Goal: Task Accomplishment & Management: Complete application form

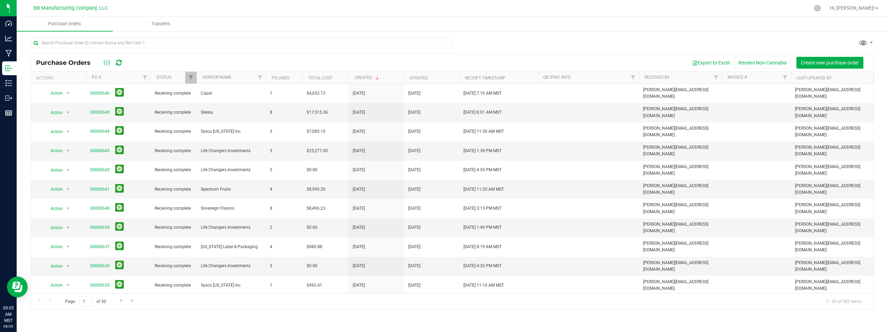
click at [264, 62] on div "Export to Excel Receive Non-Cannabis Create new purchase order" at bounding box center [498, 63] width 739 height 12
click at [260, 78] on span "Filter" at bounding box center [260, 78] width 6 height 6
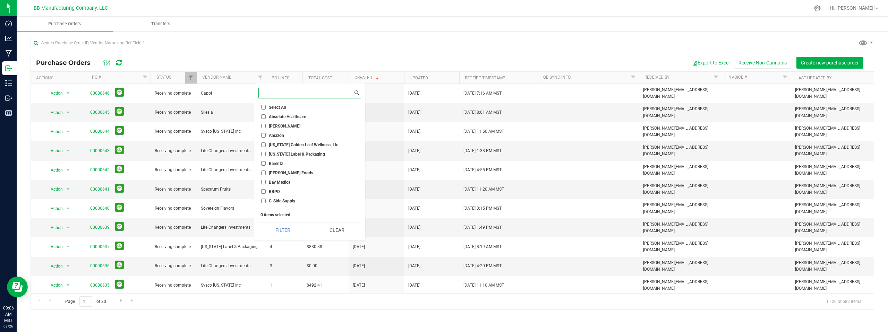
click at [269, 93] on input at bounding box center [306, 93] width 94 height 10
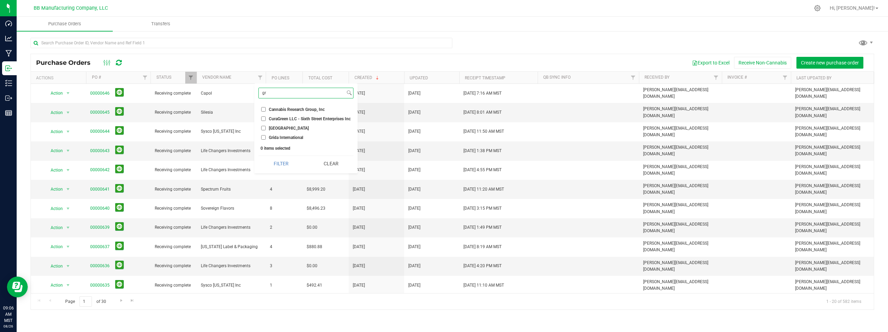
type input "gr"
click at [263, 137] on input "Grida International" at bounding box center [263, 137] width 5 height 5
checkbox input "true"
click at [279, 163] on button "Filter" at bounding box center [280, 163] width 45 height 15
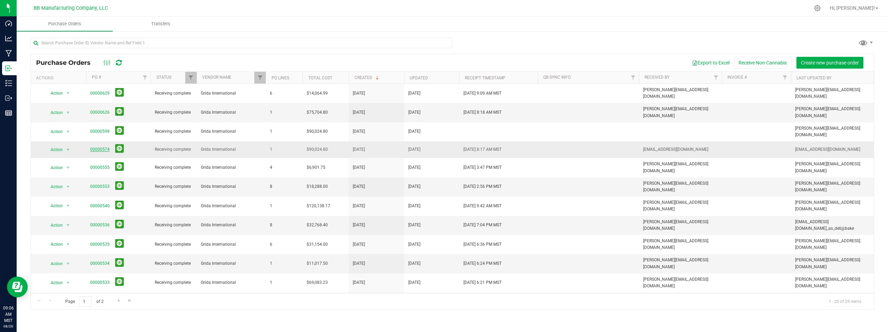
click at [96, 147] on link "00000574" at bounding box center [99, 149] width 19 height 5
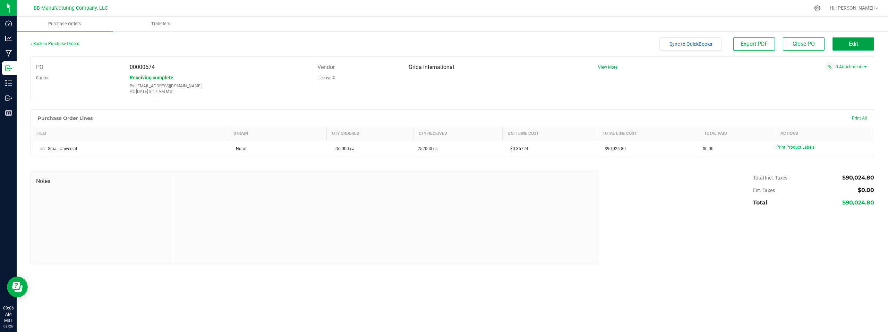
click at [857, 44] on span "Edit" at bounding box center [853, 44] width 9 height 7
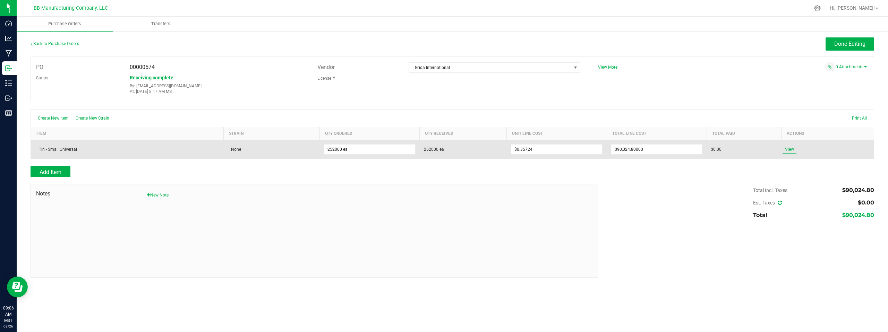
click at [788, 150] on span "View" at bounding box center [790, 149] width 14 height 8
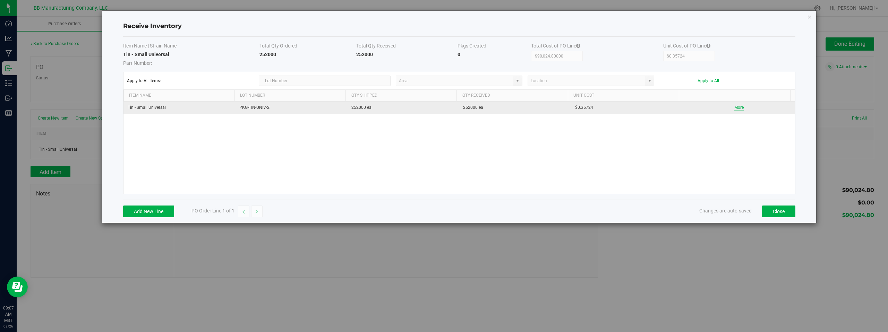
click at [734, 109] on button "More" at bounding box center [738, 107] width 9 height 7
click at [775, 211] on button "Close" at bounding box center [778, 212] width 33 height 12
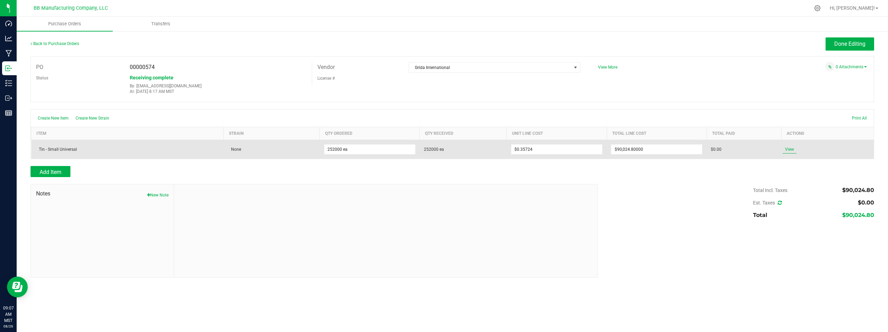
click at [789, 150] on span "View" at bounding box center [790, 149] width 14 height 8
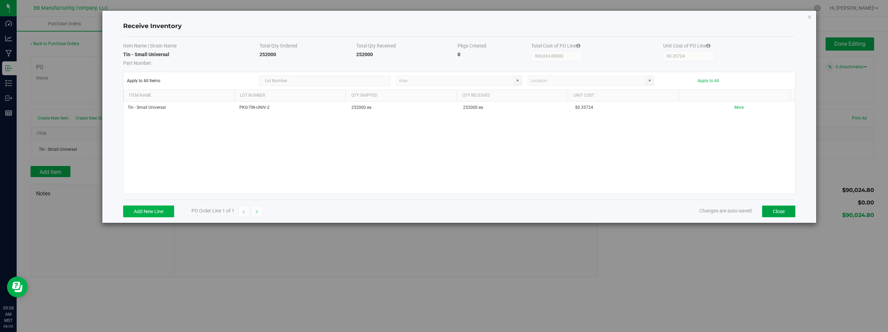
click at [770, 213] on button "Close" at bounding box center [778, 212] width 33 height 12
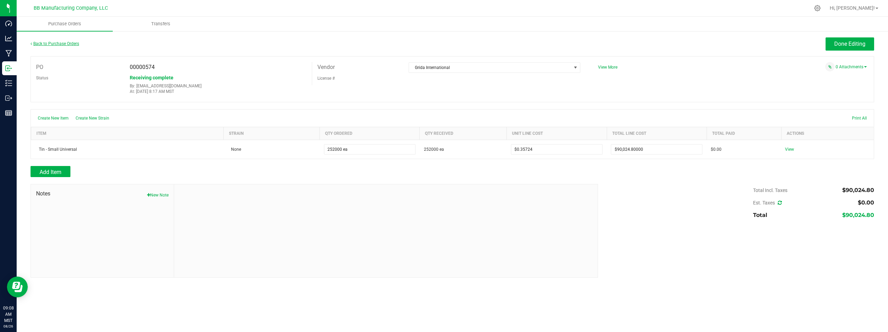
click at [59, 44] on link "Back to Purchase Orders" at bounding box center [55, 43] width 49 height 5
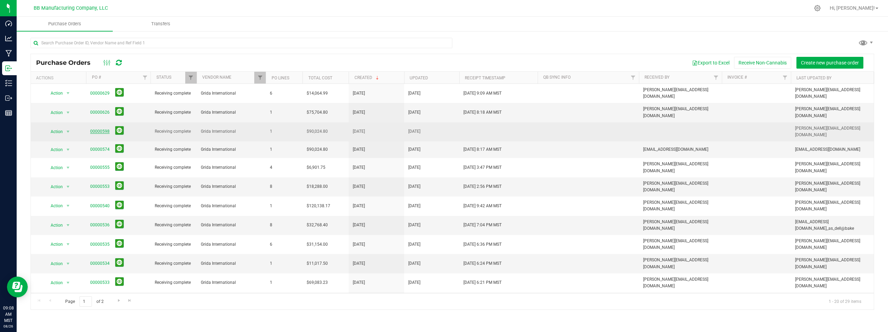
click at [101, 129] on link "00000598" at bounding box center [99, 131] width 19 height 5
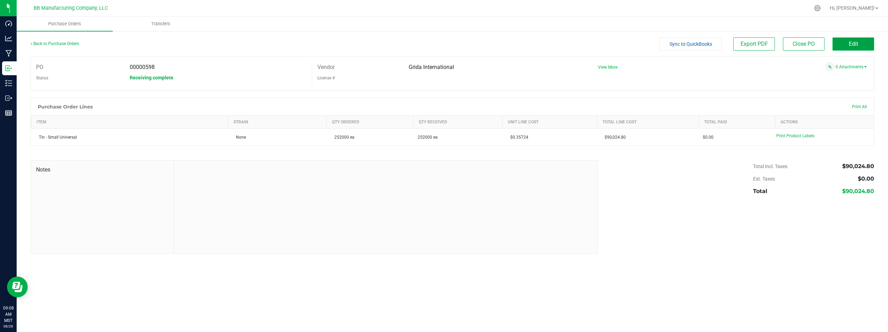
click at [849, 45] on span "Edit" at bounding box center [853, 44] width 9 height 7
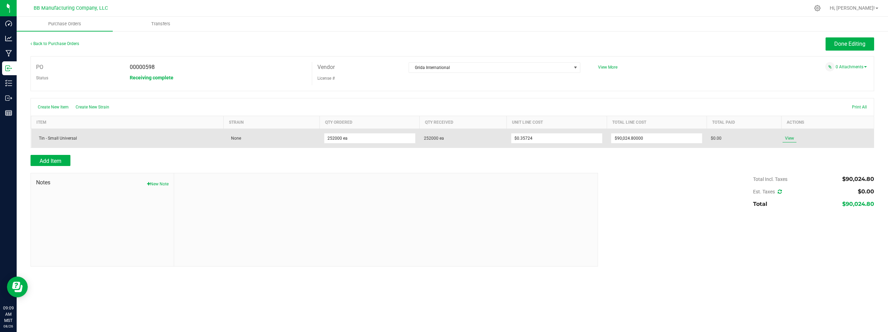
click at [789, 139] on span "View" at bounding box center [790, 138] width 14 height 8
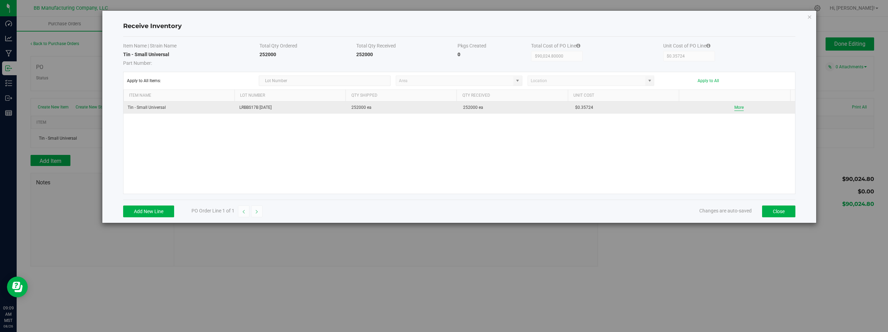
click at [734, 108] on button "More" at bounding box center [738, 107] width 9 height 7
click at [771, 212] on button "Close" at bounding box center [778, 212] width 33 height 12
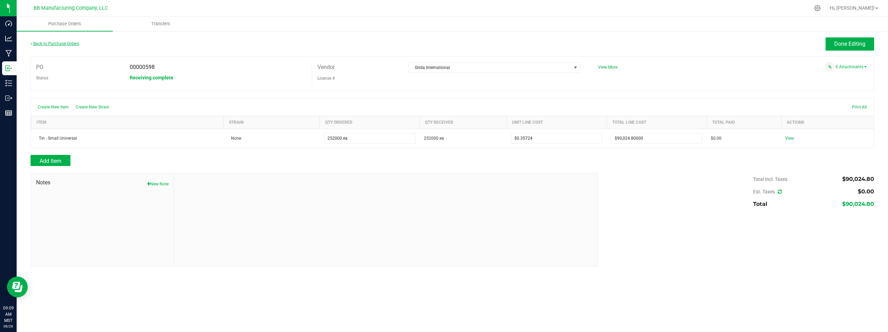
click at [63, 43] on link "Back to Purchase Orders" at bounding box center [55, 43] width 49 height 5
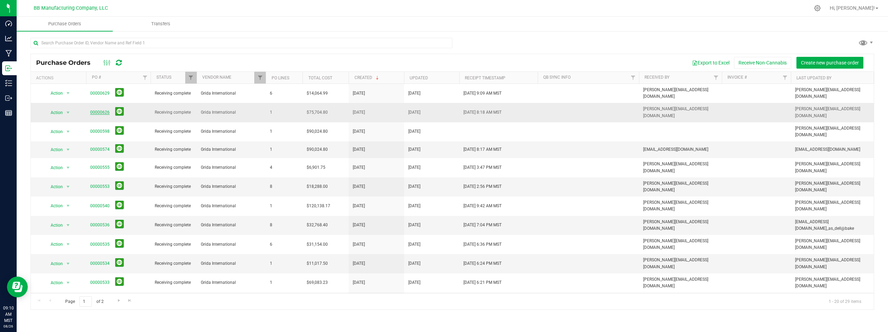
click at [101, 110] on link "00000626" at bounding box center [99, 112] width 19 height 5
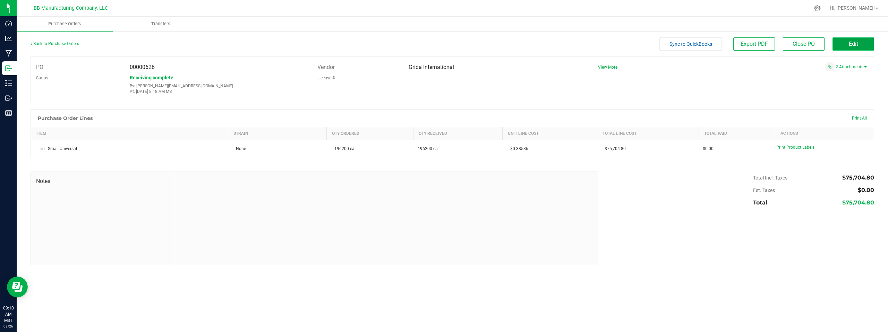
click at [854, 42] on span "Edit" at bounding box center [853, 44] width 9 height 7
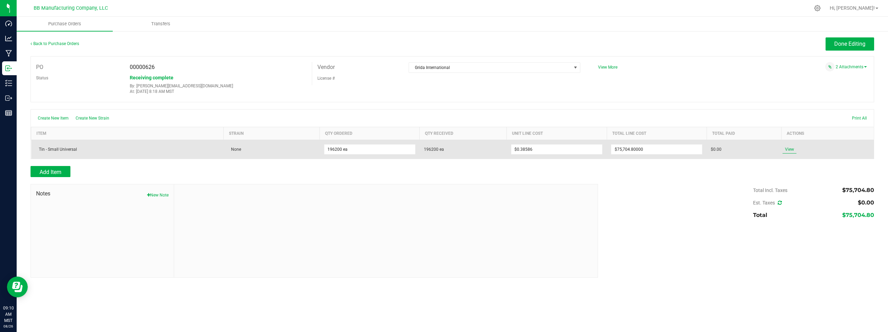
click at [790, 150] on span "View" at bounding box center [790, 149] width 14 height 8
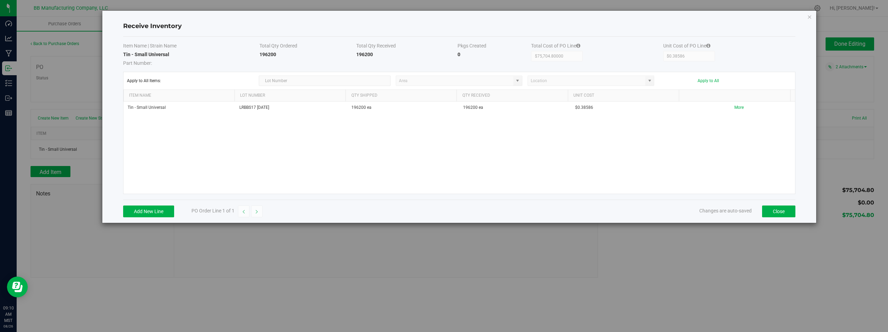
click at [377, 162] on div "Tin - Small Universal LRBBS17 6.27.25 196200 ea 196200 ea $0.38586 More" at bounding box center [459, 148] width 672 height 92
click at [776, 210] on button "Close" at bounding box center [778, 212] width 33 height 12
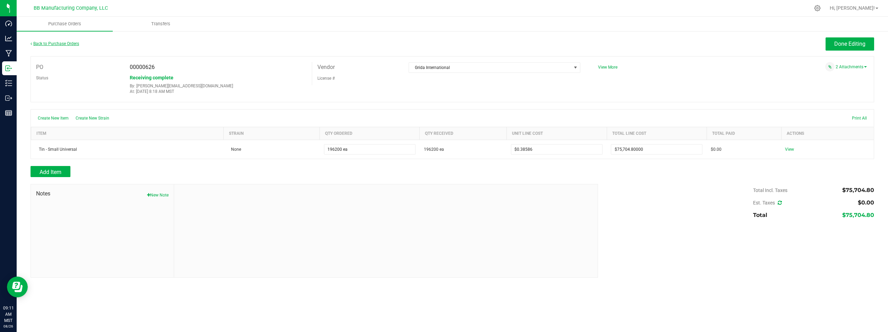
click at [54, 43] on link "Back to Purchase Orders" at bounding box center [55, 43] width 49 height 5
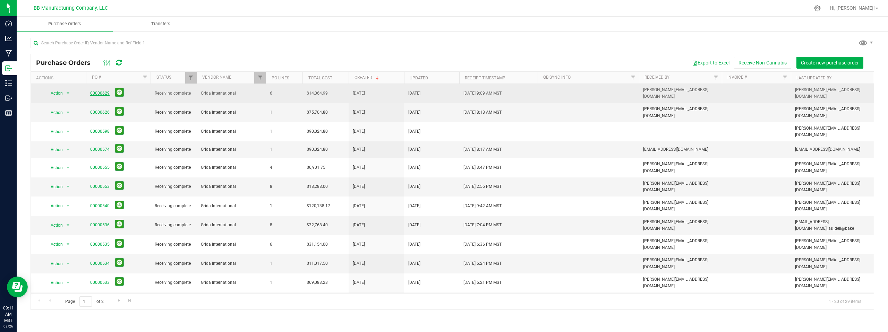
click at [102, 92] on link "00000629" at bounding box center [99, 93] width 19 height 5
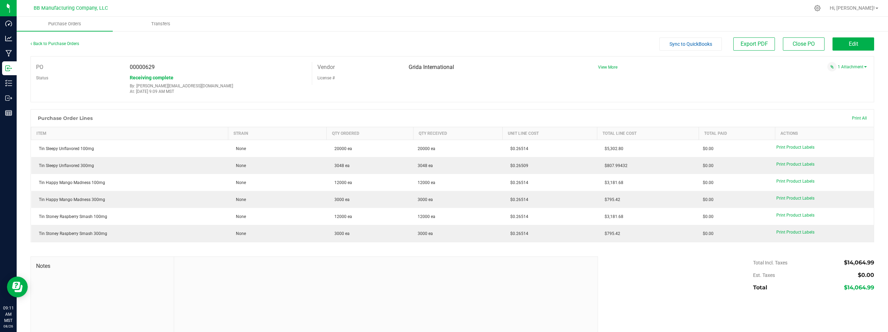
drag, startPoint x: 85, startPoint y: 75, endPoint x: 84, endPoint y: 70, distance: 4.5
click at [85, 74] on div "Status" at bounding box center [78, 78] width 94 height 11
click at [60, 44] on link "Back to Purchase Orders" at bounding box center [55, 43] width 49 height 5
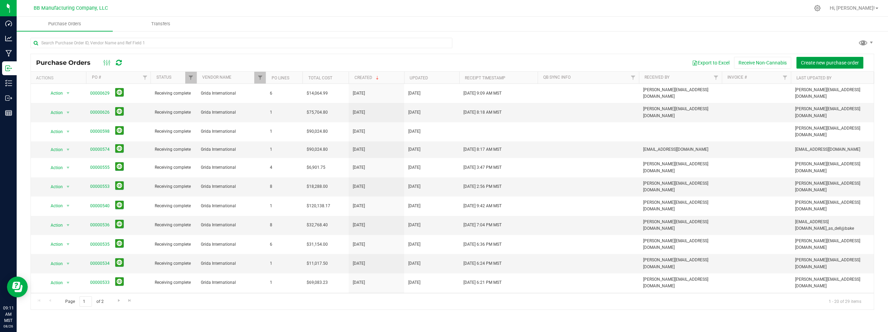
click at [825, 61] on span "Create new purchase order" at bounding box center [830, 63] width 58 height 6
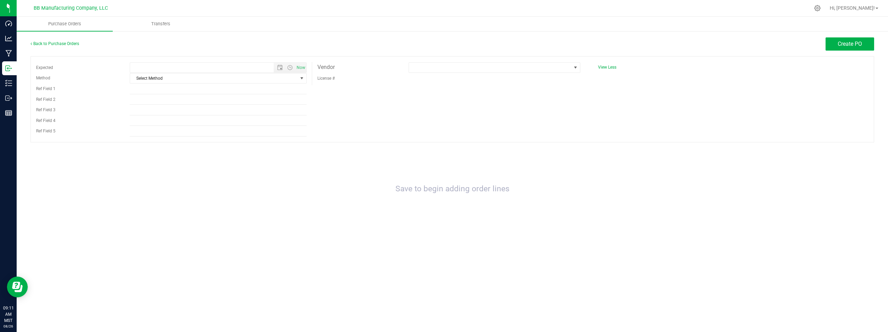
type input "8/26/2025 9:11 AM"
click at [302, 79] on span "select" at bounding box center [302, 79] width 6 height 6
click at [157, 122] on li "LTL" at bounding box center [218, 121] width 176 height 10
click at [301, 79] on span "select" at bounding box center [302, 79] width 6 height 6
click at [142, 120] on li "LTL" at bounding box center [218, 121] width 176 height 10
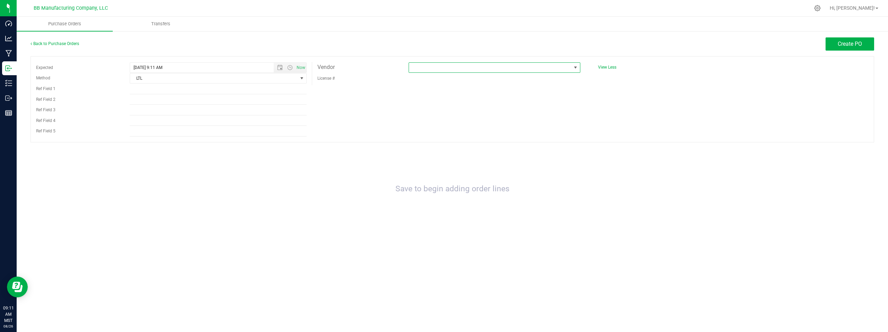
click at [574, 68] on span at bounding box center [576, 68] width 6 height 6
click at [453, 85] on input at bounding box center [494, 82] width 165 height 11
type input "gr"
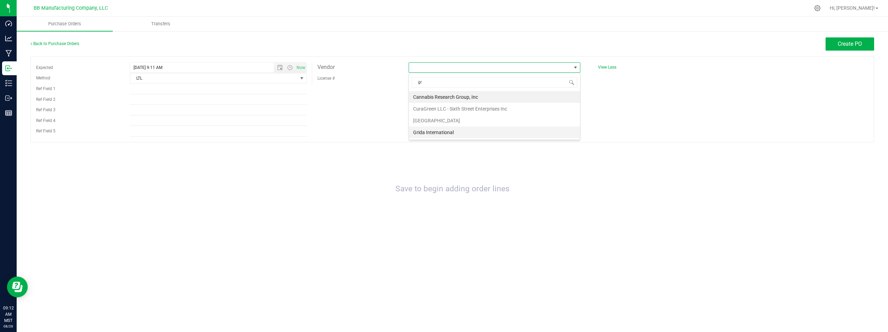
click at [441, 133] on li "Grida International" at bounding box center [494, 133] width 171 height 12
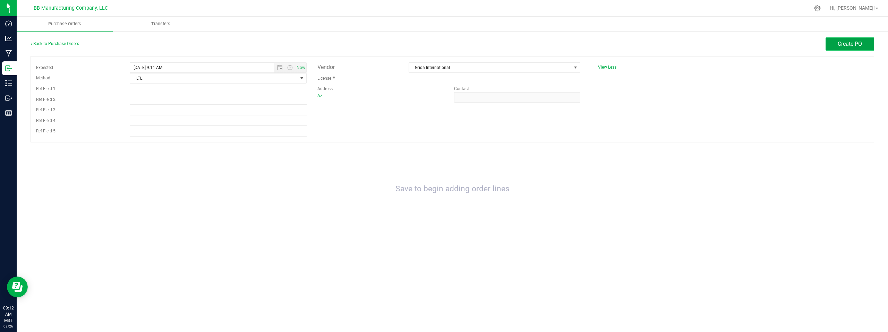
click at [848, 45] on span "Create PO" at bounding box center [850, 44] width 24 height 7
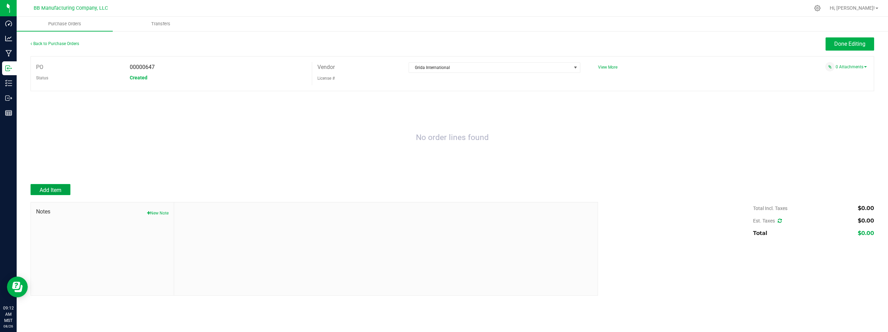
click at [53, 190] on span "Add Item" at bounding box center [51, 190] width 22 height 7
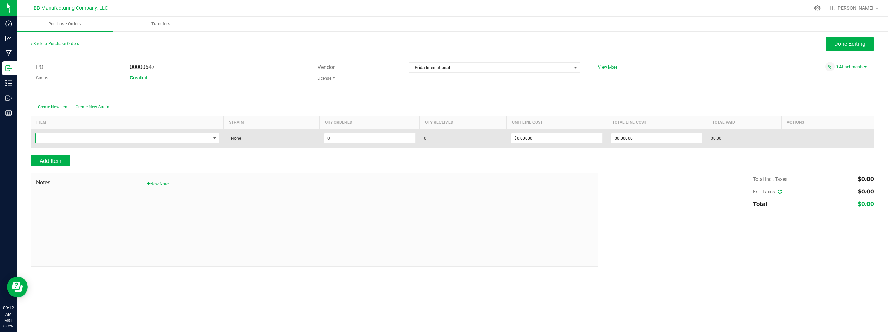
click at [215, 138] on span "NO DATA FOUND" at bounding box center [215, 139] width 6 height 6
type input "rosin ar"
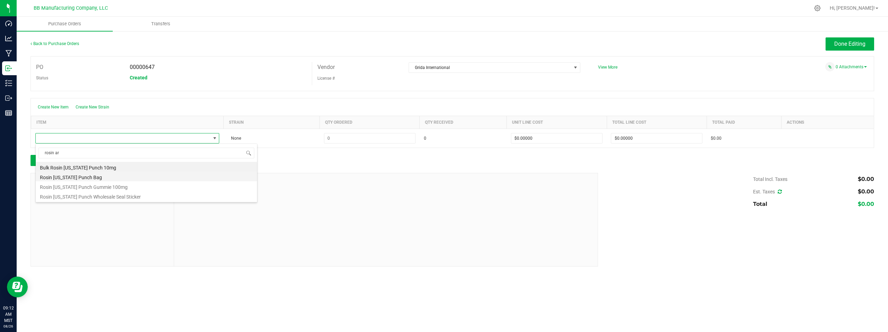
click at [99, 179] on li "Rosin Arizona Punch Bag" at bounding box center [146, 177] width 221 height 10
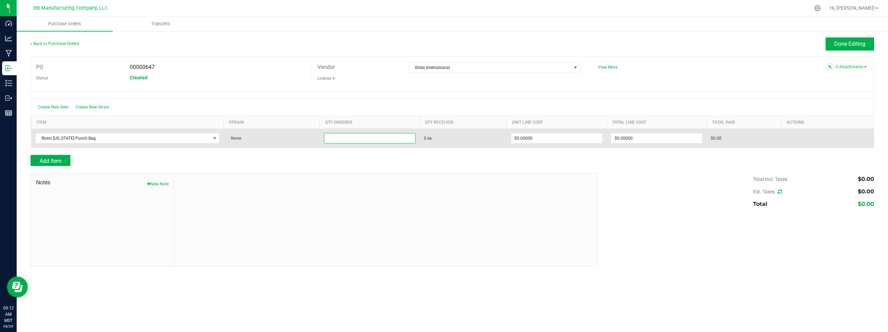
click at [347, 139] on input at bounding box center [369, 139] width 91 height 10
type input "65000 ea"
click at [540, 139] on input "0" at bounding box center [556, 139] width 91 height 10
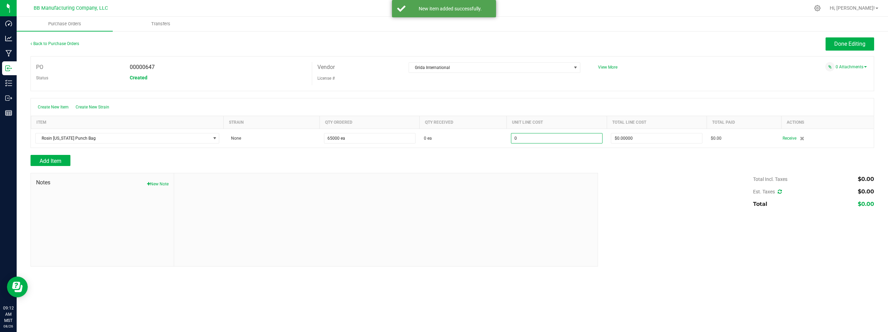
type input "$0.00000"
click at [486, 164] on div "Add Item" at bounding box center [312, 160] width 562 height 11
click at [495, 159] on div "Add Item" at bounding box center [312, 160] width 562 height 11
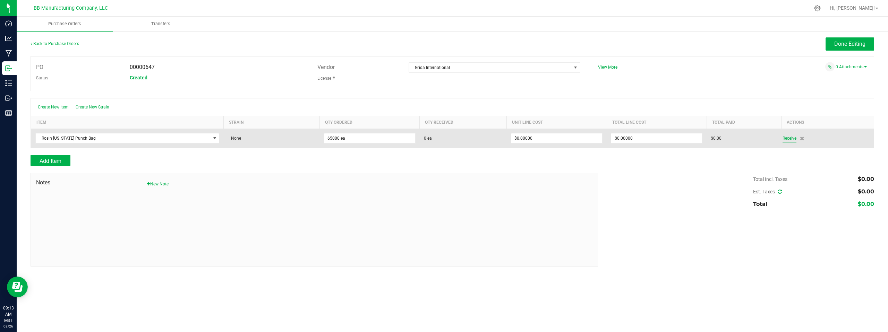
click at [790, 138] on span "Receive" at bounding box center [790, 138] width 14 height 8
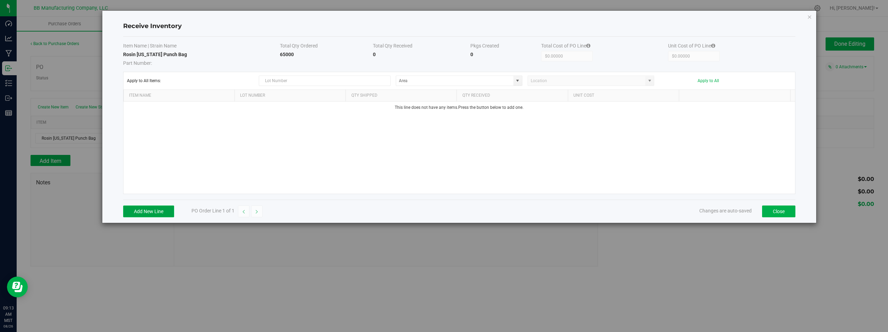
click at [145, 209] on button "Add New Line" at bounding box center [148, 212] width 51 height 12
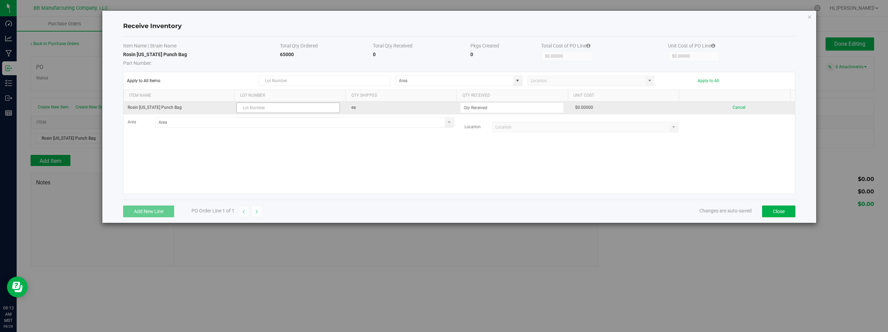
click at [250, 109] on input "text" at bounding box center [288, 108] width 104 height 10
type input "l"
type input "LRBBS19 08.26.2025"
click at [474, 109] on input at bounding box center [511, 108] width 103 height 10
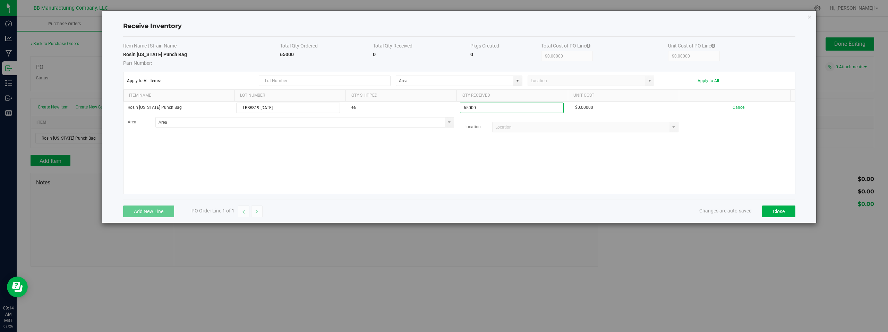
type input "65000 ea"
click at [536, 168] on kendo-grid-list "Rosin Arizona Punch Bag LRBBS19 08.26.2025 ea 65000 ea $0.00000 Cancel Area Loc…" at bounding box center [459, 148] width 672 height 92
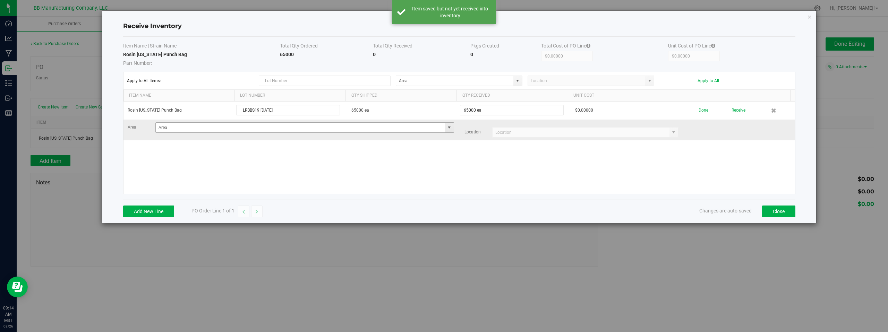
click at [447, 128] on span at bounding box center [449, 128] width 6 height 6
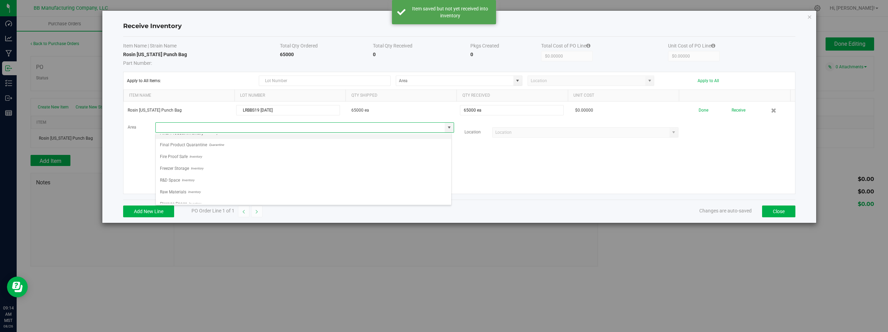
scroll to position [49, 0]
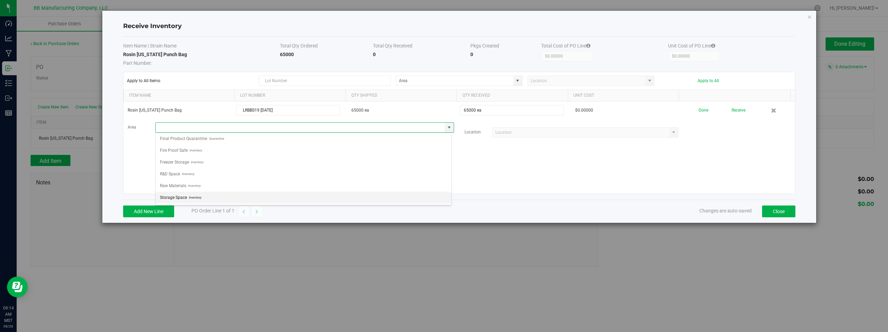
click at [195, 197] on span "Inventory" at bounding box center [194, 198] width 14 height 10
type input "Storage Space"
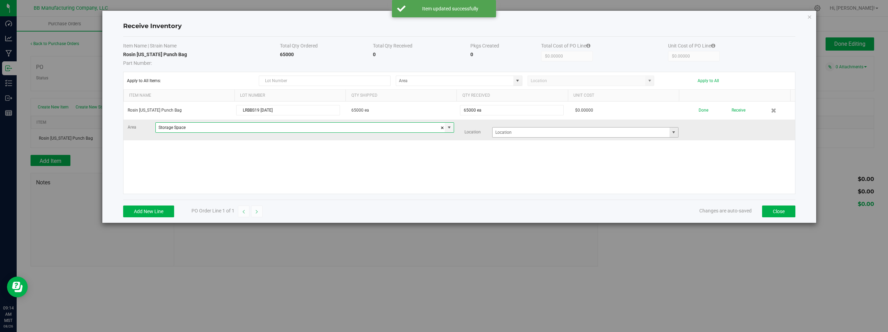
click at [671, 134] on span at bounding box center [674, 133] width 6 height 6
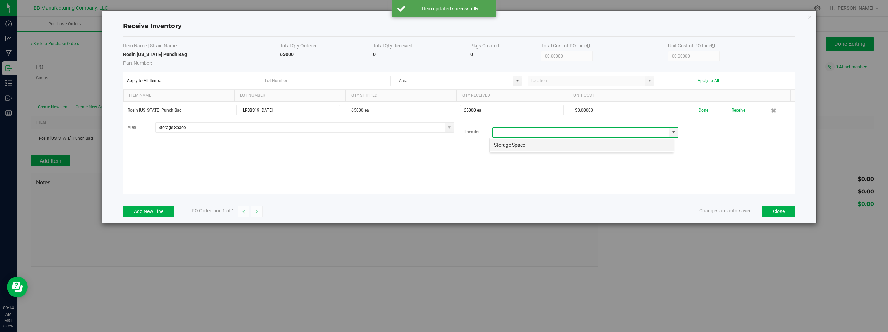
scroll to position [10, 185]
click at [528, 146] on li "Storage Space" at bounding box center [582, 145] width 184 height 12
type input "Storage Space"
click at [443, 161] on div "Rosin Arizona Punch Bag LRBBS19 08.26.2025 65000 ea 65000 ea $0.00000 Done Rece…" at bounding box center [459, 148] width 672 height 92
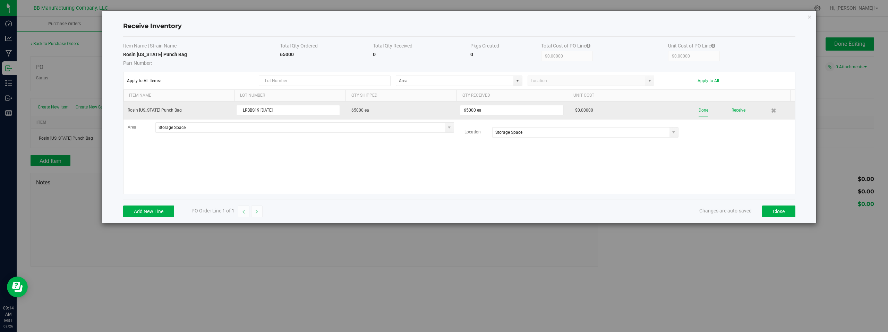
click at [700, 112] on button "Done" at bounding box center [704, 110] width 10 height 12
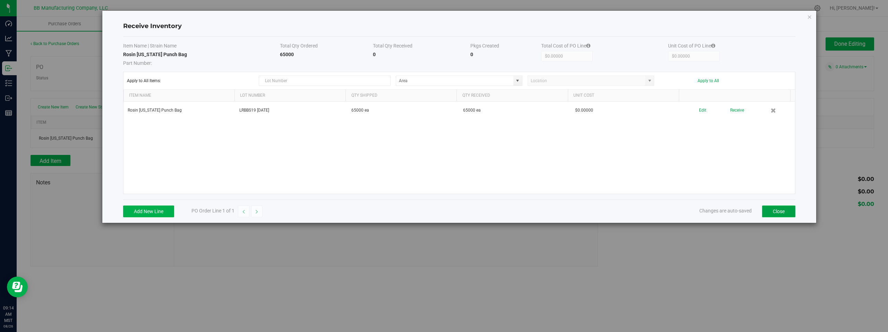
click at [771, 211] on button "Close" at bounding box center [778, 212] width 33 height 12
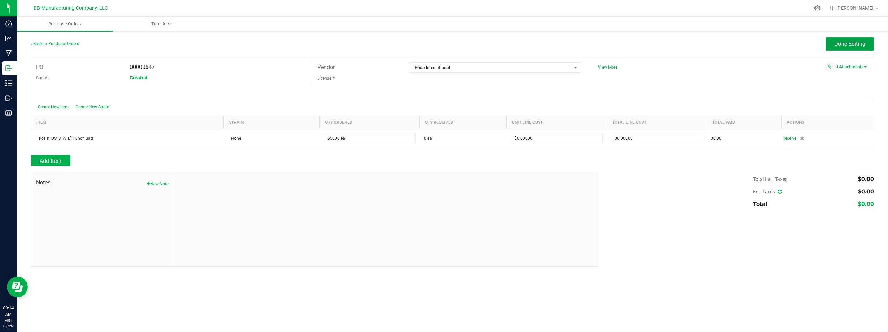
click at [847, 44] on span "Done Editing" at bounding box center [849, 44] width 31 height 7
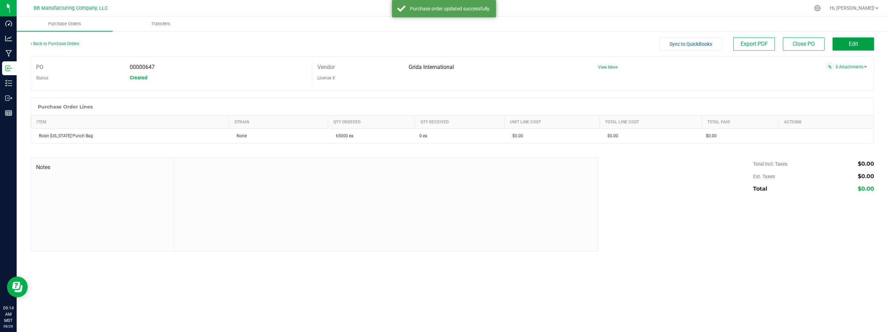
click at [858, 45] on button "Edit" at bounding box center [854, 43] width 42 height 13
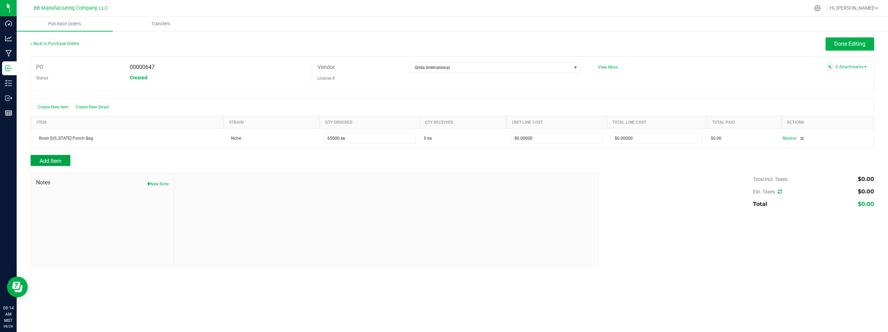
click at [48, 161] on span "Add Item" at bounding box center [51, 161] width 22 height 7
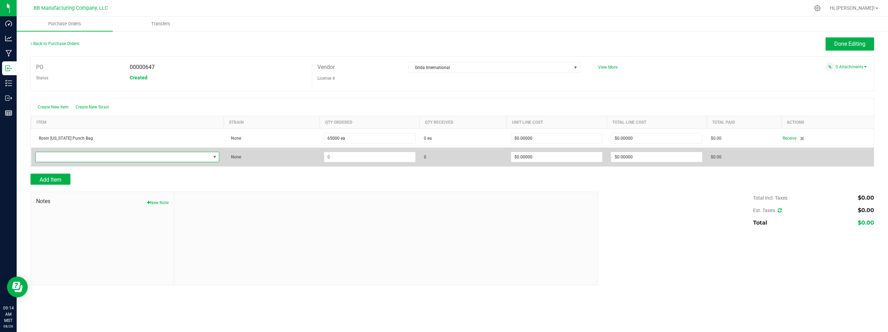
click at [89, 157] on span "NO DATA FOUND" at bounding box center [123, 157] width 175 height 10
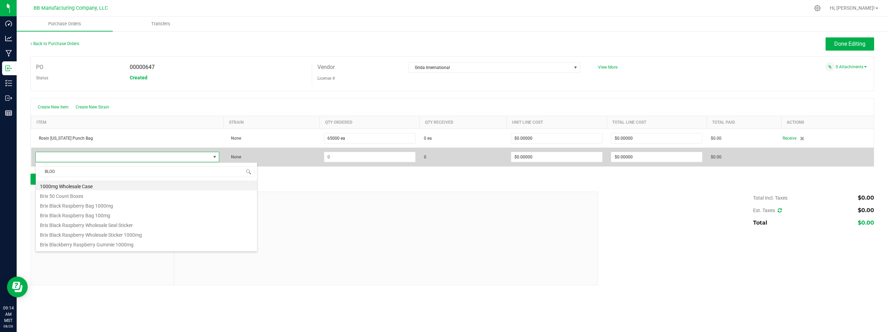
type input "BLOOD"
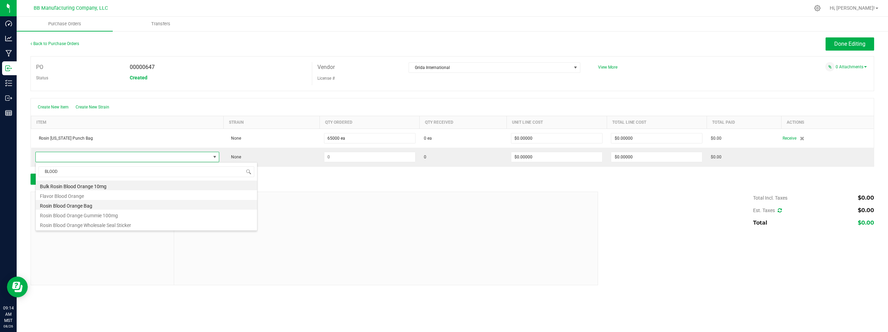
click at [67, 207] on li "Rosin Blood Orange Bag" at bounding box center [146, 205] width 221 height 10
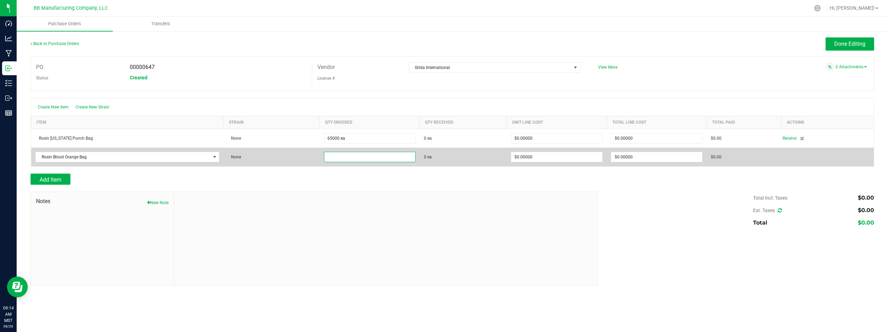
click at [354, 157] on input at bounding box center [369, 157] width 91 height 10
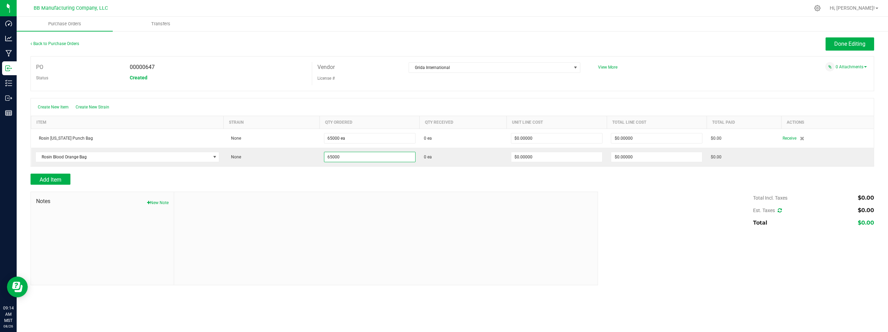
type input "65000 ea"
click at [508, 192] on div at bounding box center [386, 238] width 424 height 93
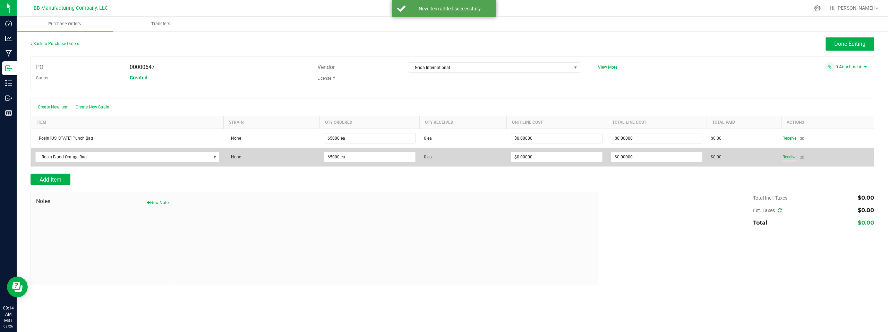
click at [788, 158] on span "Receive" at bounding box center [790, 157] width 14 height 8
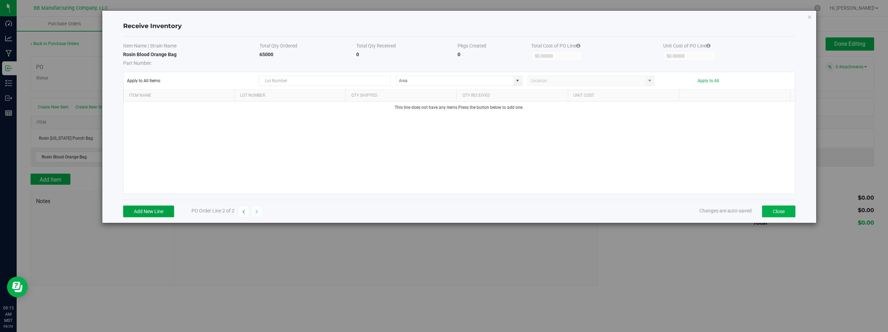
click at [153, 213] on button "Add New Line" at bounding box center [148, 212] width 51 height 12
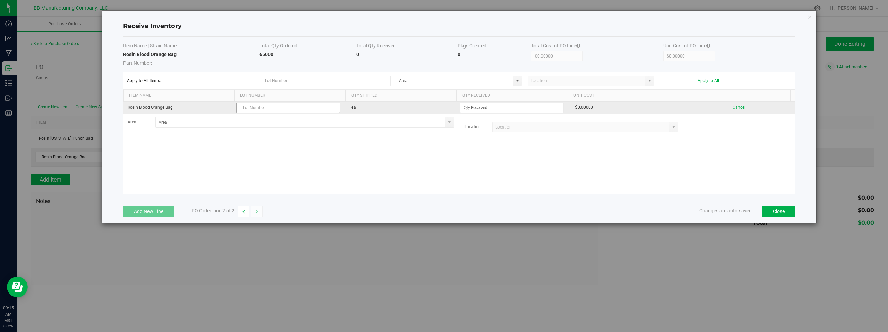
click at [253, 105] on input "text" at bounding box center [288, 108] width 104 height 10
type input "LRBBS19 08.26.2025"
click at [476, 109] on input at bounding box center [511, 108] width 103 height 10
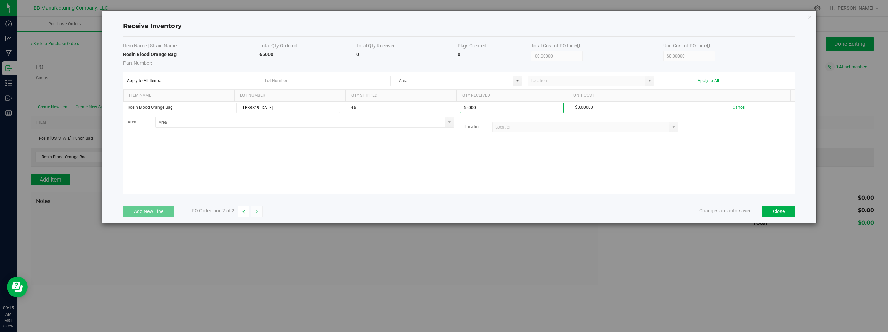
type input "65000 ea"
click at [503, 160] on kendo-grid-list "Rosin Blood Orange Bag LRBBS19 08.26.2025 ea 65000 ea $0.00000 Cancel Area Loca…" at bounding box center [459, 148] width 672 height 92
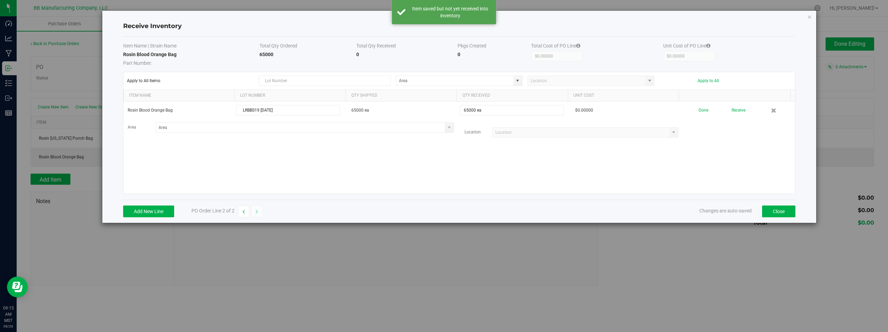
click at [441, 160] on div "Rosin Blood Orange Bag LRBBS19 08.26.2025 65000 ea 65000 ea $0.00000 Done Recei…" at bounding box center [459, 148] width 672 height 92
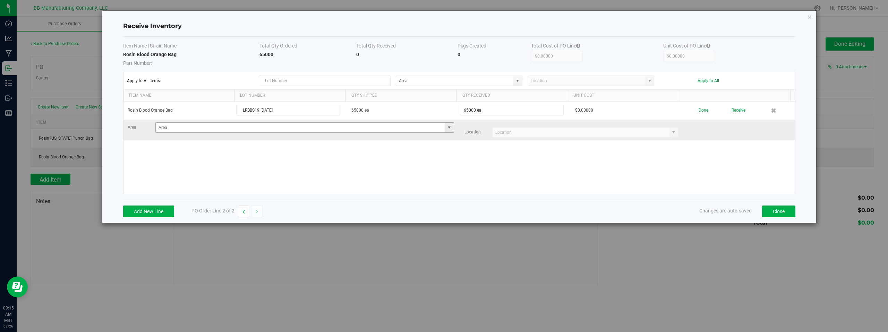
click at [449, 128] on span at bounding box center [449, 128] width 6 height 6
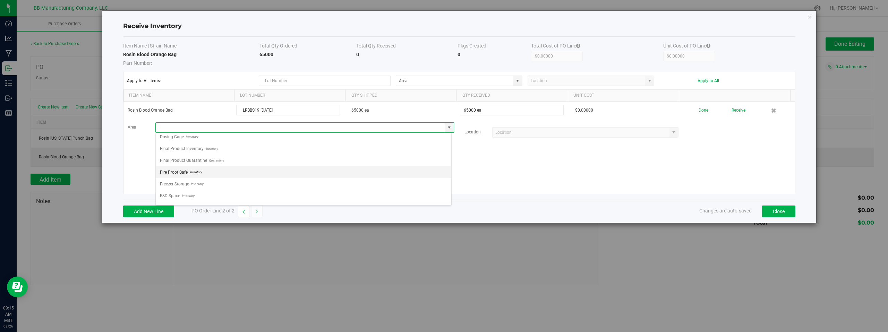
scroll to position [49, 0]
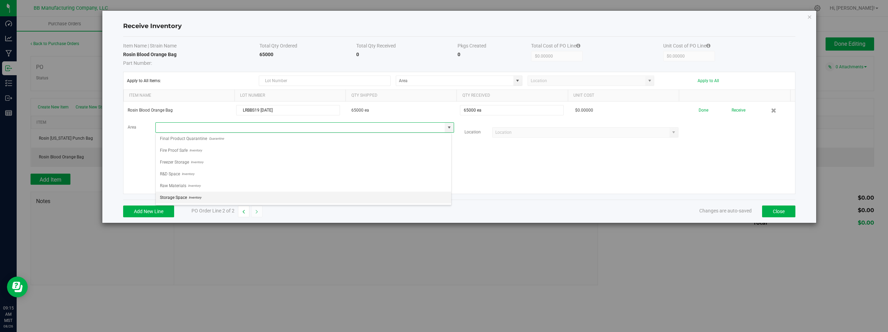
click at [193, 197] on span "Inventory" at bounding box center [194, 198] width 14 height 10
type input "Storage Space"
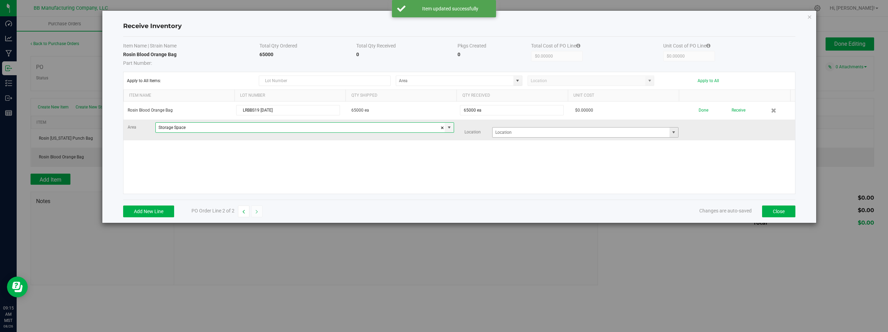
click at [671, 134] on span at bounding box center [674, 133] width 6 height 6
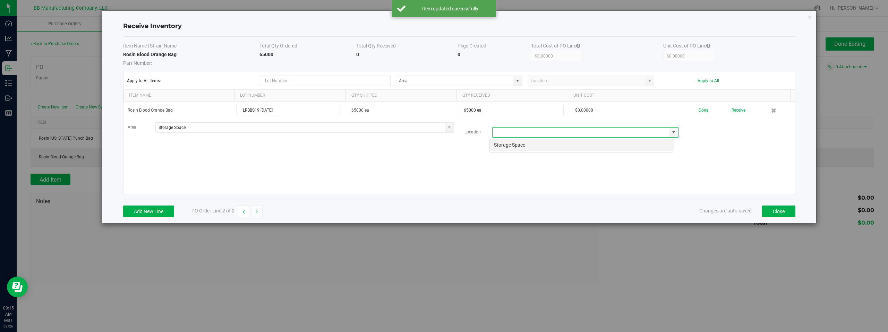
scroll to position [10, 185]
click at [512, 145] on li "Storage Space" at bounding box center [582, 145] width 184 height 12
type input "Storage Space"
click at [425, 168] on div "Rosin Blood Orange Bag LRBBS19 08.26.2025 65000 ea 65000 ea $0.00000 Done Recei…" at bounding box center [459, 148] width 672 height 92
click at [394, 162] on div "Rosin Blood Orange Bag LRBBS19 08.26.2025 65000 ea 65000 ea $0.00000 Done Recei…" at bounding box center [459, 148] width 672 height 92
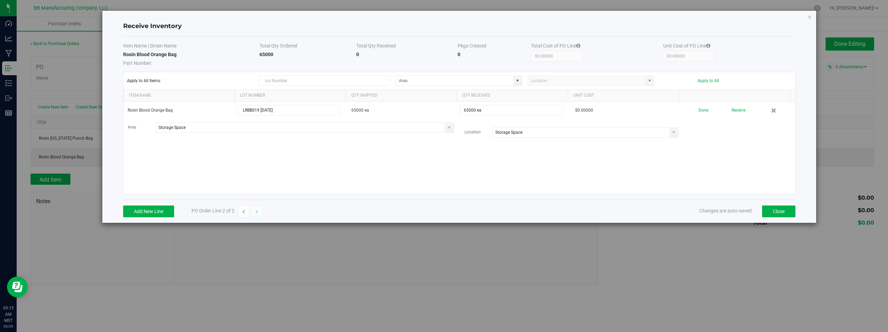
drag, startPoint x: 617, startPoint y: 167, endPoint x: 631, endPoint y: 164, distance: 13.8
click at [617, 167] on div "Rosin Blood Orange Bag LRBBS19 08.26.2025 65000 ea 65000 ea $0.00000 Done Recei…" at bounding box center [459, 148] width 672 height 92
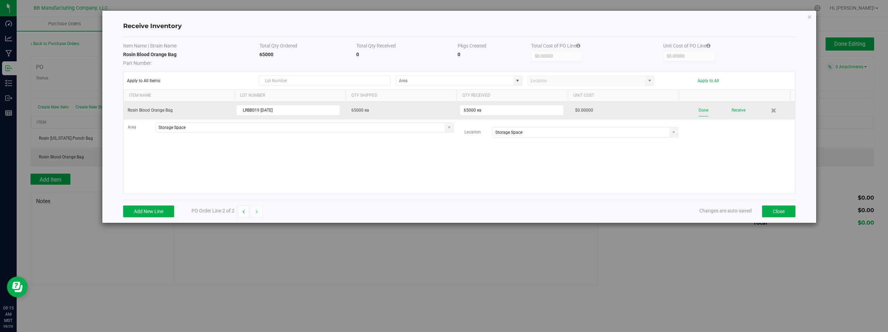
click at [700, 111] on button "Done" at bounding box center [704, 110] width 10 height 12
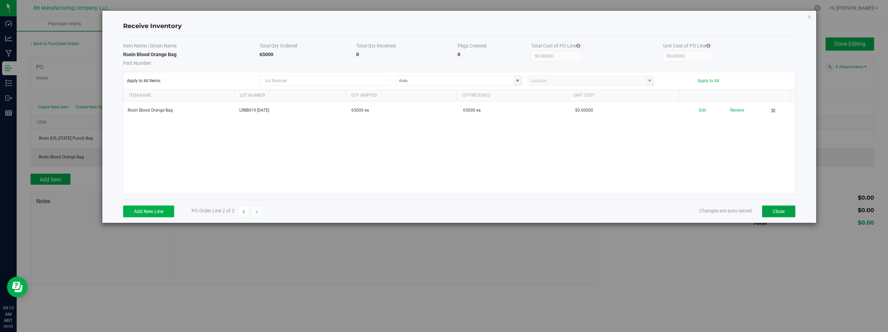
click at [771, 211] on button "Close" at bounding box center [778, 212] width 33 height 12
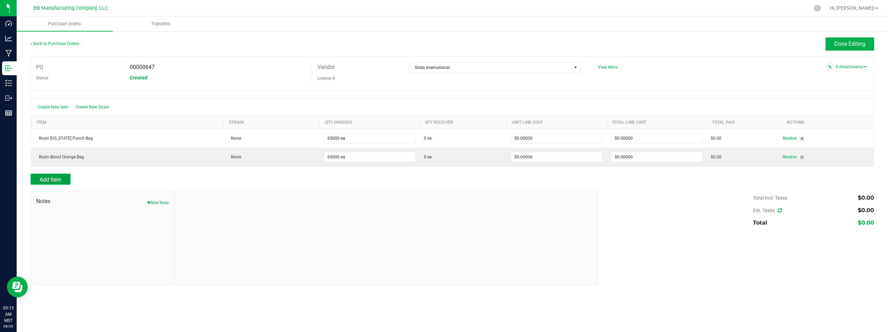
click at [55, 181] on span "Add Item" at bounding box center [51, 180] width 22 height 7
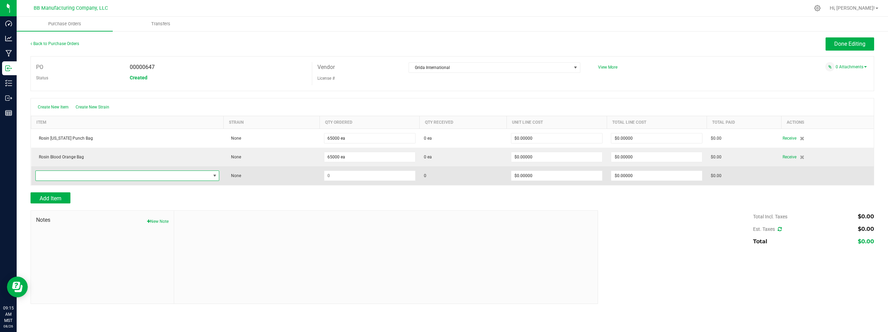
click at [214, 176] on span "NO DATA FOUND" at bounding box center [215, 176] width 6 height 6
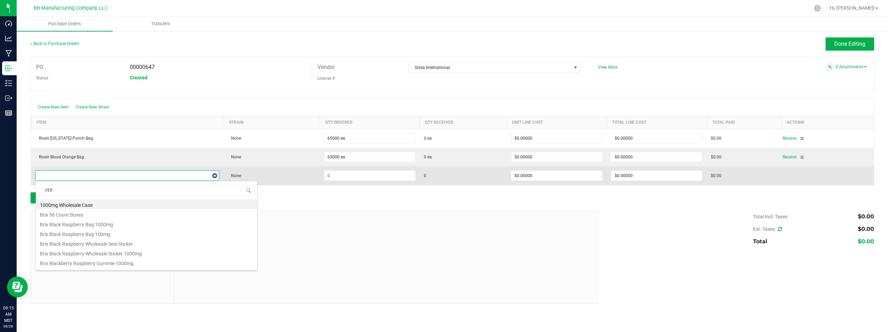
type input "VERY"
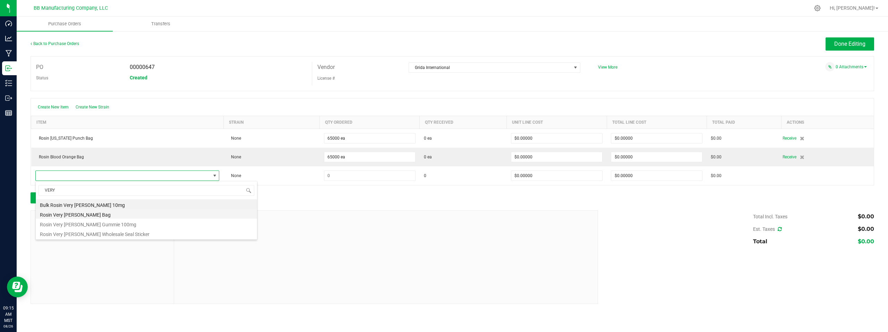
click at [86, 215] on li "Rosin Very Berry Bag" at bounding box center [146, 214] width 221 height 10
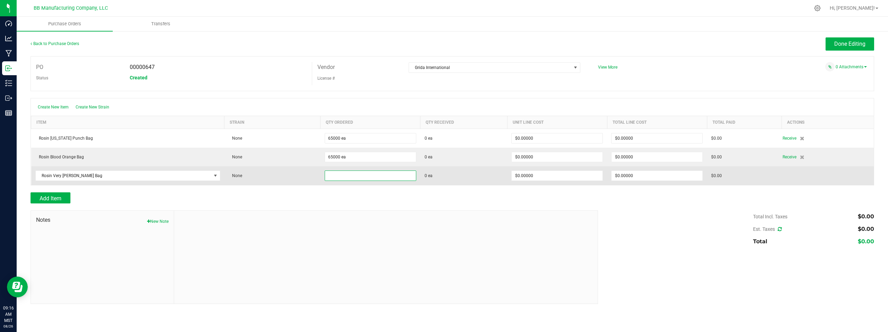
click at [381, 176] on input at bounding box center [370, 176] width 91 height 10
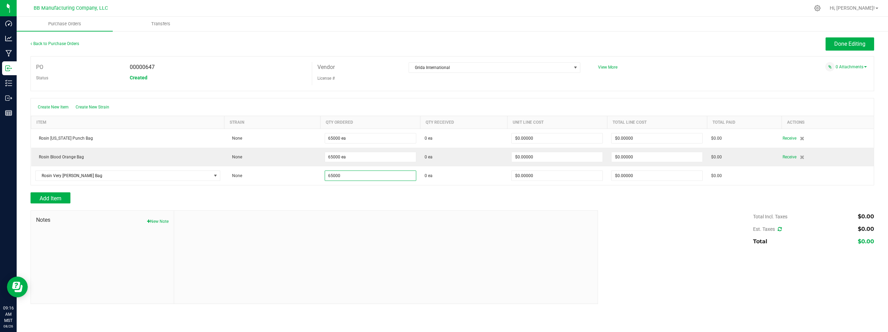
type input "65000 ea"
click at [492, 206] on div at bounding box center [453, 207] width 844 height 7
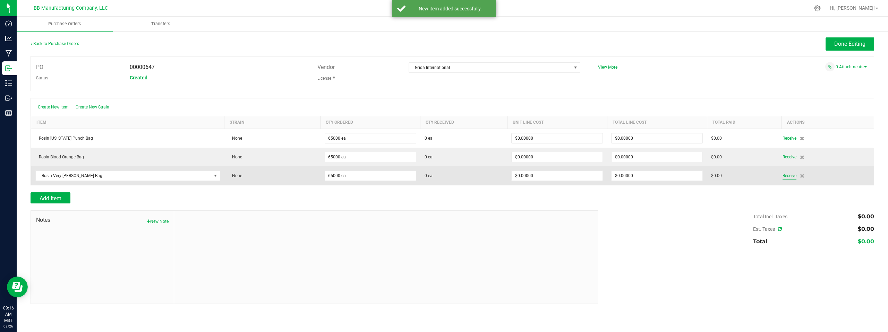
click at [788, 176] on span "Receive" at bounding box center [790, 176] width 14 height 8
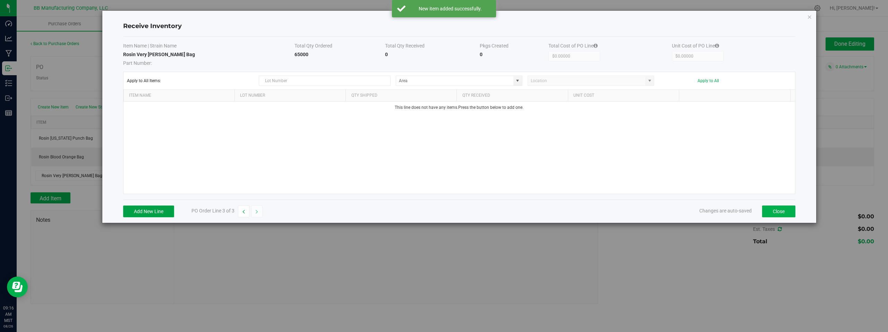
click at [146, 212] on button "Add New Line" at bounding box center [148, 212] width 51 height 12
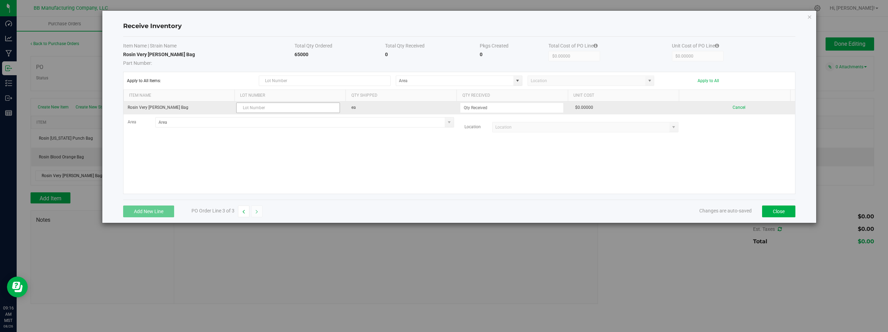
click at [257, 107] on input "text" at bounding box center [288, 108] width 104 height 10
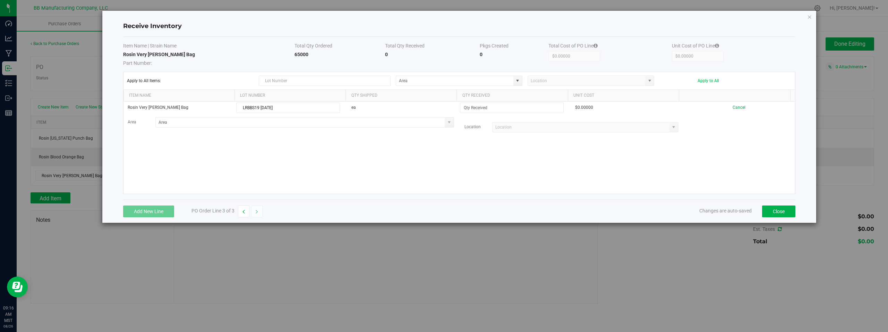
type input "LRBBS19 08.26.2025"
click at [353, 170] on div "Rosin Very Berry Bag LRBBS19 08.26.2025 ea $0.00000 Cancel Area Location" at bounding box center [459, 148] width 672 height 92
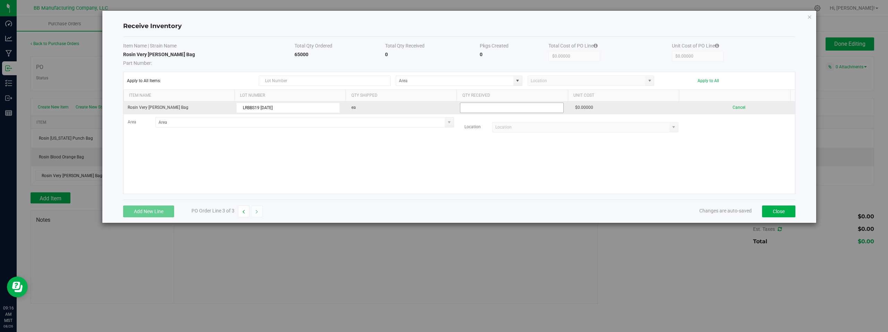
drag, startPoint x: 476, startPoint y: 110, endPoint x: 480, endPoint y: 110, distance: 3.5
click at [476, 110] on input at bounding box center [511, 108] width 103 height 10
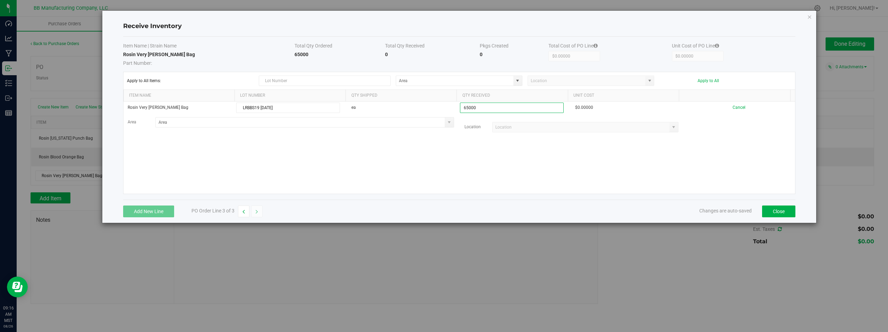
type input "65000 ea"
click at [570, 162] on kendo-grid-list "Rosin Very Berry Bag LRBBS19 08.26.2025 ea 65000 ea $0.00000 Cancel Area Locati…" at bounding box center [459, 148] width 672 height 92
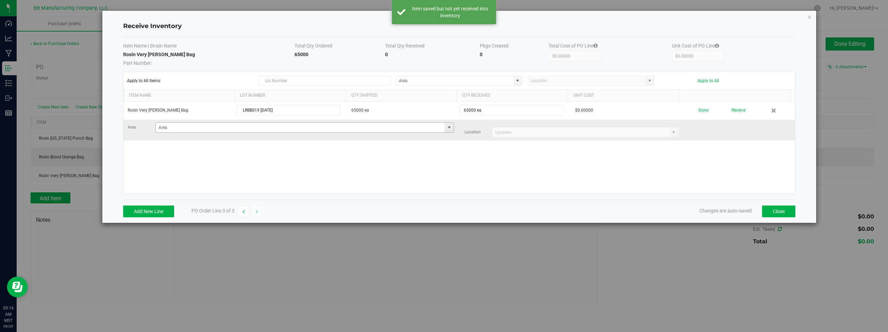
click at [447, 128] on span at bounding box center [449, 128] width 6 height 6
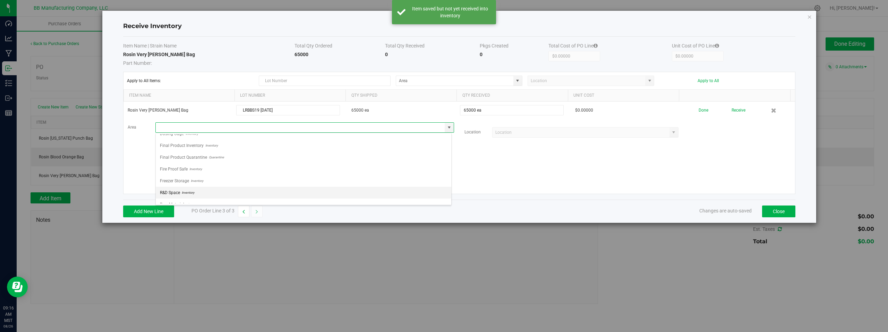
scroll to position [49, 0]
click at [203, 199] on li "Storage Space Inventory" at bounding box center [304, 198] width 296 height 12
type input "Storage Space"
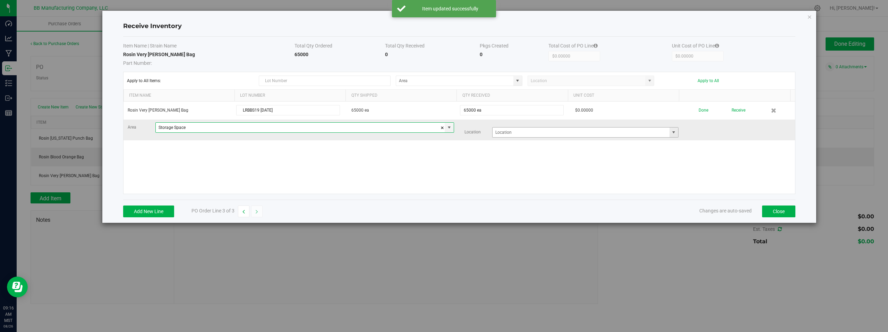
click at [671, 135] on span at bounding box center [674, 133] width 6 height 6
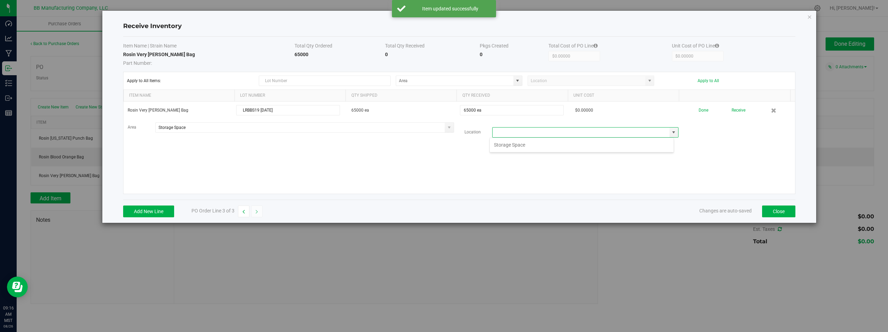
scroll to position [10, 185]
click at [506, 146] on li "Storage Space" at bounding box center [582, 145] width 184 height 12
type input "Storage Space"
click at [422, 160] on div "Rosin Very Berry Bag LRBBS19 08.26.2025 65000 ea 65000 ea $0.00000 Done Receive…" at bounding box center [459, 148] width 672 height 92
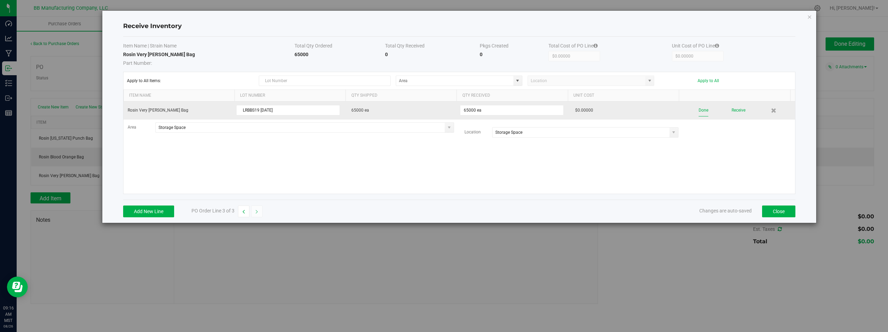
click at [699, 112] on button "Done" at bounding box center [704, 110] width 10 height 12
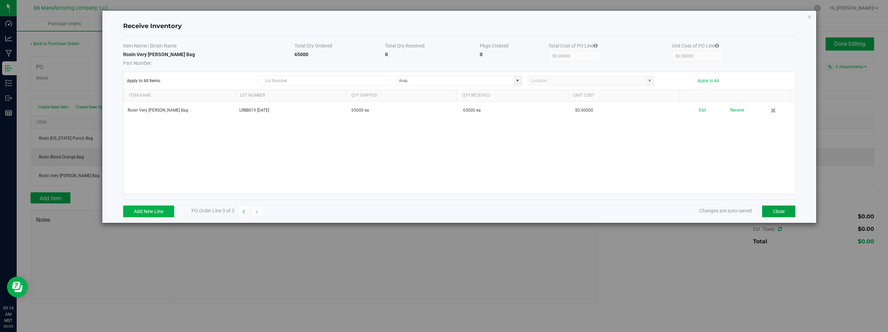
click at [786, 210] on button "Close" at bounding box center [778, 212] width 33 height 12
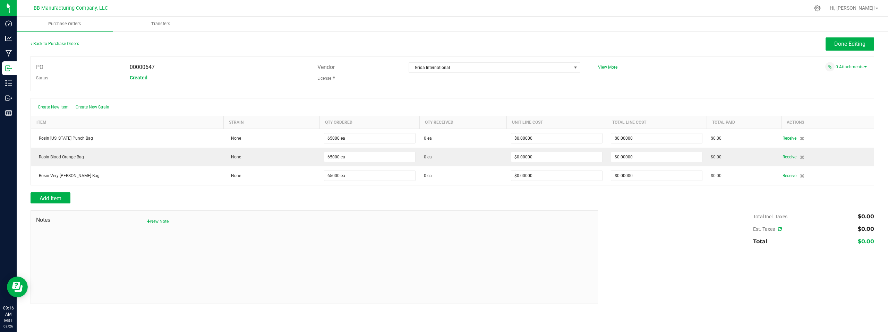
click at [420, 204] on div at bounding box center [453, 207] width 844 height 7
click at [46, 199] on span "Add Item" at bounding box center [51, 198] width 22 height 7
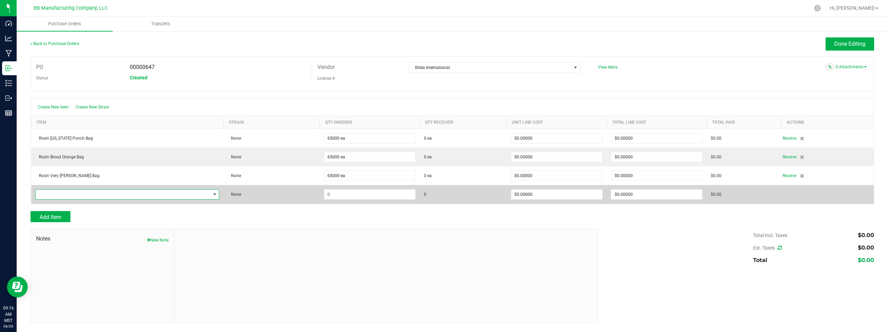
click at [215, 194] on span "NO DATA FOUND" at bounding box center [215, 195] width 6 height 6
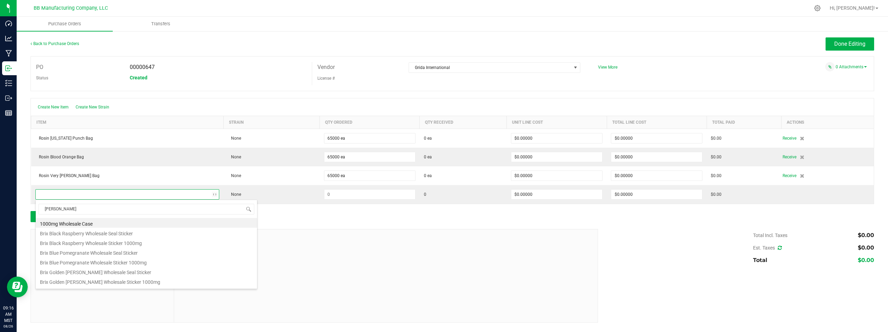
type input "WILD"
click at [73, 244] on li "Rosin Wild Strawberry Bag" at bounding box center [146, 243] width 221 height 10
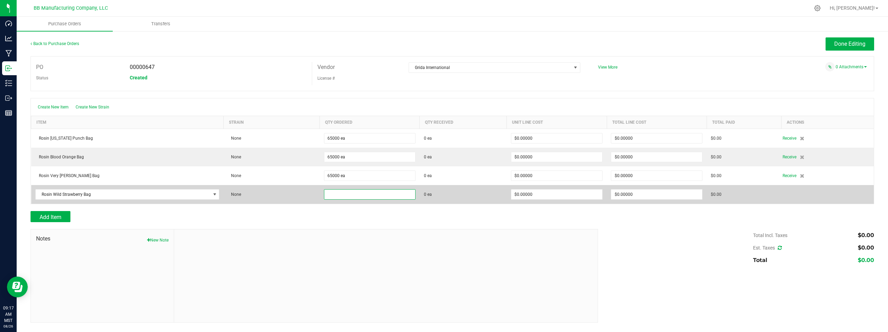
click at [349, 194] on input at bounding box center [369, 195] width 91 height 10
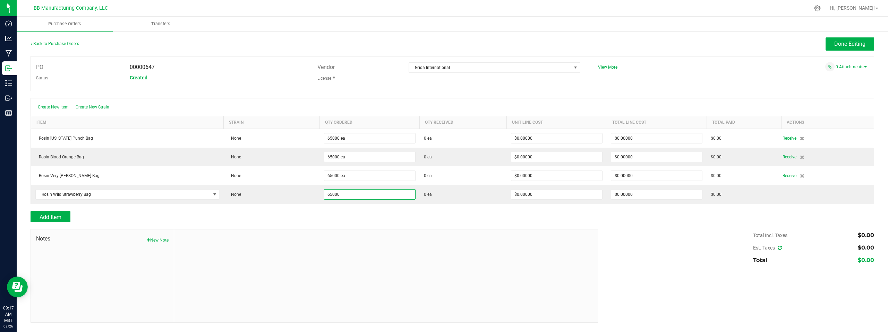
type input "65000 ea"
click at [414, 229] on div "Notes New Note" at bounding box center [315, 276] width 568 height 94
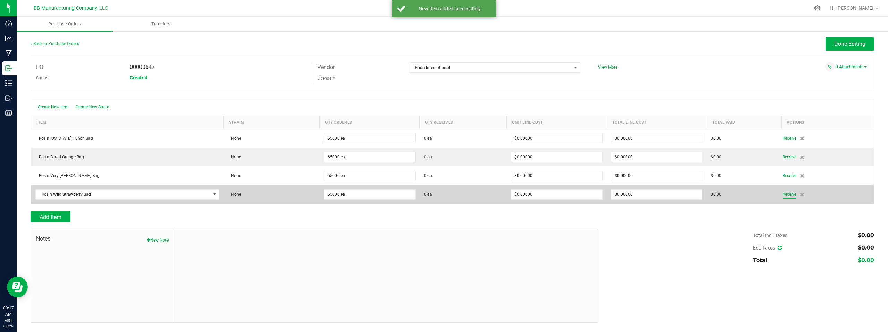
click at [789, 195] on span "Receive" at bounding box center [790, 194] width 14 height 8
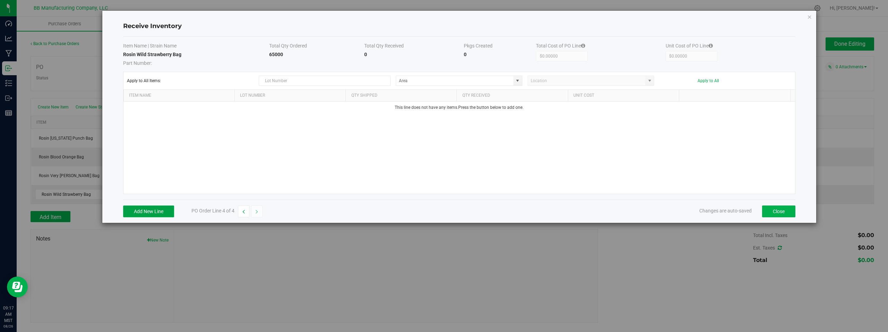
click at [151, 209] on button "Add New Line" at bounding box center [148, 212] width 51 height 12
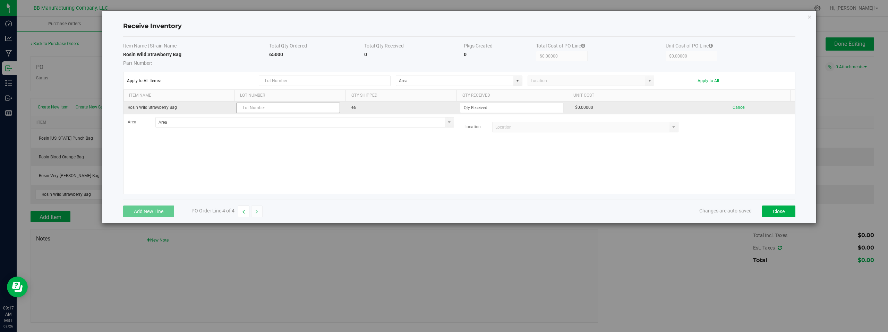
click at [255, 108] on input "text" at bounding box center [288, 108] width 104 height 10
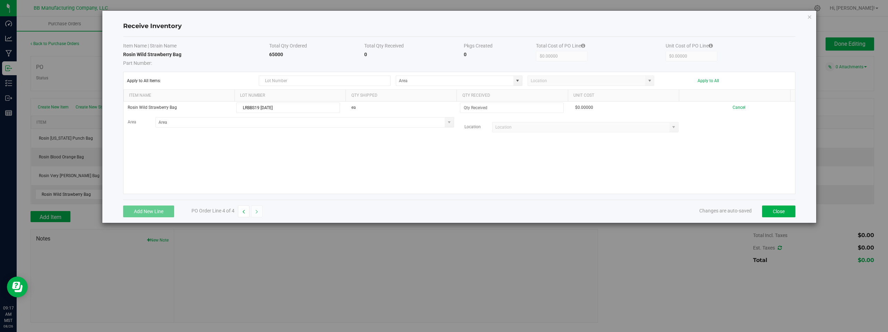
type input "LRBBS19 08.26.2025"
click at [373, 150] on div "Rosin Wild Strawberry Bag LRBBS19 08.26.2025 ea $0.00000 Cancel Area Location" at bounding box center [459, 148] width 672 height 92
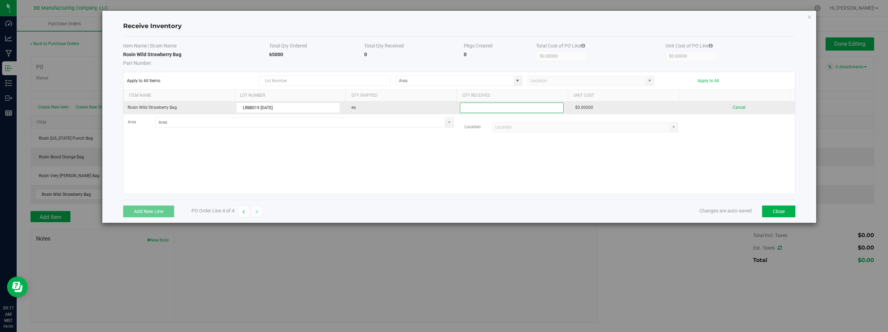
drag, startPoint x: 478, startPoint y: 110, endPoint x: 485, endPoint y: 111, distance: 7.1
click at [477, 110] on input at bounding box center [511, 108] width 103 height 10
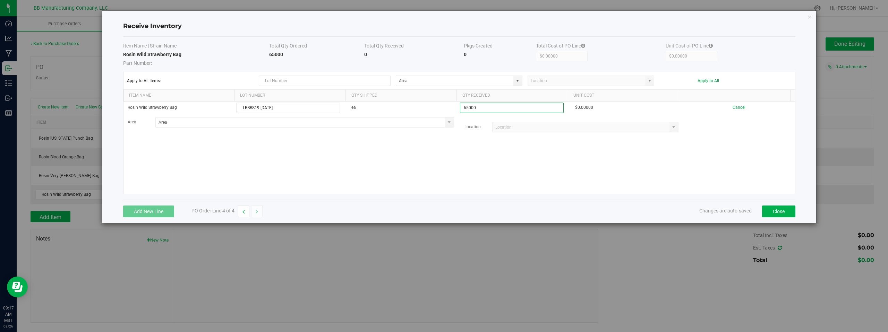
type input "65000 ea"
click at [510, 151] on kendo-grid-list "Rosin Wild Strawberry Bag LRBBS19 08.26.2025 ea 65000 ea $0.00000 Cancel Area L…" at bounding box center [459, 148] width 672 height 92
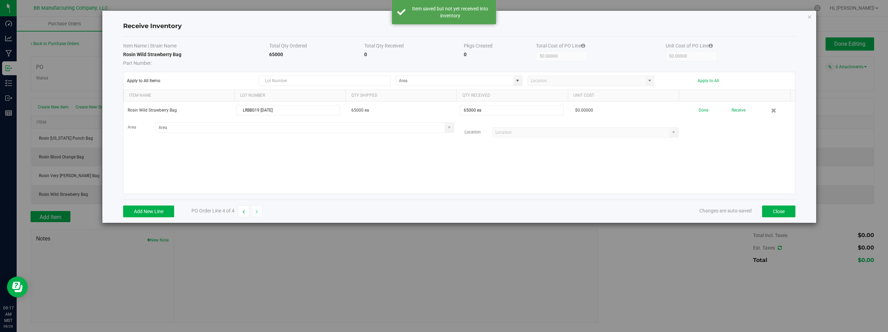
click at [653, 154] on div "Rosin Wild Strawberry Bag LRBBS19 08.26.2025 65000 ea 65000 ea $0.00000 Done Re…" at bounding box center [459, 148] width 672 height 92
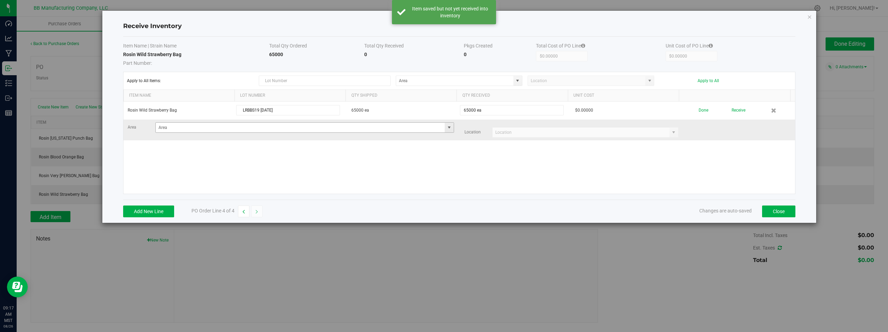
click at [446, 130] on span at bounding box center [449, 128] width 6 height 6
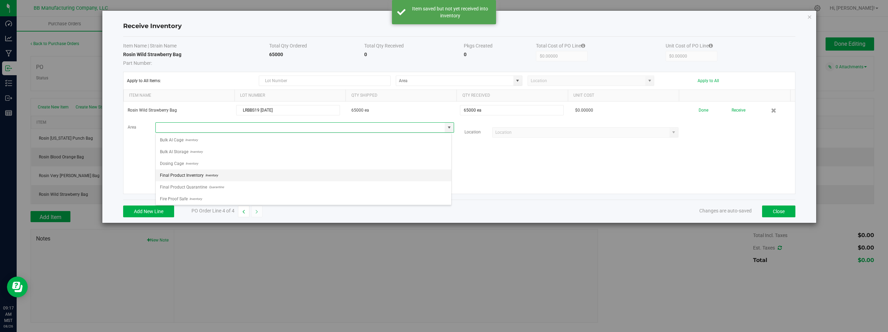
scroll to position [49, 0]
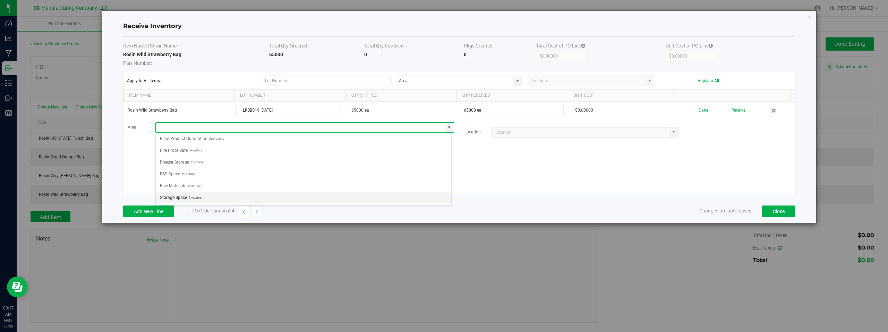
click at [187, 196] on span "Inventory" at bounding box center [194, 198] width 14 height 10
type input "Storage Space"
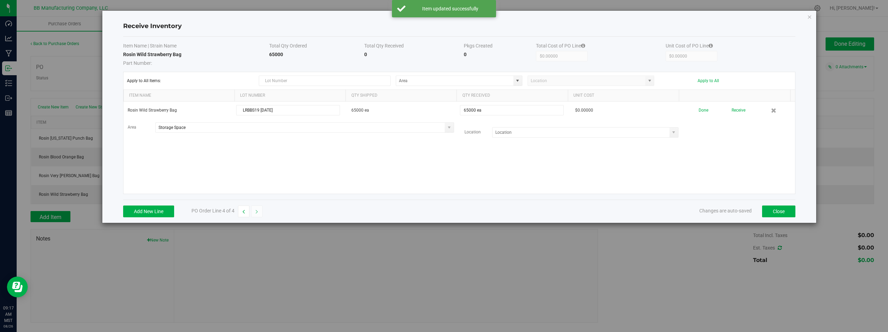
drag, startPoint x: 447, startPoint y: 170, endPoint x: 545, endPoint y: 148, distance: 100.9
click at [457, 167] on div "Rosin Wild Strawberry Bag LRBBS19 08.26.2025 65000 ea 65000 ea $0.00000 Done Re…" at bounding box center [459, 148] width 672 height 92
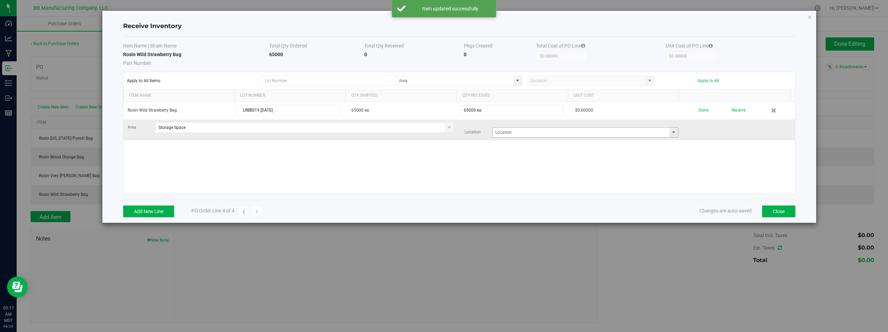
click at [671, 134] on span at bounding box center [674, 133] width 6 height 6
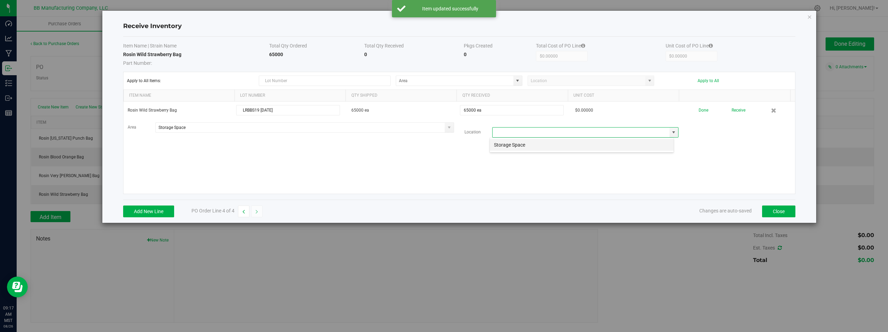
scroll to position [10, 185]
click at [526, 145] on li "Storage Space" at bounding box center [582, 145] width 184 height 12
type input "Storage Space"
click at [402, 177] on div "Rosin Wild Strawberry Bag LRBBS19 08.26.2025 65000 ea 65000 ea $0.00000 Done Re…" at bounding box center [459, 148] width 672 height 92
click at [317, 162] on div "Rosin Wild Strawberry Bag LRBBS19 08.26.2025 65000 ea 65000 ea $0.00000 Done Re…" at bounding box center [459, 148] width 672 height 92
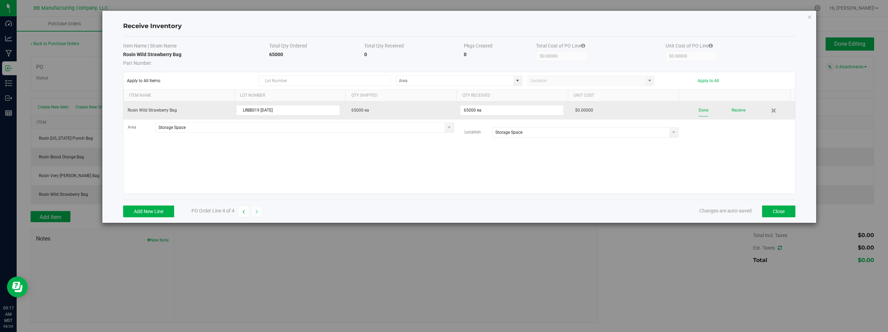
click at [699, 110] on button "Done" at bounding box center [704, 110] width 10 height 12
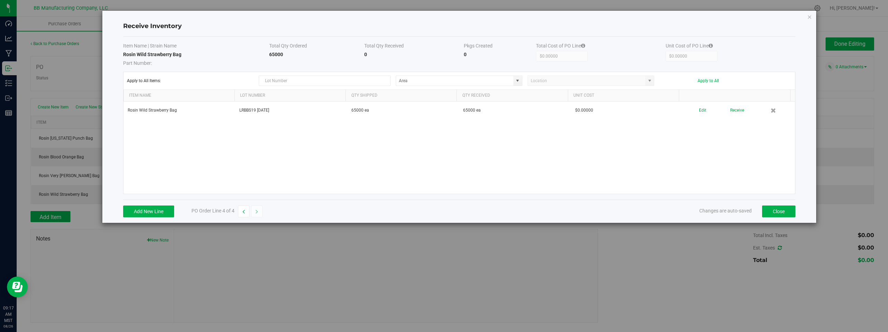
drag, startPoint x: 738, startPoint y: 157, endPoint x: 771, endPoint y: 191, distance: 47.1
click at [741, 160] on div "Rosin Wild Strawberry Bag LRBBS19 08.26.2025 65000 ea 65000 ea $0.00000 Edit Re…" at bounding box center [459, 148] width 672 height 92
click at [780, 214] on button "Close" at bounding box center [778, 212] width 33 height 12
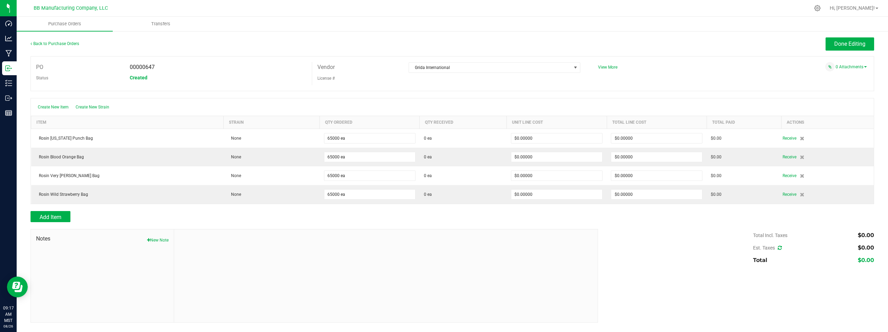
click at [264, 218] on div "Add Item" at bounding box center [312, 216] width 562 height 11
click at [677, 247] on div "Total Incl. Taxes $0.00 Est. Taxes $0.00 Total $0.00" at bounding box center [733, 247] width 281 height 37
click at [44, 218] on span "Add Item" at bounding box center [51, 217] width 22 height 7
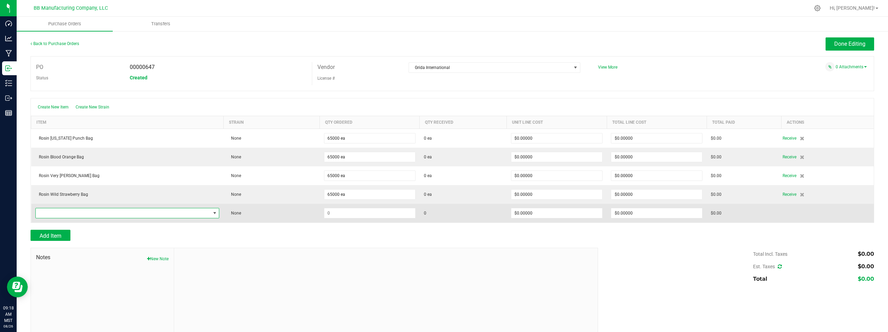
click at [65, 212] on span "NO DATA FOUND" at bounding box center [123, 213] width 175 height 10
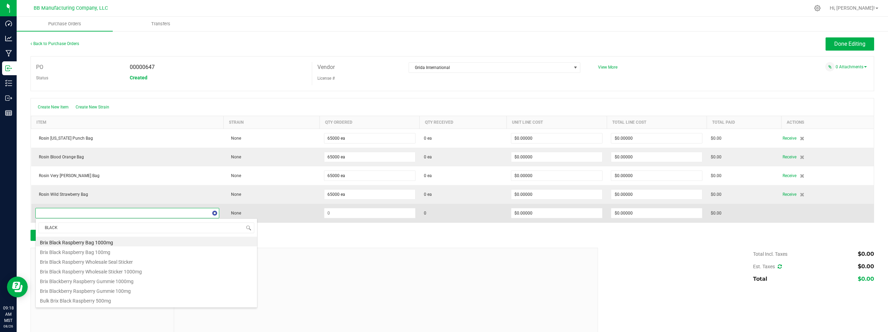
type input "BLACK"
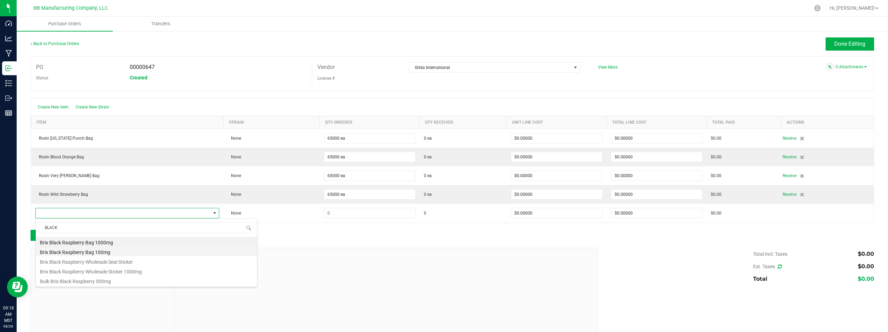
click at [64, 254] on li "Brix Black Raspberry Bag 100mg" at bounding box center [146, 252] width 221 height 10
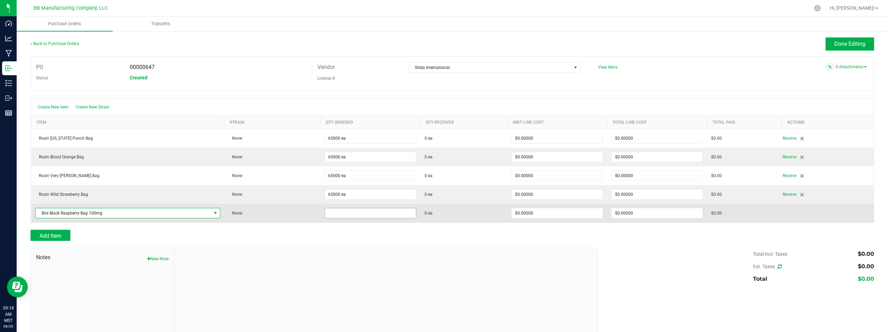
click at [352, 213] on input at bounding box center [370, 213] width 91 height 10
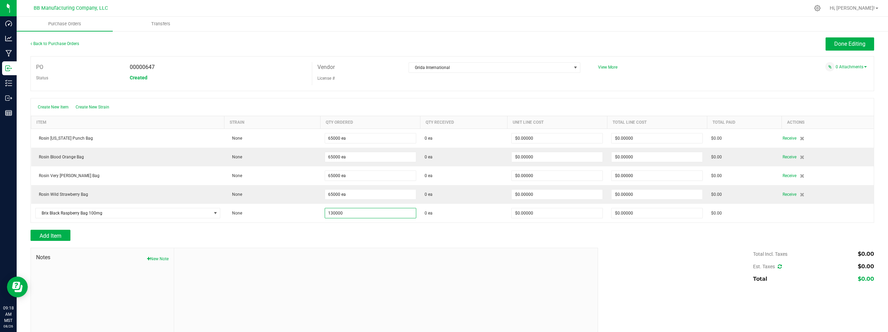
type input "130000 ea"
click at [446, 274] on div at bounding box center [386, 294] width 424 height 93
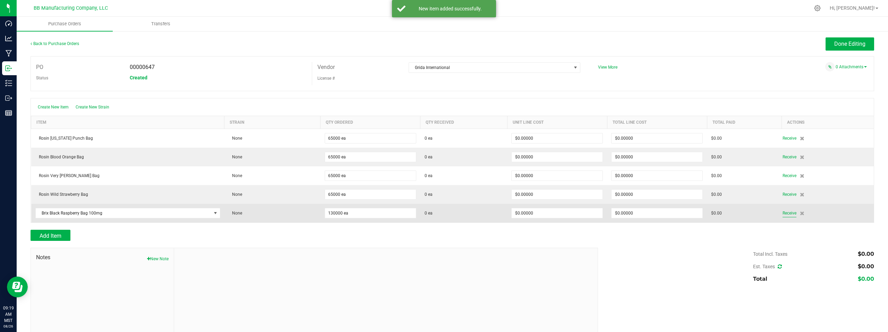
click at [783, 212] on span "Receive" at bounding box center [790, 213] width 14 height 8
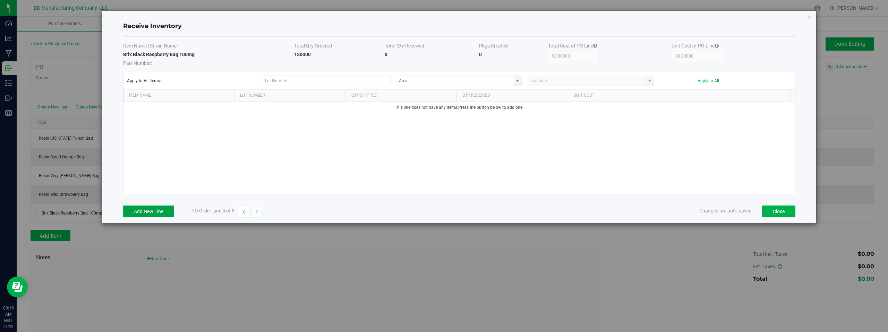
click at [144, 211] on button "Add New Line" at bounding box center [148, 212] width 51 height 12
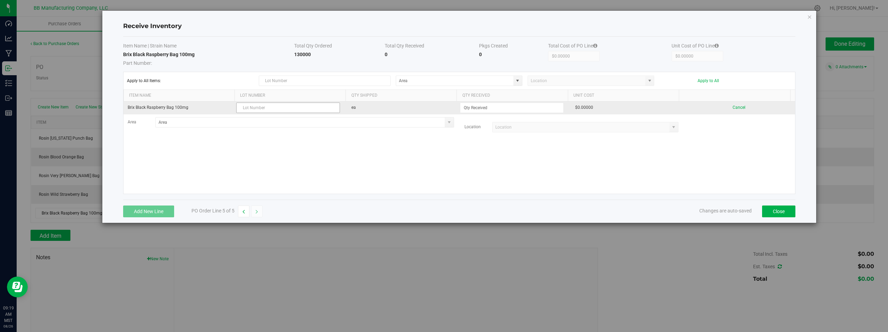
click at [263, 108] on input "text" at bounding box center [288, 108] width 104 height 10
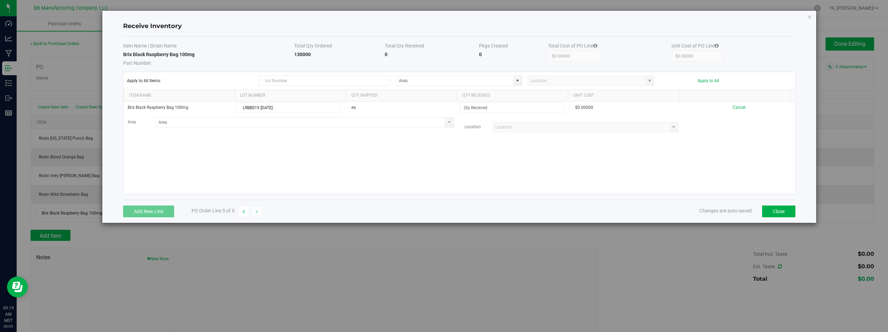
type input "LRBBS19 08.26.2025"
click at [326, 182] on div "Brix Black Raspberry Bag 100mg LRBBS19 08.26.2025 ea $0.00000 Cancel Area Locat…" at bounding box center [459, 148] width 672 height 92
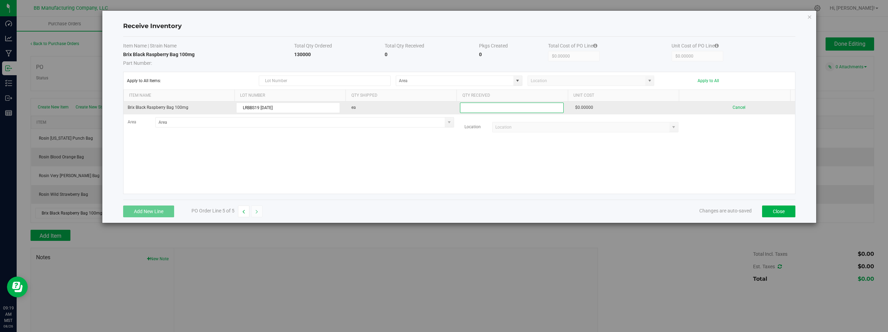
click at [471, 111] on input at bounding box center [511, 108] width 103 height 10
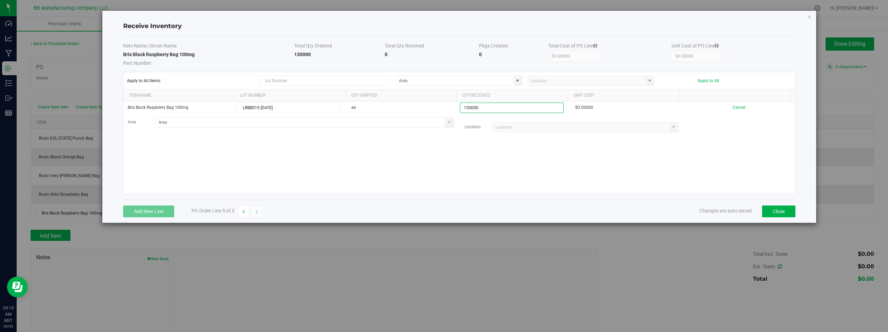
type input "130000 ea"
click at [419, 155] on kendo-grid-list "Brix Black Raspberry Bag 100mg LRBBS19 08.26.2025 ea 130000 ea $0.00000 Cancel …" at bounding box center [459, 148] width 672 height 92
click at [508, 180] on div "Brix Black Raspberry Bag 100mg LRBBS19 08.26.2025 130000 ea 130000 ea $0.00000 …" at bounding box center [459, 148] width 672 height 92
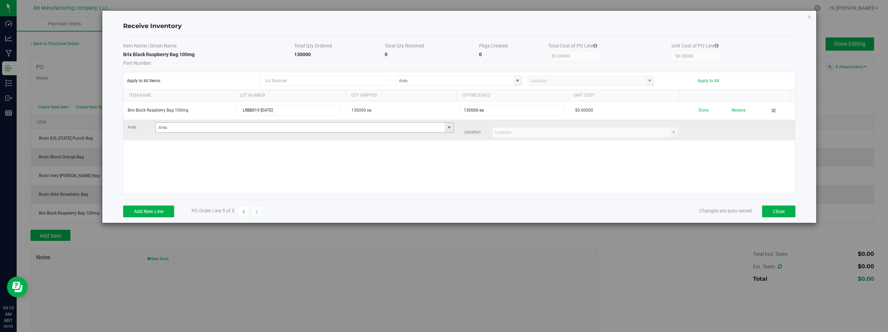
click at [446, 129] on span at bounding box center [449, 128] width 6 height 6
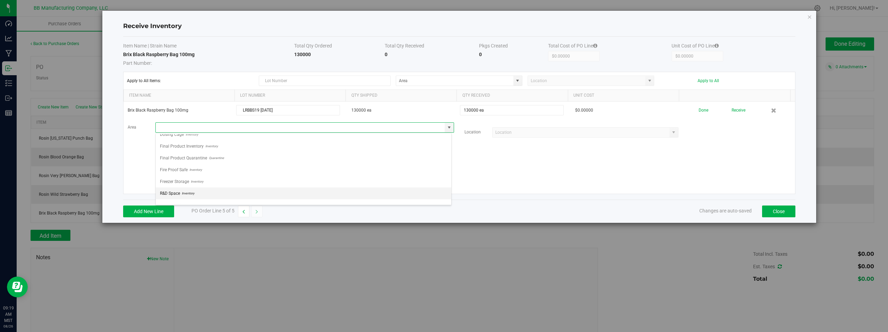
scroll to position [49, 0]
click at [185, 198] on span "Storage Space" at bounding box center [173, 198] width 27 height 10
type input "Storage Space"
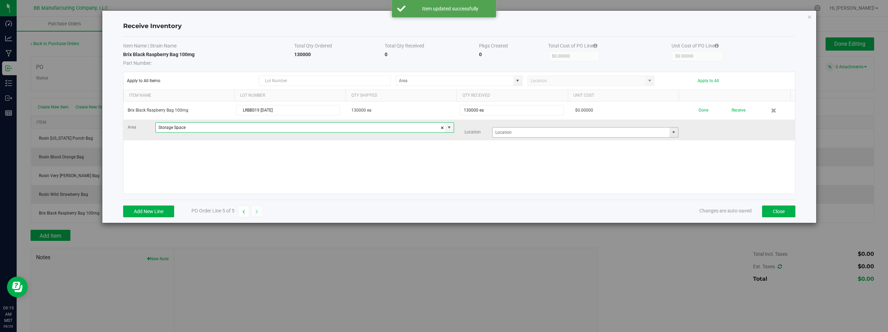
click at [671, 133] on span at bounding box center [674, 133] width 6 height 6
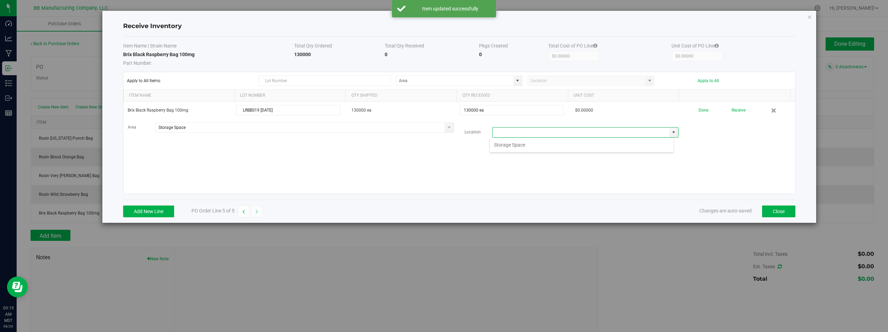
scroll to position [10, 185]
click at [510, 145] on li "Storage Space" at bounding box center [582, 145] width 184 height 12
type input "Storage Space"
drag, startPoint x: 503, startPoint y: 157, endPoint x: 518, endPoint y: 160, distance: 15.2
click at [504, 157] on div "Brix Black Raspberry Bag 100mg LRBBS19 08.26.2025 130000 ea 130000 ea $0.00000 …" at bounding box center [459, 148] width 672 height 92
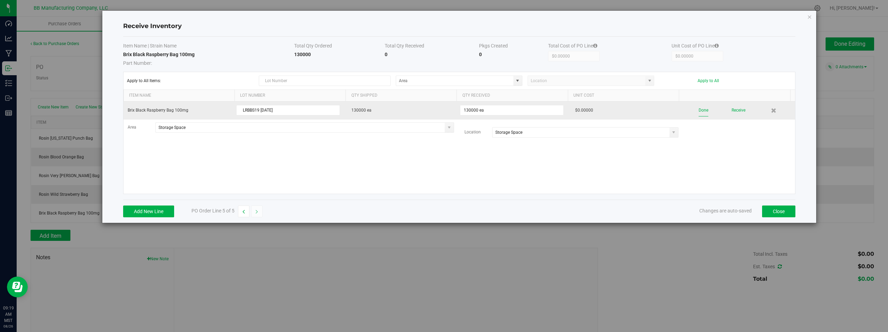
click at [699, 111] on button "Done" at bounding box center [704, 110] width 10 height 12
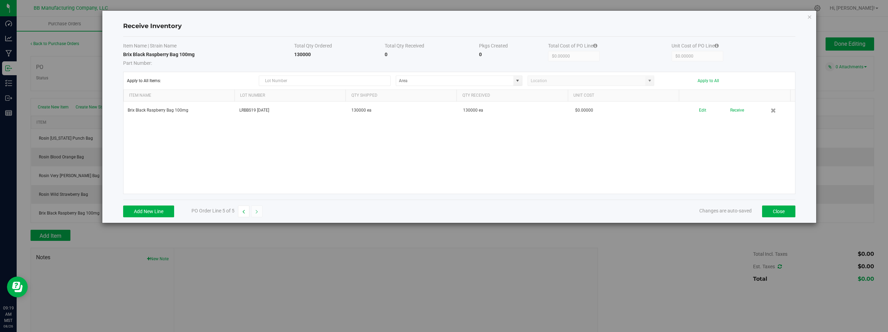
click at [692, 153] on div "Brix Black Raspberry Bag 100mg LRBBS19 08.26.2025 130000 ea 130000 ea $0.00000 …" at bounding box center [459, 148] width 672 height 92
click at [775, 213] on button "Close" at bounding box center [778, 212] width 33 height 12
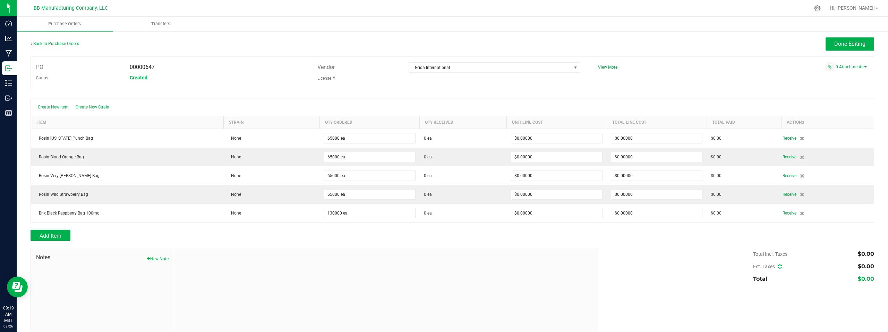
click at [307, 238] on div "Add Item" at bounding box center [312, 235] width 562 height 11
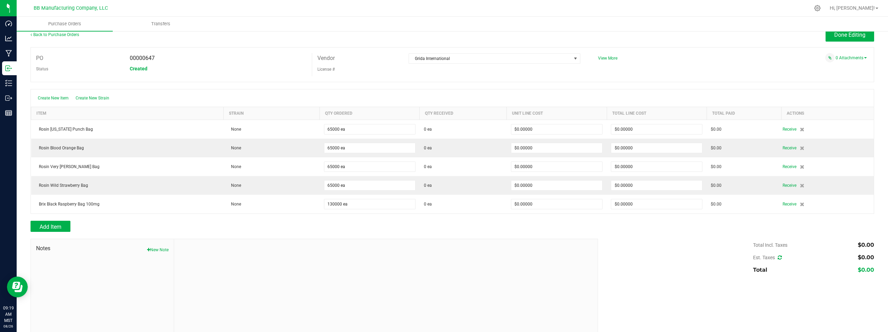
scroll to position [11, 0]
click at [54, 225] on span "Add Item" at bounding box center [51, 225] width 22 height 7
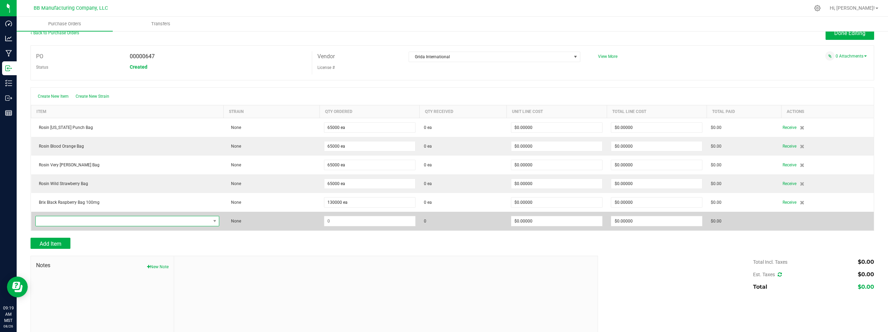
click at [62, 220] on span "NO DATA FOUND" at bounding box center [123, 221] width 175 height 10
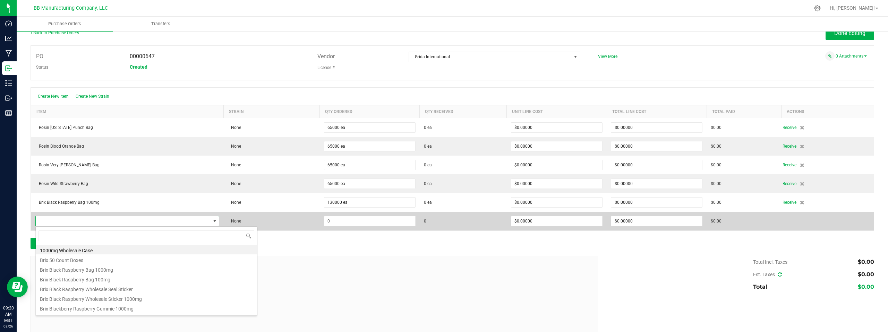
click at [60, 220] on span at bounding box center [123, 221] width 175 height 10
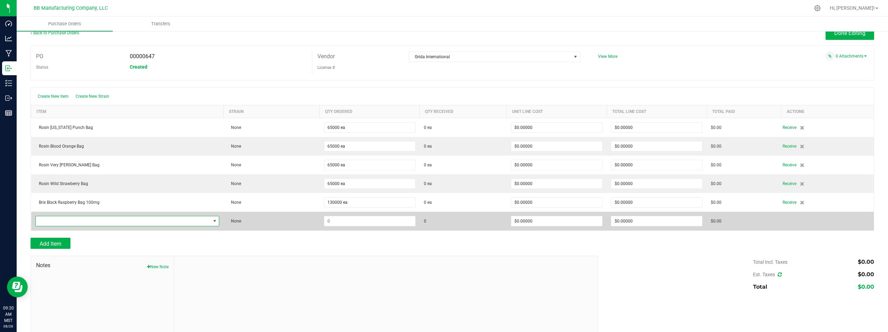
click at [60, 220] on span "NO DATA FOUND" at bounding box center [123, 221] width 175 height 10
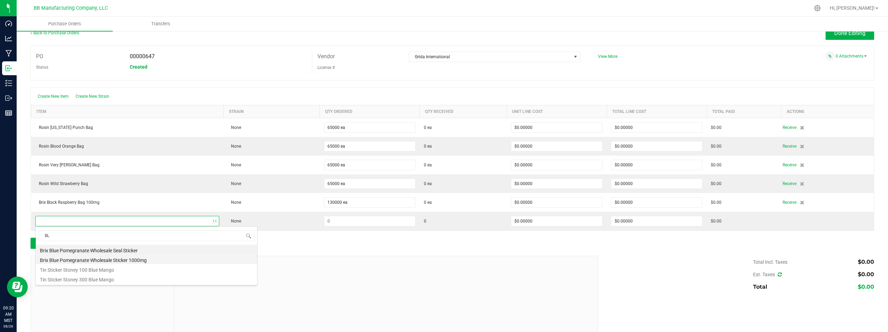
type input "B"
type input "BRIX BLUE"
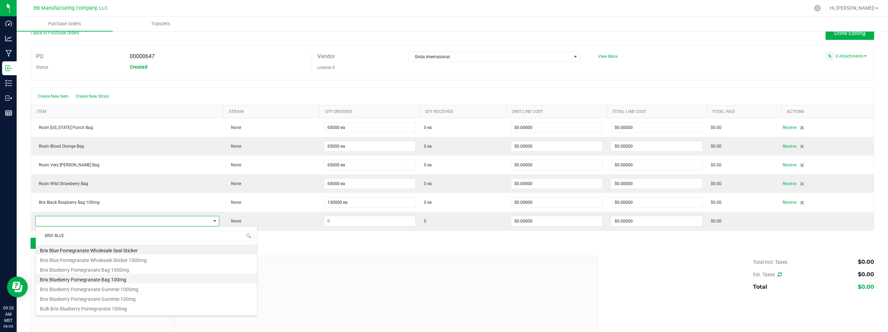
click at [73, 281] on li "Brix Blueberry Pomegranate Bag 100mg" at bounding box center [146, 279] width 221 height 10
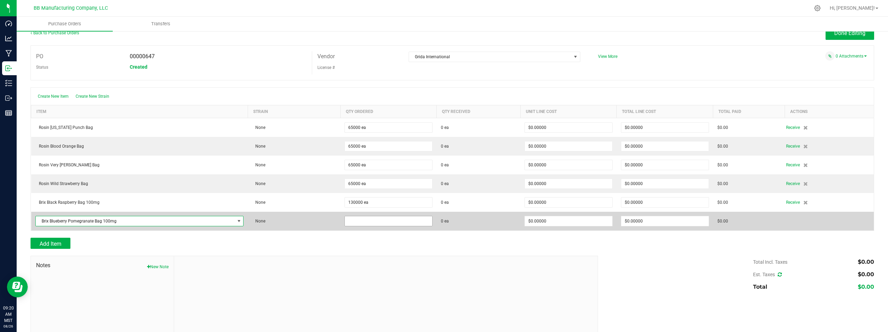
click at [364, 222] on input at bounding box center [388, 221] width 87 height 10
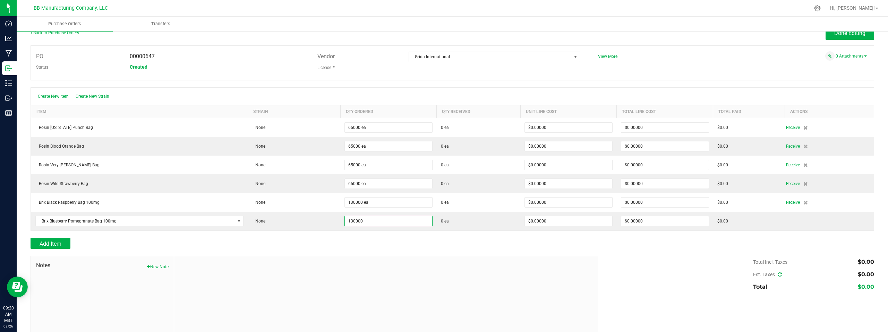
type input "130000 ea"
click at [625, 245] on div "Add Item" at bounding box center [453, 243] width 844 height 11
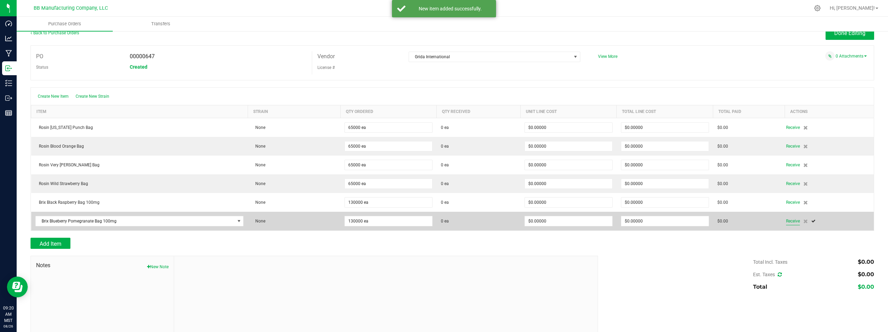
click at [790, 222] on span "Receive" at bounding box center [793, 221] width 14 height 8
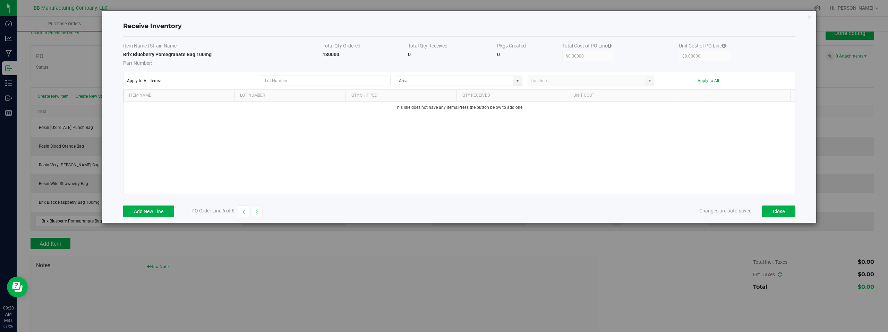
click at [135, 218] on div "Add New Line PO Order Line 6 of 6 Changes are auto-saved Close" at bounding box center [459, 211] width 672 height 23
click at [137, 215] on button "Add New Line" at bounding box center [148, 212] width 51 height 12
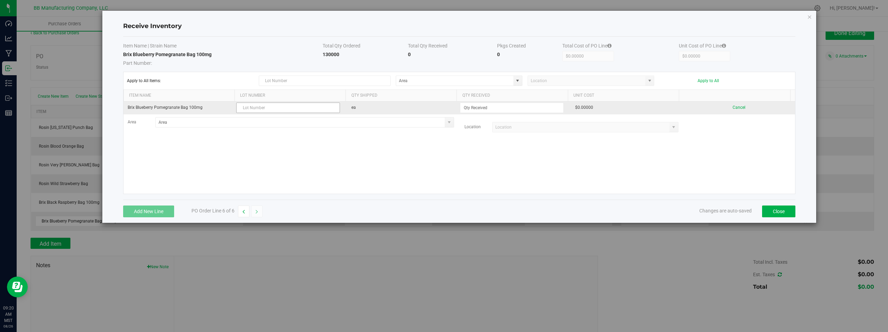
click at [262, 108] on input "text" at bounding box center [288, 108] width 104 height 10
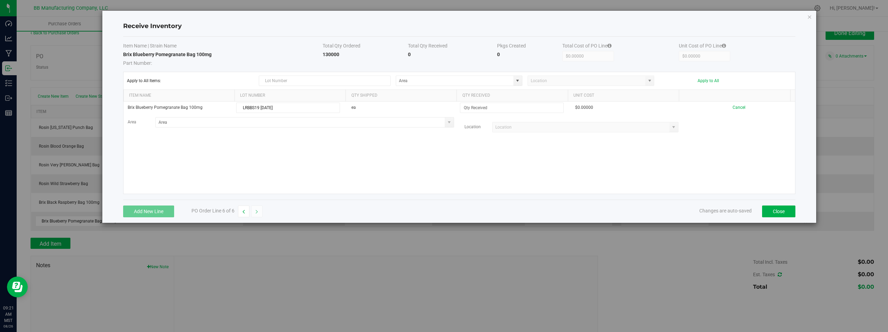
type input "LRBBS19 08.26.2025"
click at [409, 163] on div "Brix Blueberry Pomegranate Bag 100mg LRBBS19 08.26.2025 ea $0.00000 Cancel Area…" at bounding box center [459, 148] width 672 height 92
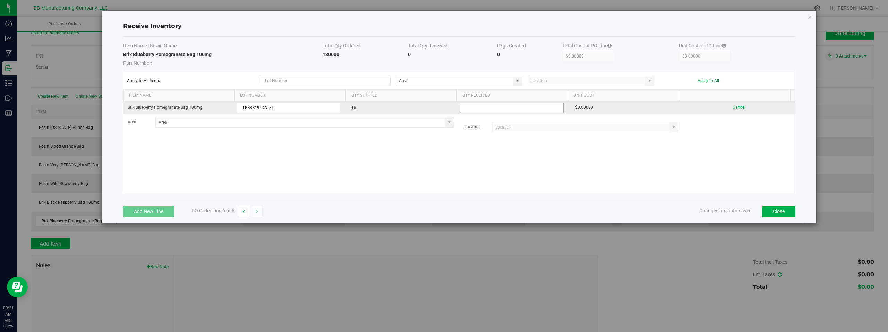
click at [505, 109] on input at bounding box center [511, 108] width 103 height 10
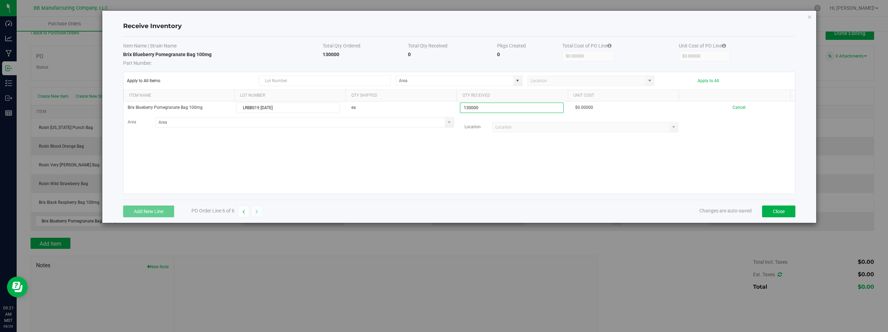
type input "130000 ea"
click at [513, 160] on kendo-grid-list "Brix Blueberry Pomegranate Bag 100mg LRBBS19 08.26.2025 ea 130000 ea $0.00000 C…" at bounding box center [459, 148] width 672 height 92
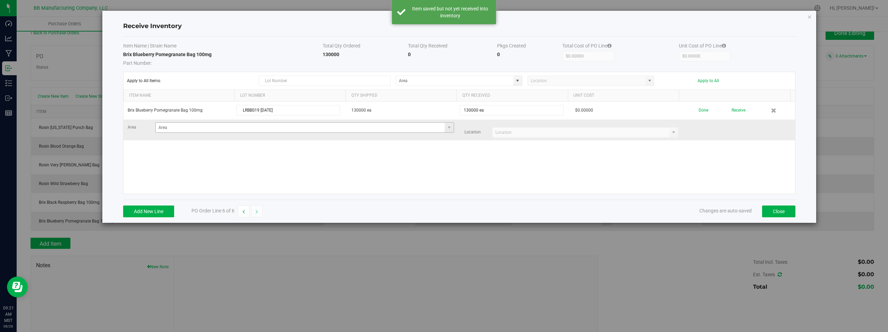
click at [446, 128] on span at bounding box center [449, 128] width 6 height 6
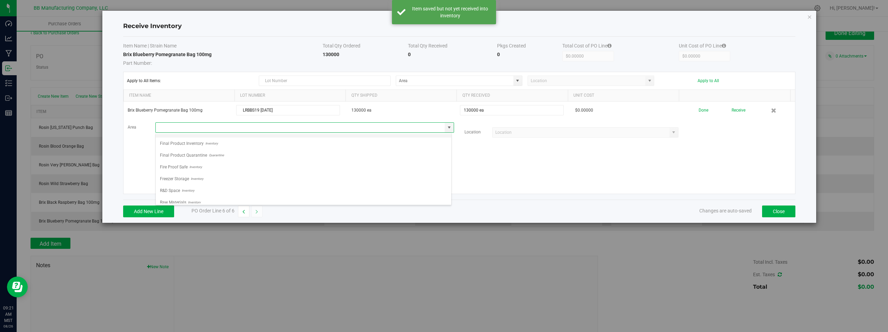
scroll to position [49, 0]
click at [190, 197] on span "Inventory" at bounding box center [194, 198] width 14 height 10
type input "Storage Space"
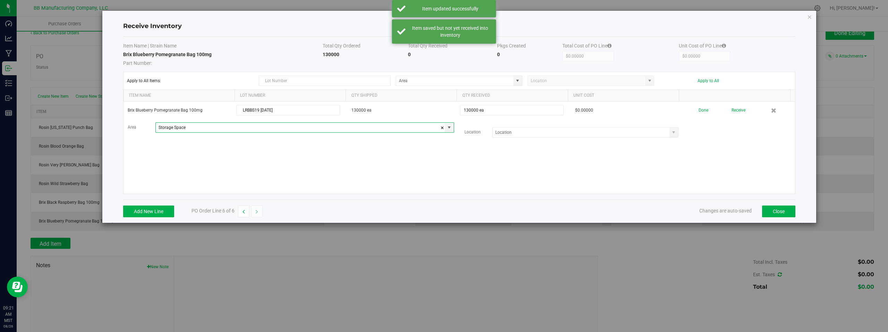
drag, startPoint x: 401, startPoint y: 167, endPoint x: 415, endPoint y: 164, distance: 14.8
click at [406, 166] on div "Brix Blueberry Pomegranate Bag 100mg LRBBS19 08.26.2025 130000 ea 130000 ea $0.…" at bounding box center [459, 148] width 672 height 92
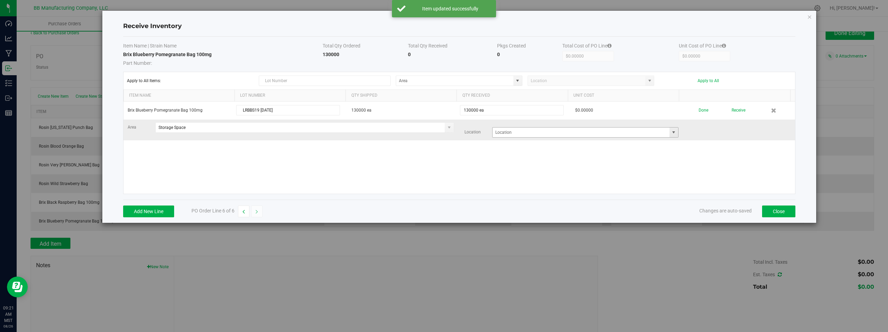
click at [672, 131] on span at bounding box center [674, 133] width 6 height 6
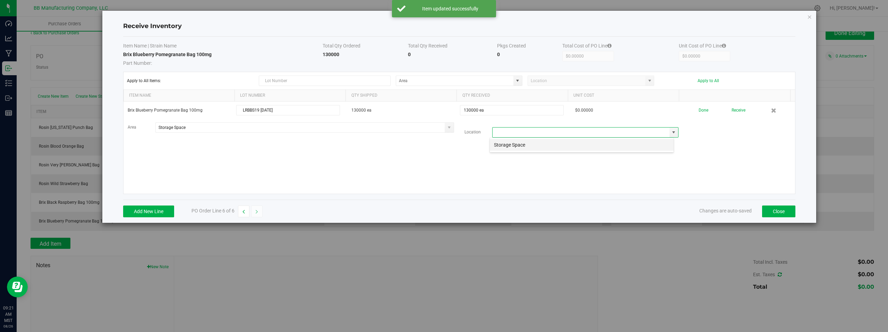
scroll to position [10, 185]
click at [529, 146] on li "Storage Space" at bounding box center [582, 145] width 184 height 12
type input "Storage Space"
click at [463, 170] on div "Brix Blueberry Pomegranate Bag 100mg LRBBS19 08.26.2025 130000 ea 130000 ea $0.…" at bounding box center [459, 148] width 672 height 92
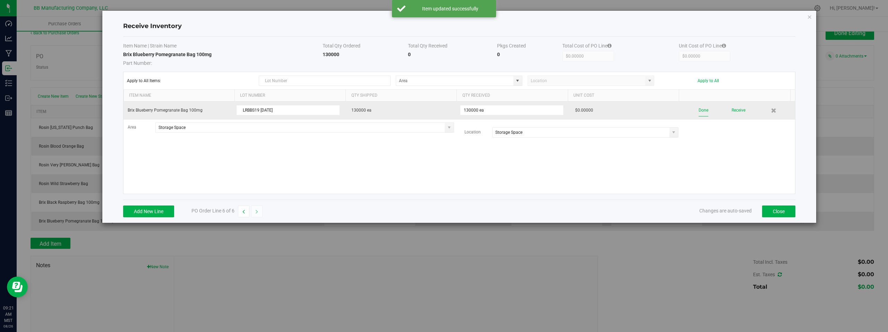
click at [699, 109] on button "Done" at bounding box center [704, 110] width 10 height 12
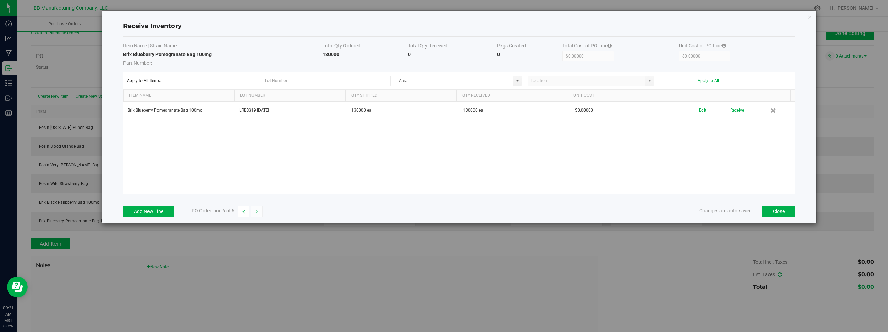
click at [671, 148] on div "Brix Blueberry Pomegranate Bag 100mg LRBBS19 08.26.2025 130000 ea 130000 ea $0.…" at bounding box center [459, 148] width 672 height 92
click at [781, 210] on button "Close" at bounding box center [778, 212] width 33 height 12
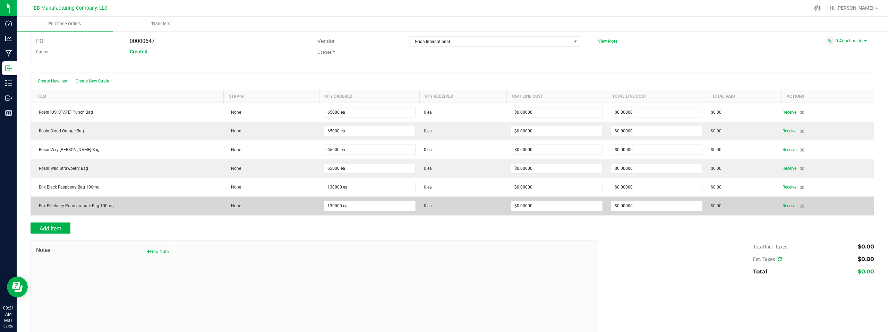
scroll to position [35, 0]
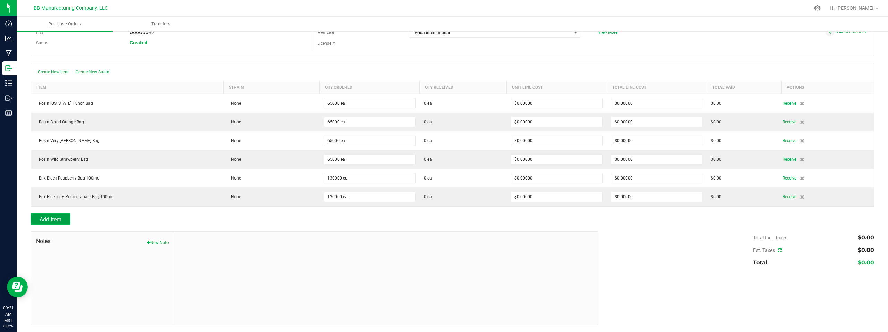
click at [53, 221] on span "Add Item" at bounding box center [51, 219] width 22 height 7
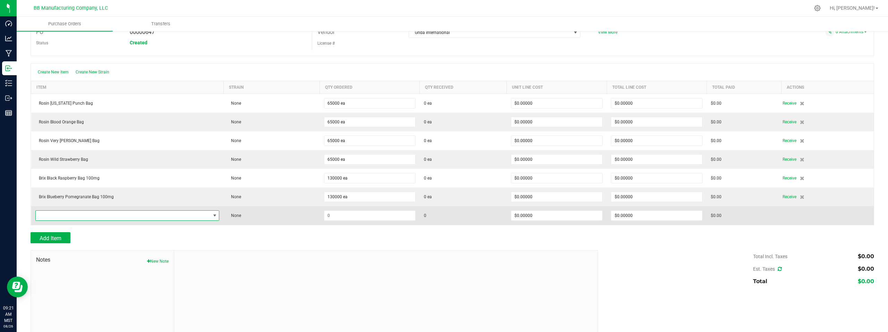
click at [86, 216] on span "NO DATA FOUND" at bounding box center [123, 216] width 175 height 10
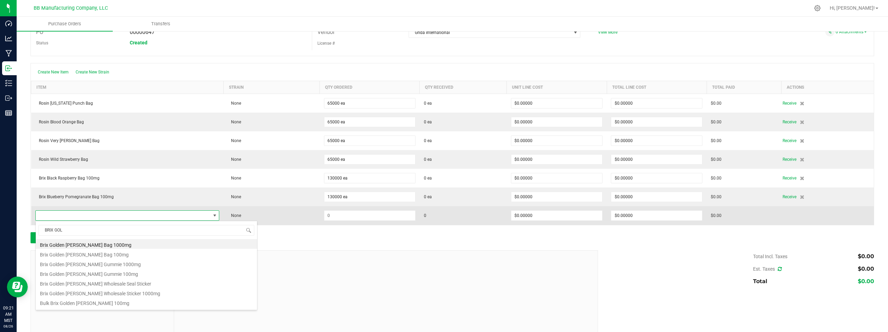
type input "BRIX GOLD"
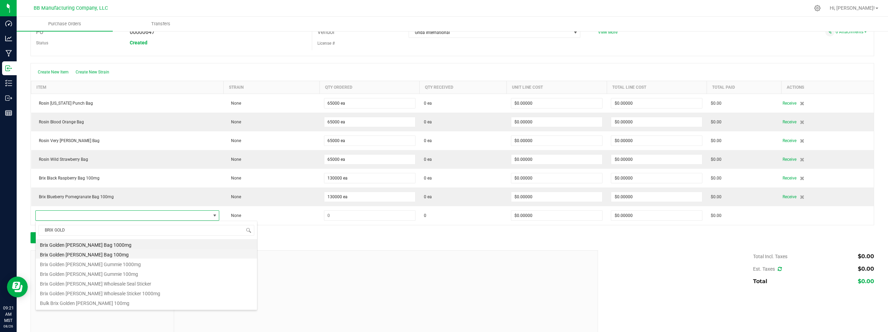
click at [63, 256] on li "Brix Golden [PERSON_NAME] Bag 100mg" at bounding box center [146, 254] width 221 height 10
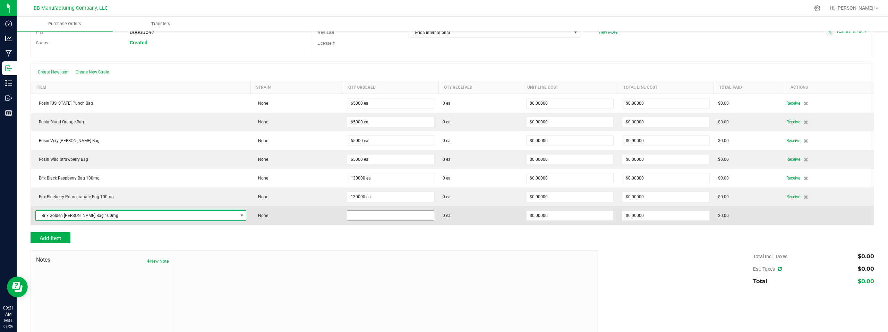
click at [352, 215] on input at bounding box center [390, 216] width 87 height 10
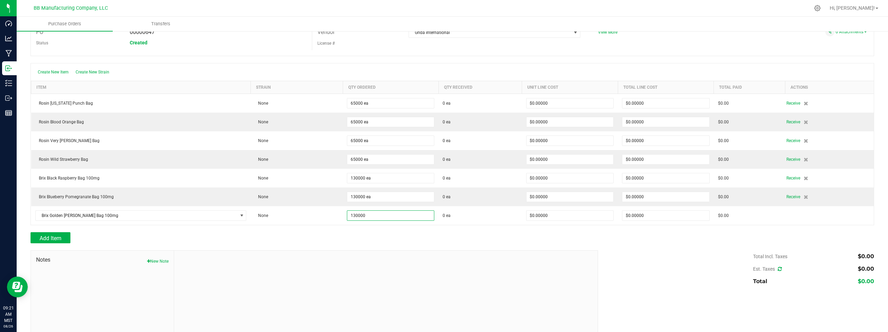
type input "130000 ea"
click at [437, 270] on div at bounding box center [386, 297] width 424 height 93
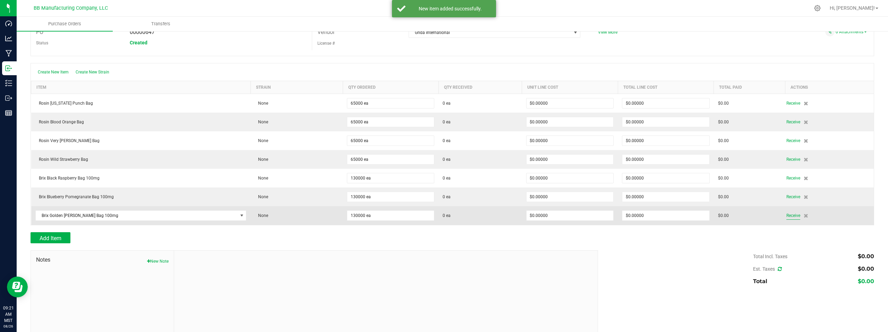
click at [786, 217] on span "Receive" at bounding box center [793, 216] width 14 height 8
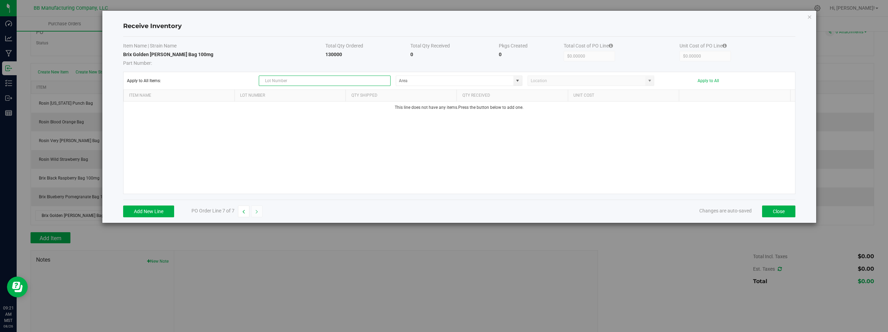
click at [290, 83] on input "text" at bounding box center [325, 81] width 132 height 10
click at [139, 212] on button "Add New Line" at bounding box center [148, 212] width 51 height 12
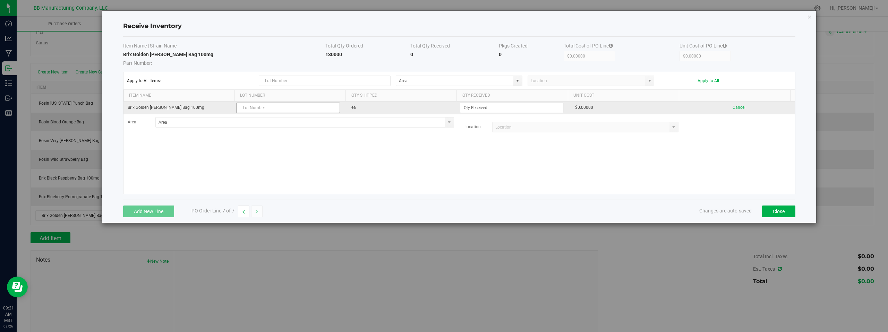
click at [264, 107] on input "text" at bounding box center [288, 108] width 104 height 10
type input "LRBBS19 08.26.2025"
click at [470, 108] on input at bounding box center [511, 108] width 103 height 10
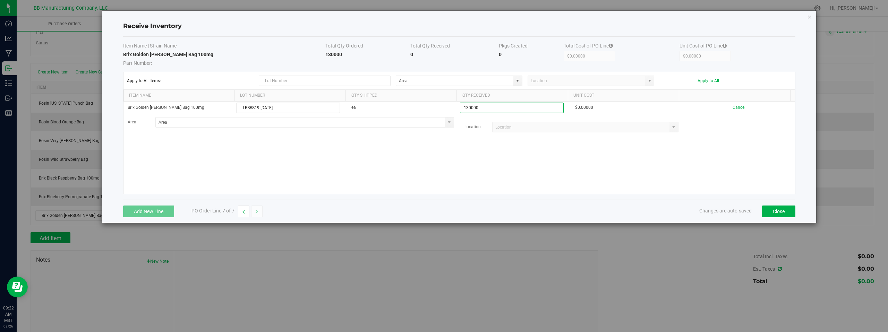
type input "130000 ea"
click at [489, 168] on kendo-grid-list "Brix Golden Berry Bag 100mg LRBBS19 08.26.2025 ea 130000 ea $0.00000 Cancel Are…" at bounding box center [459, 148] width 672 height 92
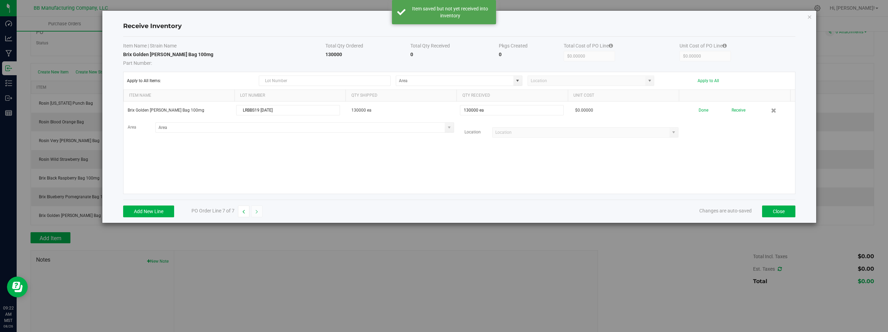
click at [582, 161] on div "Brix Golden Berry Bag 100mg LRBBS19 08.26.2025 130000 ea 130000 ea $0.00000 Don…" at bounding box center [459, 148] width 672 height 92
drag, startPoint x: 415, startPoint y: 160, endPoint x: 445, endPoint y: 146, distance: 33.0
click at [415, 160] on div "Brix Golden Berry Bag 100mg LRBBS19 08.26.2025 130000 ea 130000 ea $0.00000 Don…" at bounding box center [459, 148] width 672 height 92
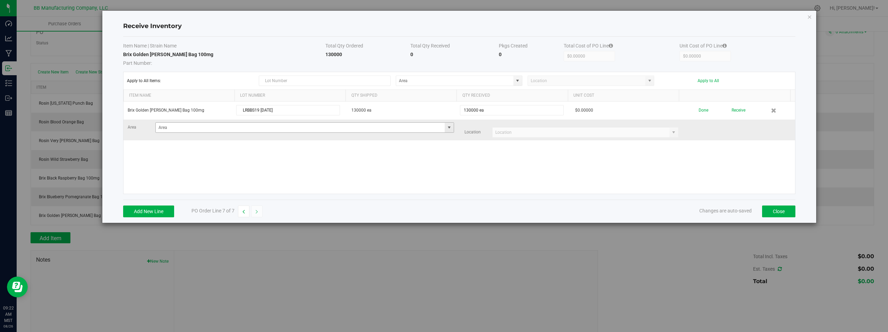
click at [446, 129] on span at bounding box center [449, 128] width 6 height 6
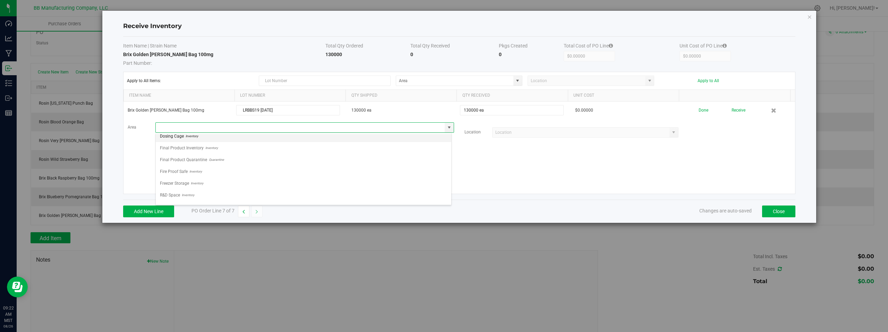
scroll to position [49, 0]
click at [176, 198] on span "Storage Space" at bounding box center [173, 198] width 27 height 10
type input "Storage Space"
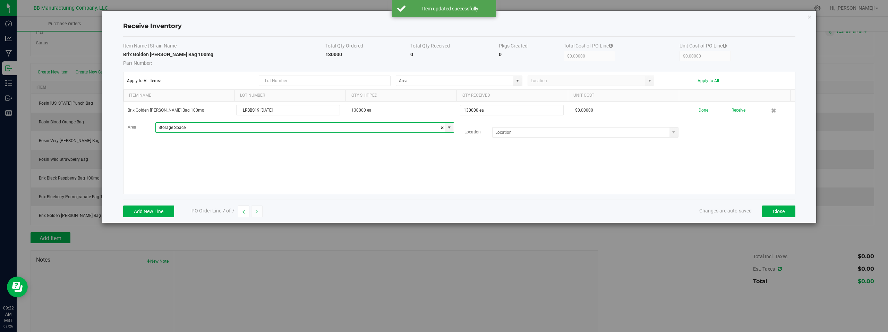
click at [229, 166] on div "Brix Golden Berry Bag 100mg LRBBS19 08.26.2025 130000 ea 130000 ea $0.00000 Don…" at bounding box center [459, 148] width 672 height 92
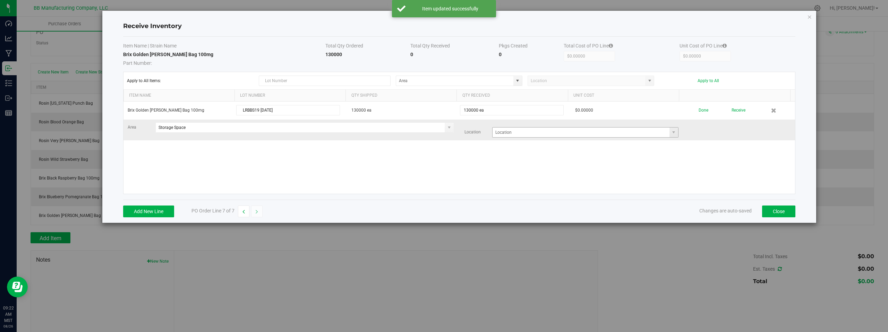
click at [672, 134] on span at bounding box center [674, 133] width 9 height 10
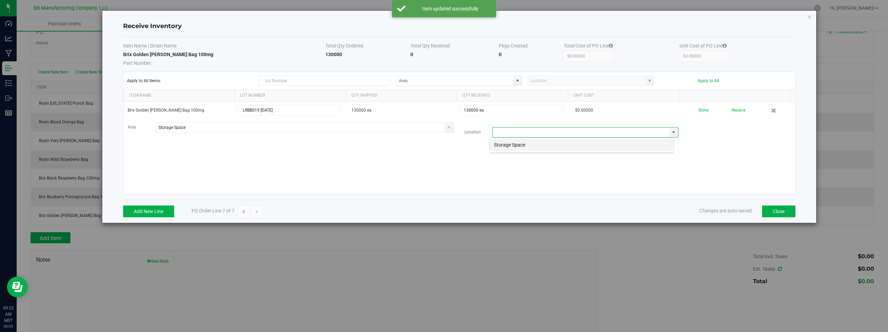
click at [513, 146] on li "Storage Space" at bounding box center [582, 145] width 184 height 12
type input "Storage Space"
click at [405, 169] on div "Brix Golden Berry Bag 100mg LRBBS19 08.26.2025 130000 ea 130000 ea $0.00000 Don…" at bounding box center [459, 148] width 672 height 92
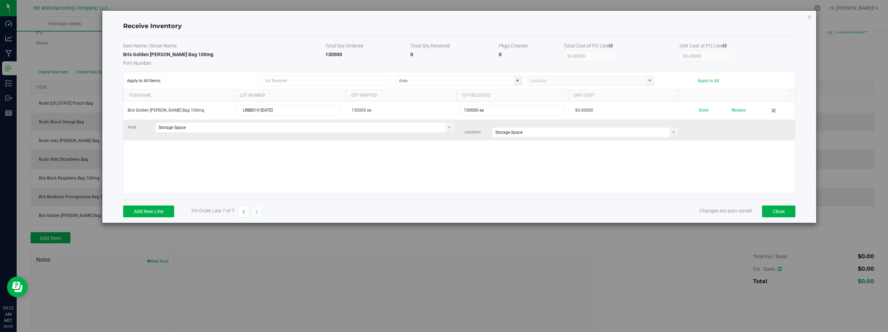
drag, startPoint x: 726, startPoint y: 142, endPoint x: 713, endPoint y: 128, distance: 18.9
click at [718, 133] on div "Brix Golden Berry Bag 100mg LRBBS19 08.26.2025 130000 ea 130000 ea $0.00000 Don…" at bounding box center [459, 148] width 672 height 92
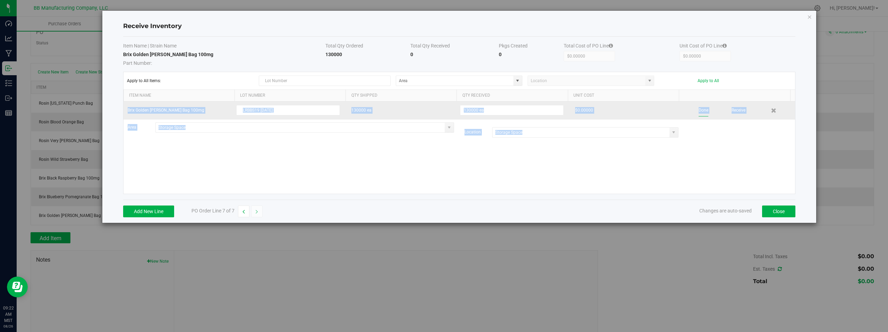
click at [699, 112] on button "Done" at bounding box center [704, 110] width 10 height 12
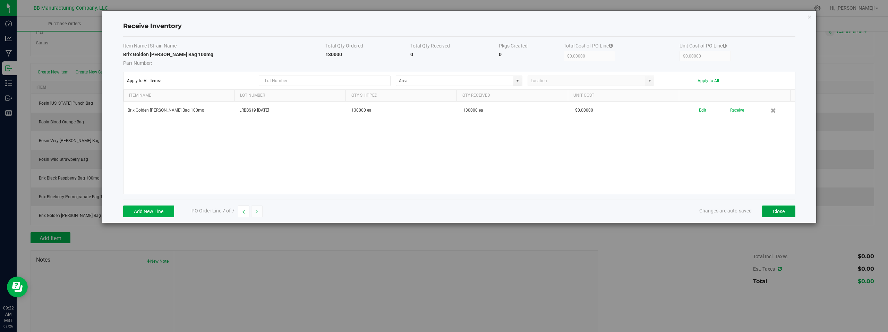
click at [773, 210] on button "Close" at bounding box center [778, 212] width 33 height 12
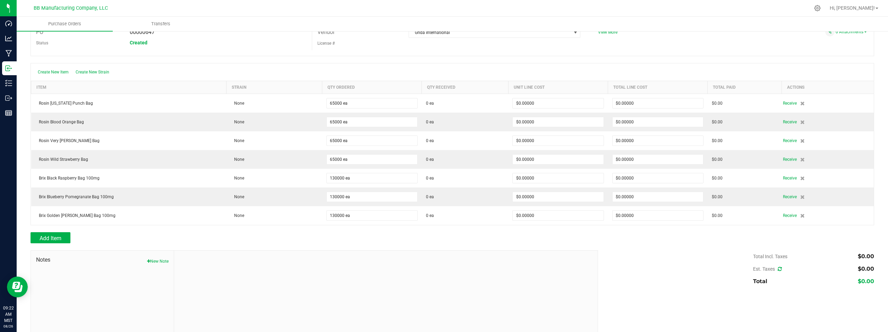
click at [378, 246] on div at bounding box center [453, 247] width 844 height 7
click at [209, 237] on div "Add Item" at bounding box center [312, 237] width 562 height 11
click at [210, 236] on div "Add Item" at bounding box center [312, 237] width 562 height 11
click at [50, 239] on span "Add Item" at bounding box center [51, 238] width 22 height 7
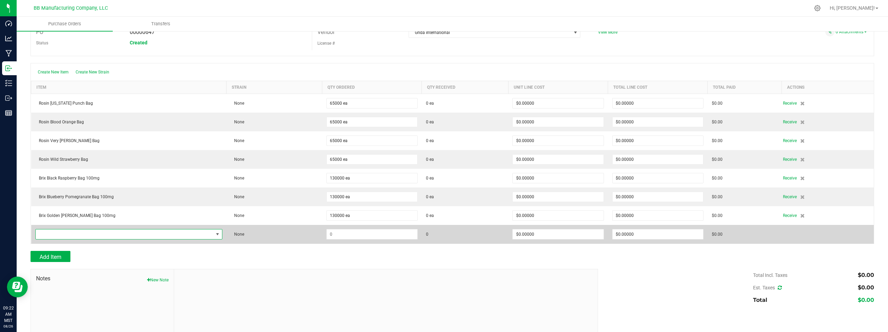
click at [95, 234] on span "NO DATA FOUND" at bounding box center [125, 235] width 178 height 10
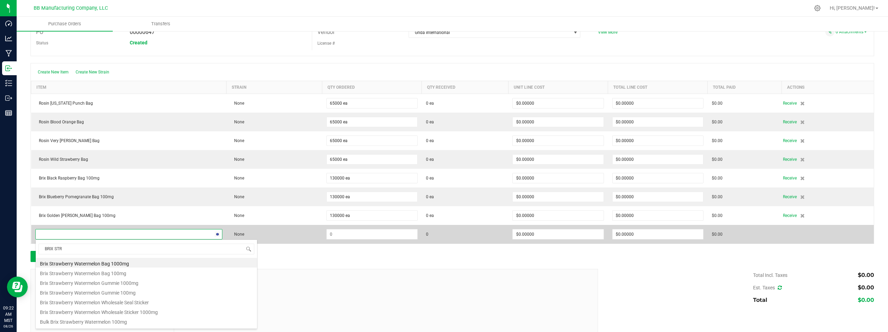
type input "BRIX STRA"
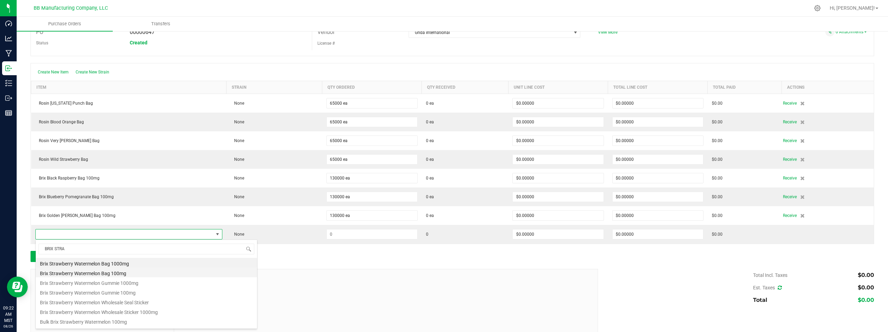
click at [92, 273] on li "Brix Strawberry Watermelon Bag 100mg" at bounding box center [146, 273] width 221 height 10
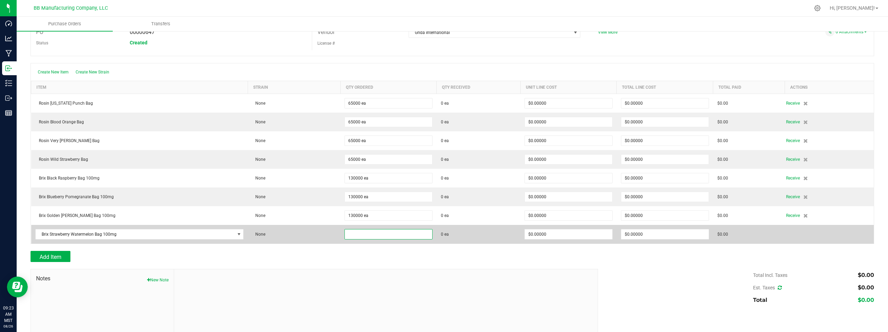
click at [373, 230] on input at bounding box center [388, 235] width 87 height 10
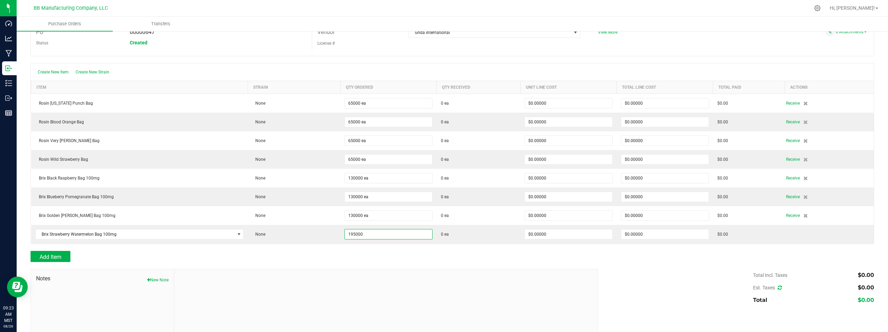
type input "195000 ea"
click at [477, 270] on div at bounding box center [386, 316] width 424 height 93
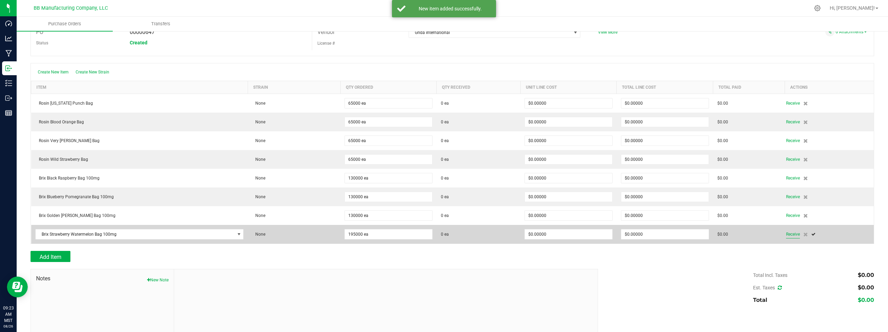
click at [792, 236] on span "Receive" at bounding box center [793, 234] width 14 height 8
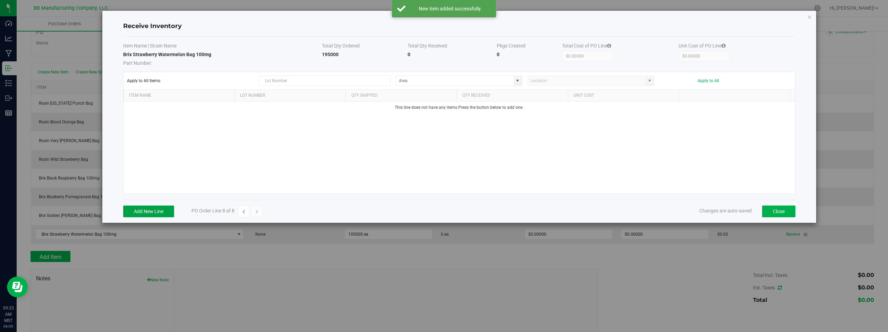
click at [145, 211] on button "Add New Line" at bounding box center [148, 212] width 51 height 12
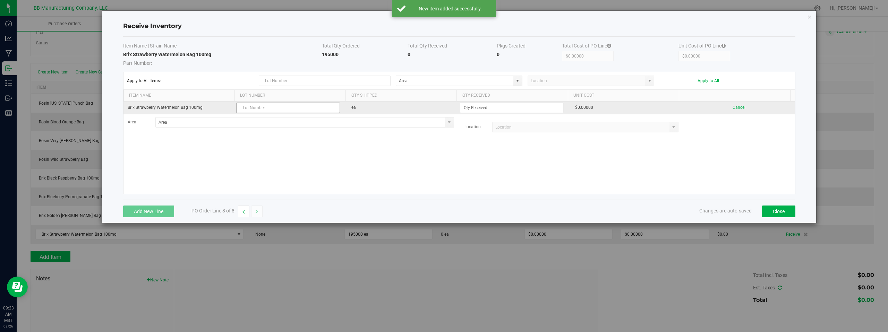
click at [262, 109] on input "text" at bounding box center [288, 108] width 104 height 10
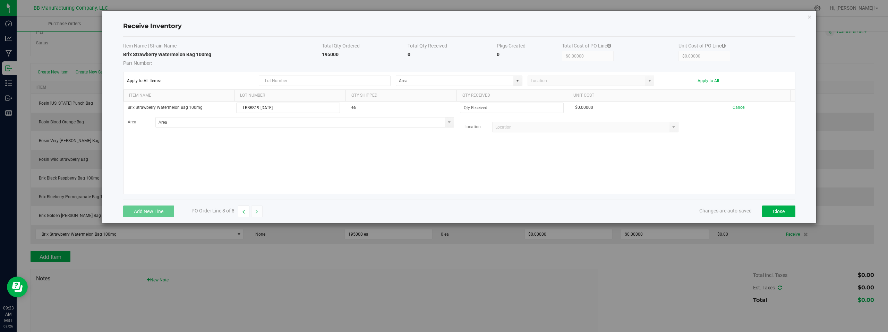
type input "LRBBS19 08.26.2025"
drag, startPoint x: 361, startPoint y: 156, endPoint x: 381, endPoint y: 154, distance: 19.5
click at [364, 156] on div "Brix Strawberry Watermelon Bag 100mg LRBBS19 08.26.2025 ea $0.00000 Cancel Area…" at bounding box center [459, 148] width 672 height 92
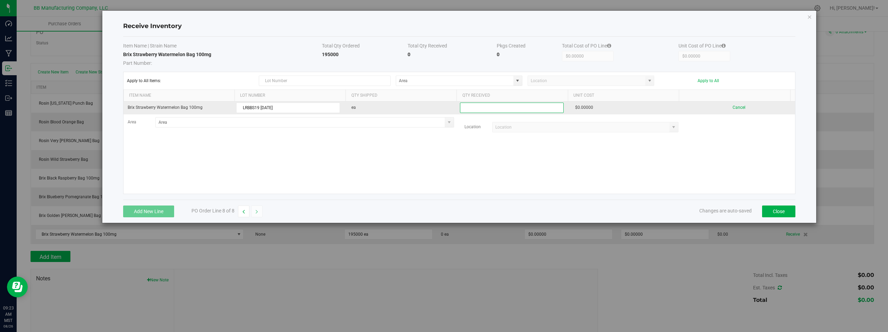
click at [483, 109] on input at bounding box center [511, 108] width 103 height 10
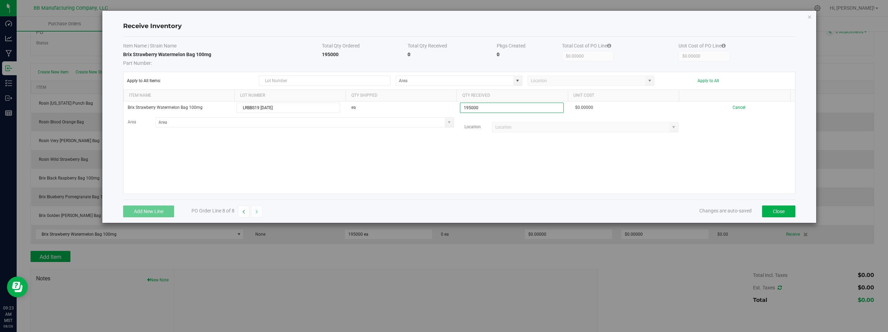
type input "195000 ea"
click at [514, 161] on kendo-grid-list "Brix Strawberry Watermelon Bag 100mg LRBBS19 08.26.2025 ea 195000 ea $0.00000 C…" at bounding box center [459, 148] width 672 height 92
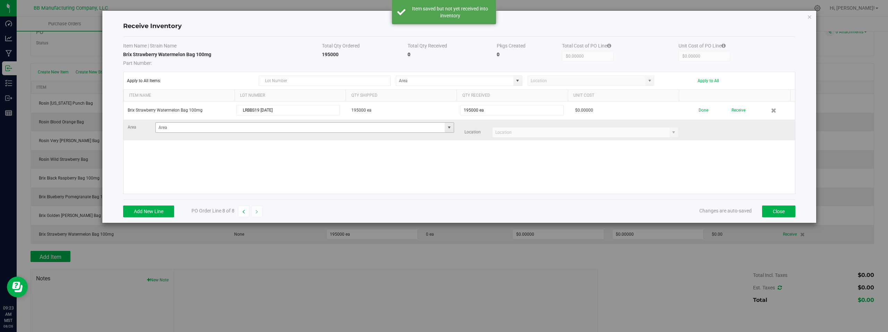
click at [448, 126] on span at bounding box center [449, 128] width 6 height 6
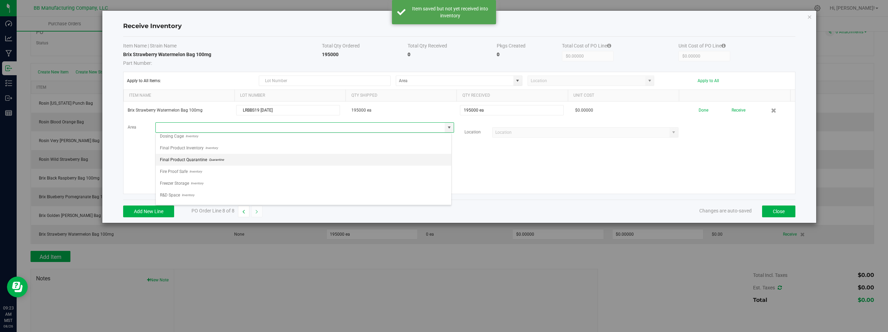
scroll to position [49, 0]
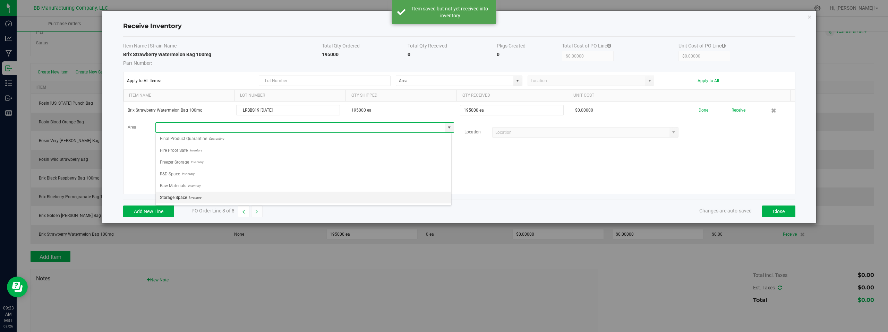
click at [186, 199] on span "Storage Space" at bounding box center [173, 198] width 27 height 10
type input "Storage Space"
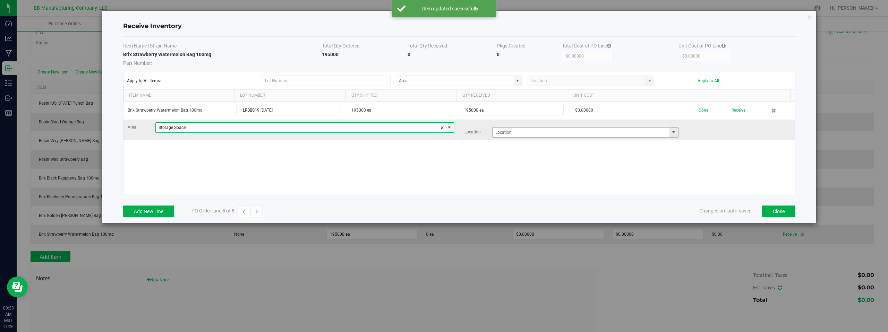
click at [671, 135] on span at bounding box center [674, 133] width 6 height 6
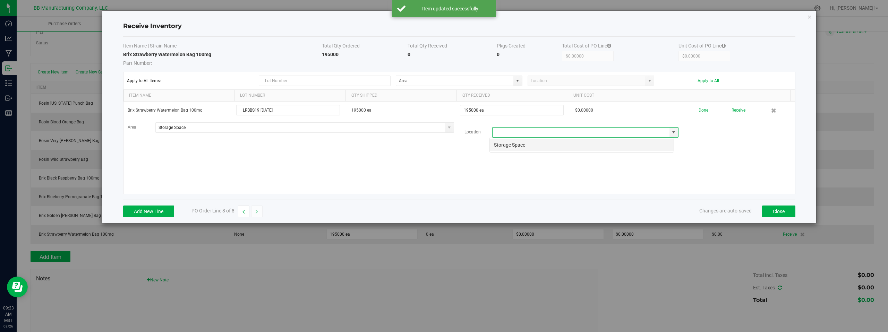
scroll to position [10, 185]
click at [520, 147] on li "Storage Space" at bounding box center [582, 145] width 184 height 12
type input "Storage Space"
click at [463, 165] on div "Brix Strawberry Watermelon Bag 100mg LRBBS19 08.26.2025 195000 ea 195000 ea $0.…" at bounding box center [459, 148] width 672 height 92
click at [658, 170] on div "Brix Strawberry Watermelon Bag 100mg LRBBS19 08.26.2025 195000 ea 195000 ea $0.…" at bounding box center [459, 148] width 672 height 92
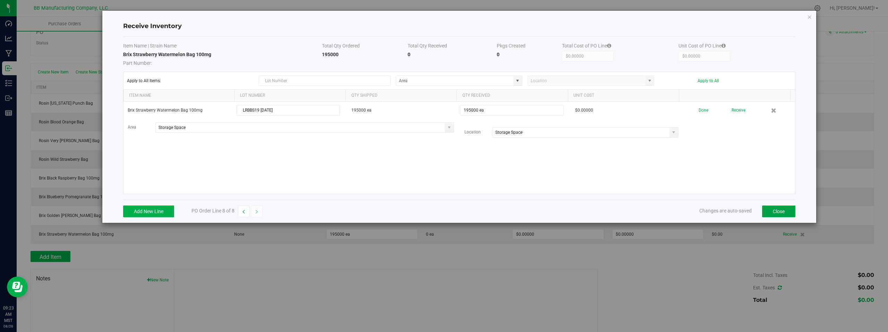
click at [775, 212] on button "Close" at bounding box center [778, 212] width 33 height 12
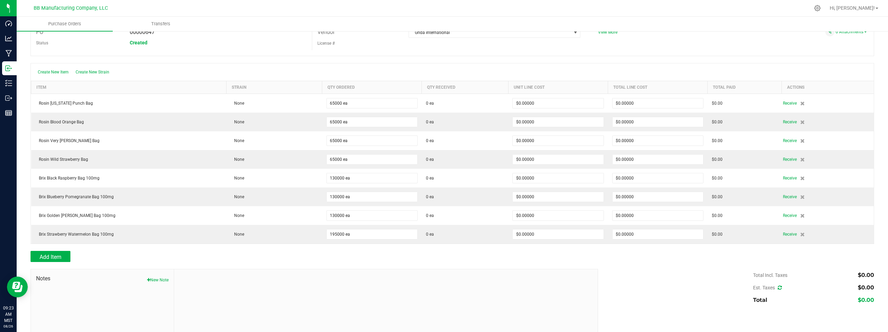
click at [190, 257] on div "Add Item" at bounding box center [312, 256] width 562 height 11
click at [58, 258] on span "Add Item" at bounding box center [51, 257] width 22 height 7
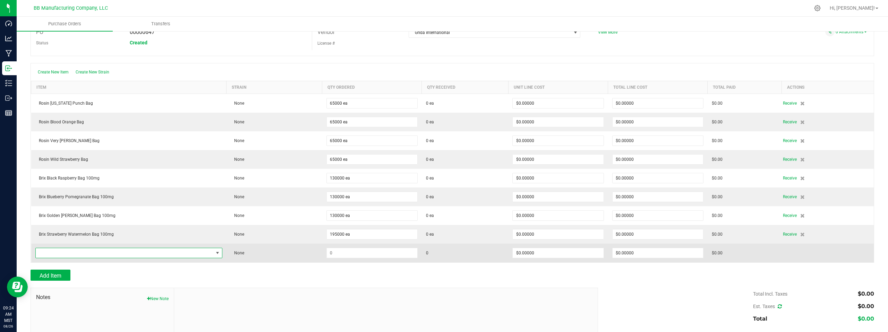
click at [56, 251] on span "NO DATA FOUND" at bounding box center [125, 253] width 178 height 10
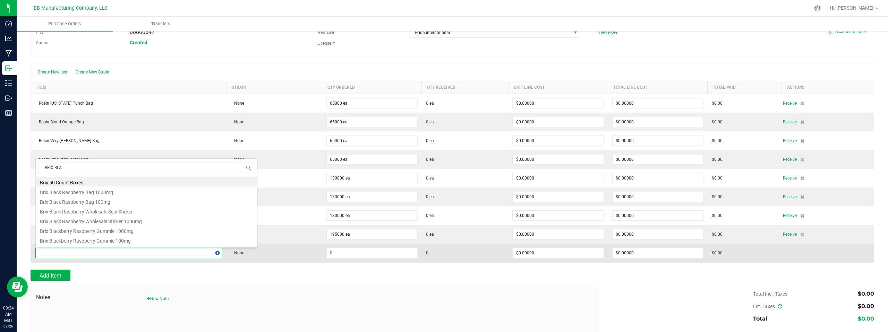
type input "BRIX BLAC"
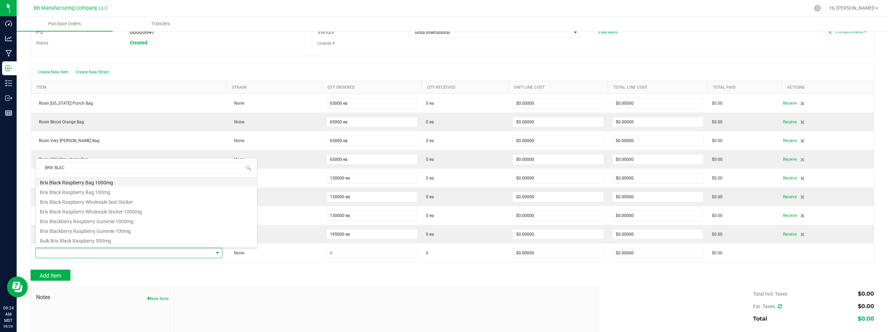
click at [81, 183] on li "Brix Black Raspberry Bag 1000mg" at bounding box center [146, 182] width 221 height 10
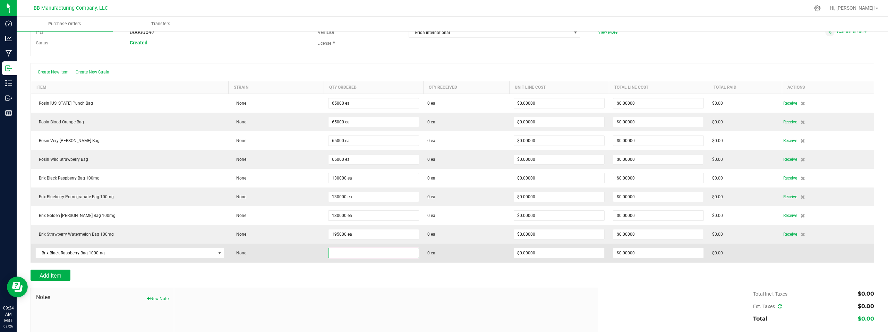
click at [361, 254] on input at bounding box center [374, 253] width 90 height 10
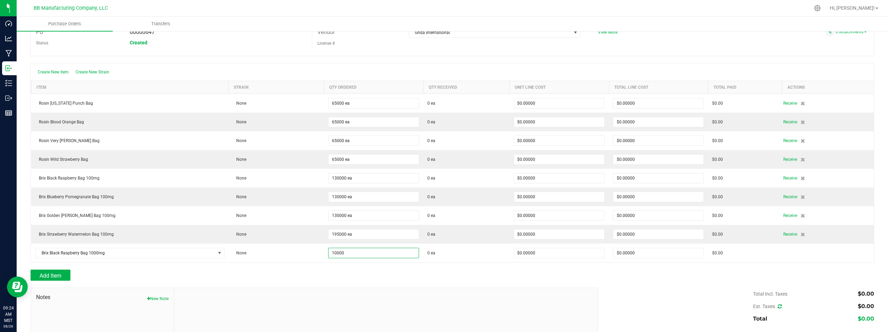
type input "10000 ea"
click at [686, 274] on div "Add Item" at bounding box center [453, 275] width 844 height 11
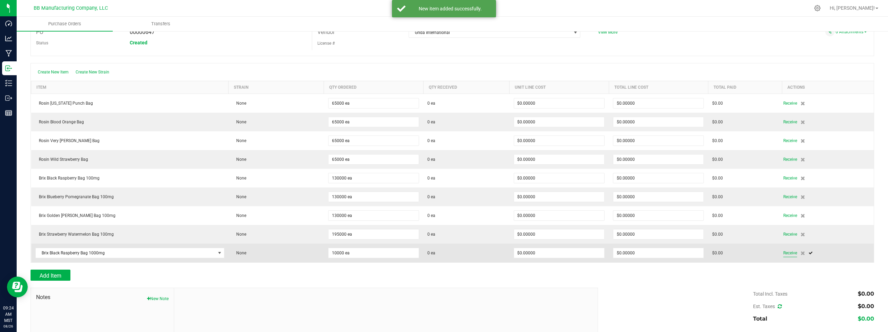
click at [783, 253] on span "Receive" at bounding box center [790, 253] width 14 height 8
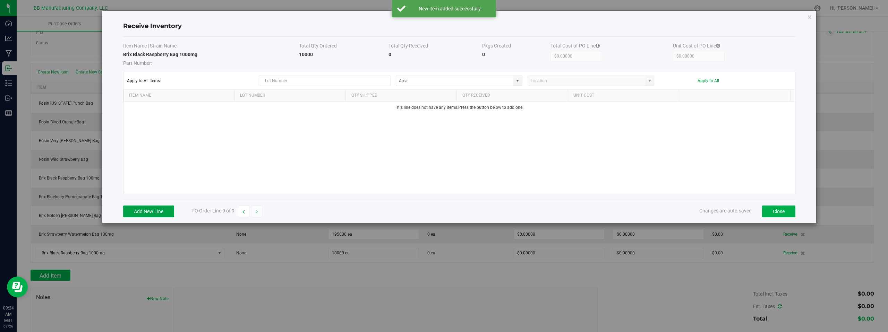
click at [145, 208] on button "Add New Line" at bounding box center [148, 212] width 51 height 12
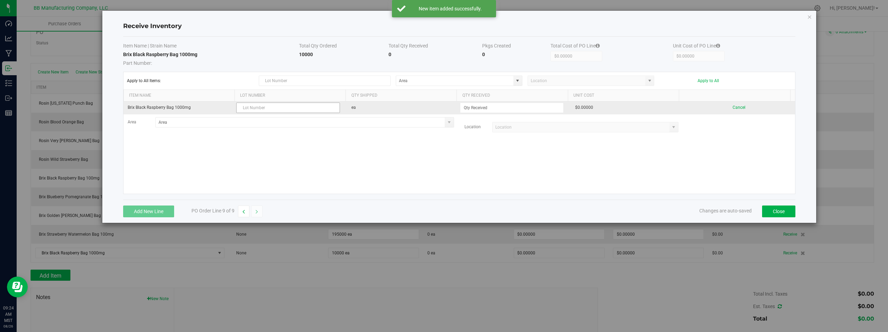
click at [256, 108] on input "text" at bounding box center [288, 108] width 104 height 10
type input "0"
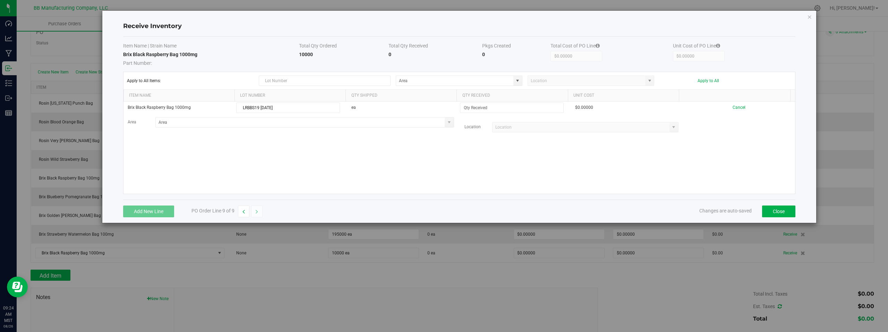
type input "LRBBS19 08.26.2025"
drag, startPoint x: 375, startPoint y: 141, endPoint x: 363, endPoint y: 141, distance: 11.8
click at [375, 141] on div "Brix Black Raspberry Bag 1000mg LRBBS19 08.26.2025 ea $0.00000 Cancel Area Loca…" at bounding box center [459, 148] width 672 height 92
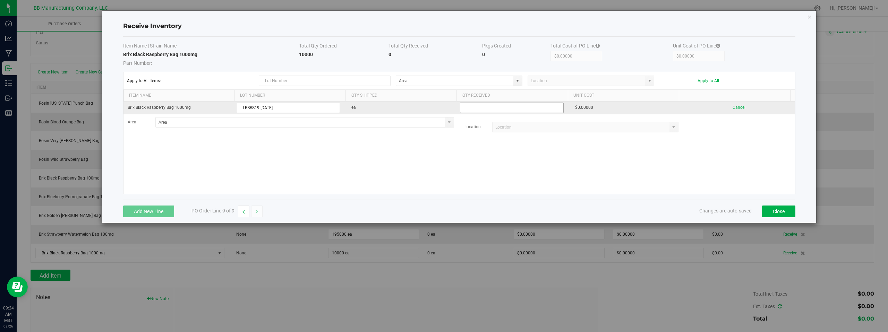
click at [486, 106] on input at bounding box center [511, 108] width 103 height 10
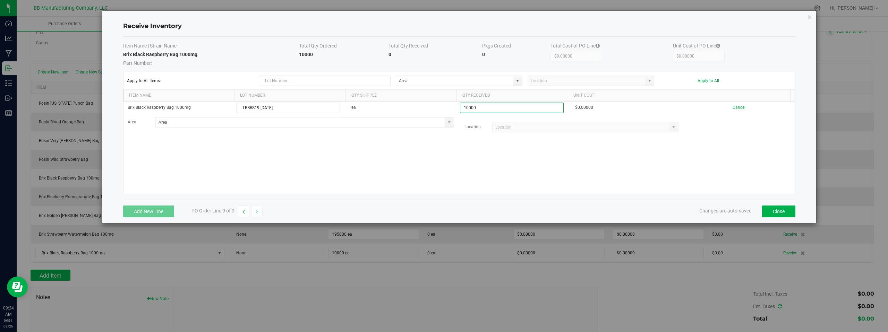
type input "10000 ea"
click at [586, 152] on kendo-grid-list "Brix Black Raspberry Bag 1000mg LRBBS19 08.26.2025 ea 10000 ea $0.00000 Cancel …" at bounding box center [459, 148] width 672 height 92
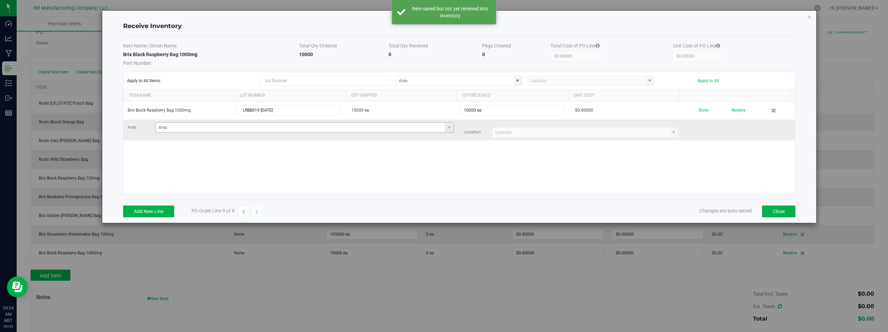
drag, startPoint x: 446, startPoint y: 127, endPoint x: 436, endPoint y: 129, distance: 9.5
click at [446, 127] on span at bounding box center [449, 128] width 6 height 6
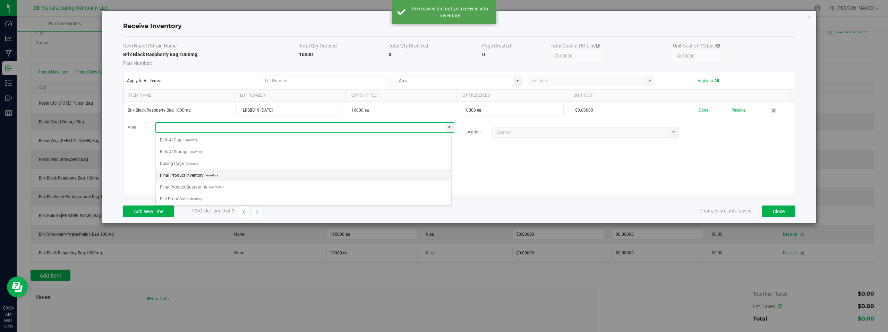
scroll to position [49, 0]
click at [169, 199] on span "Storage Space" at bounding box center [173, 198] width 27 height 10
type input "Storage Space"
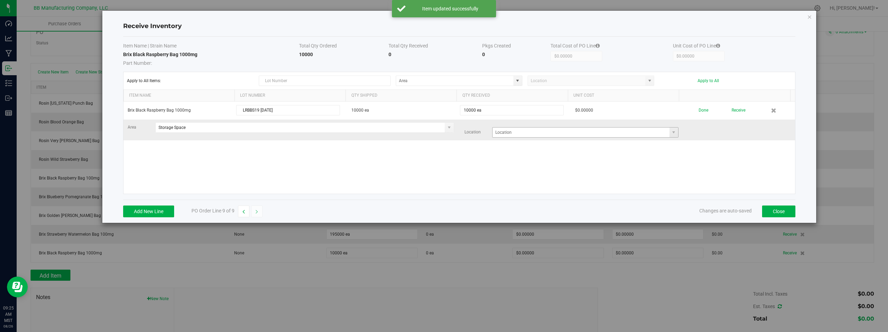
click at [674, 134] on span at bounding box center [585, 132] width 186 height 10
click at [671, 134] on span at bounding box center [674, 133] width 6 height 6
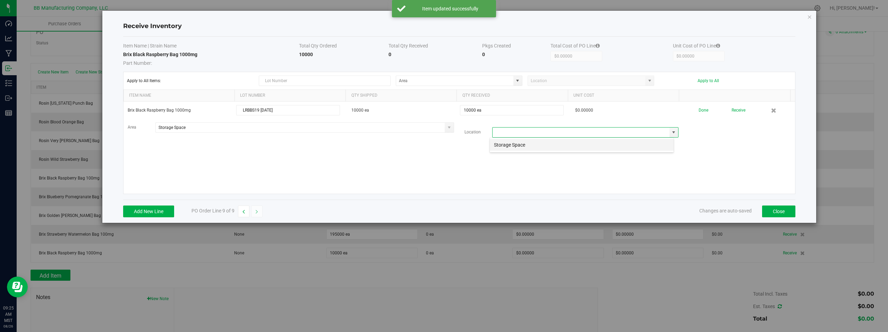
scroll to position [10, 185]
click at [510, 148] on li "Storage Space" at bounding box center [582, 145] width 184 height 12
type input "Storage Space"
click at [390, 156] on div "Brix Black Raspberry Bag 1000mg LRBBS19 08.26.2025 10000 ea 10000 ea $0.00000 D…" at bounding box center [459, 148] width 672 height 92
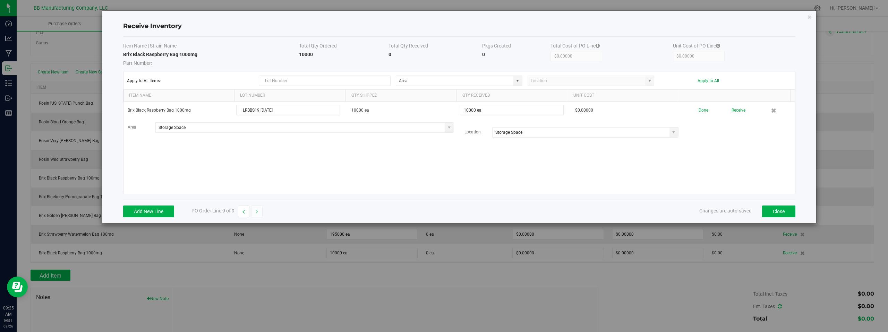
click at [260, 52] on td "Brix Black Raspberry Bag 1000mg Part Number:" at bounding box center [211, 59] width 176 height 16
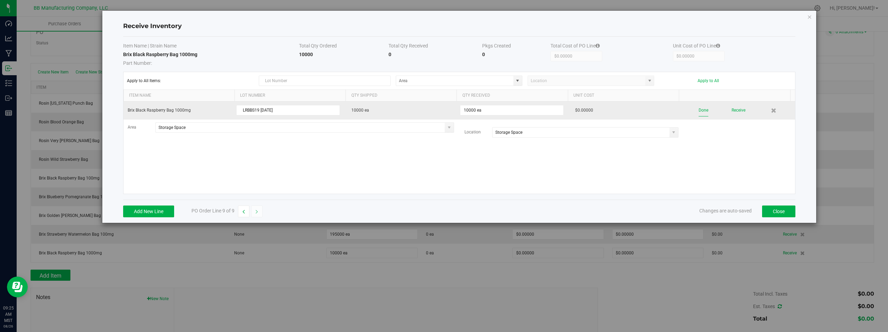
click at [699, 111] on button "Done" at bounding box center [704, 110] width 10 height 12
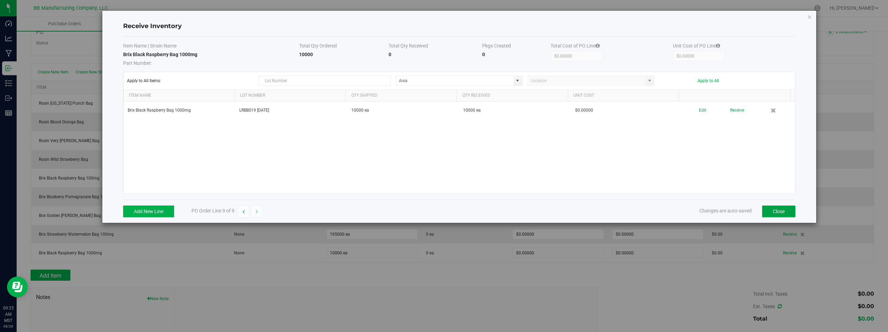
click at [776, 211] on button "Close" at bounding box center [778, 212] width 33 height 12
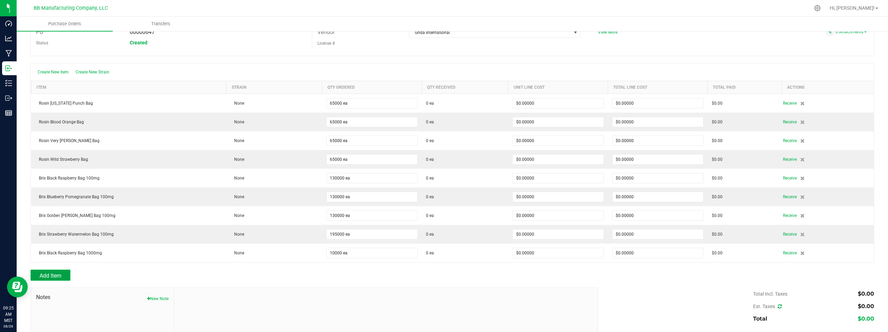
click at [53, 276] on span "Add Item" at bounding box center [51, 276] width 22 height 7
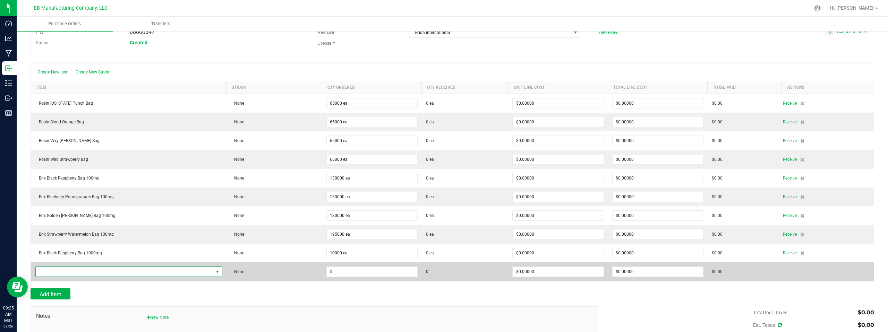
click at [102, 269] on span "NO DATA FOUND" at bounding box center [125, 272] width 178 height 10
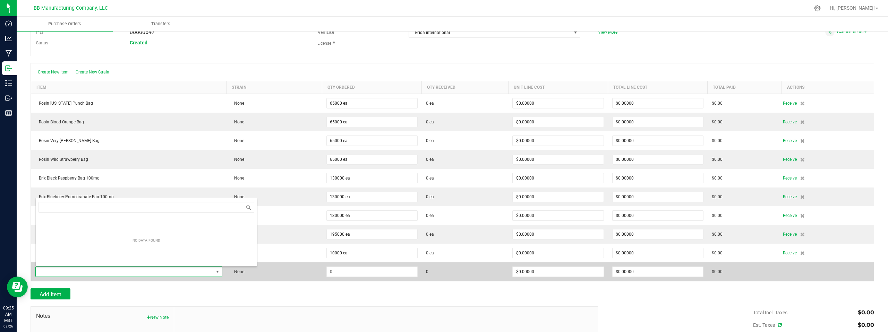
scroll to position [10, 182]
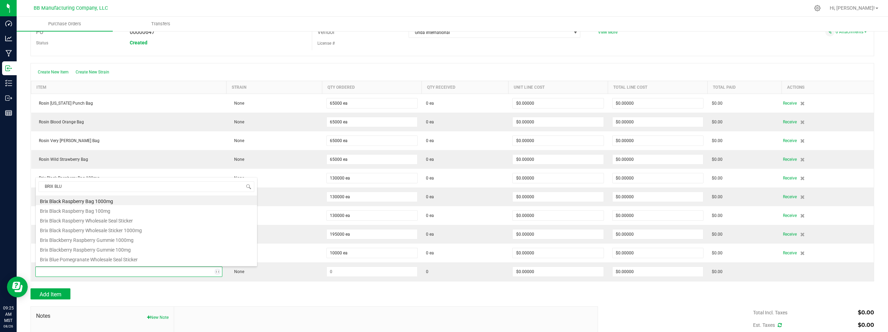
type input "BRIX BLUE"
click at [93, 222] on li "Brix Blueberry Pomegranate Bag 1000mg" at bounding box center [146, 220] width 221 height 10
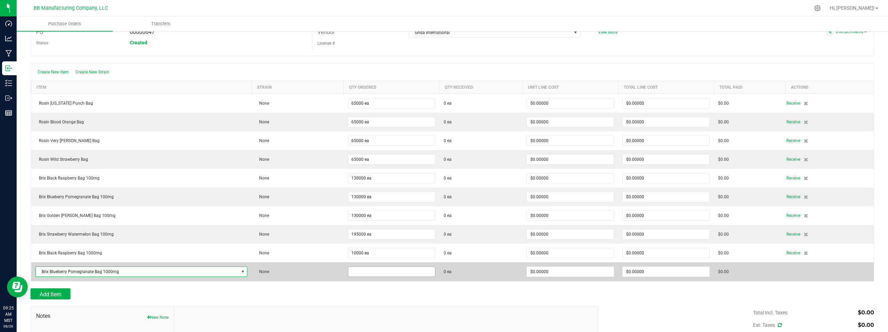
click at [369, 273] on input at bounding box center [391, 272] width 87 height 10
type input "10000 ea"
click at [759, 272] on td "$0.00" at bounding box center [749, 272] width 71 height 19
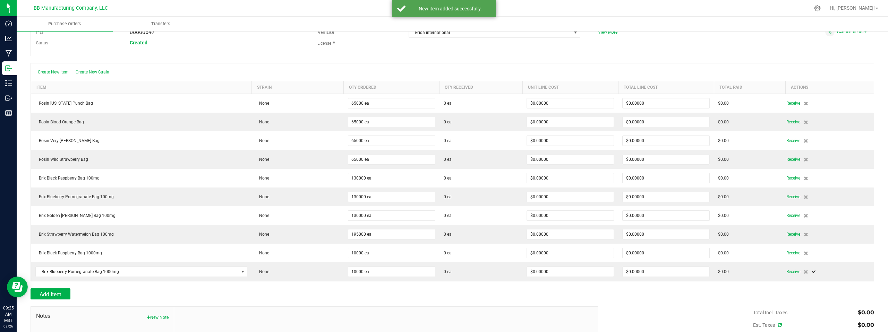
click at [793, 272] on span "Receive" at bounding box center [793, 272] width 14 height 8
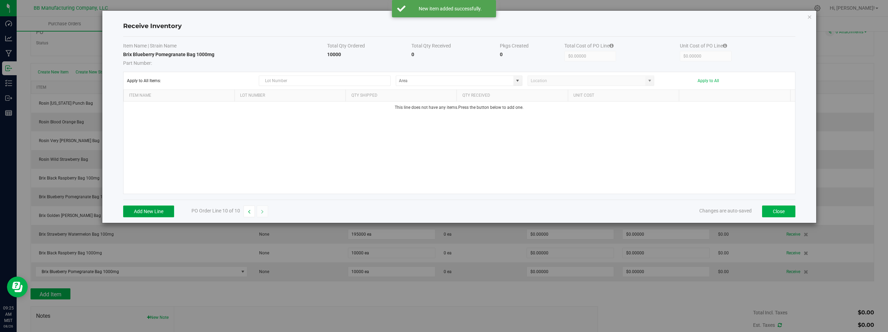
click at [143, 209] on button "Add New Line" at bounding box center [148, 212] width 51 height 12
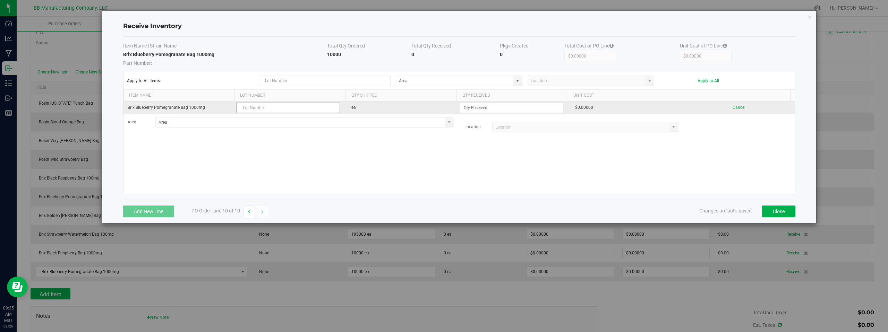
click at [267, 108] on input "text" at bounding box center [288, 108] width 104 height 10
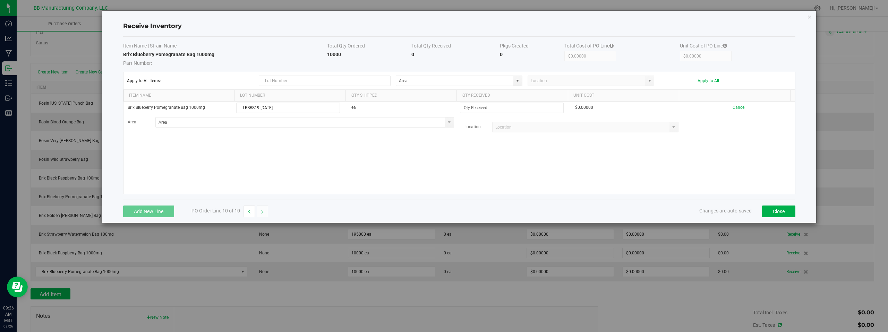
type input "LRBBS19 08.26.2025"
click at [359, 145] on div "Brix Blueberry Pomegranate Bag 1000mg LRBBS19 08.26.2025 ea $0.00000 Cancel Are…" at bounding box center [459, 148] width 672 height 92
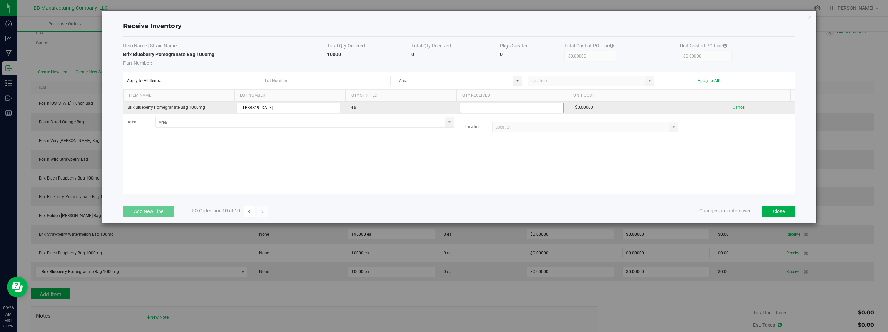
click at [488, 106] on input at bounding box center [511, 108] width 103 height 10
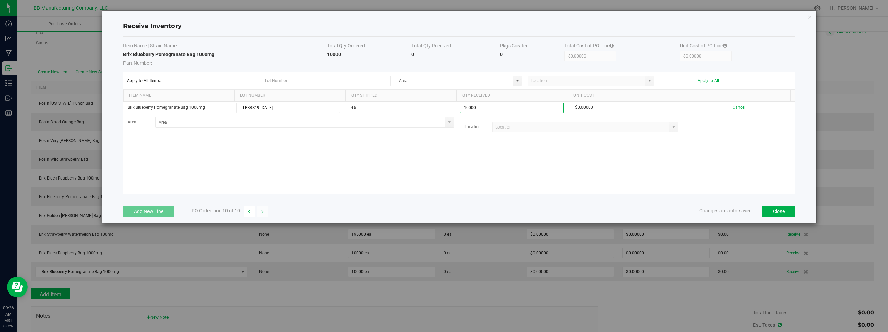
type input "10000 ea"
click at [507, 169] on kendo-grid-list "Brix Blueberry Pomegranate Bag 1000mg LRBBS19 08.26.2025 ea 10000 ea $0.00000 C…" at bounding box center [459, 148] width 672 height 92
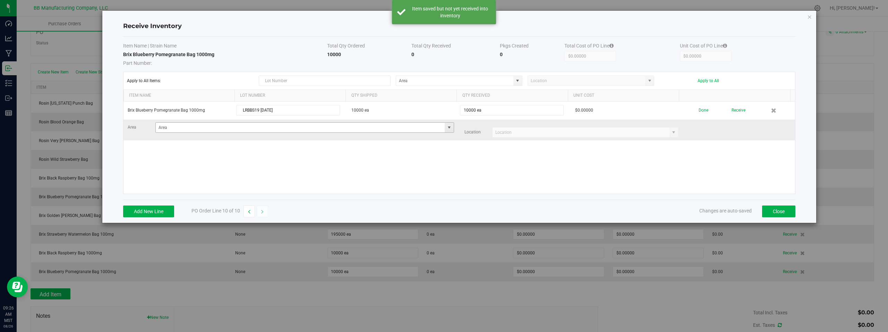
click at [446, 128] on span at bounding box center [449, 128] width 6 height 6
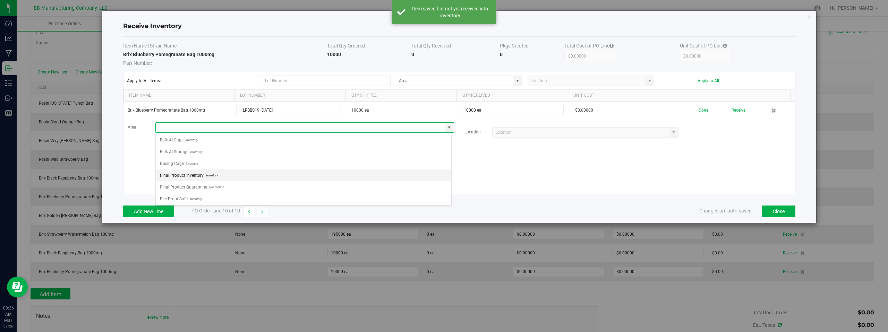
scroll to position [49, 0]
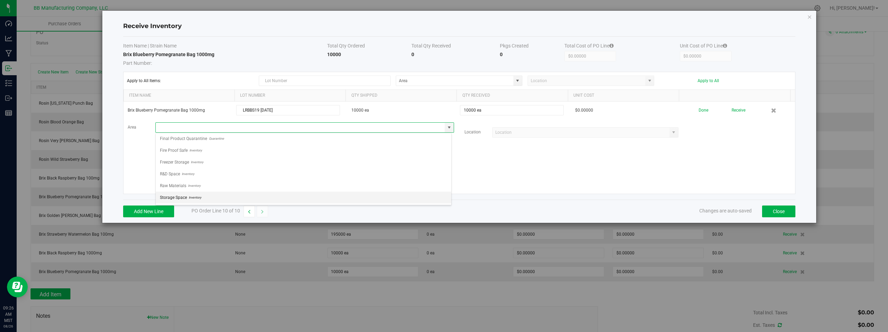
click at [185, 195] on span "Storage Space" at bounding box center [173, 198] width 27 height 10
type input "Storage Space"
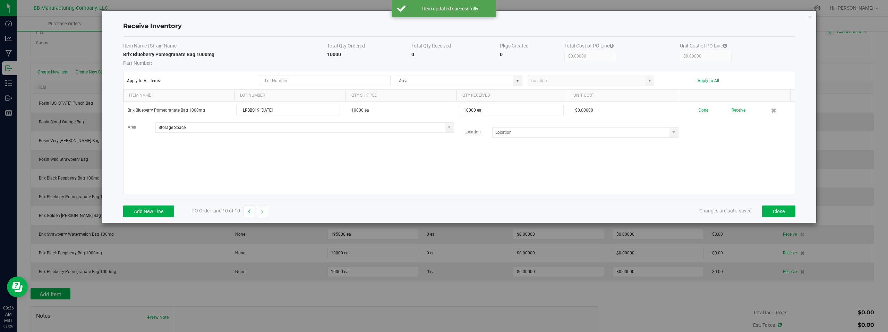
click at [373, 168] on div "Brix Blueberry Pomegranate Bag 1000mg LRBBS19 08.26.2025 10000 ea 10000 ea $0.0…" at bounding box center [459, 148] width 672 height 92
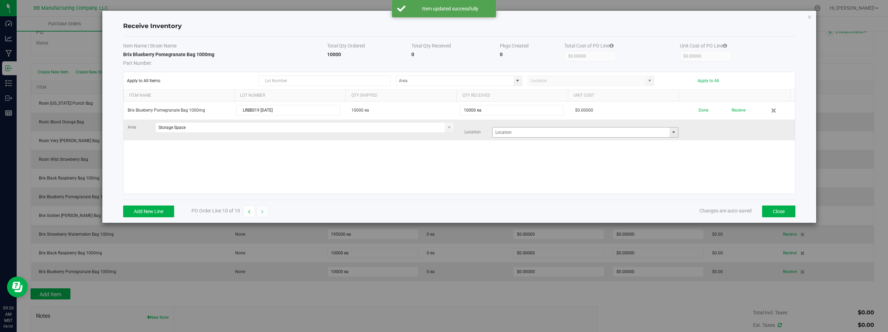
click at [671, 134] on span at bounding box center [674, 133] width 6 height 6
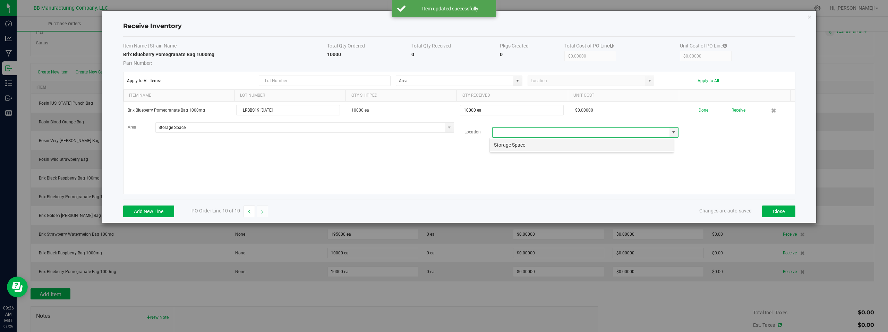
scroll to position [10, 185]
click at [511, 145] on li "Storage Space" at bounding box center [582, 145] width 184 height 12
type input "Storage Space"
click at [357, 164] on div "Brix Blueberry Pomegranate Bag 1000mg LRBBS19 08.26.2025 10000 ea 10000 ea $0.0…" at bounding box center [459, 148] width 672 height 92
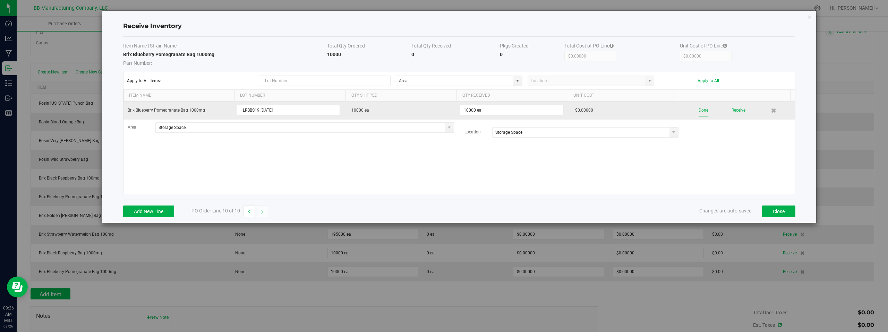
click at [699, 111] on button "Done" at bounding box center [704, 110] width 10 height 12
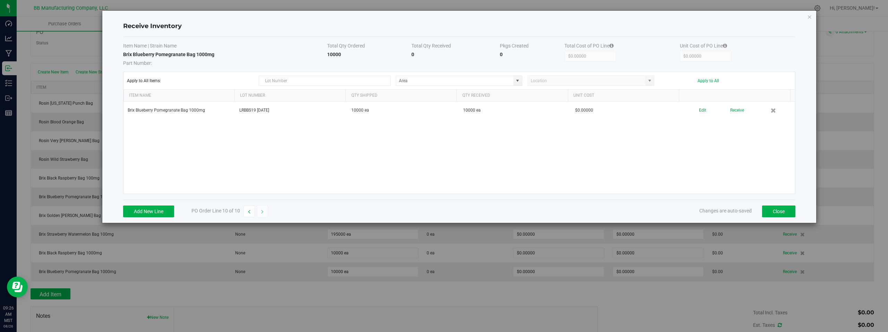
click at [375, 160] on div "Brix Blueberry Pomegranate Bag 1000mg LRBBS19 08.26.2025 10000 ea 10000 ea $0.0…" at bounding box center [459, 148] width 672 height 92
click at [673, 134] on div "Brix Blueberry Pomegranate Bag 1000mg LRBBS19 08.26.2025 10000 ea 10000 ea $0.0…" at bounding box center [459, 148] width 672 height 92
click at [773, 210] on button "Close" at bounding box center [778, 212] width 33 height 12
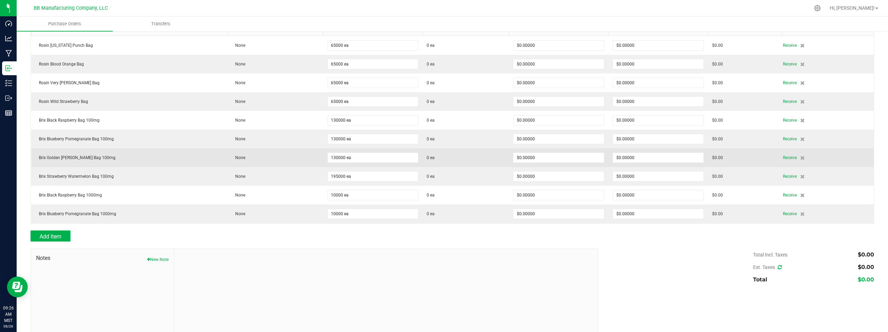
scroll to position [110, 0]
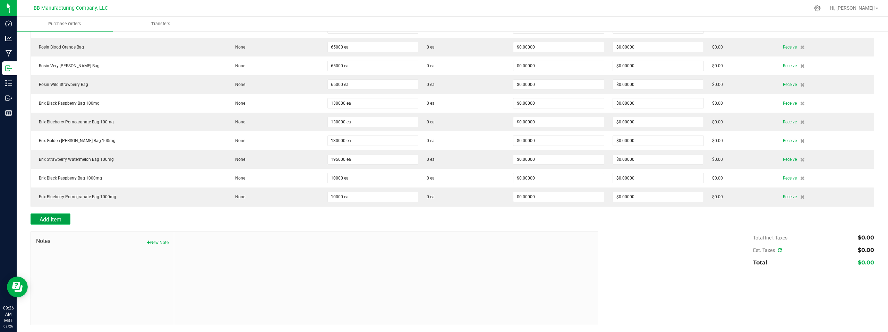
click at [48, 220] on span "Add Item" at bounding box center [51, 219] width 22 height 7
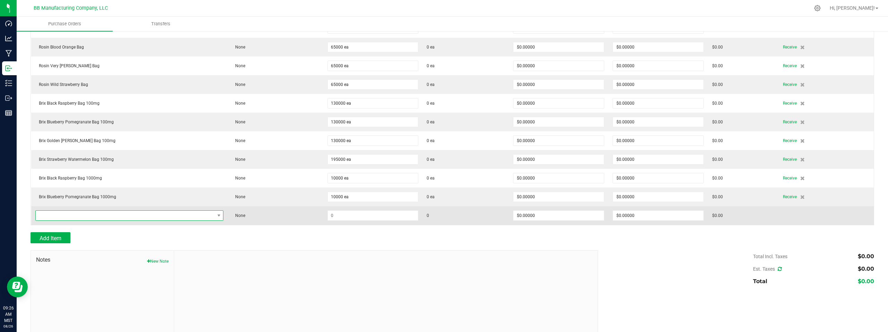
click at [90, 215] on span "NO DATA FOUND" at bounding box center [125, 216] width 179 height 10
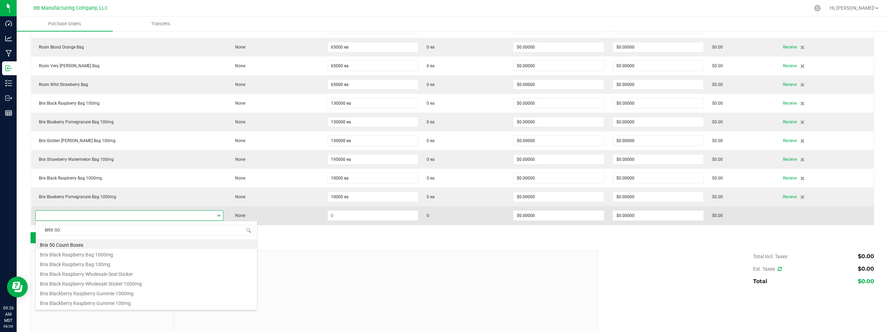
type input "BRIX GOL"
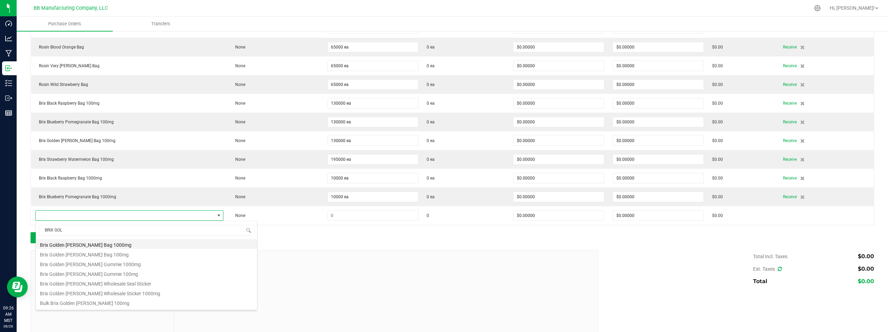
click at [79, 246] on li "Brix Golden [PERSON_NAME] Bag 1000mg" at bounding box center [146, 244] width 221 height 10
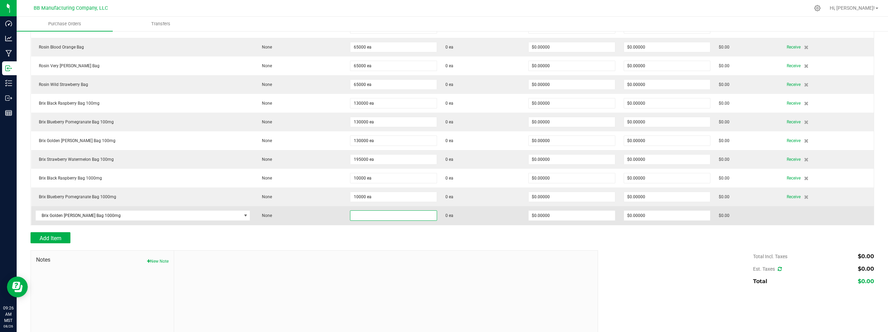
click at [350, 216] on input at bounding box center [393, 216] width 86 height 10
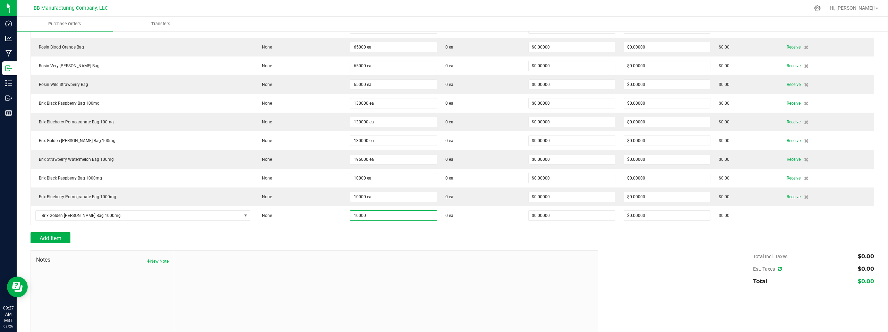
type input "10000 ea"
click at [354, 247] on div at bounding box center [453, 247] width 844 height 7
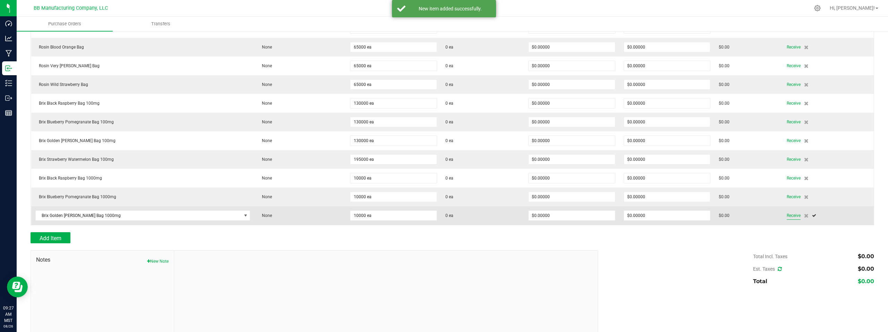
click at [787, 216] on span "Receive" at bounding box center [794, 216] width 14 height 8
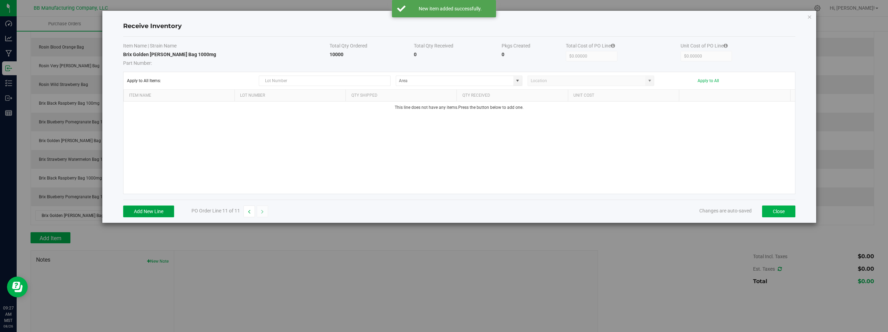
click at [136, 210] on button "Add New Line" at bounding box center [148, 212] width 51 height 12
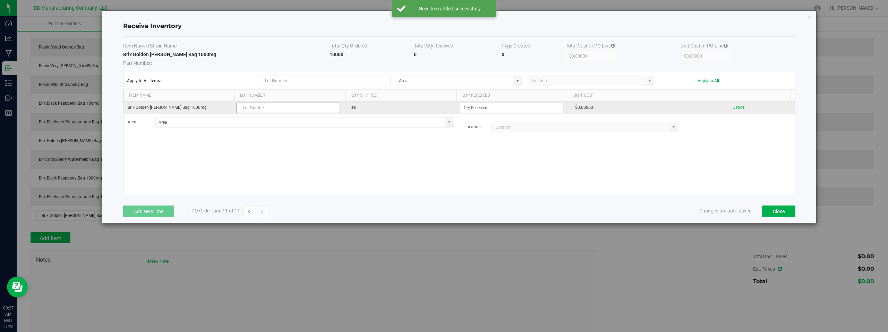
click at [265, 107] on input "text" at bounding box center [288, 108] width 104 height 10
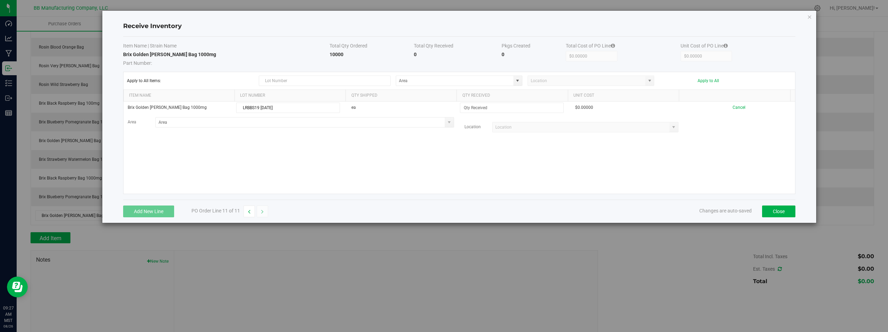
type input "LRBBS19 05.26.2025"
click at [328, 167] on div "Brix Golden Berry Bag 1000mg LRBBS19 05.26.2025 ea $0.00000 Cancel Area Location" at bounding box center [459, 148] width 672 height 92
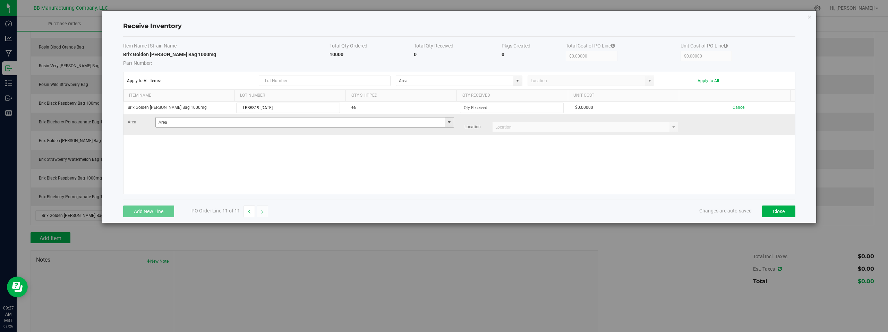
click at [446, 123] on span at bounding box center [449, 123] width 6 height 6
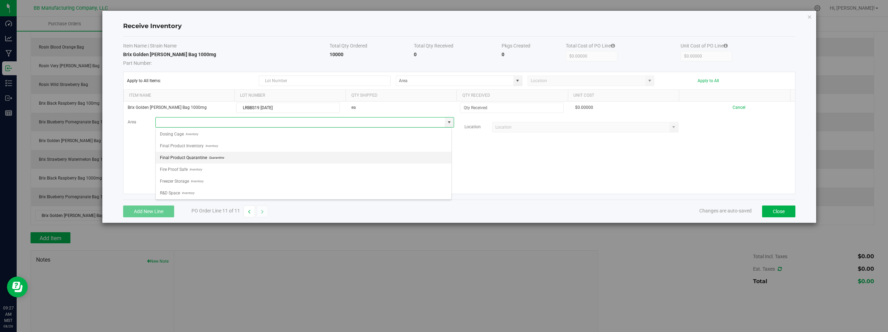
scroll to position [49, 0]
click at [187, 194] on span "Inventory" at bounding box center [194, 192] width 14 height 10
type input "Storage Space"
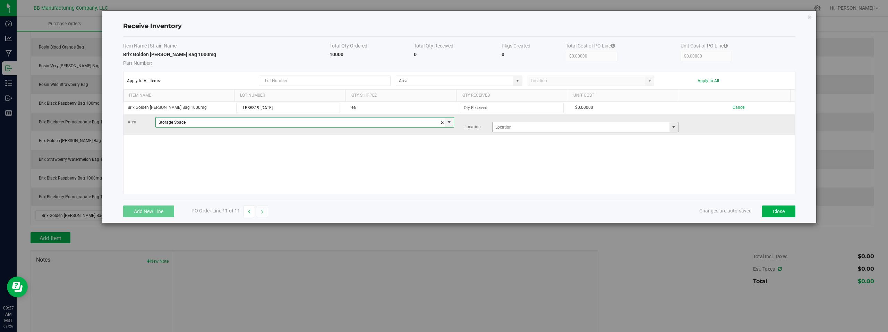
click at [671, 128] on span at bounding box center [674, 128] width 6 height 6
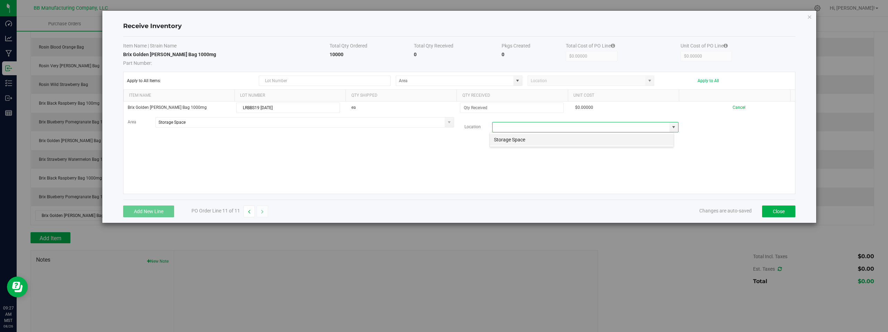
click at [512, 139] on li "Storage Space" at bounding box center [582, 140] width 184 height 12
type input "Storage Space"
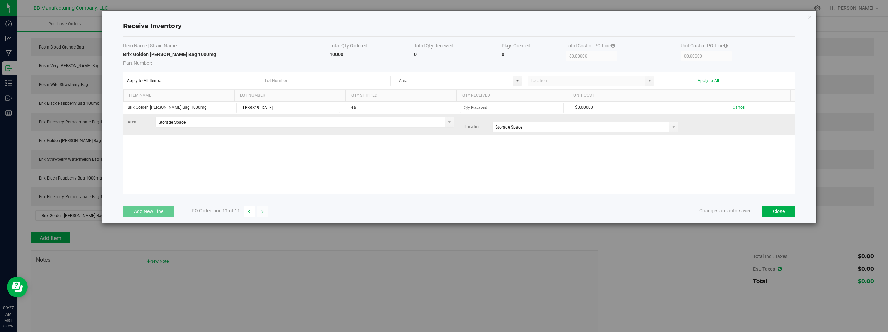
drag, startPoint x: 393, startPoint y: 171, endPoint x: 447, endPoint y: 131, distance: 66.9
click at [393, 171] on div "Brix Golden Berry Bag 1000mg LRBBS19 05.26.2025 ea $0.00000 Cancel Area Storage…" at bounding box center [459, 148] width 672 height 92
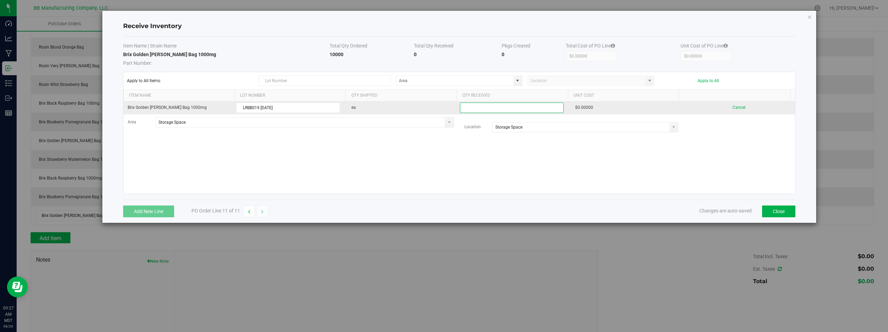
click at [474, 109] on input at bounding box center [511, 108] width 103 height 10
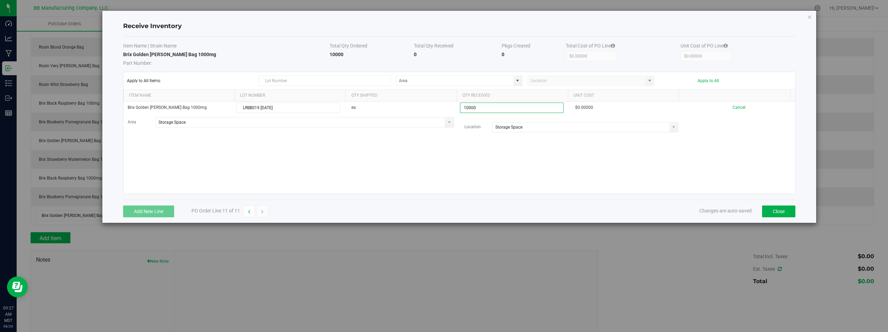
type input "10000 ea"
click at [561, 165] on kendo-grid-list "Brix Golden Berry Bag 1000mg LRBBS19 05.26.2025 ea 10000 ea $0.00000 Cancel Are…" at bounding box center [459, 148] width 672 height 92
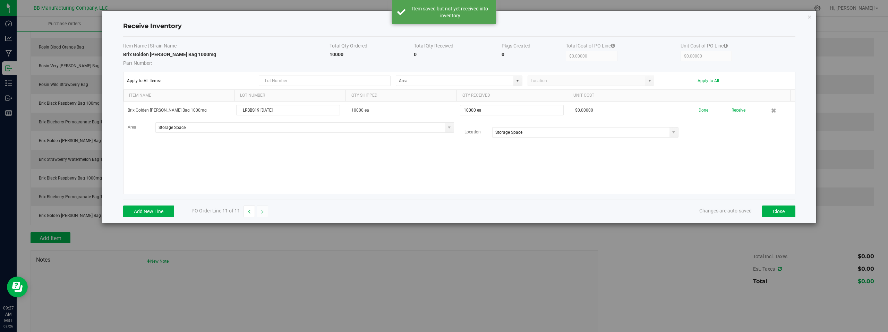
drag, startPoint x: 725, startPoint y: 174, endPoint x: 737, endPoint y: 175, distance: 12.2
click at [725, 174] on div "Brix Golden Berry Bag 1000mg LRBBS19 05.26.2025 10000 ea 10000 ea $0.00000 Done…" at bounding box center [459, 148] width 672 height 92
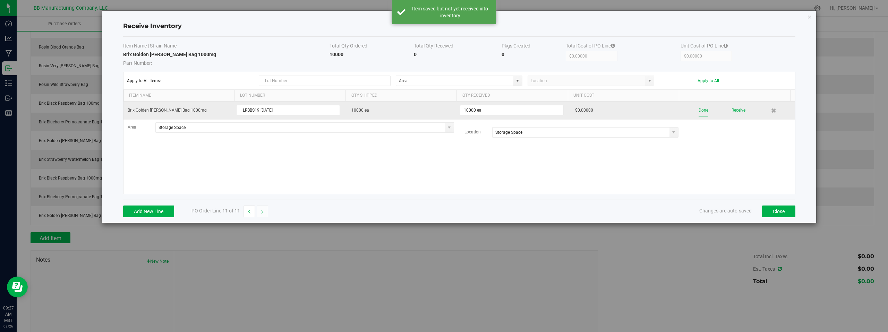
click at [702, 111] on button "Done" at bounding box center [704, 110] width 10 height 12
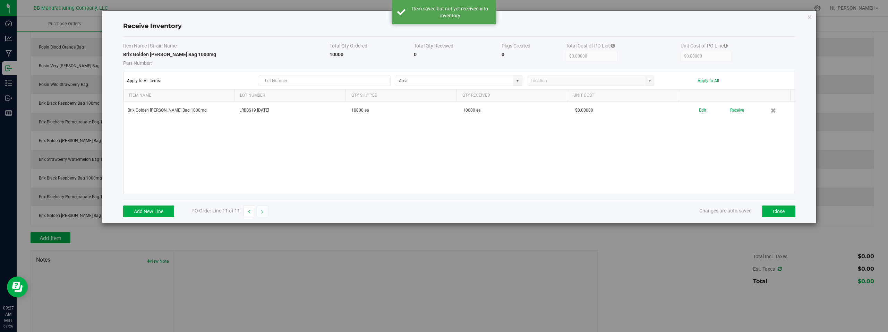
drag, startPoint x: 725, startPoint y: 159, endPoint x: 777, endPoint y: 205, distance: 69.6
click at [725, 159] on div "Brix Golden Berry Bag 1000mg LRBBS19 05.26.2025 10000 ea 10000 ea $0.00000 Edit…" at bounding box center [459, 148] width 672 height 92
click at [781, 214] on button "Close" at bounding box center [778, 212] width 33 height 12
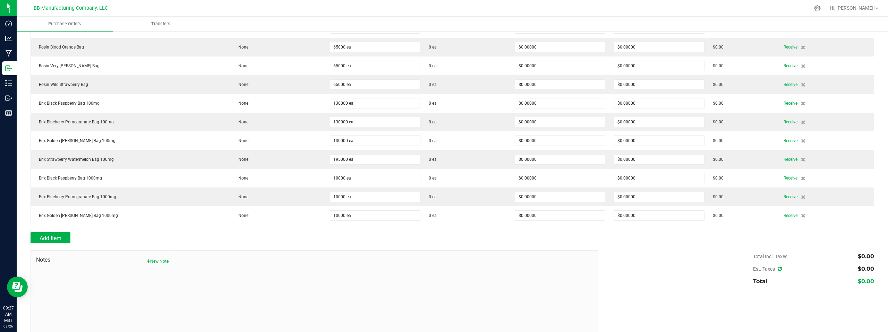
click at [323, 238] on div "Add Item" at bounding box center [312, 237] width 562 height 11
click at [45, 239] on span "Add Item" at bounding box center [51, 238] width 22 height 7
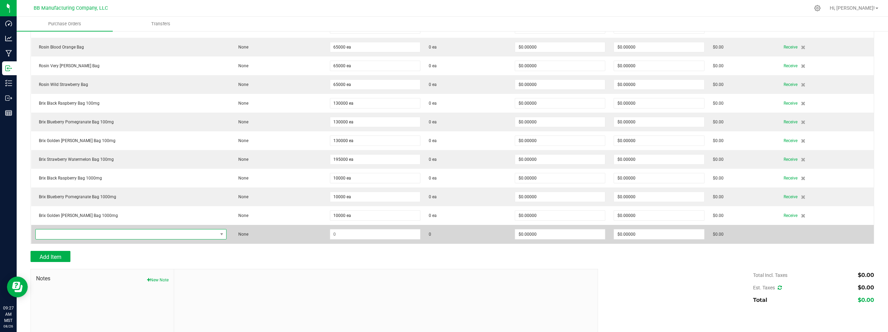
click at [91, 232] on span "NO DATA FOUND" at bounding box center [127, 235] width 182 height 10
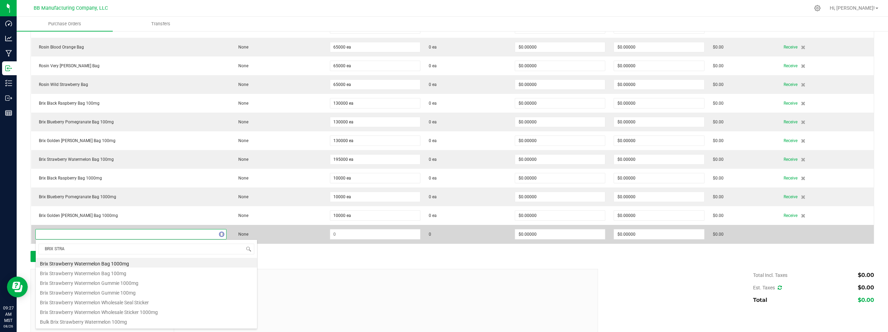
type input "BRIX STRAW"
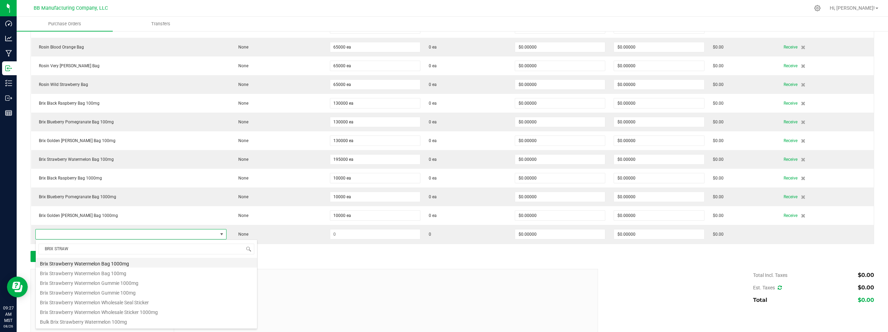
click at [117, 264] on li "Brix Strawberry Watermelon Bag 1000mg" at bounding box center [146, 263] width 221 height 10
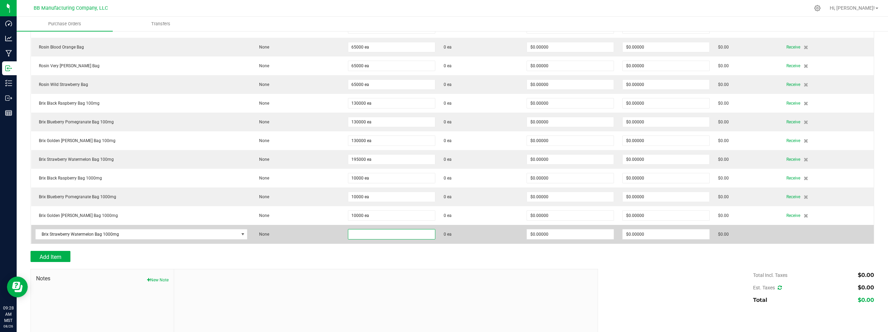
click at [374, 236] on input at bounding box center [391, 235] width 87 height 10
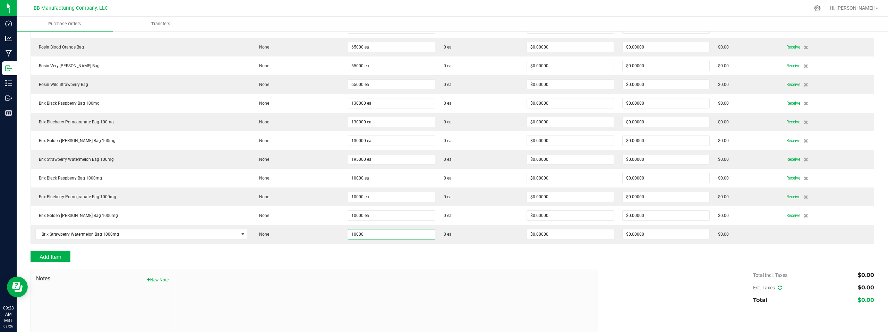
type input "10000 ea"
click at [430, 271] on div at bounding box center [386, 316] width 424 height 93
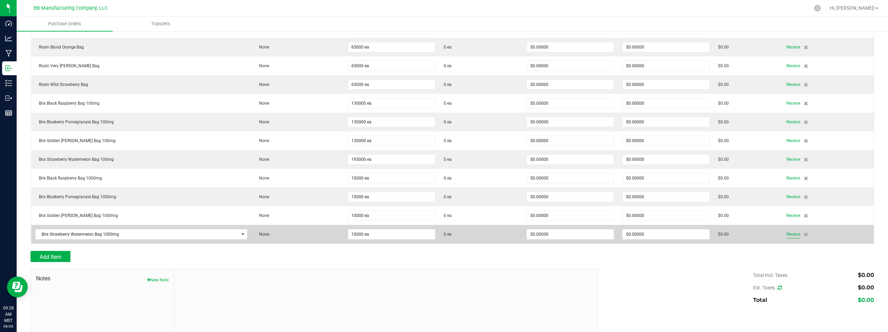
click at [788, 236] on span "Receive" at bounding box center [793, 234] width 14 height 8
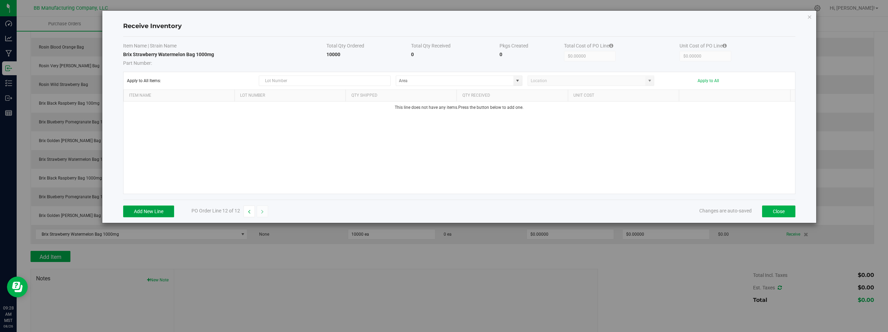
click at [149, 214] on button "Add New Line" at bounding box center [148, 212] width 51 height 12
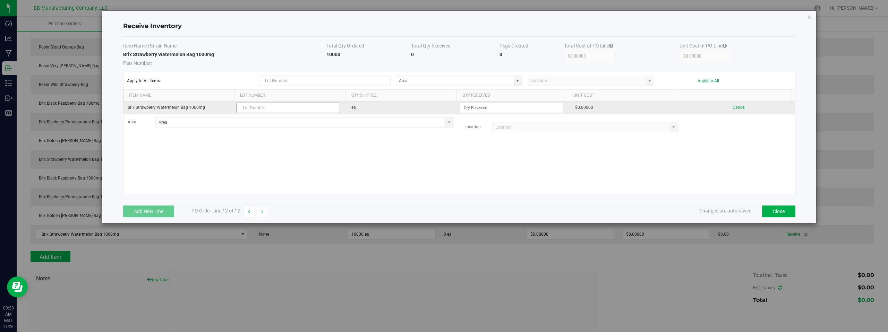
click at [259, 107] on input "text" at bounding box center [288, 108] width 104 height 10
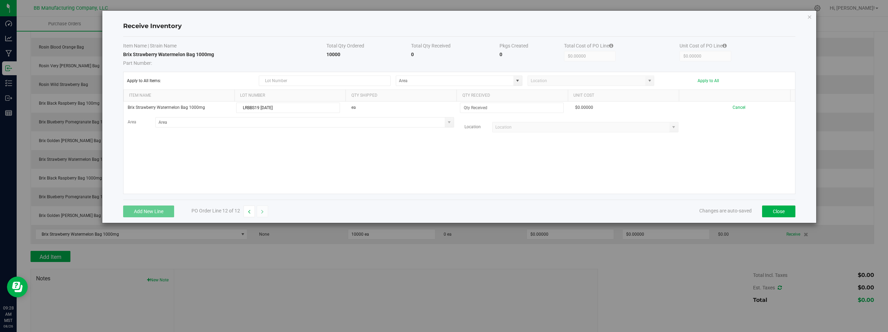
type input "LRBBS19 08.26.2025"
click at [409, 139] on div "Brix Strawberry Watermelon Bag 1000mg LRBBS19 08.26.2025 ea $0.00000 Cancel Are…" at bounding box center [459, 148] width 672 height 92
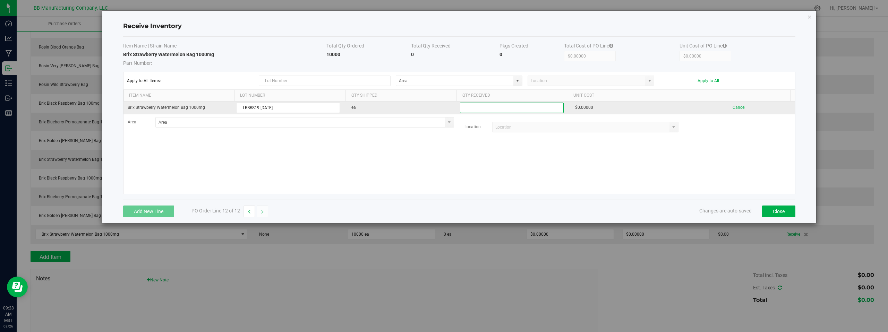
click at [483, 109] on input at bounding box center [511, 108] width 103 height 10
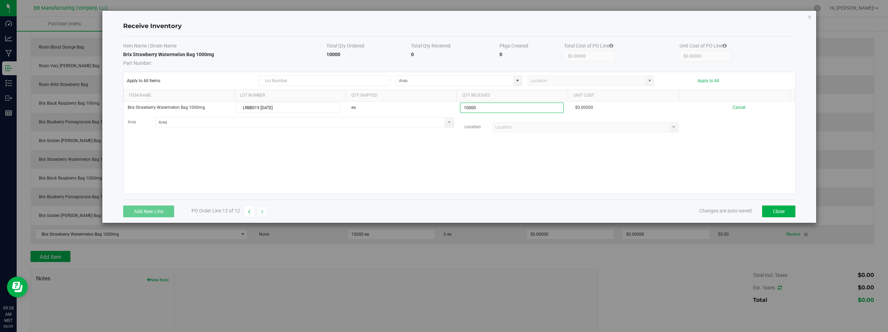
type input "10000 ea"
click at [468, 168] on kendo-grid-list "Brix Strawberry Watermelon Bag 1000mg LRBBS19 08.26.2025 ea 10000 ea $0.00000 C…" at bounding box center [459, 148] width 672 height 92
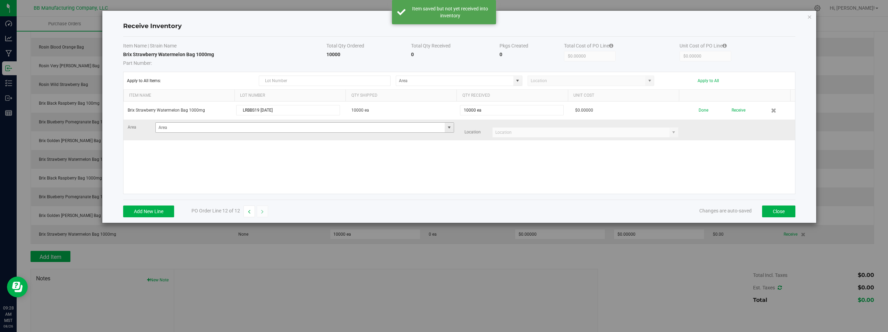
click at [446, 130] on span at bounding box center [449, 128] width 6 height 6
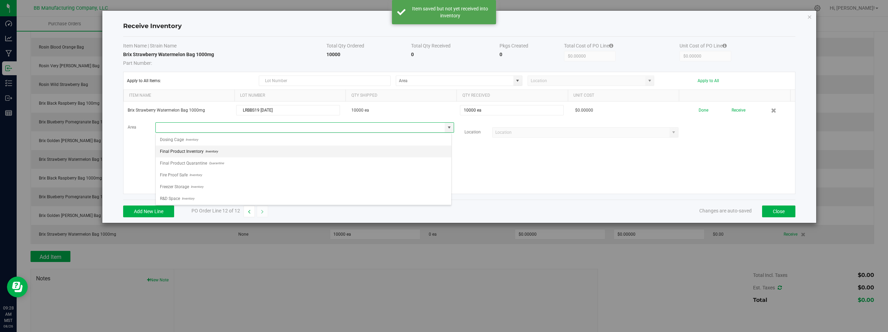
scroll to position [49, 0]
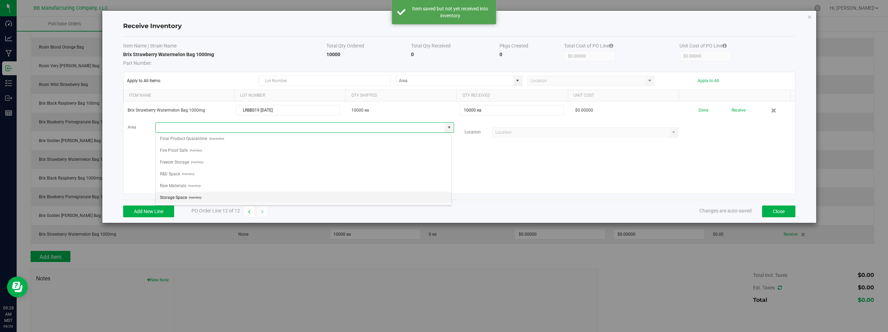
click at [184, 197] on span "Storage Space" at bounding box center [173, 198] width 27 height 10
type input "Storage Space"
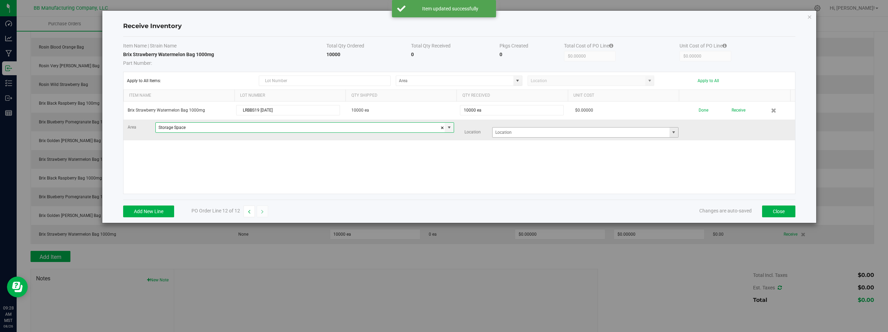
click at [672, 133] on span at bounding box center [674, 133] width 6 height 6
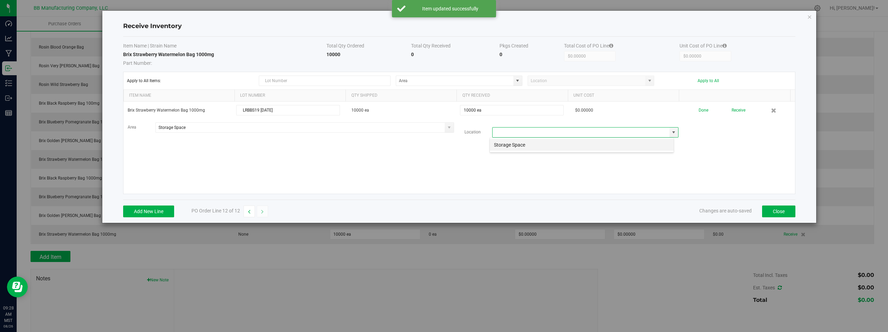
scroll to position [10, 185]
click at [525, 143] on li "Storage Space" at bounding box center [582, 145] width 184 height 12
type input "Storage Space"
click at [480, 162] on div "Brix Strawberry Watermelon Bag 1000mg LRBBS19 08.26.2025 10000 ea 10000 ea $0.0…" at bounding box center [459, 148] width 672 height 92
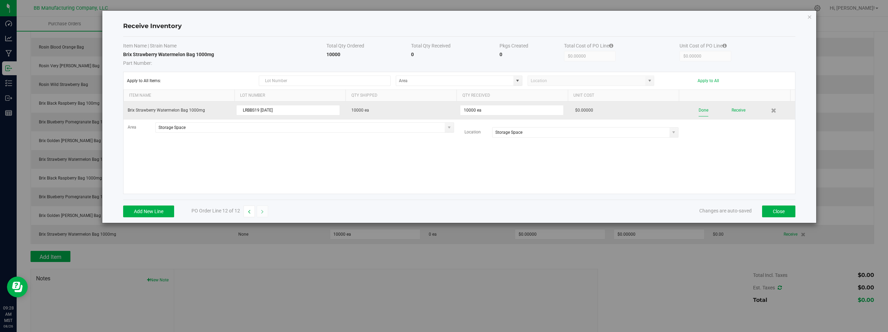
click at [699, 110] on button "Done" at bounding box center [704, 110] width 10 height 12
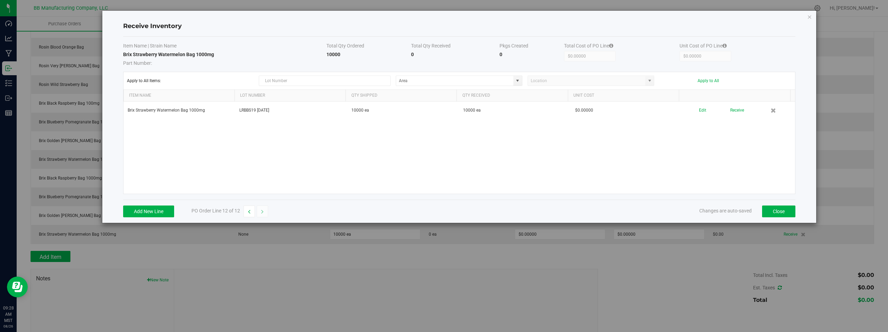
drag, startPoint x: 702, startPoint y: 171, endPoint x: 722, endPoint y: 174, distance: 20.6
click at [702, 171] on div "Brix Strawberry Watermelon Bag 1000mg LRBBS19 08.26.2025 10000 ea 10000 ea $0.0…" at bounding box center [459, 148] width 672 height 92
click at [783, 210] on button "Close" at bounding box center [778, 212] width 33 height 12
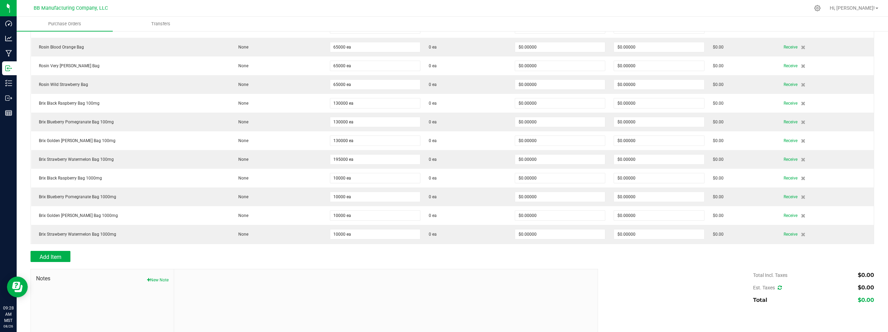
click at [284, 256] on div "Add Item" at bounding box center [312, 256] width 562 height 11
click at [220, 283] on div at bounding box center [386, 316] width 424 height 93
click at [53, 256] on span "Add Item" at bounding box center [51, 257] width 22 height 7
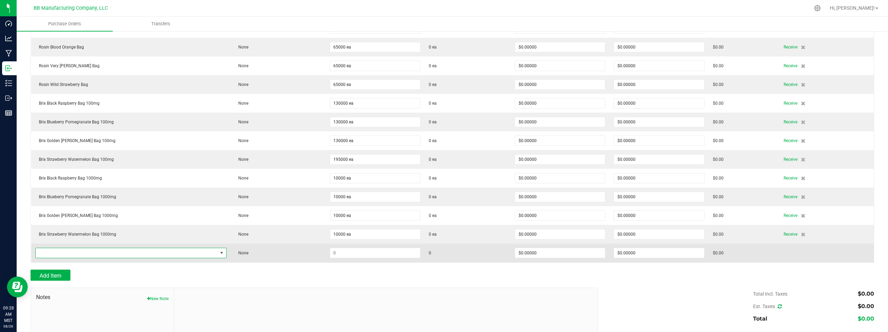
click at [85, 253] on span "NO DATA FOUND" at bounding box center [127, 253] width 182 height 10
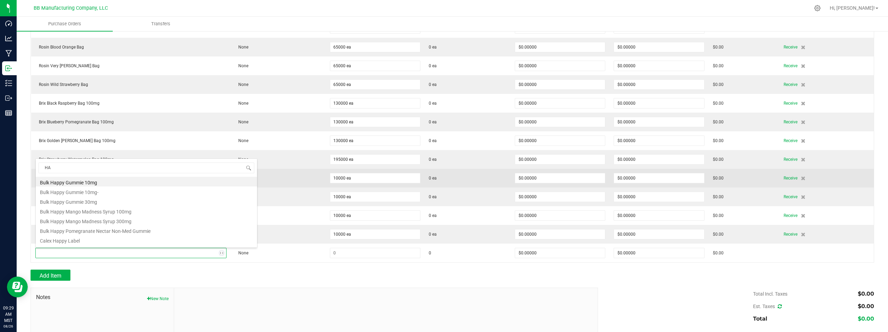
type input "H"
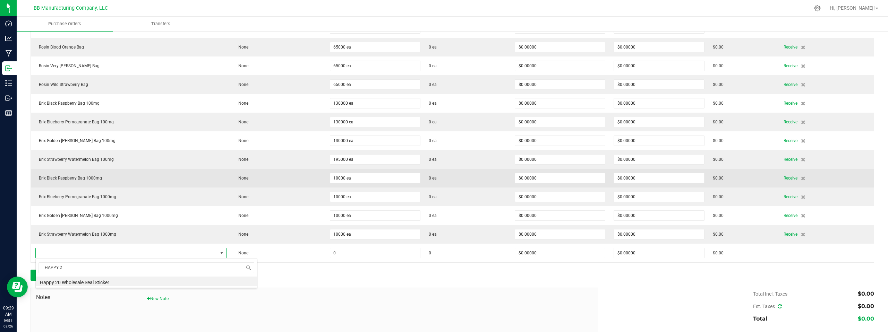
type input "HAPPY"
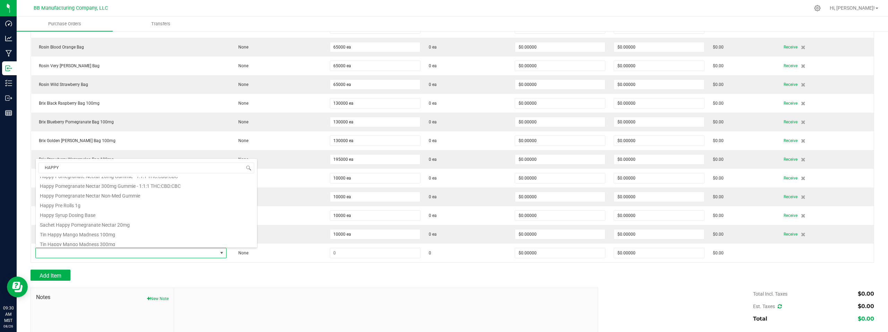
scroll to position [162, 0]
click at [76, 225] on li "Sachet Happy Pomegranate Nectar 20mg" at bounding box center [146, 224] width 221 height 10
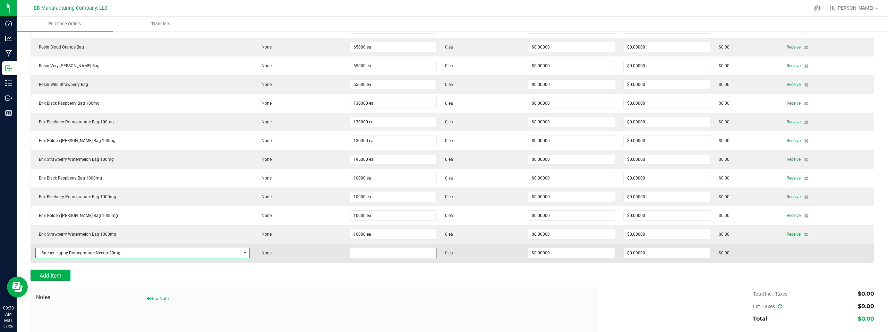
click at [357, 255] on input at bounding box center [393, 253] width 86 height 10
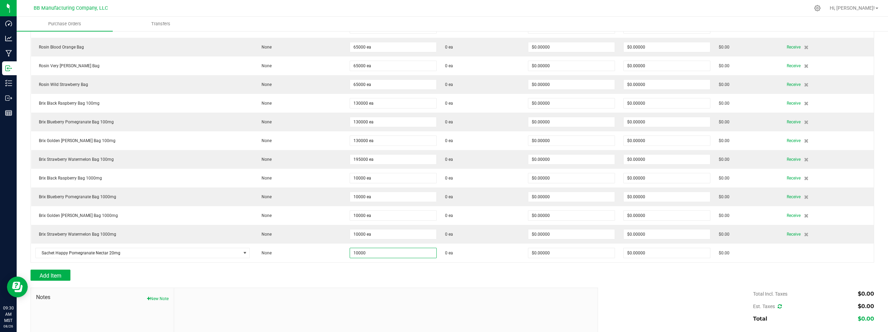
type input "10000 ea"
click at [464, 271] on div "Add Item" at bounding box center [312, 275] width 562 height 11
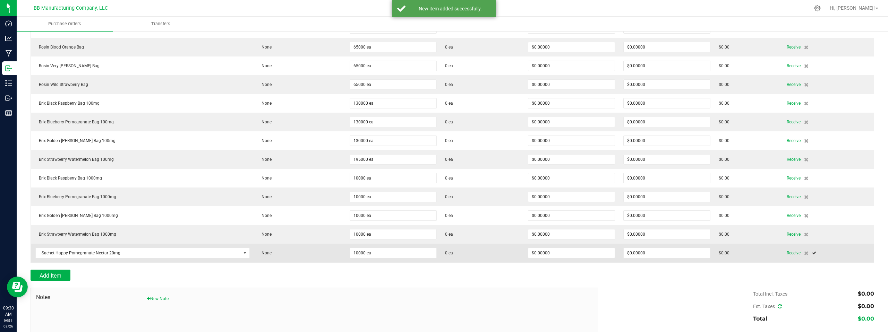
click at [787, 254] on span "Receive" at bounding box center [794, 253] width 14 height 8
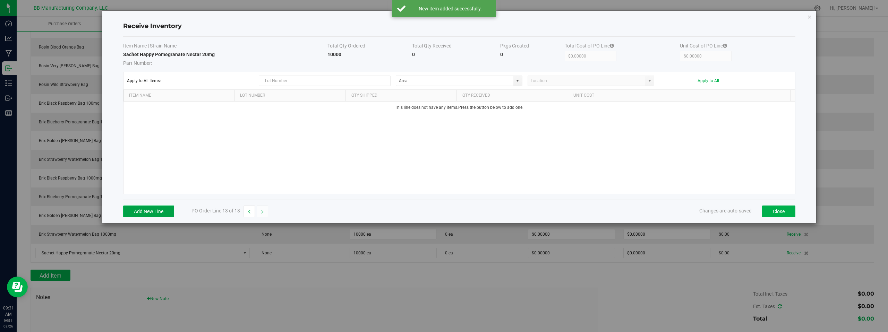
click at [153, 213] on button "Add New Line" at bounding box center [148, 212] width 51 height 12
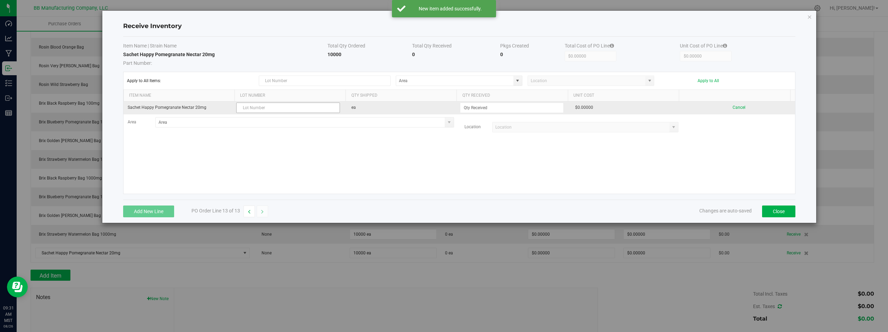
click at [263, 109] on input "text" at bounding box center [288, 108] width 104 height 10
type input "LRBBS19 08.26.2025"
click at [472, 109] on input at bounding box center [511, 108] width 103 height 10
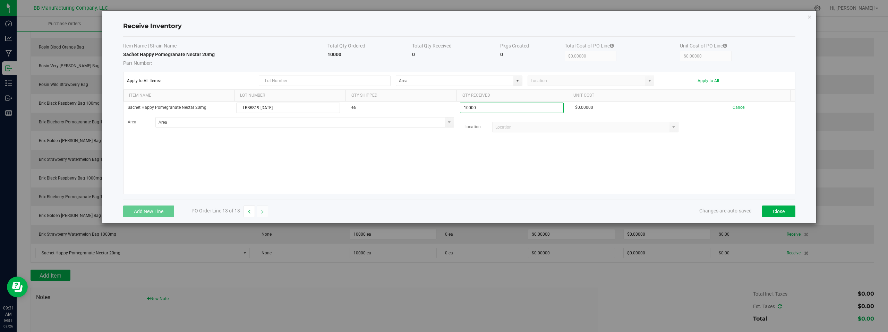
type input "10000 ea"
click at [419, 159] on kendo-grid-list "Sachet Happy Pomegranate Nectar 20mg LRBBS19 08.26.2025 ea 10000 ea $0.00000 Ca…" at bounding box center [459, 148] width 672 height 92
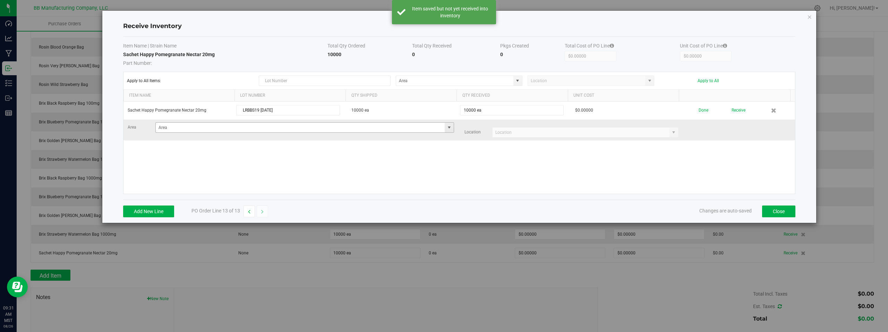
click at [446, 129] on span at bounding box center [449, 128] width 6 height 6
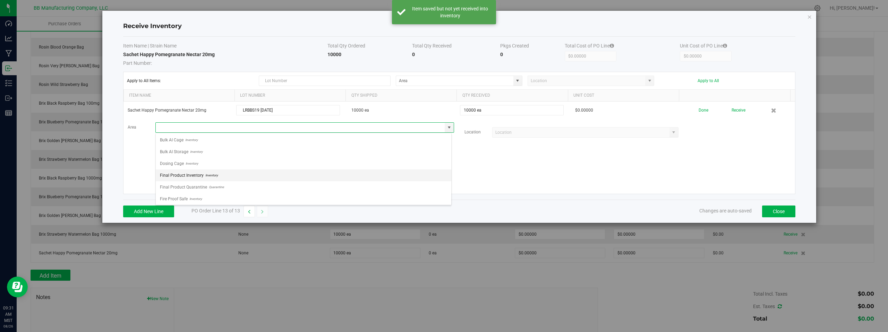
scroll to position [49, 0]
click at [178, 198] on span "Storage Space" at bounding box center [173, 198] width 27 height 10
type input "Storage Space"
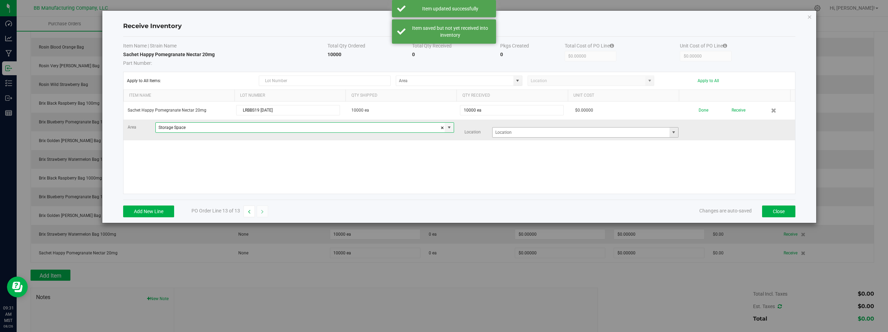
click at [672, 132] on span at bounding box center [674, 133] width 6 height 6
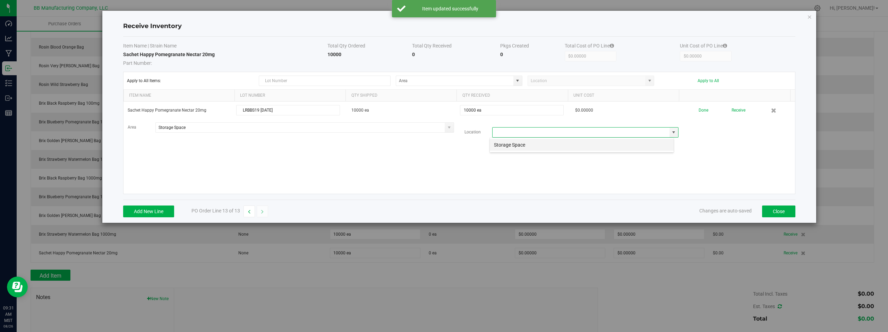
click at [510, 145] on li "Storage Space" at bounding box center [582, 145] width 184 height 12
type input "Storage Space"
click at [467, 164] on div "Sachet Happy Pomegranate Nectar 20mg LRBBS19 08.26.2025 10000 ea 10000 ea $0.00…" at bounding box center [459, 148] width 672 height 92
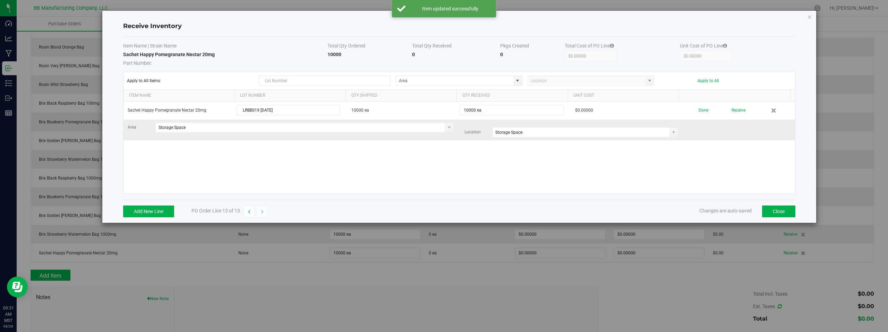
drag, startPoint x: 694, startPoint y: 171, endPoint x: 704, endPoint y: 129, distance: 43.1
click at [699, 159] on div "Sachet Happy Pomegranate Nectar 20mg LRBBS19 08.26.2025 10000 ea 10000 ea $0.00…" at bounding box center [459, 148] width 672 height 92
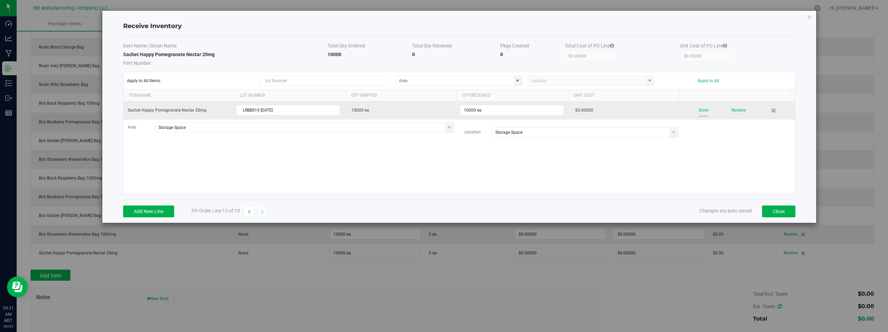
click at [699, 111] on button "Done" at bounding box center [704, 110] width 10 height 12
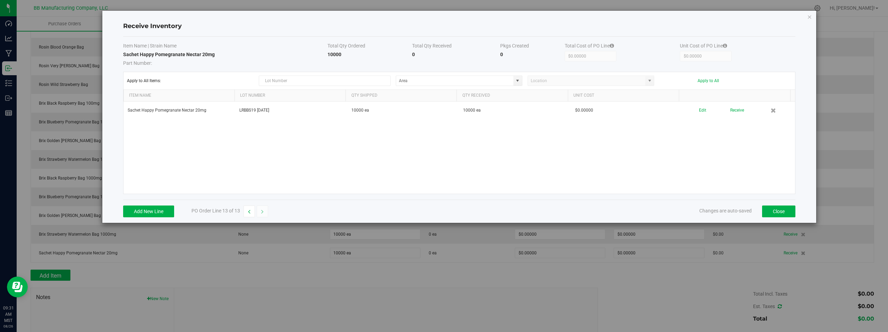
drag, startPoint x: 731, startPoint y: 169, endPoint x: 760, endPoint y: 187, distance: 34.6
click at [731, 169] on div "Sachet Happy Pomegranate Nectar 20mg LRBBS19 08.26.2025 10000 ea 10000 ea $0.00…" at bounding box center [459, 148] width 672 height 92
click at [779, 208] on button "Close" at bounding box center [778, 212] width 33 height 12
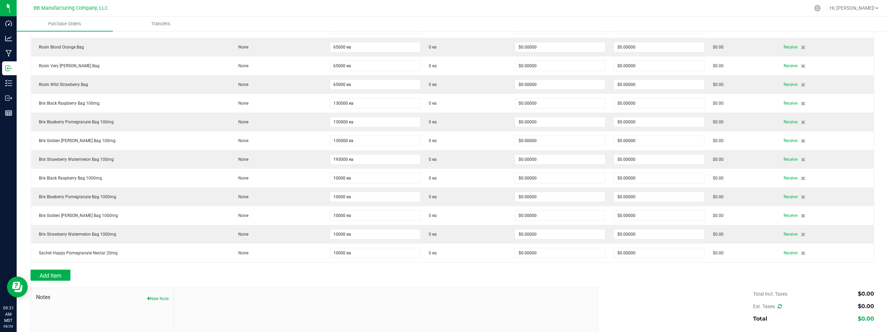
drag, startPoint x: 148, startPoint y: 278, endPoint x: 144, endPoint y: 277, distance: 3.9
click at [148, 278] on div "Add Item" at bounding box center [312, 275] width 562 height 11
click at [53, 276] on span "Add Item" at bounding box center [51, 276] width 22 height 7
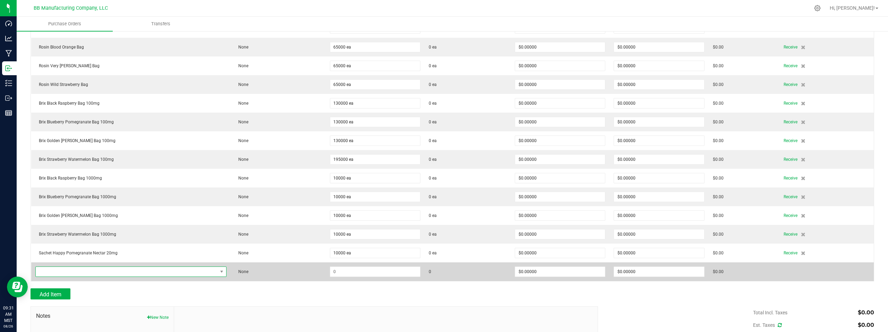
click at [109, 272] on span "NO DATA FOUND" at bounding box center [127, 272] width 182 height 10
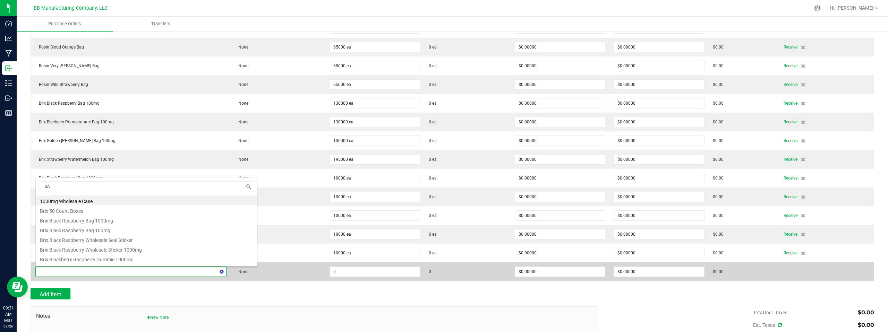
type input "SAC"
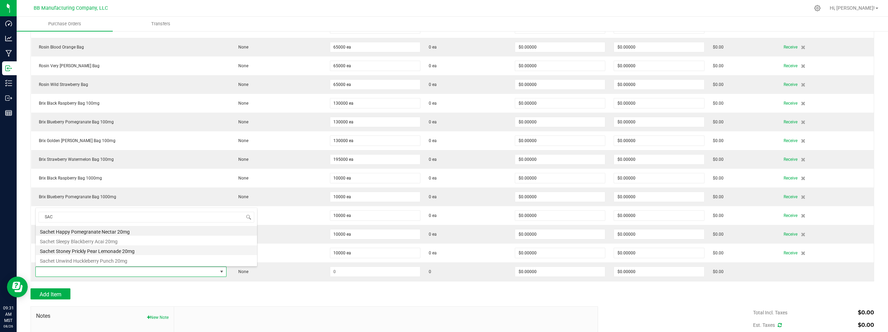
click at [81, 251] on li "Sachet Stoney Prickly Pear Lemonade 20mg" at bounding box center [146, 251] width 221 height 10
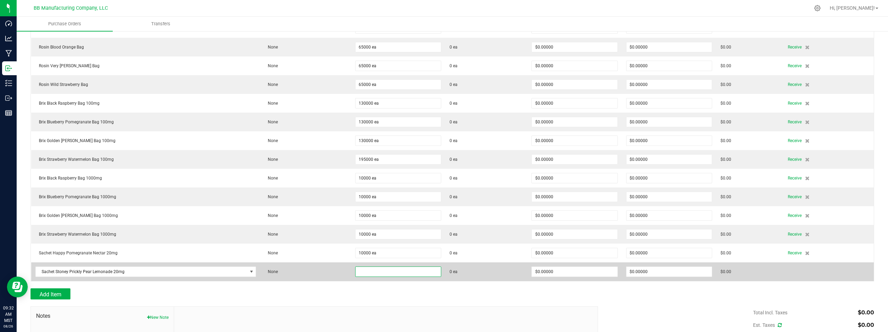
click at [380, 273] on input at bounding box center [398, 272] width 85 height 10
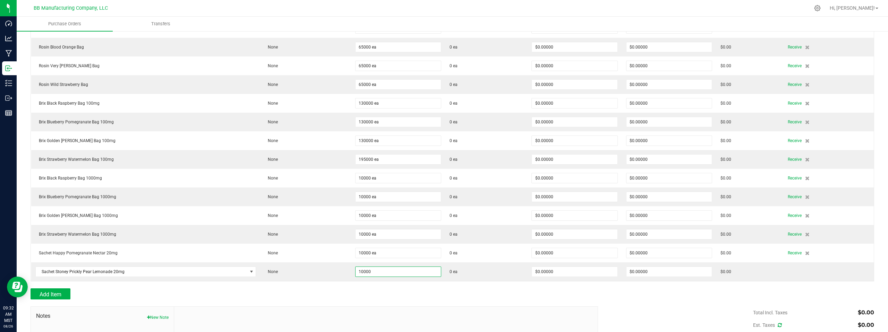
type input "10000 ea"
click at [514, 303] on div at bounding box center [453, 303] width 844 height 7
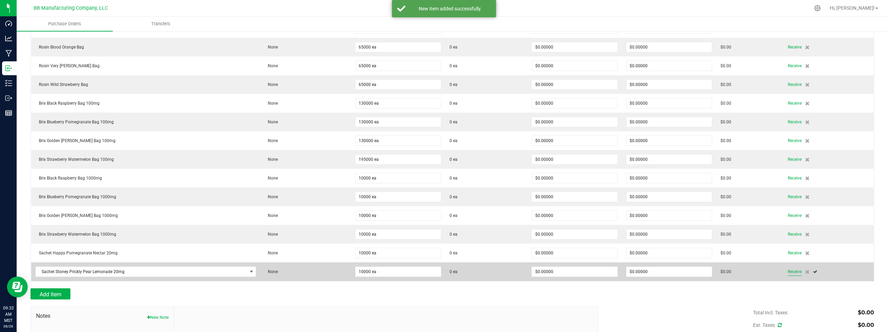
click at [789, 271] on span "Receive" at bounding box center [795, 272] width 14 height 8
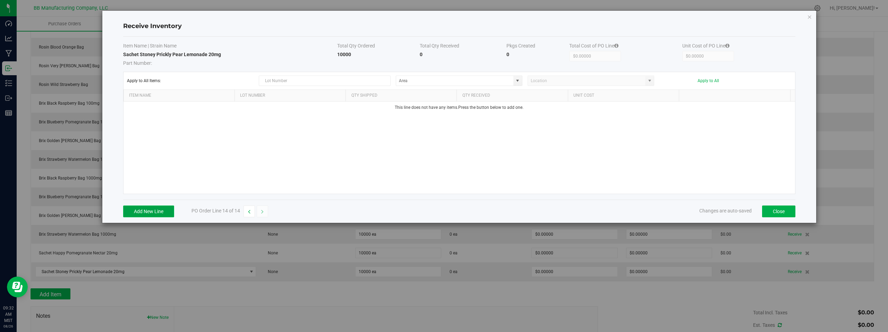
click at [149, 216] on button "Add New Line" at bounding box center [148, 212] width 51 height 12
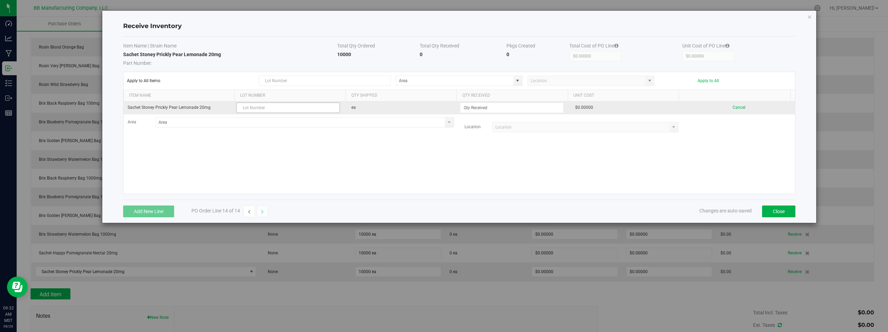
click at [255, 108] on input "text" at bounding box center [288, 108] width 104 height 10
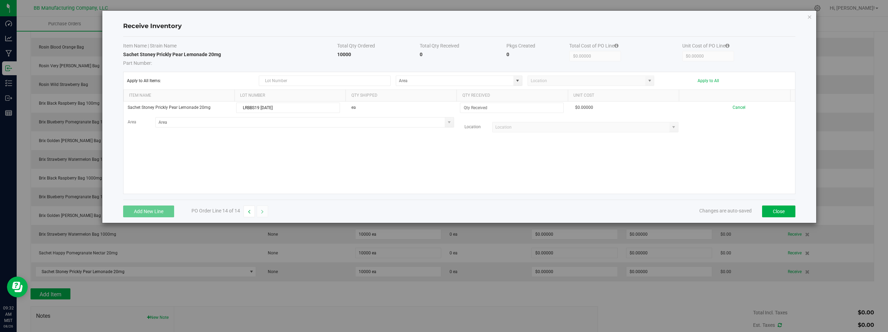
type input "LRBBS19 08.26.2025"
click at [362, 158] on div "Sachet Stoney Prickly Pear Lemonade 20mg LRBBS19 08.26.2025 ea $0.00000 Cancel …" at bounding box center [459, 148] width 672 height 92
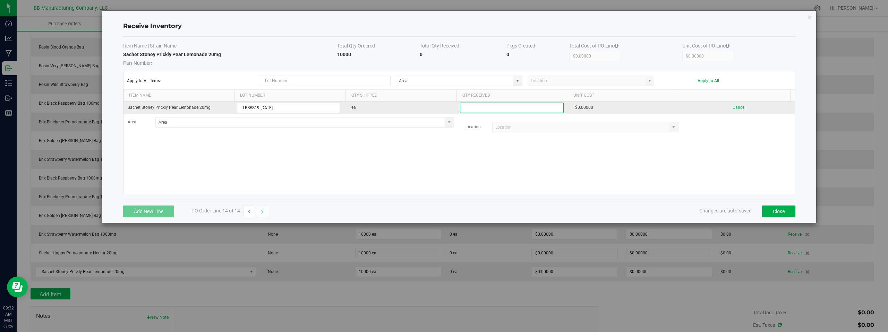
click at [480, 109] on input at bounding box center [511, 108] width 103 height 10
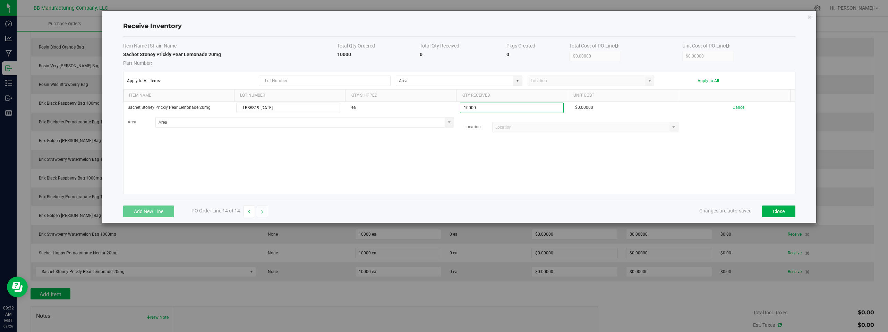
type input "10000 ea"
click at [508, 177] on kendo-grid-list "Sachet Stoney Prickly Pear Lemonade 20mg LRBBS19 08.26.2025 ea 10000 ea $0.0000…" at bounding box center [459, 148] width 672 height 92
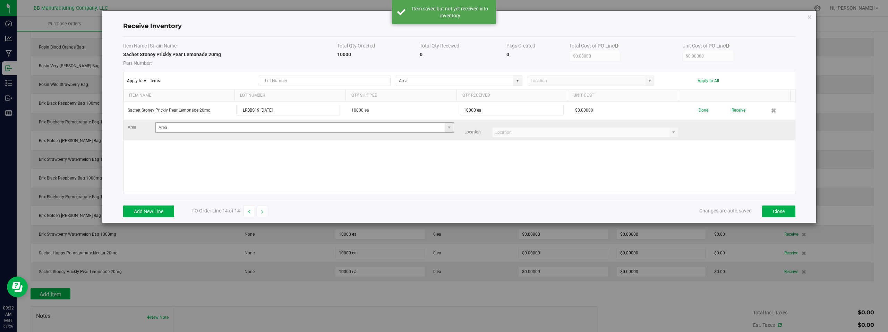
click at [449, 126] on span at bounding box center [449, 128] width 9 height 10
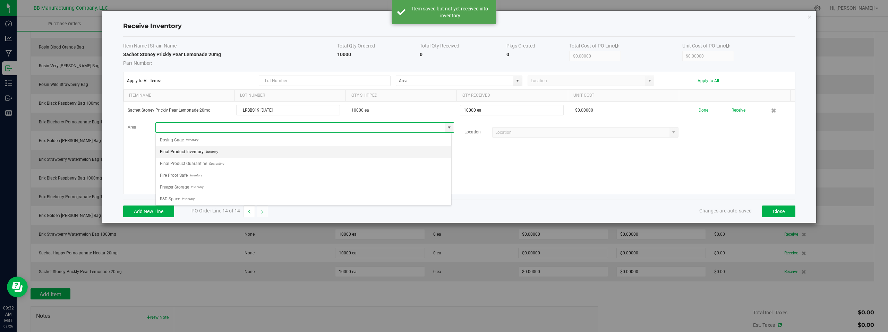
scroll to position [49, 0]
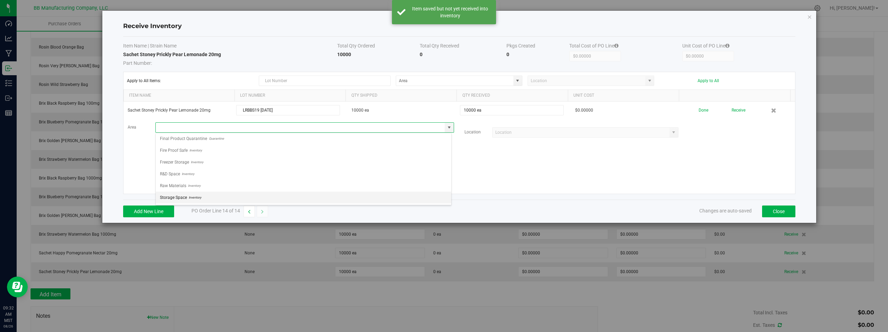
click at [202, 197] on li "Storage Space Inventory" at bounding box center [304, 198] width 296 height 12
type input "Storage Space"
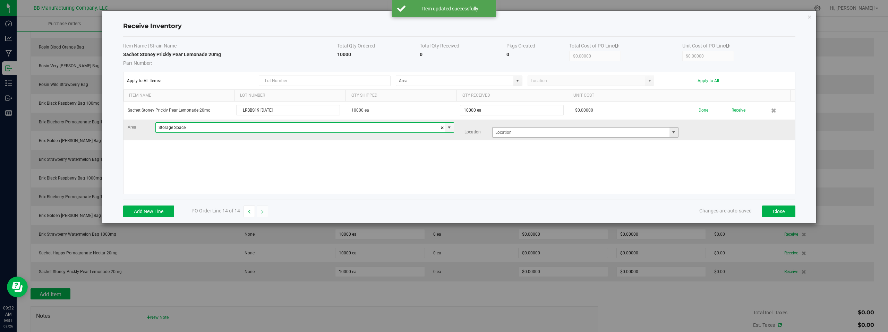
click at [672, 134] on span at bounding box center [674, 133] width 6 height 6
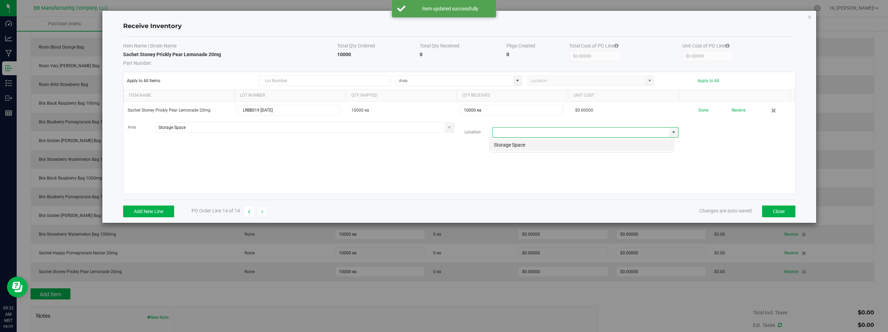
scroll to position [10, 185]
click at [520, 143] on li "Storage Space" at bounding box center [582, 145] width 184 height 12
type input "Storage Space"
click at [414, 165] on div "Sachet Stoney Prickly Pear Lemonade 20mg LRBBS19 08.26.2025 10000 ea 10000 ea $…" at bounding box center [459, 148] width 672 height 92
click at [631, 157] on div "Sachet Stoney Prickly Pear Lemonade 20mg LRBBS19 08.26.2025 10000 ea 10000 ea $…" at bounding box center [459, 148] width 672 height 92
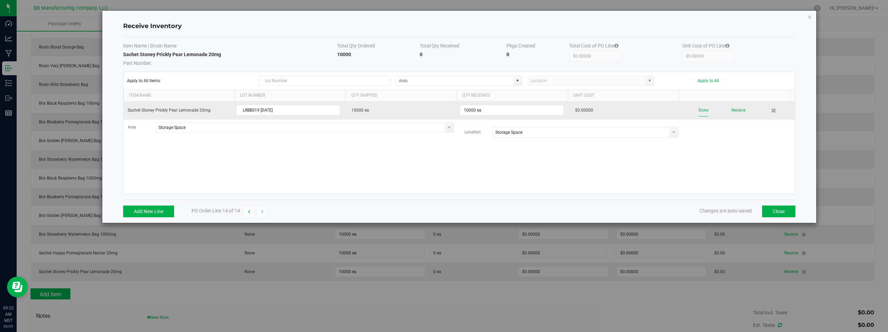
click at [700, 110] on button "Done" at bounding box center [704, 110] width 10 height 12
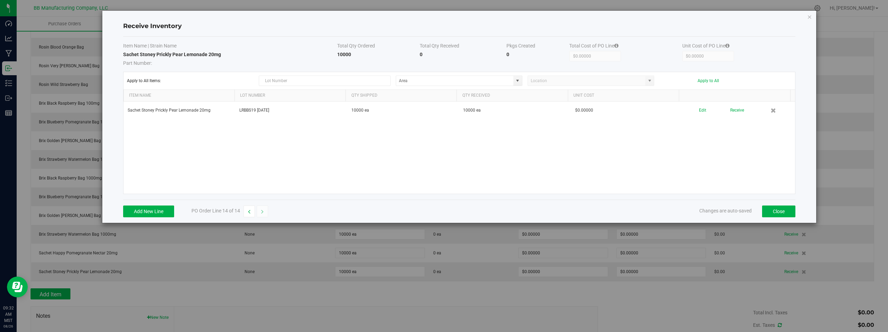
drag, startPoint x: 712, startPoint y: 160, endPoint x: 734, endPoint y: 174, distance: 26.5
click at [712, 160] on div "Sachet Stoney Prickly Pear Lemonade 20mg LRBBS19 08.26.2025 10000 ea 10000 ea $…" at bounding box center [459, 148] width 672 height 92
click at [776, 211] on button "Close" at bounding box center [778, 212] width 33 height 12
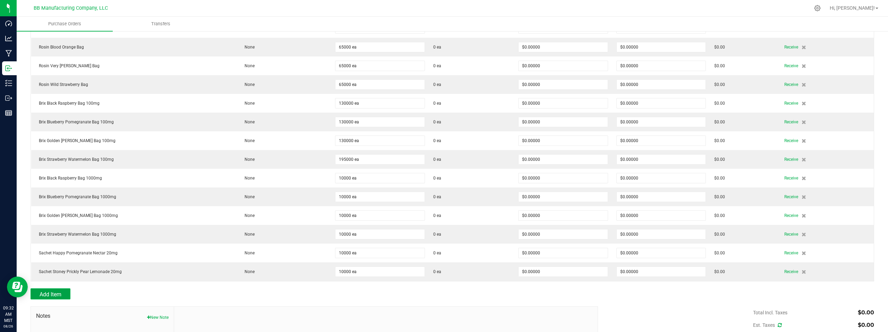
click at [50, 293] on span "Add Item" at bounding box center [51, 294] width 22 height 7
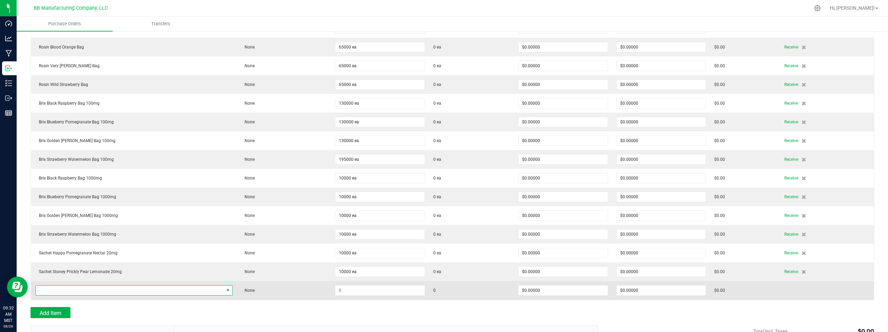
click at [51, 290] on span "NO DATA FOUND" at bounding box center [130, 291] width 188 height 10
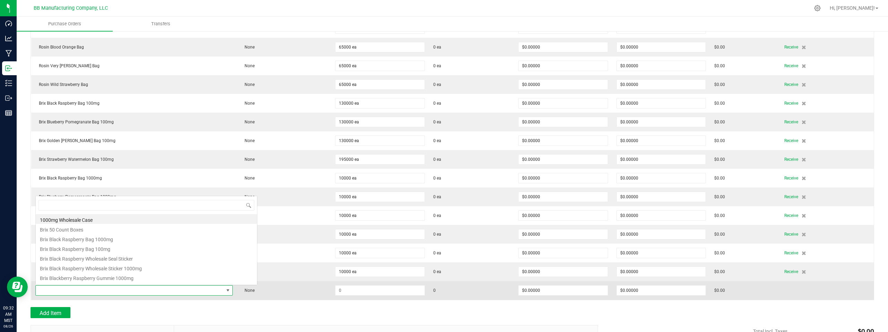
scroll to position [10, 193]
type input "SAC"
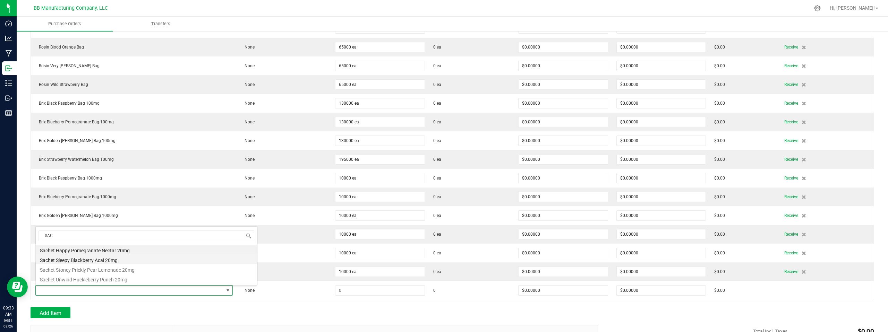
click at [78, 261] on li "Sachet Sleepy Blackberry Acai 20mg" at bounding box center [146, 260] width 221 height 10
type input "$0.08320"
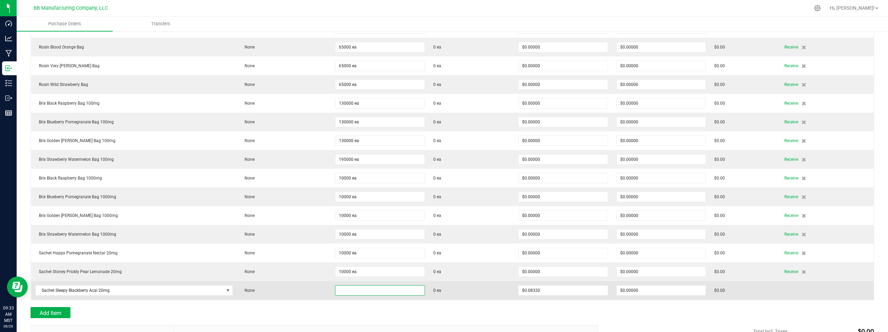
click at [351, 290] on input at bounding box center [379, 291] width 89 height 10
type input "10000 ea"
click at [762, 290] on td "$0.00" at bounding box center [746, 290] width 73 height 19
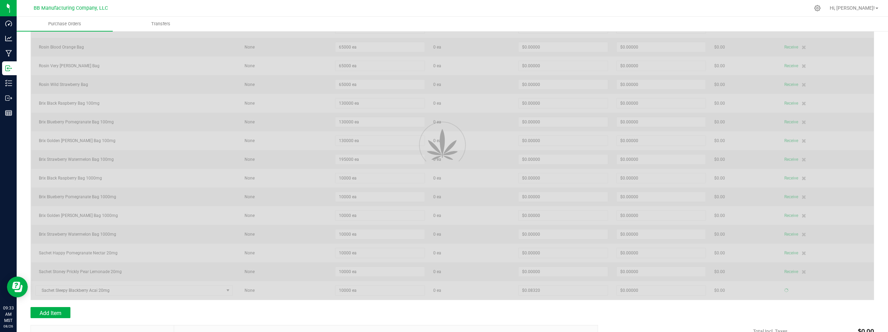
type input "$832.00000"
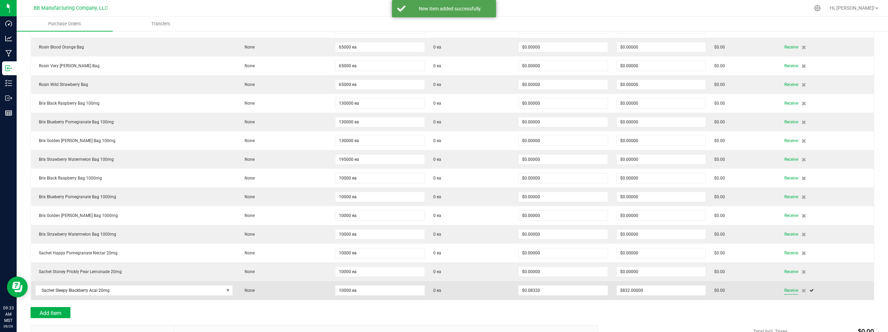
click at [784, 291] on span "Receive" at bounding box center [791, 291] width 14 height 8
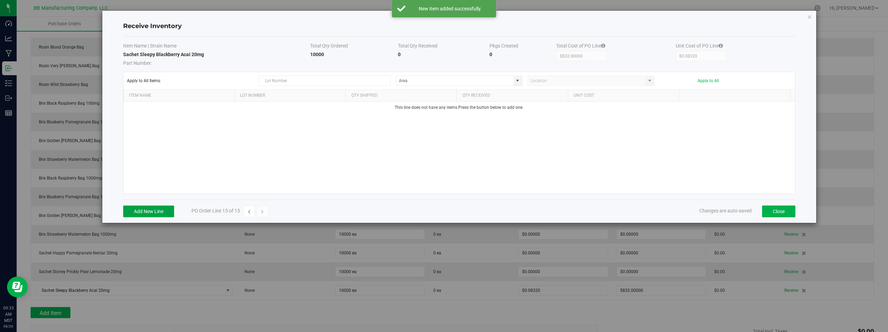
click at [150, 210] on button "Add New Line" at bounding box center [148, 212] width 51 height 12
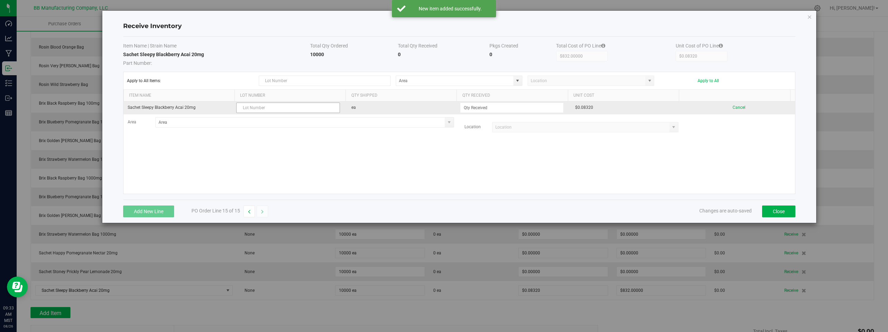
click at [255, 106] on input "text" at bounding box center [288, 108] width 104 height 10
type input "LRBBS19 08.26.2025"
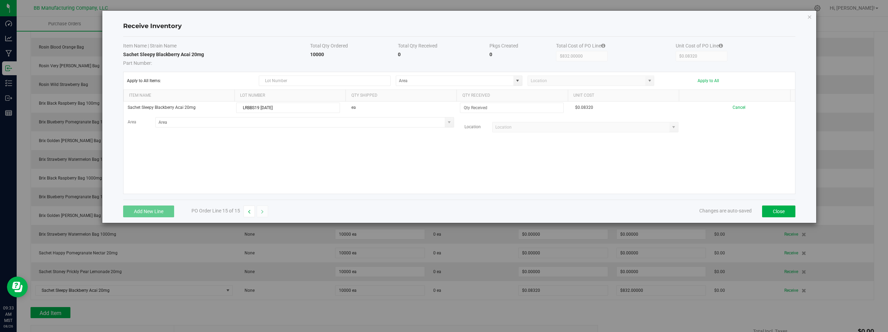
drag, startPoint x: 320, startPoint y: 152, endPoint x: 316, endPoint y: 153, distance: 3.7
click at [320, 152] on div "Sachet Sleepy Blackberry Acai 20mg LRBBS19 08.26.2025 ea $0.08320 Cancel Area L…" at bounding box center [459, 148] width 672 height 92
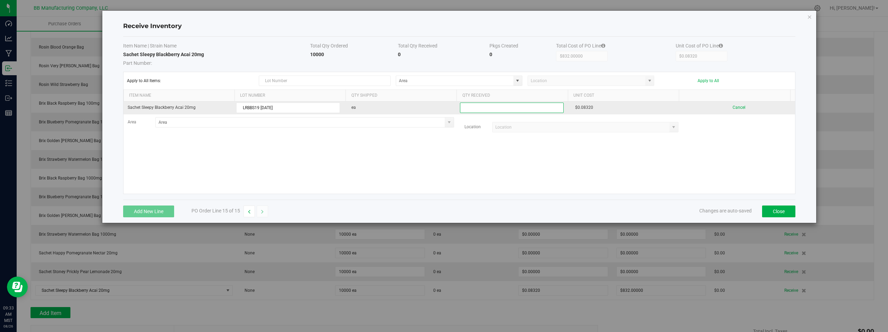
click at [491, 108] on input at bounding box center [511, 108] width 103 height 10
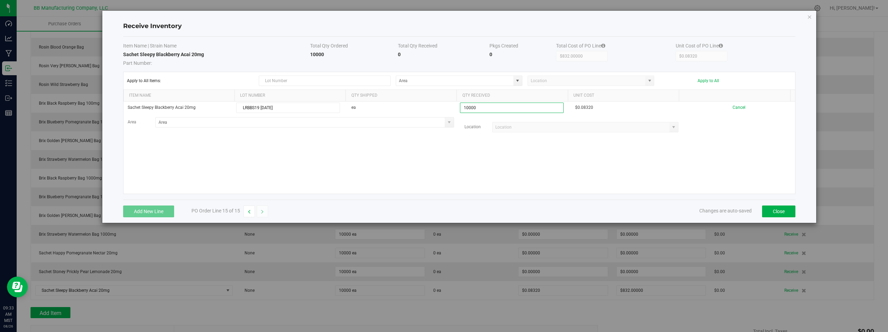
type input "10000 ea"
click at [453, 139] on kendo-grid-list "Sachet Sleepy Blackberry Acai 20mg LRBBS19 08.26.2025 ea 10000 ea $0.08320 Canc…" at bounding box center [459, 148] width 672 height 92
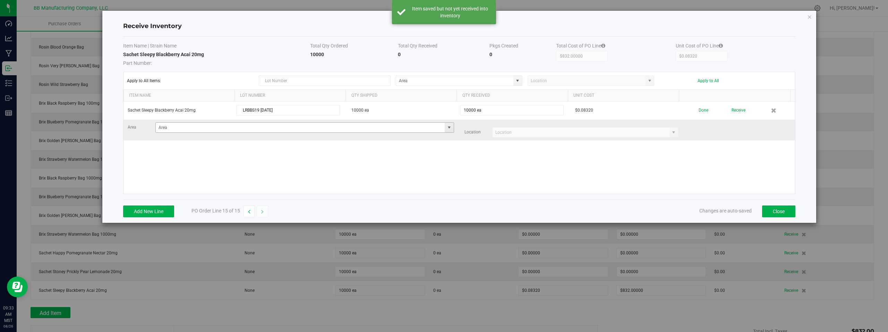
click at [446, 128] on span at bounding box center [449, 128] width 6 height 6
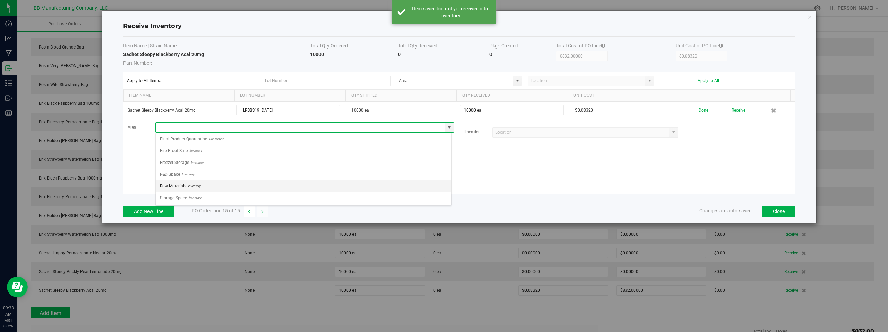
scroll to position [49, 0]
click at [173, 198] on span "Storage Space" at bounding box center [173, 198] width 27 height 10
type input "Storage Space"
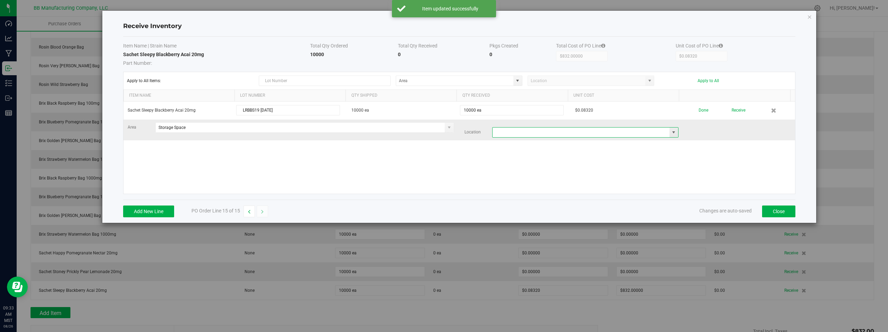
click at [652, 133] on input at bounding box center [581, 133] width 177 height 10
click at [671, 133] on span at bounding box center [674, 133] width 6 height 6
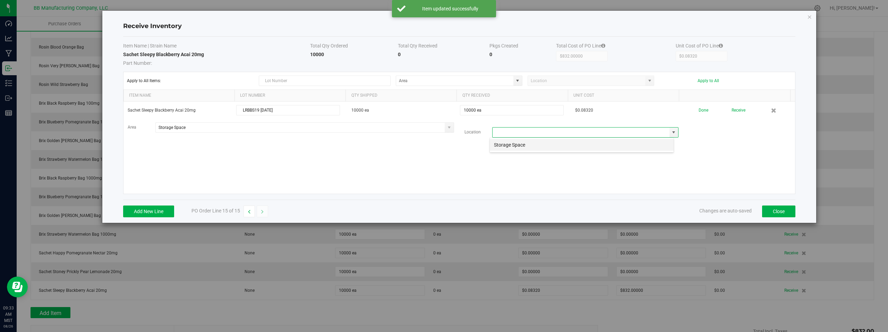
click at [563, 149] on li "Storage Space" at bounding box center [582, 145] width 184 height 12
type input "Storage Space"
click at [462, 157] on div "Sachet Sleepy Blackberry Acai 20mg LRBBS19 08.26.2025 10000 ea 10000 ea $0.0832…" at bounding box center [459, 148] width 672 height 92
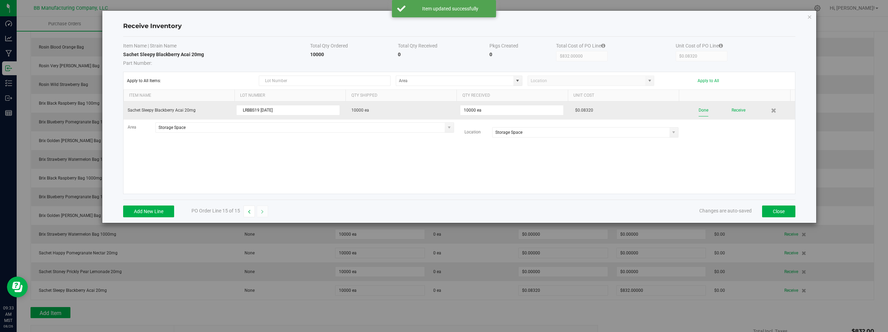
click at [699, 111] on button "Done" at bounding box center [704, 110] width 10 height 12
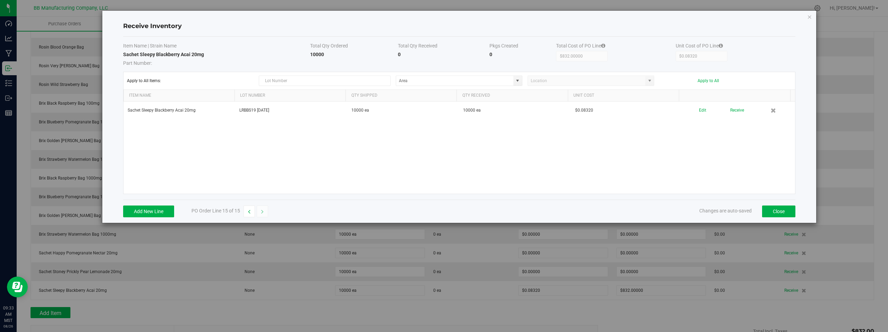
drag, startPoint x: 404, startPoint y: 155, endPoint x: 606, endPoint y: 155, distance: 201.2
click at [404, 155] on div "Sachet Sleepy Blackberry Acai 20mg LRBBS19 08.26.2025 10000 ea 10000 ea $0.0832…" at bounding box center [459, 148] width 672 height 92
click at [777, 210] on button "Close" at bounding box center [778, 212] width 33 height 12
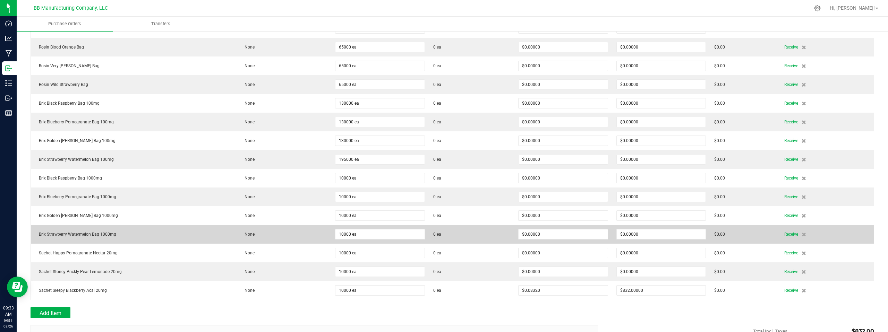
scroll to position [204, 0]
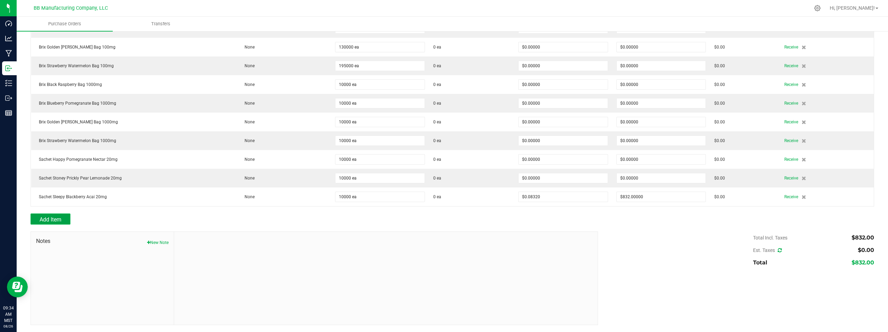
click at [43, 219] on span "Add Item" at bounding box center [51, 219] width 22 height 7
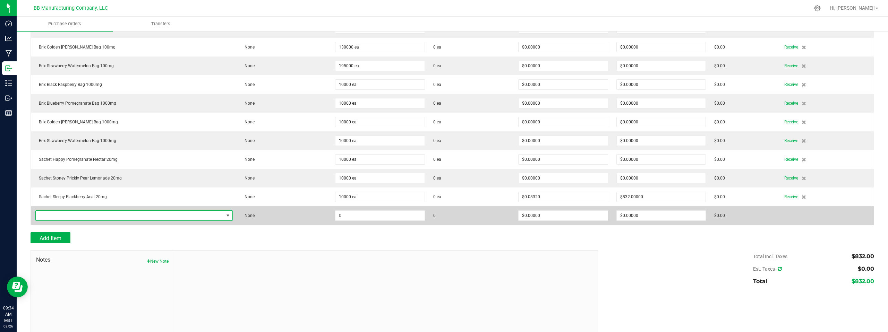
click at [111, 216] on span "NO DATA FOUND" at bounding box center [130, 216] width 188 height 10
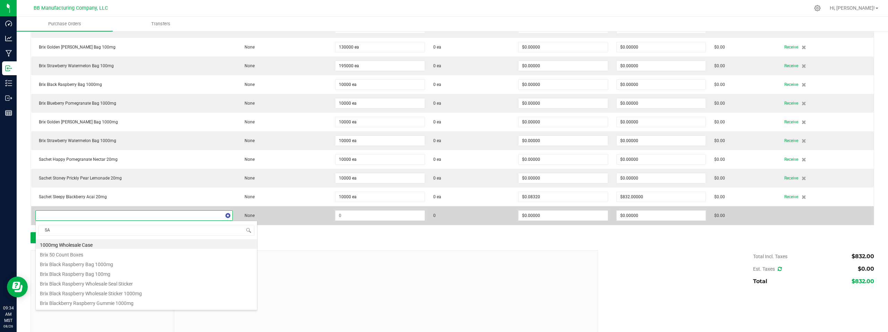
type input "SAC"
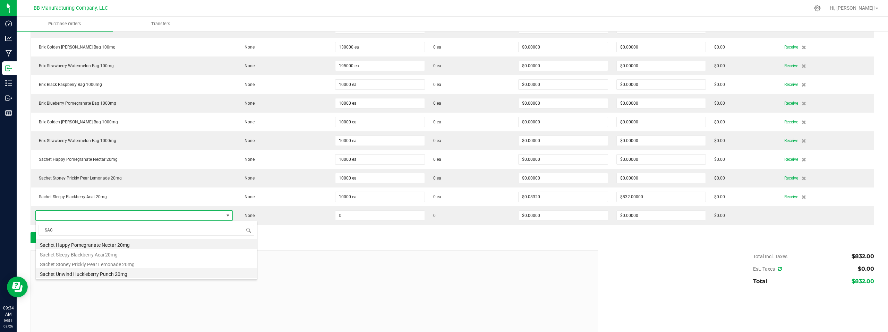
click at [79, 275] on li "Sachet Unwind Huckleberry Punch 20mg" at bounding box center [146, 273] width 221 height 10
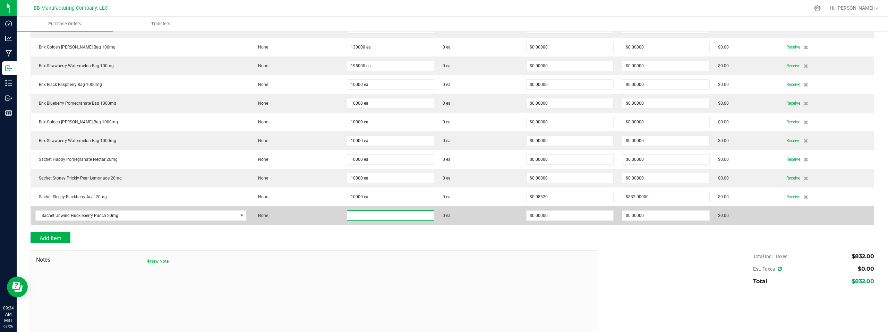
click at [376, 216] on input at bounding box center [390, 216] width 87 height 10
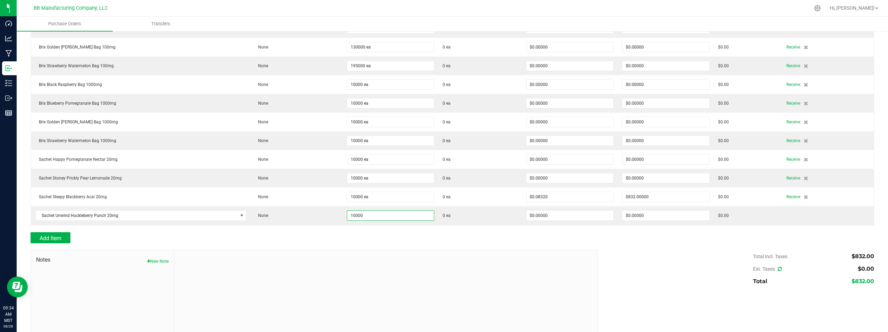
type input "10000 ea"
click at [555, 267] on div at bounding box center [386, 297] width 424 height 93
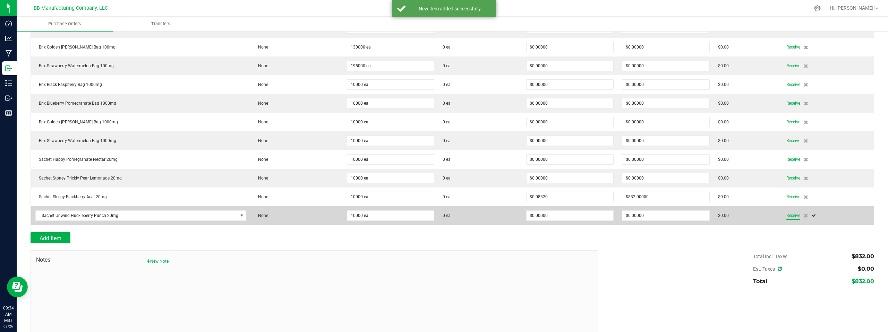
click at [790, 216] on span "Receive" at bounding box center [793, 216] width 14 height 8
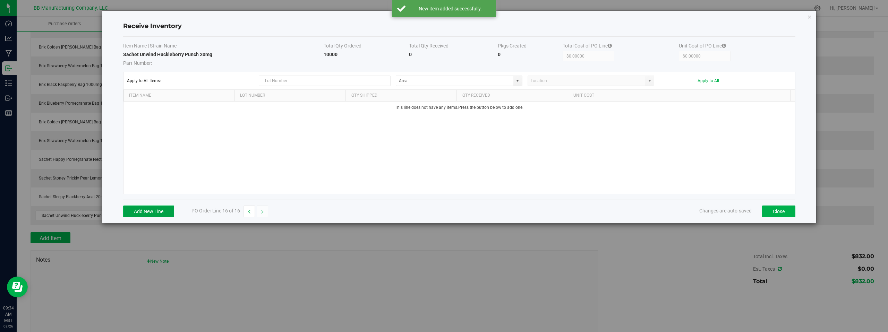
click at [146, 211] on button "Add New Line" at bounding box center [148, 212] width 51 height 12
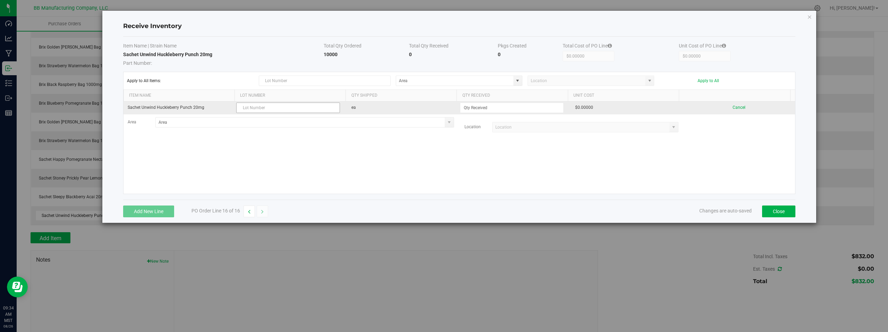
click at [254, 106] on input "text" at bounding box center [288, 108] width 104 height 10
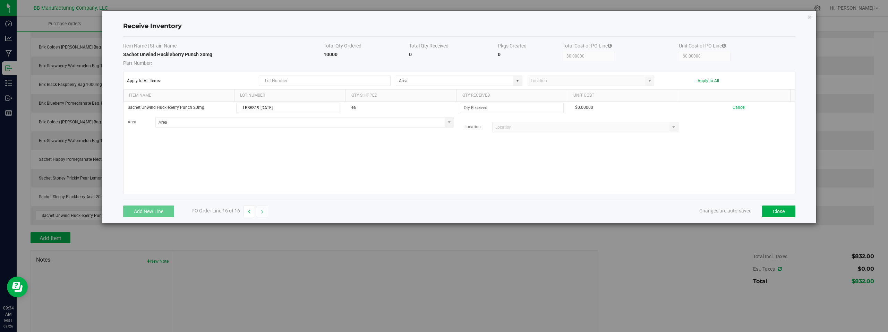
type input "LRBBS19 08.26.2025"
click at [430, 156] on div "Sachet Unwind Huckleberry Punch 20mg LRBBS19 08.26.2025 ea $0.00000 Cancel Area…" at bounding box center [459, 148] width 672 height 92
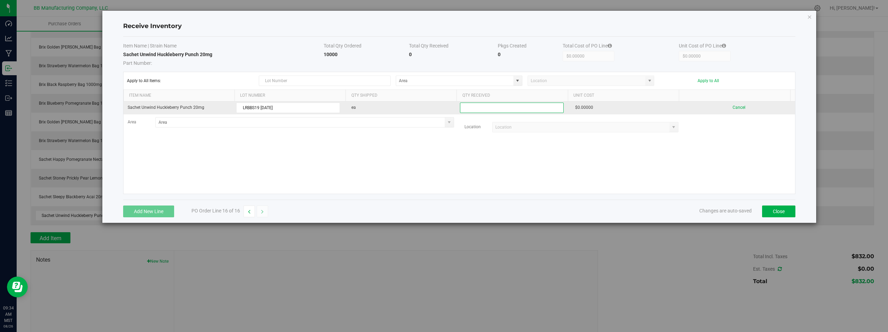
click at [479, 108] on input at bounding box center [511, 108] width 103 height 10
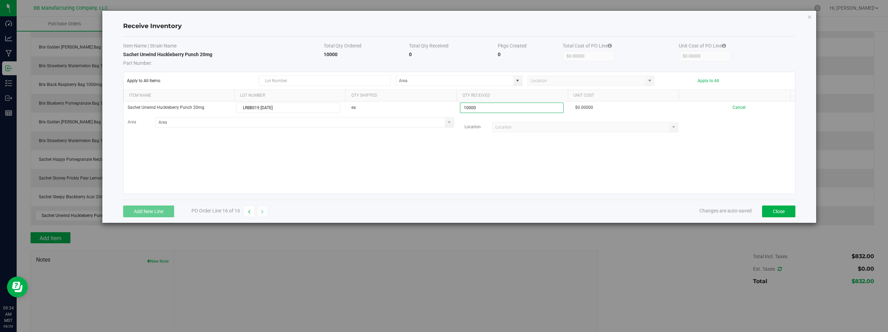
type input "10000 ea"
drag, startPoint x: 496, startPoint y: 169, endPoint x: 442, endPoint y: 144, distance: 59.6
click at [493, 168] on kendo-grid-list "Sachet Unwind Huckleberry Punch 20mg LRBBS19 08.26.2025 ea 10000 ea $0.00000 Ca…" at bounding box center [459, 148] width 672 height 92
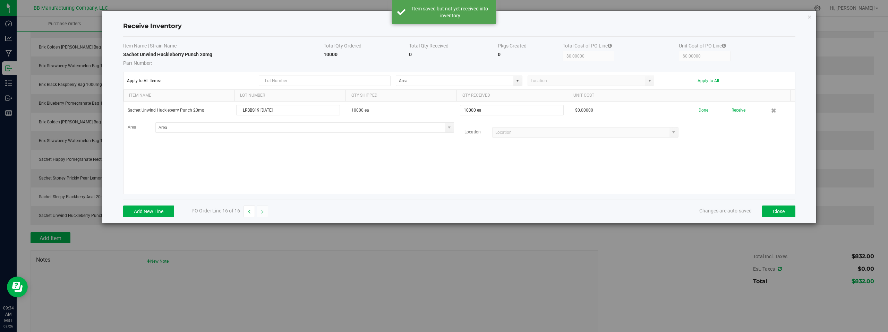
click at [446, 129] on span at bounding box center [449, 128] width 6 height 6
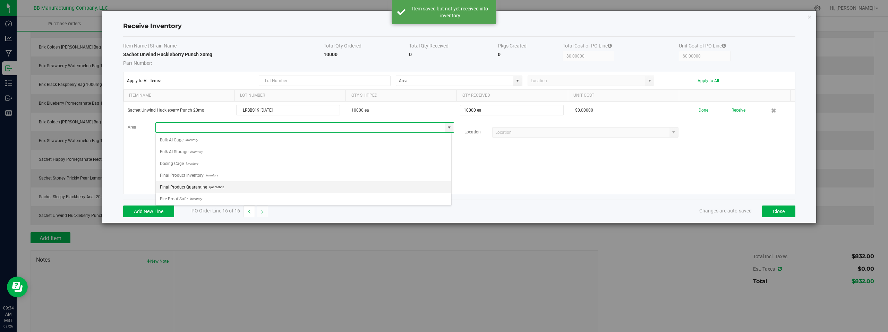
scroll to position [49, 0]
click at [190, 197] on span "Inventory" at bounding box center [194, 198] width 14 height 10
type input "Storage Space"
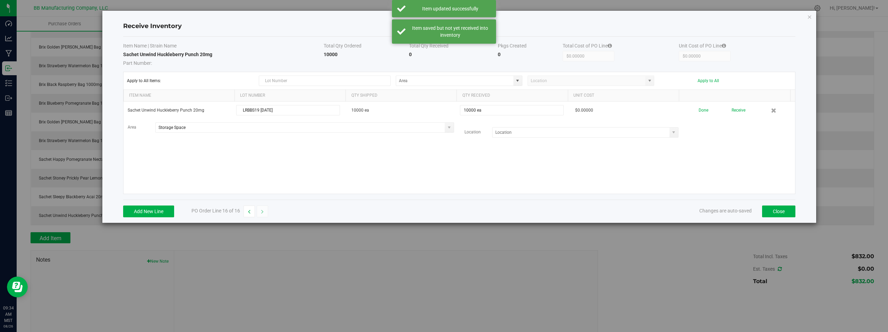
click at [480, 154] on div "Sachet Unwind Huckleberry Punch 20mg LRBBS19 08.26.2025 10000 ea 10000 ea $0.00…" at bounding box center [459, 148] width 672 height 92
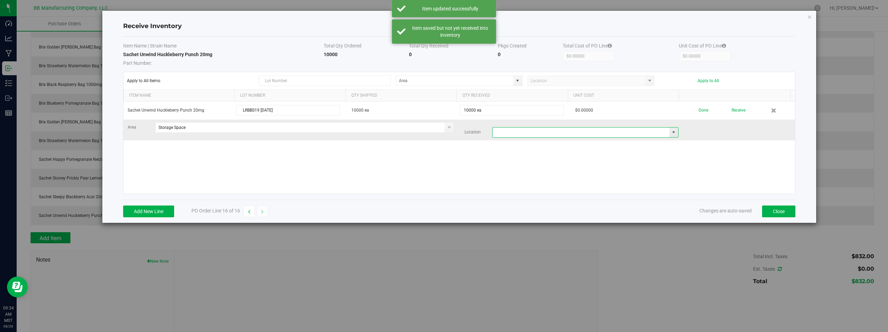
click at [537, 130] on input at bounding box center [581, 133] width 177 height 10
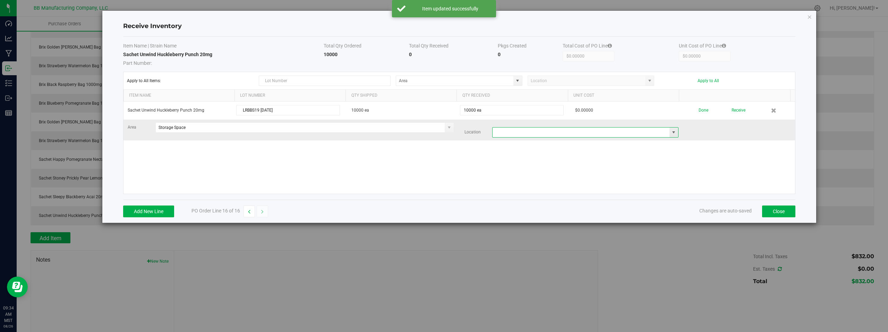
click at [672, 133] on span at bounding box center [674, 133] width 9 height 10
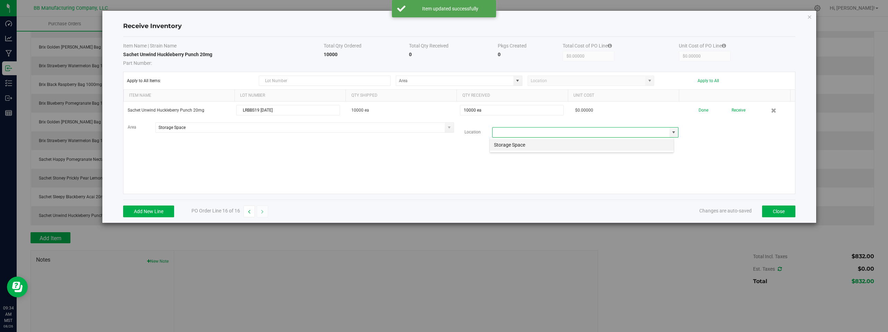
scroll to position [10, 185]
click at [513, 144] on li "Storage Space" at bounding box center [582, 145] width 184 height 12
type input "Storage Space"
drag, startPoint x: 386, startPoint y: 157, endPoint x: 374, endPoint y: 156, distance: 12.2
click at [386, 157] on div "Sachet Unwind Huckleberry Punch 20mg LRBBS19 08.26.2025 10000 ea 10000 ea $0.00…" at bounding box center [459, 148] width 672 height 92
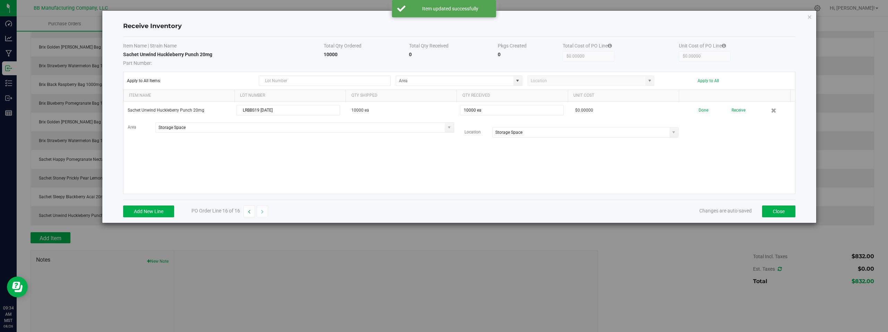
click at [374, 156] on div "Sachet Unwind Huckleberry Punch 20mg LRBBS19 08.26.2025 10000 ea 10000 ea $0.00…" at bounding box center [459, 148] width 672 height 92
click at [641, 171] on div "Sachet Unwind Huckleberry Punch 20mg LRBBS19 08.26.2025 10000 ea 10000 ea $0.00…" at bounding box center [459, 148] width 672 height 92
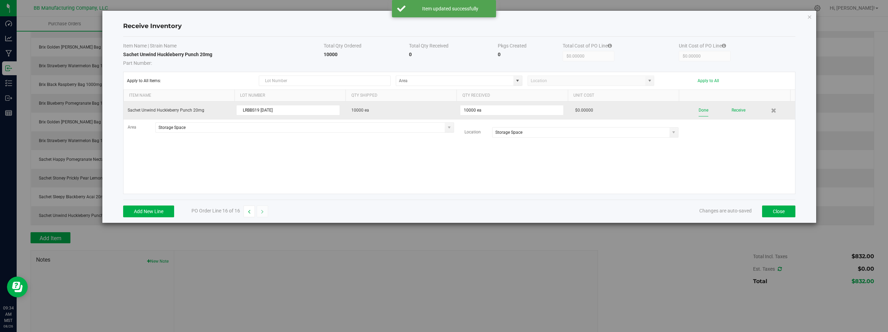
click at [701, 110] on button "Done" at bounding box center [704, 110] width 10 height 12
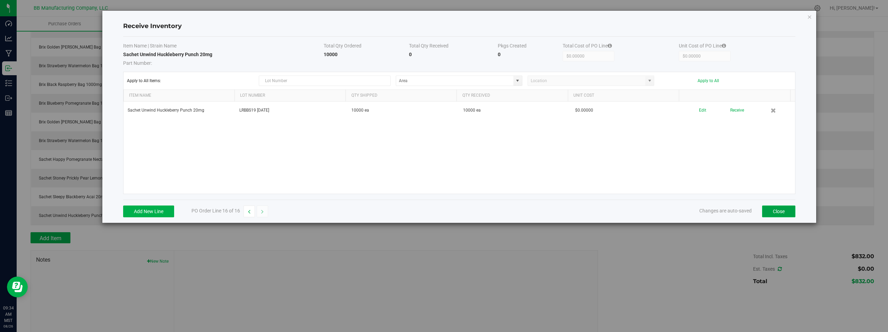
click at [779, 210] on button "Close" at bounding box center [778, 212] width 33 height 12
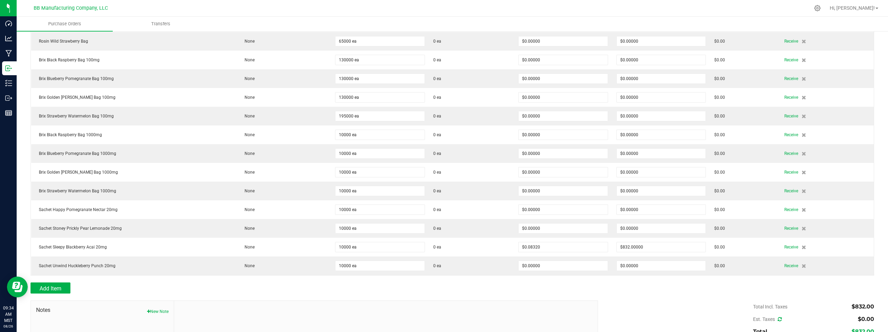
scroll to position [153, 0]
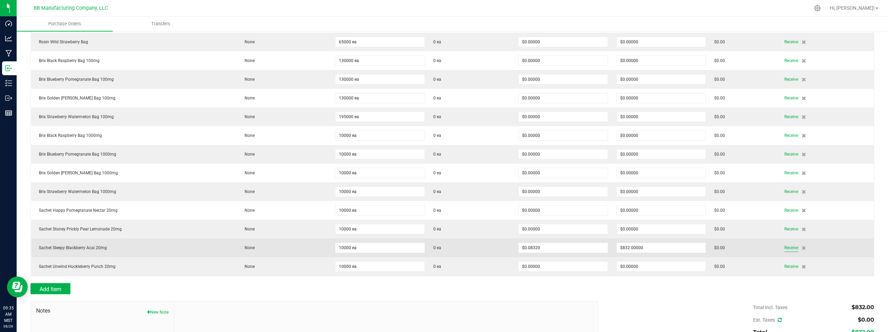
click at [784, 247] on span "Receive" at bounding box center [791, 248] width 14 height 8
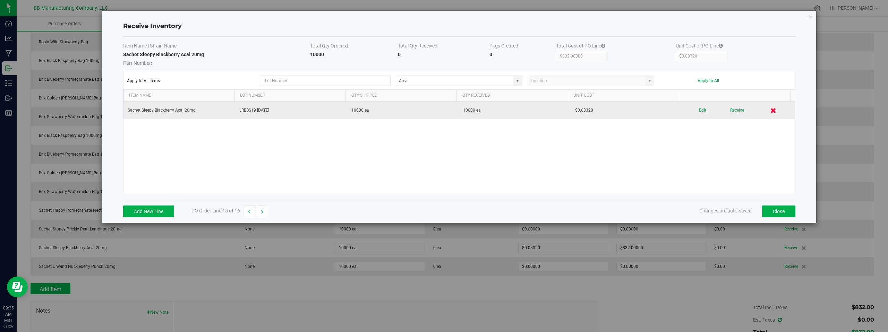
click at [770, 110] on icon at bounding box center [773, 110] width 6 height 5
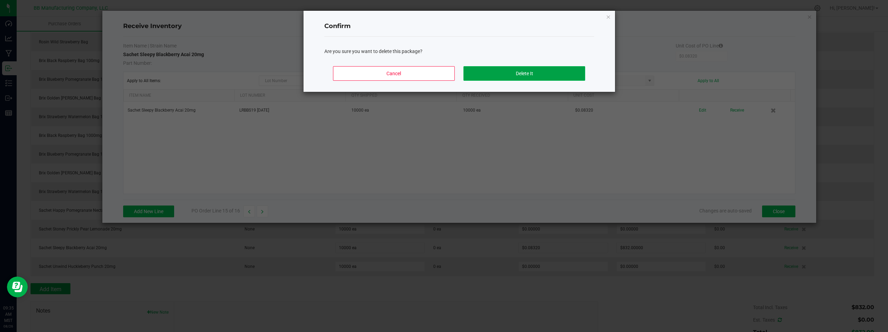
click at [502, 72] on button "Delete It" at bounding box center [523, 73] width 121 height 15
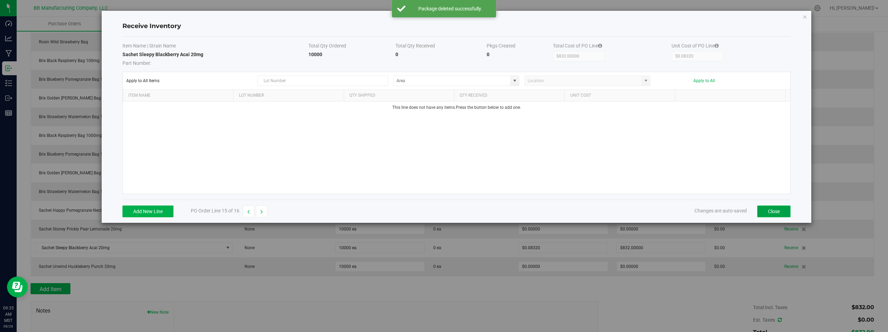
click at [779, 212] on button "Close" at bounding box center [773, 212] width 33 height 12
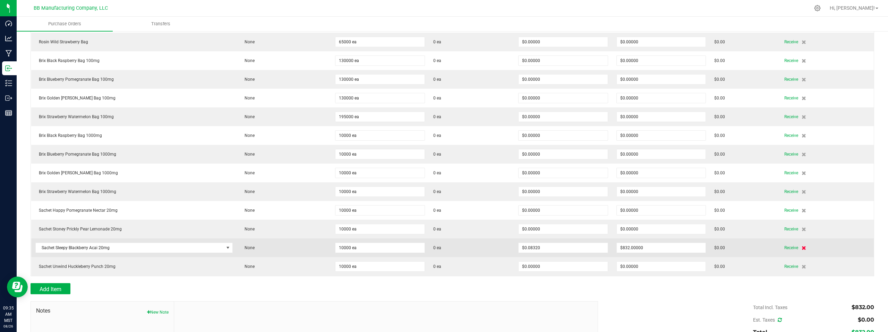
click at [802, 249] on icon at bounding box center [804, 248] width 5 height 4
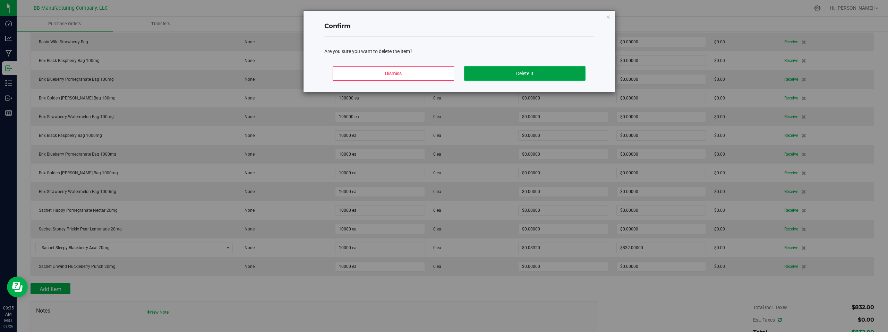
click at [504, 76] on button "Delete It" at bounding box center [524, 73] width 121 height 15
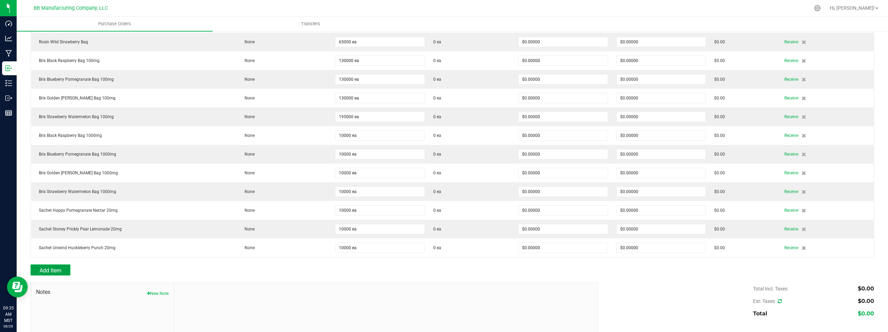
click at [53, 272] on span "Add Item" at bounding box center [51, 270] width 22 height 7
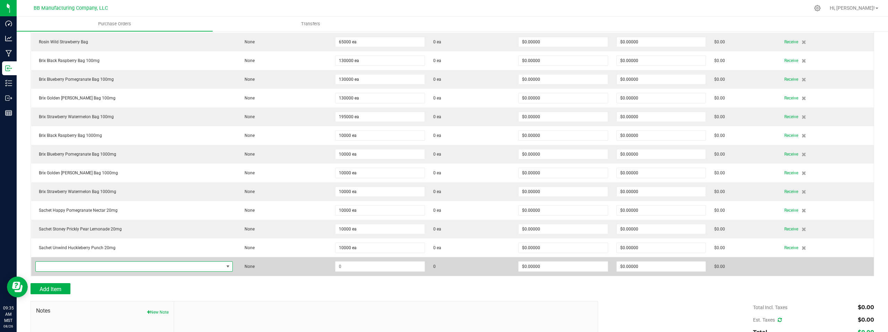
click at [162, 266] on span "NO DATA FOUND" at bounding box center [130, 267] width 188 height 10
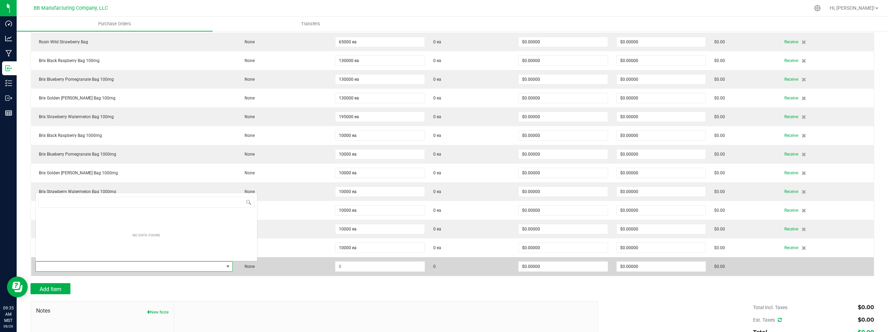
scroll to position [10, 193]
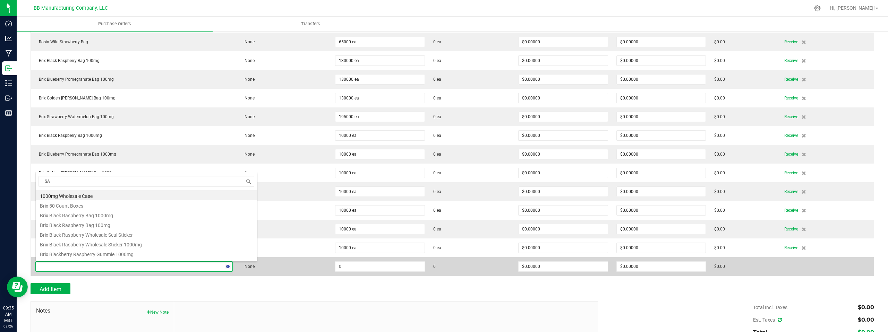
type input "SAC"
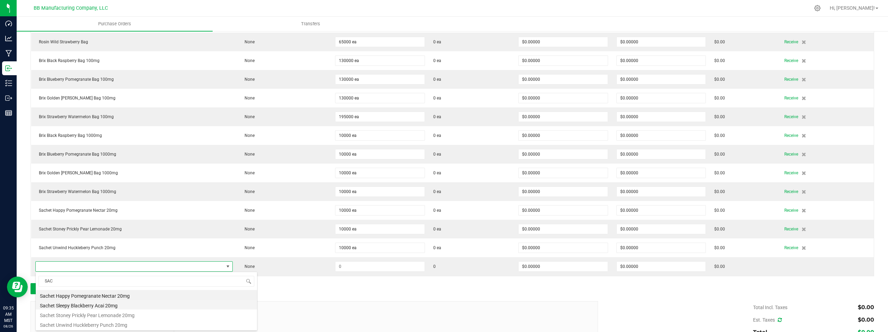
click at [97, 307] on li "Sachet Sleepy Blackberry Acai 20mg" at bounding box center [146, 305] width 221 height 10
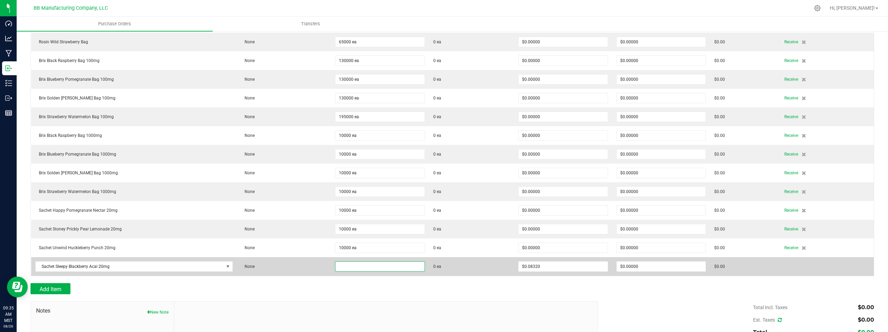
click at [366, 267] on input at bounding box center [379, 267] width 89 height 10
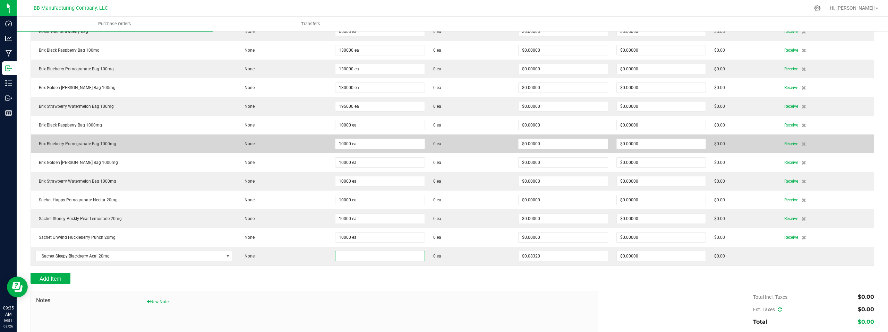
scroll to position [173, 0]
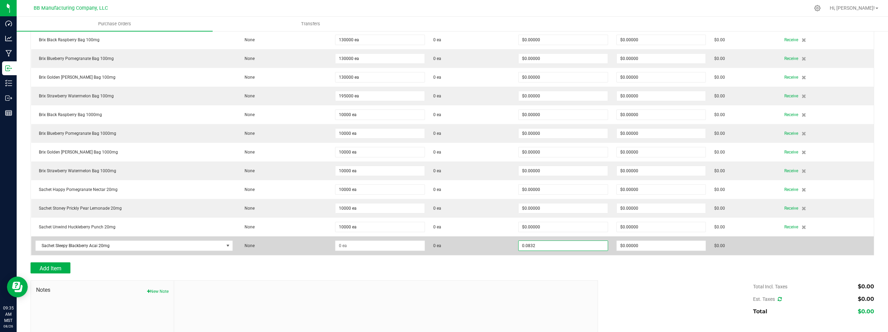
click at [544, 246] on input "0.0832" at bounding box center [563, 246] width 89 height 10
type input "$0.00000"
click at [366, 246] on input at bounding box center [379, 246] width 89 height 10
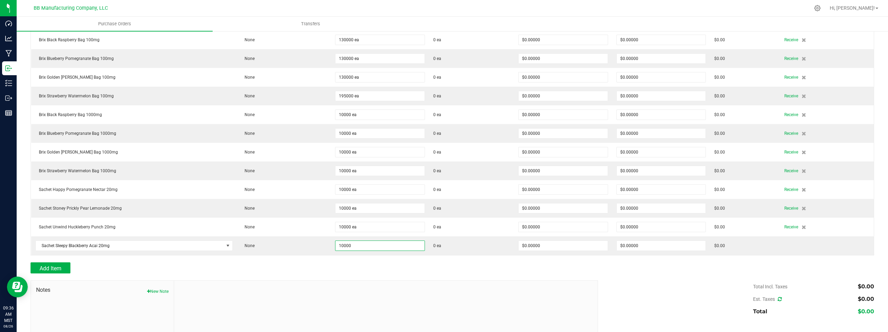
type input "10000 ea"
click at [551, 266] on div "Add Item" at bounding box center [312, 268] width 562 height 11
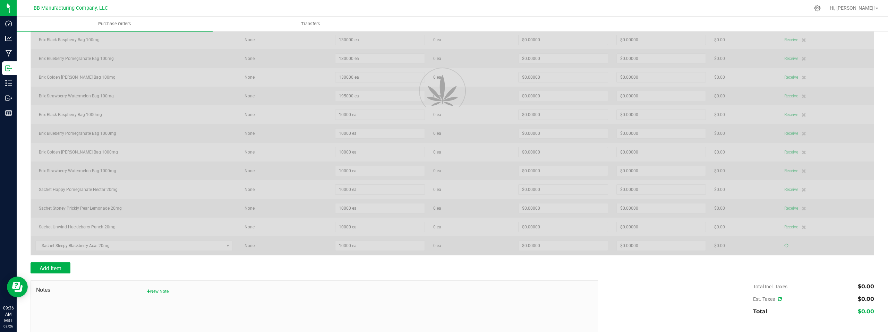
type input "$0.08320"
type input "$832.00000"
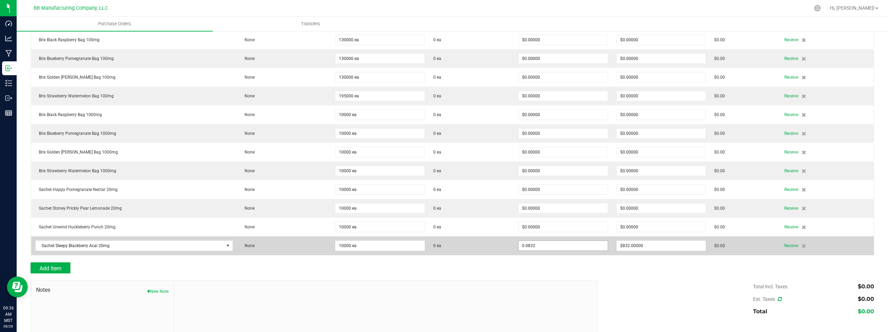
click at [547, 247] on input "0.0832" at bounding box center [563, 246] width 89 height 10
type input "$0.00000"
click at [653, 247] on input "832" at bounding box center [661, 246] width 89 height 10
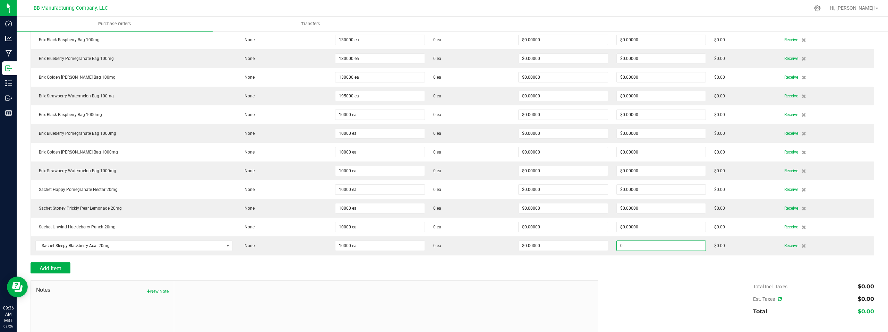
type input "$0.00000"
click at [727, 268] on div "Add Item" at bounding box center [453, 268] width 844 height 11
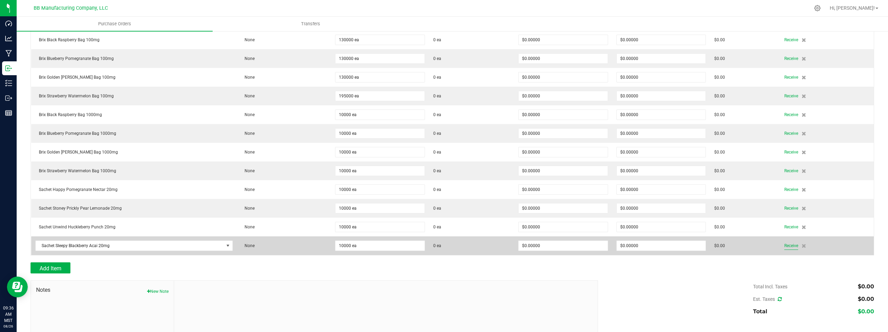
click at [786, 246] on span "Receive" at bounding box center [791, 246] width 14 height 8
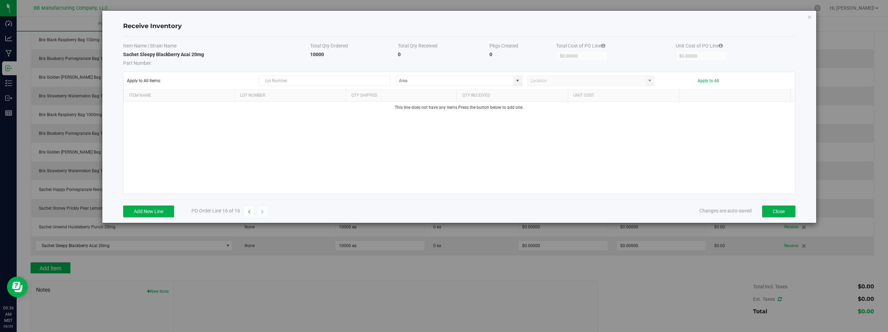
click at [490, 135] on div "This line does not have any items. Press the button below to add one." at bounding box center [459, 148] width 672 height 92
click at [147, 211] on button "Add New Line" at bounding box center [148, 212] width 51 height 12
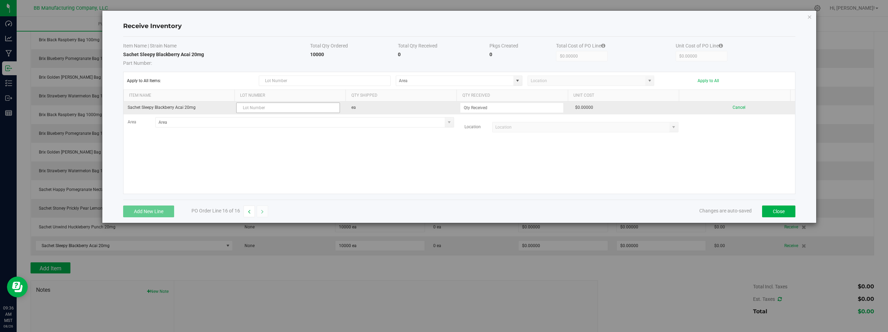
click at [261, 109] on input "text" at bounding box center [288, 108] width 104 height 10
type input "LRBBS19 08.26.2025"
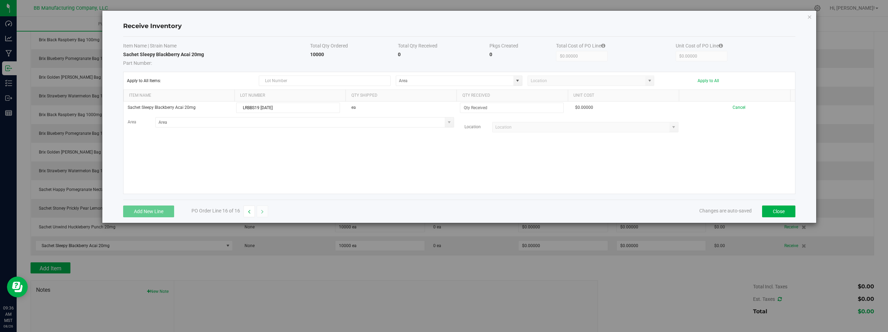
click at [409, 143] on div "Sachet Sleepy Blackberry Acai 20mg LRBBS19 08.26.2025 ea $0.00000 Cancel Area L…" at bounding box center [459, 148] width 672 height 92
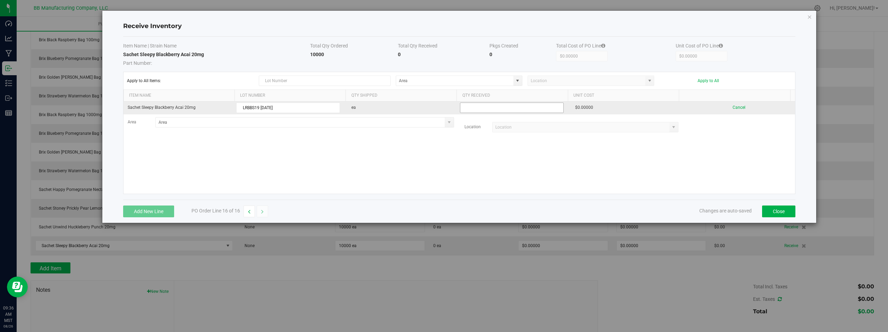
click at [475, 109] on input at bounding box center [511, 108] width 103 height 10
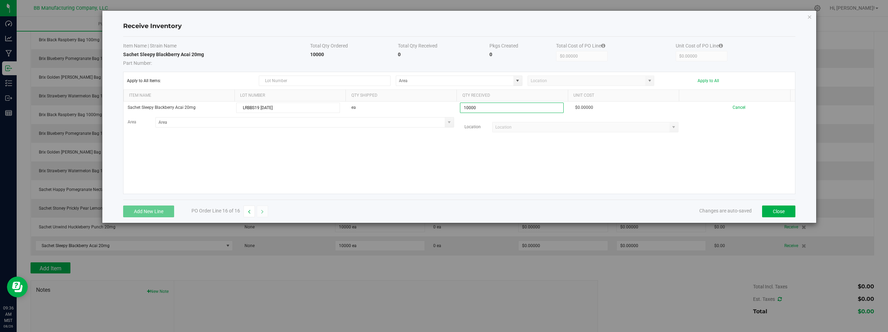
type input "10000 ea"
drag, startPoint x: 495, startPoint y: 165, endPoint x: 479, endPoint y: 139, distance: 29.6
click at [495, 165] on kendo-grid-list "Sachet Sleepy Blackberry Acai 20mg LRBBS19 08.26.2025 ea 10000 ea $0.00000 Canc…" at bounding box center [459, 148] width 672 height 92
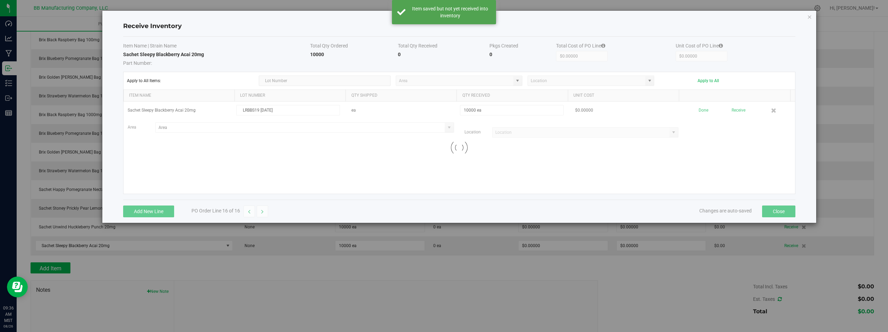
type input "$832.00000"
type input "$0.08320"
click at [622, 162] on div "Sachet Sleepy Blackberry Acai 20mg LRBBS19 08.26.2025 10000 ea 10000 ea $0.0832…" at bounding box center [459, 148] width 672 height 92
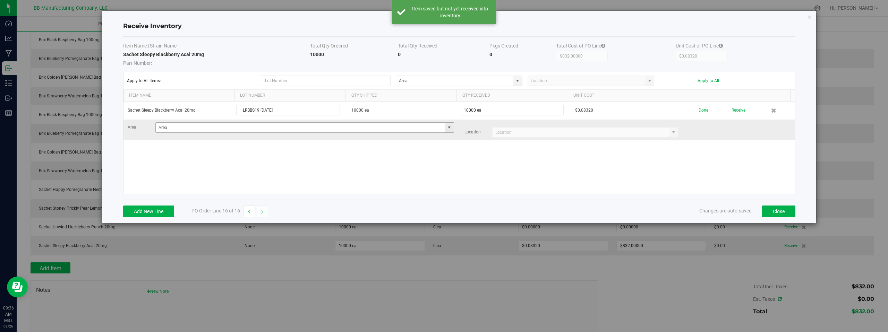
click at [446, 129] on span at bounding box center [449, 128] width 6 height 6
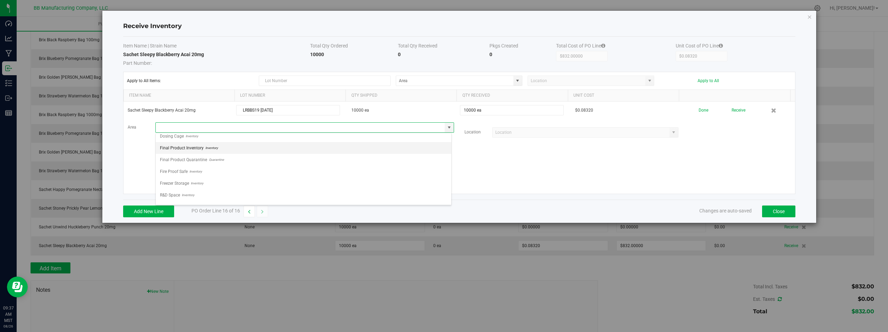
scroll to position [49, 0]
click at [191, 199] on span "Inventory" at bounding box center [194, 198] width 14 height 10
type input "Storage Space"
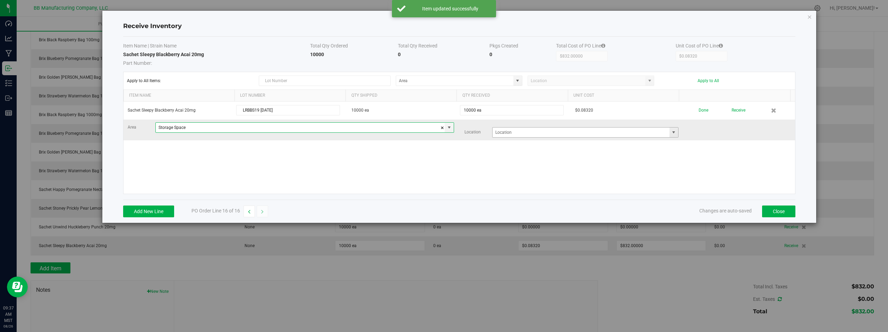
click at [671, 134] on span at bounding box center [674, 133] width 6 height 6
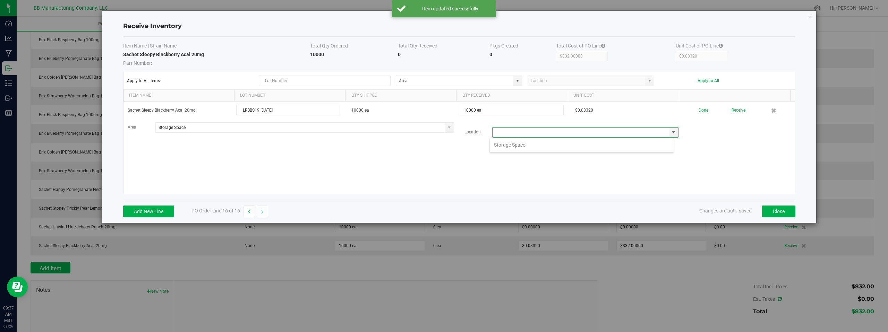
scroll to position [10, 185]
click at [531, 142] on li "Storage Space" at bounding box center [582, 145] width 184 height 12
type input "Storage Space"
click at [452, 160] on div "Sachet Sleepy Blackberry Acai 20mg LRBBS19 08.26.2025 10000 ea 10000 ea $0.0832…" at bounding box center [459, 148] width 672 height 92
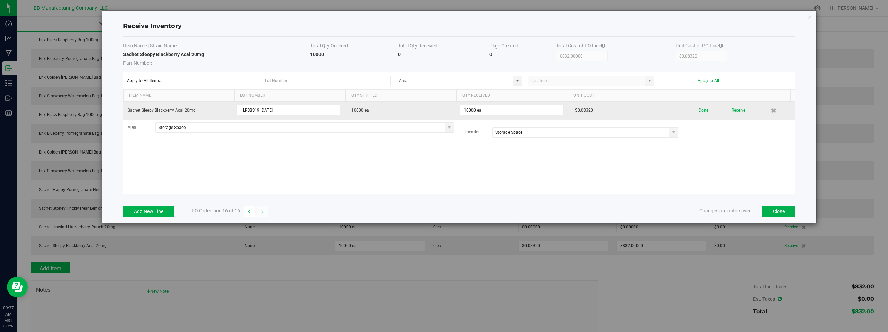
click at [699, 111] on button "Done" at bounding box center [704, 110] width 10 height 12
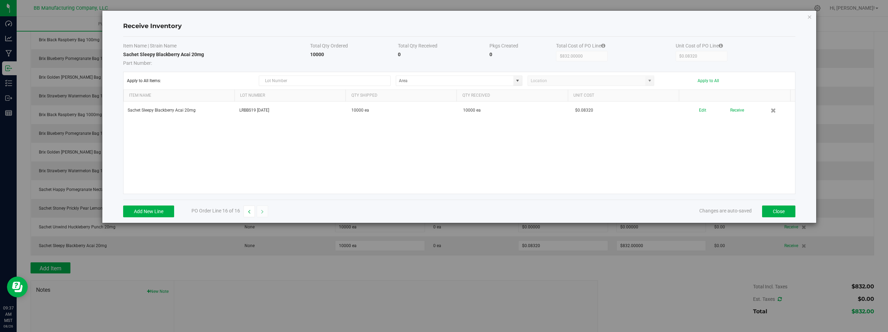
drag, startPoint x: 708, startPoint y: 160, endPoint x: 742, endPoint y: 185, distance: 42.3
click at [708, 160] on div "Sachet Sleepy Blackberry Acai 20mg LRBBS19 08.26.2025 10000 ea 10000 ea $0.0832…" at bounding box center [459, 148] width 672 height 92
click at [772, 210] on button "Close" at bounding box center [778, 212] width 33 height 12
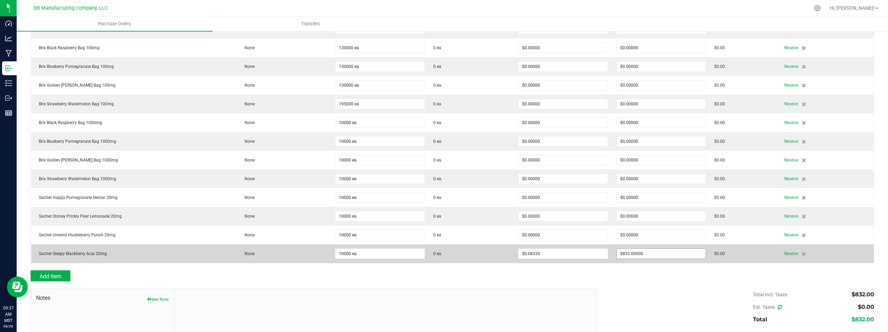
scroll to position [222, 0]
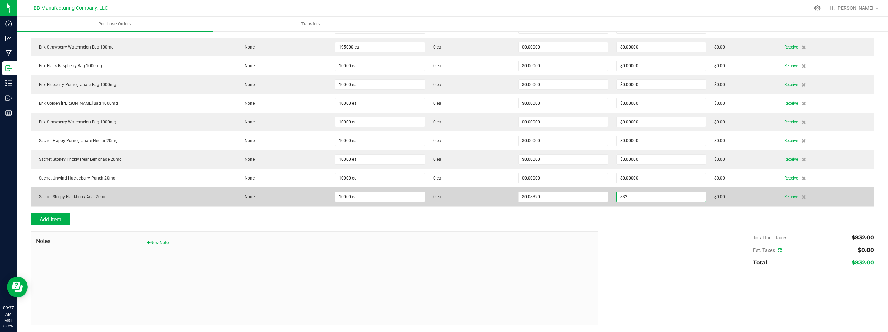
click at [646, 197] on input "832" at bounding box center [661, 197] width 89 height 10
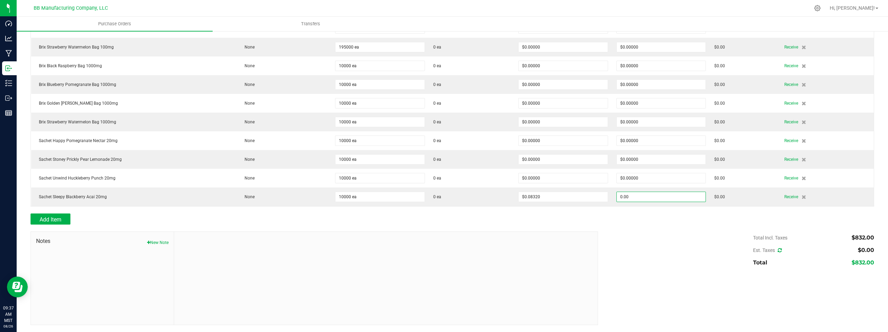
type input "$0.00000"
click at [672, 244] on body "Dashboard Analytics Manufacturing Inbound Inventory Outbound Reports 09:37 AM M…" at bounding box center [444, 166] width 888 height 332
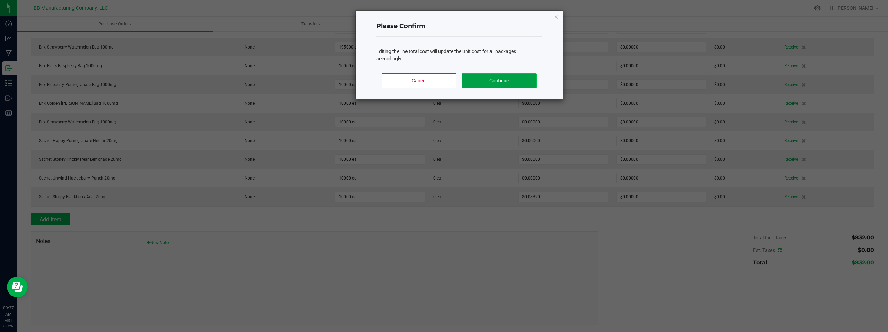
click at [500, 81] on button "Continue" at bounding box center [499, 81] width 75 height 15
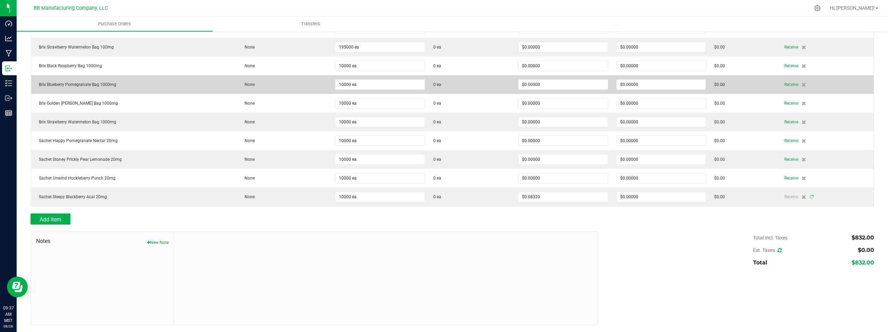
type input "10000"
type input "$0.00000"
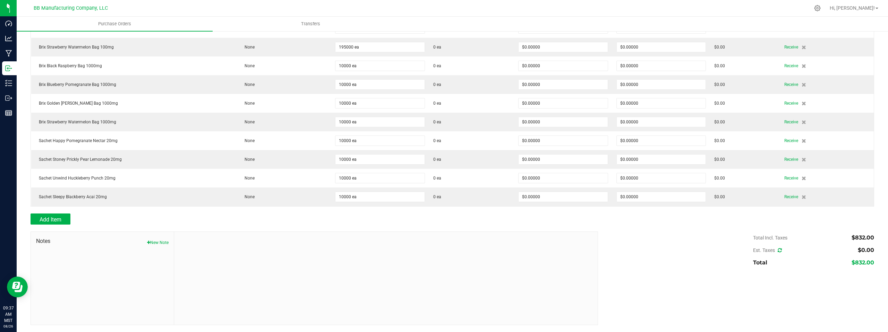
click at [656, 246] on div "Total Incl. Taxes $832.00 Est. Taxes $0.00 Total $832.00" at bounding box center [733, 250] width 281 height 37
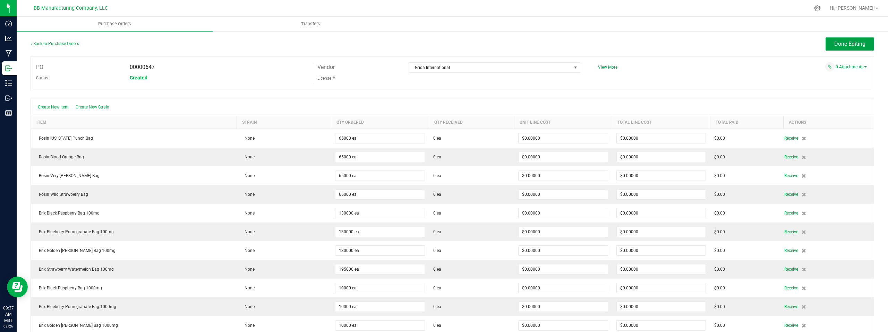
click at [836, 40] on button "Done Editing" at bounding box center [850, 43] width 49 height 13
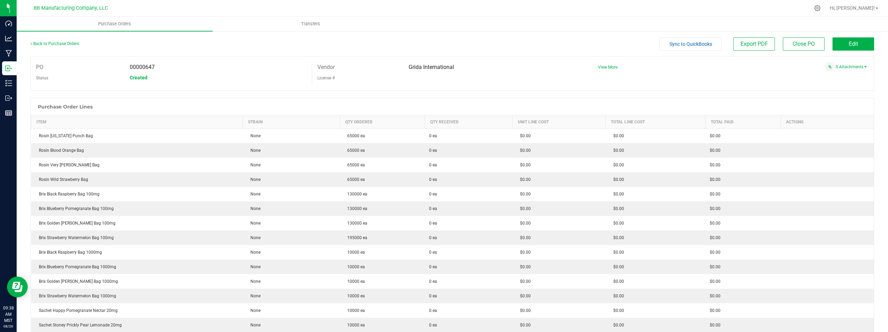
click at [244, 85] on div "PO 00000647 Status Created Vendor Grida International License # View More" at bounding box center [453, 73] width 844 height 35
click at [218, 73] on div "Created" at bounding box center [218, 78] width 187 height 10
click at [86, 75] on div "Status" at bounding box center [78, 78] width 94 height 11
drag, startPoint x: 547, startPoint y: 79, endPoint x: 552, endPoint y: 79, distance: 4.9
click at [547, 79] on div "License #" at bounding box center [448, 78] width 273 height 11
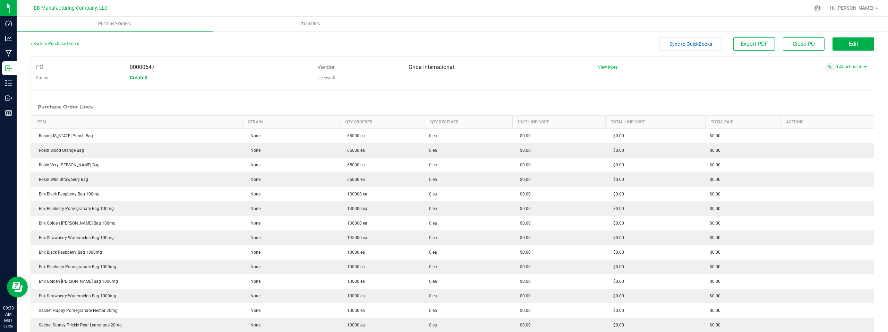
drag, startPoint x: 683, startPoint y: 79, endPoint x: 679, endPoint y: 81, distance: 4.5
click at [683, 79] on div "PO 00000647 Status Created Vendor Grida International License # View More" at bounding box center [453, 73] width 844 height 35
click at [59, 44] on link "Back to Purchase Orders" at bounding box center [55, 43] width 49 height 5
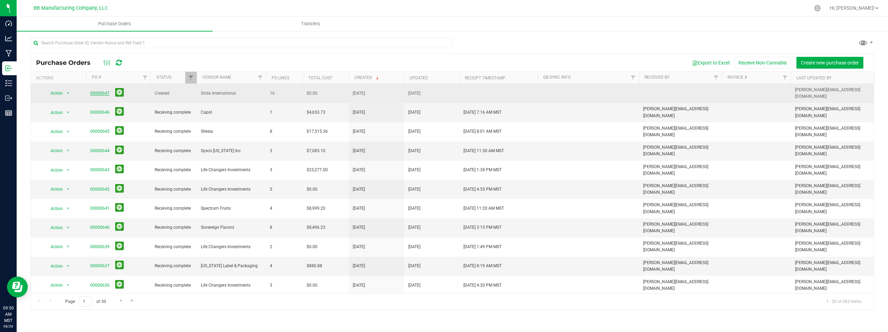
click at [103, 93] on link "00000647" at bounding box center [99, 93] width 19 height 5
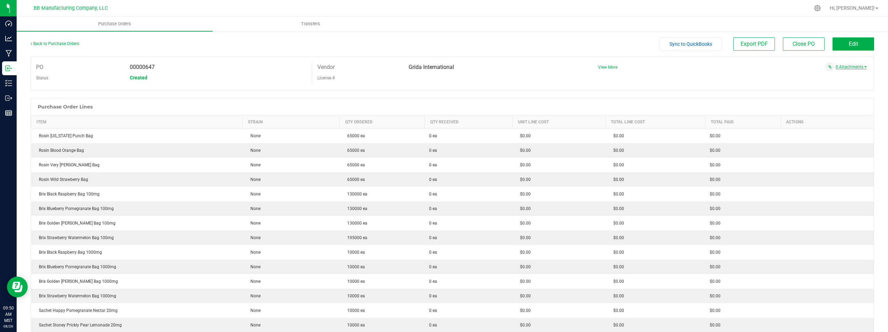
click at [836, 67] on link "0 Attachments" at bounding box center [851, 67] width 31 height 5
click at [833, 75] on button "Attach new document" at bounding box center [843, 76] width 45 height 6
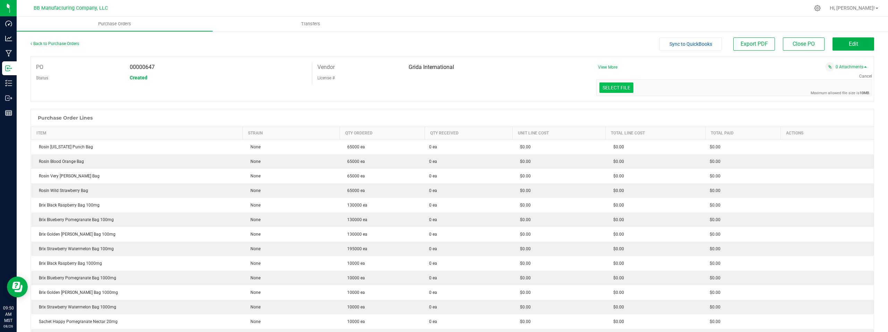
click at [610, 85] on input "Select file" at bounding box center [29, 57] width 1207 height 71
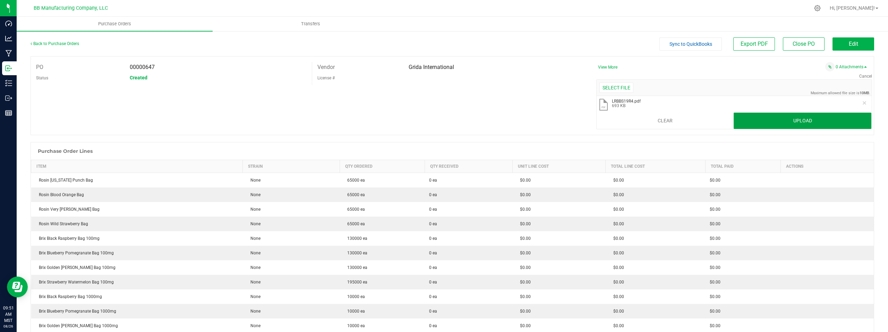
click at [762, 121] on button "Upload" at bounding box center [803, 121] width 138 height 17
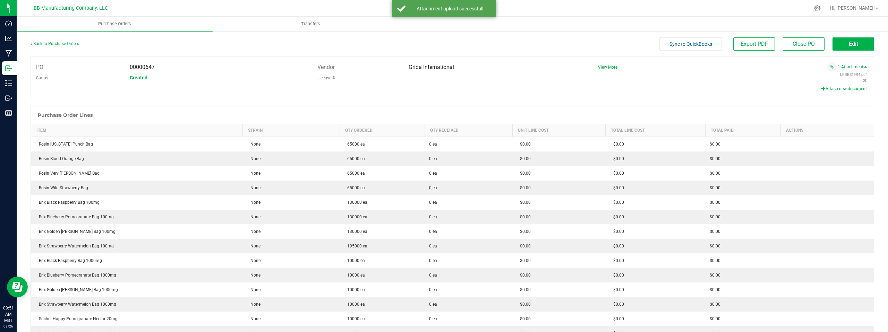
click at [503, 81] on div "License #" at bounding box center [448, 78] width 273 height 11
click at [224, 74] on div "Created" at bounding box center [218, 78] width 187 height 10
click at [519, 86] on div "PO 00000647 Status Created Vendor Grida International License # View More" at bounding box center [453, 77] width 844 height 43
click at [48, 43] on link "Back to Purchase Orders" at bounding box center [55, 43] width 49 height 5
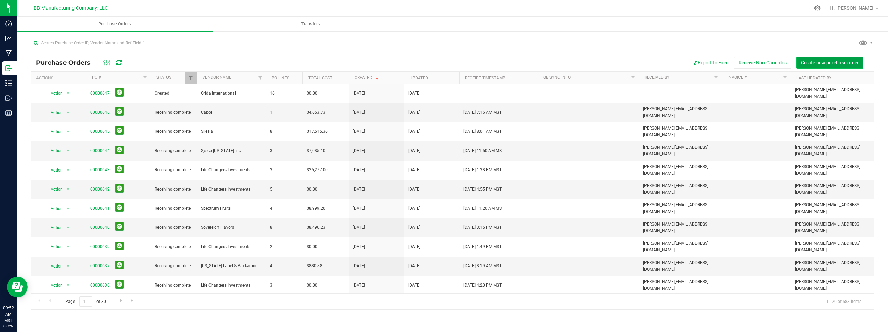
click at [814, 62] on span "Create new purchase order" at bounding box center [830, 63] width 58 height 6
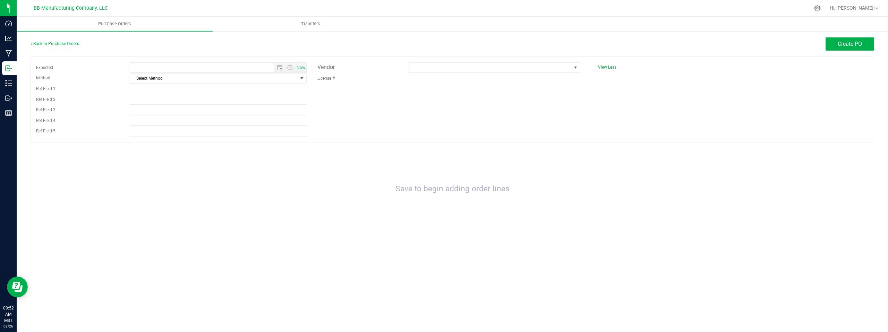
type input "8/26/2025 9:52 AM"
click at [303, 78] on span "select" at bounding box center [302, 79] width 6 height 6
click at [139, 120] on li "LTL" at bounding box center [218, 121] width 176 height 10
click at [434, 67] on span at bounding box center [490, 68] width 162 height 10
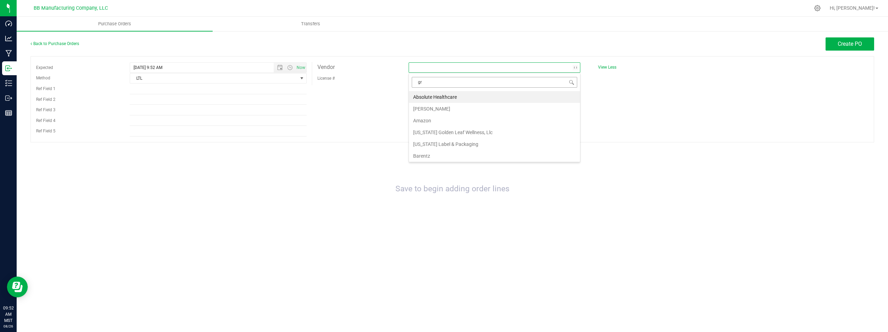
type input "gri"
click at [440, 100] on li "Grida International" at bounding box center [494, 97] width 171 height 12
click at [831, 46] on button "Create PO" at bounding box center [850, 43] width 49 height 13
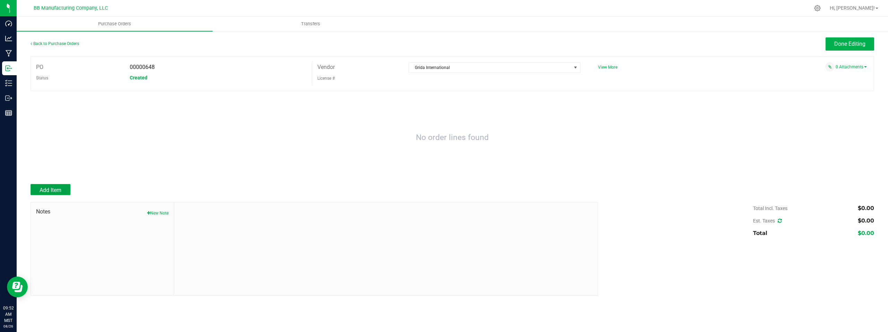
click at [55, 188] on span "Add Item" at bounding box center [51, 190] width 22 height 7
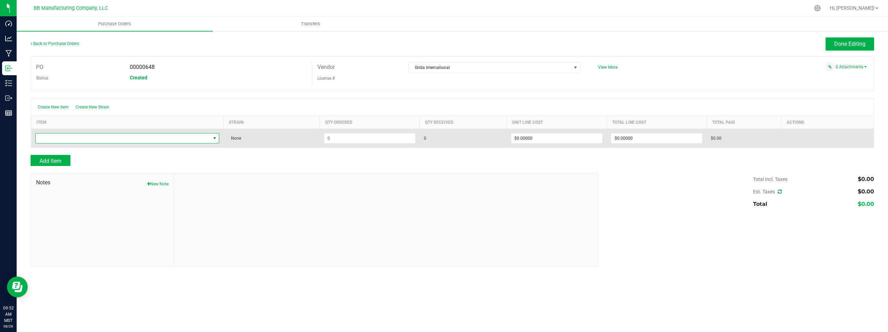
click at [215, 140] on span "NO DATA FOUND" at bounding box center [215, 139] width 6 height 6
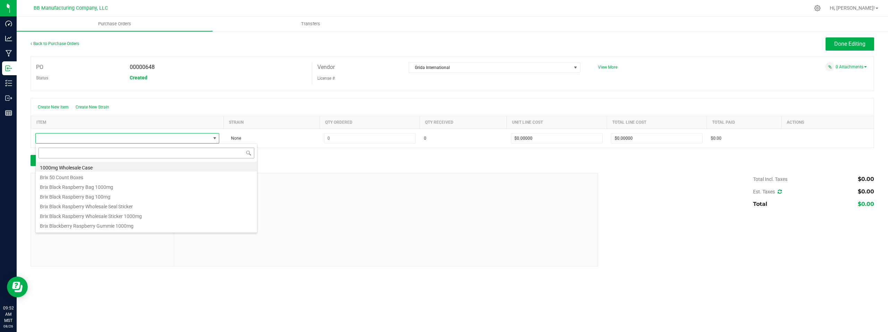
click at [76, 154] on input at bounding box center [147, 153] width 216 height 11
type input "brix"
click at [87, 169] on li "Brix 50 Count Boxes" at bounding box center [146, 167] width 221 height 10
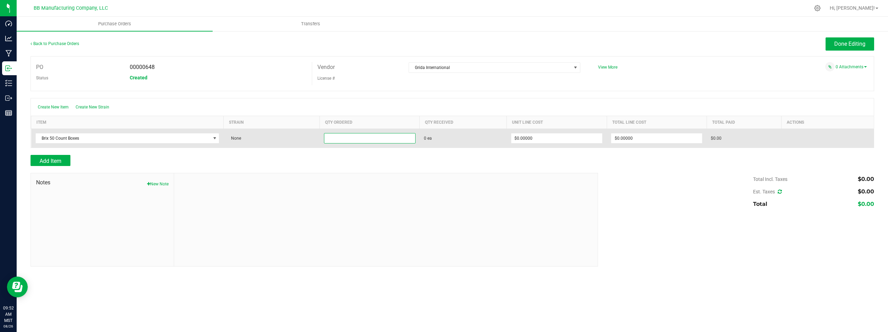
click at [352, 137] on input at bounding box center [369, 139] width 91 height 10
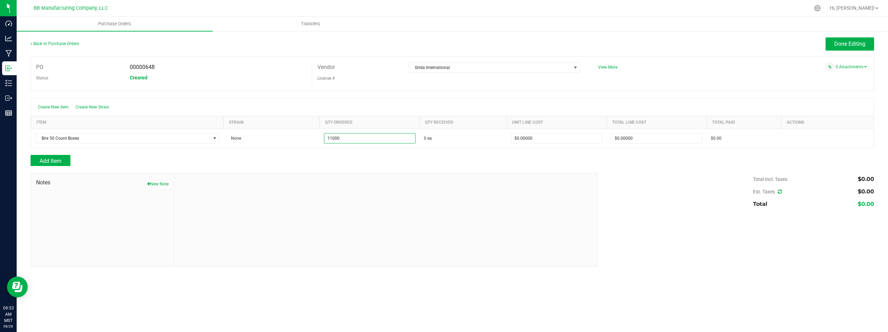
type input "11000 ea"
click at [407, 170] on div at bounding box center [453, 169] width 844 height 7
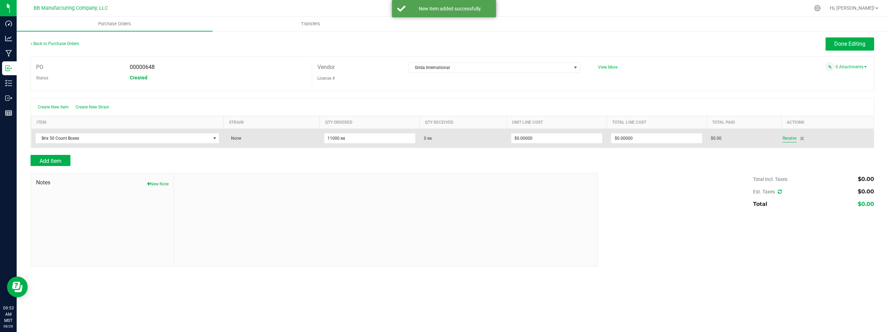
click at [790, 137] on span "Receive" at bounding box center [790, 138] width 14 height 8
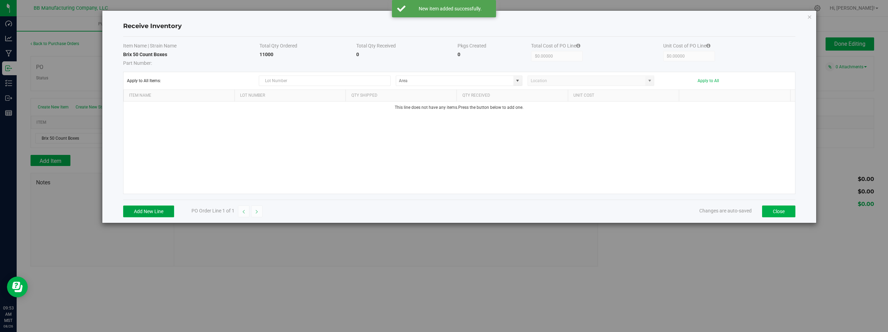
click at [145, 213] on button "Add New Line" at bounding box center [148, 212] width 51 height 12
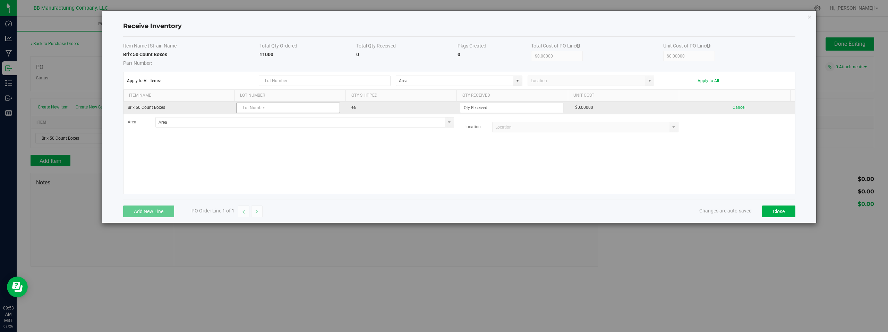
click at [251, 108] on input "text" at bounding box center [288, 108] width 104 height 10
type input "LRBBS20 08.26.2025"
click at [522, 107] on input at bounding box center [511, 108] width 103 height 10
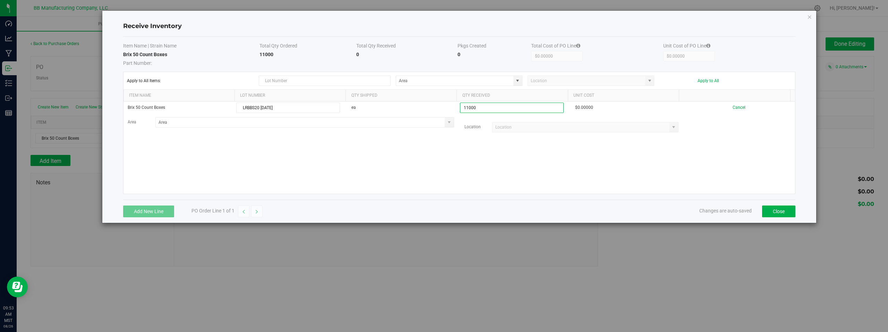
type input "11000 ea"
click at [526, 167] on kendo-grid-list "Brix 50 Count Boxes LRBBS20 08.26.2025 ea 11000 ea $0.00000 Cancel Area Locatio…" at bounding box center [459, 148] width 672 height 92
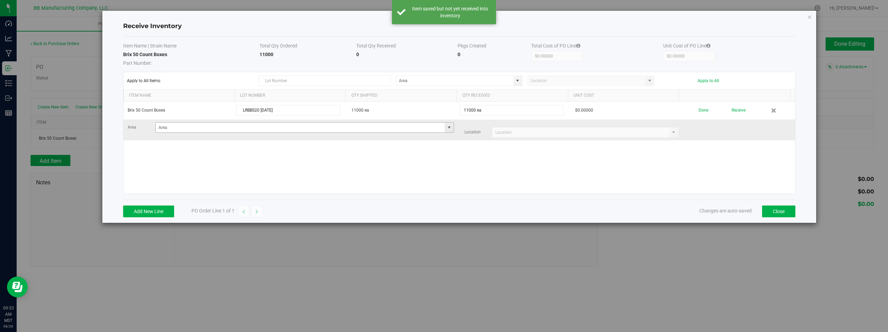
click at [447, 128] on span at bounding box center [449, 128] width 6 height 6
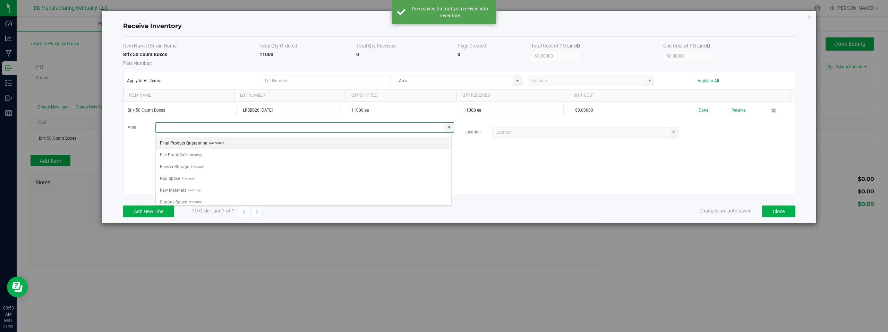
scroll to position [49, 0]
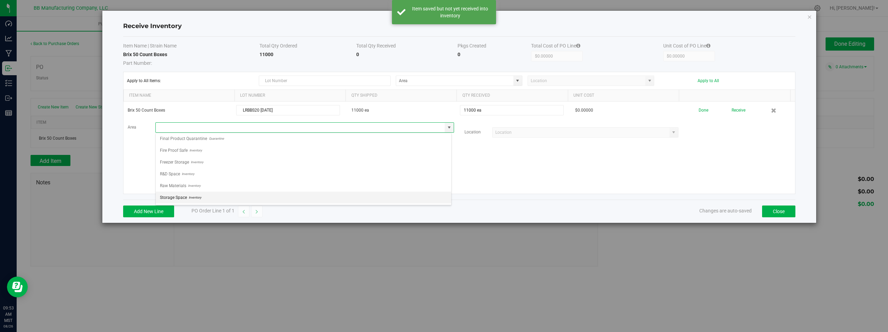
click at [191, 194] on span "Inventory" at bounding box center [194, 198] width 14 height 10
type input "Storage Space"
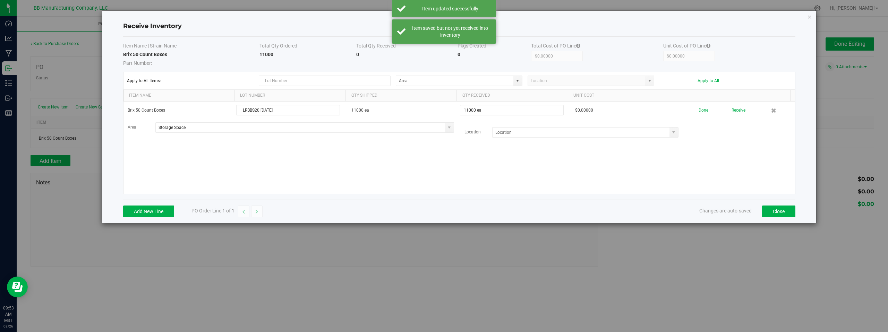
drag, startPoint x: 390, startPoint y: 175, endPoint x: 501, endPoint y: 154, distance: 113.3
click at [393, 174] on div "Brix 50 Count Boxes LRBBS20 08.26.2025 11000 ea 11000 ea $0.00000 Done Receive …" at bounding box center [459, 148] width 672 height 92
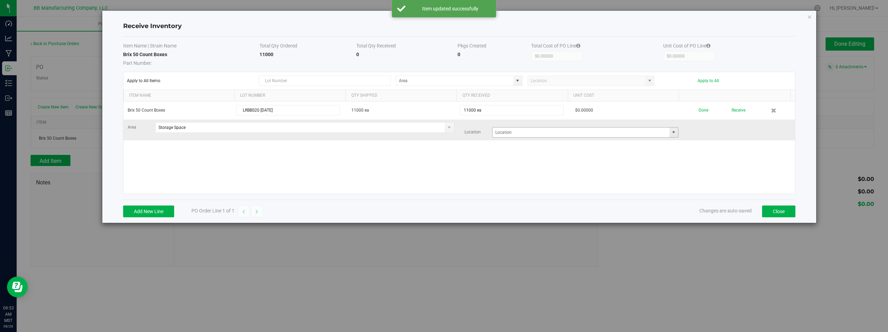
click at [671, 135] on span at bounding box center [674, 133] width 6 height 6
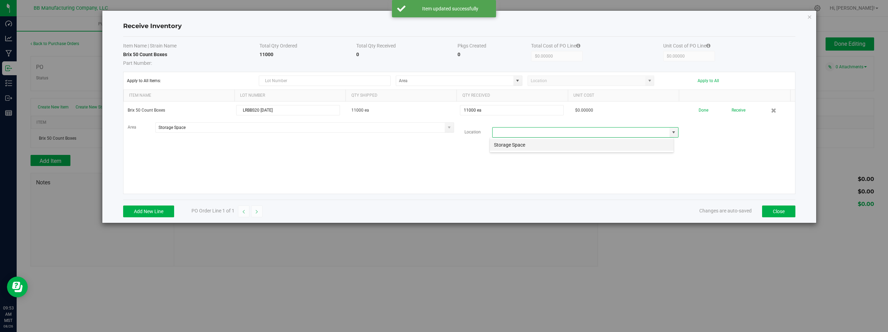
scroll to position [10, 185]
click at [514, 145] on li "Storage Space" at bounding box center [582, 145] width 184 height 12
type input "Storage Space"
click at [396, 160] on div "Brix 50 Count Boxes LRBBS20 08.26.2025 11000 ea 11000 ea $0.00000 Done Receive …" at bounding box center [459, 148] width 672 height 92
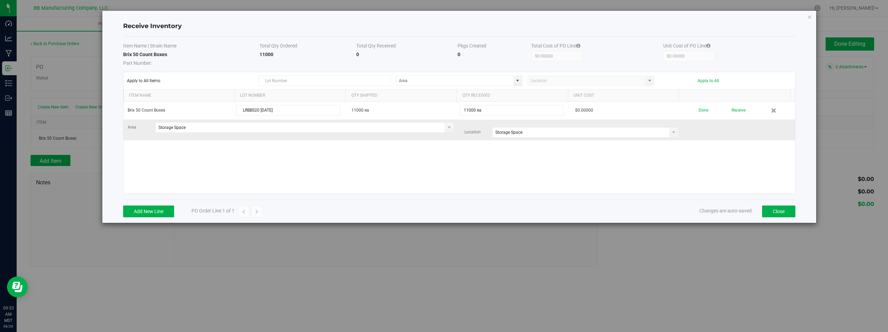
drag, startPoint x: 717, startPoint y: 154, endPoint x: 698, endPoint y: 119, distance: 40.4
click at [714, 148] on div "Brix 50 Count Boxes LRBBS20 08.26.2025 11000 ea 11000 ea $0.00000 Done Receive …" at bounding box center [459, 148] width 672 height 92
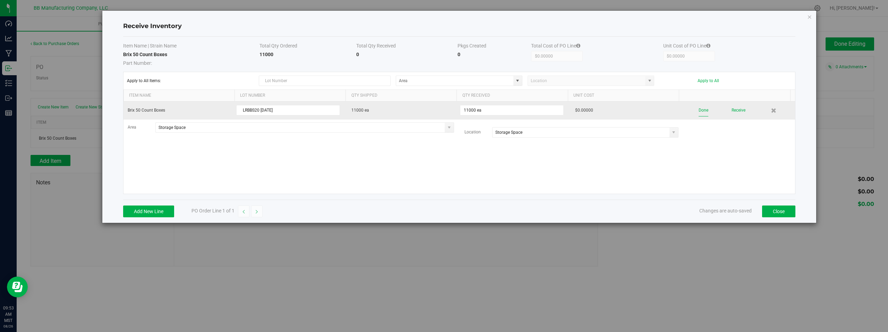
click at [699, 110] on button "Done" at bounding box center [704, 110] width 10 height 12
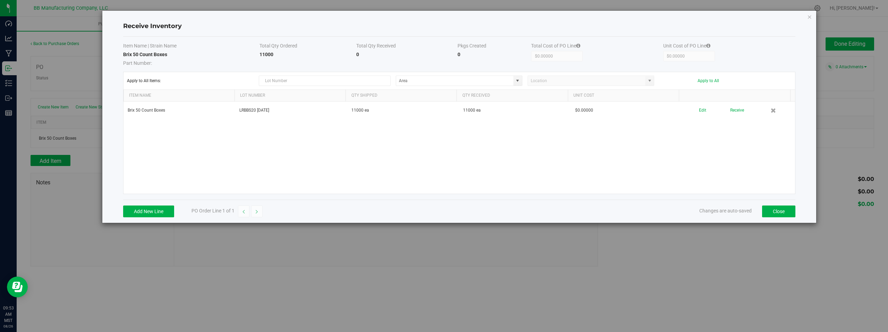
click at [739, 163] on div "Brix 50 Count Boxes LRBBS20 08.26.2025 11000 ea 11000 ea $0.00000 Edit Receive" at bounding box center [459, 148] width 672 height 92
click at [778, 211] on button "Close" at bounding box center [778, 212] width 33 height 12
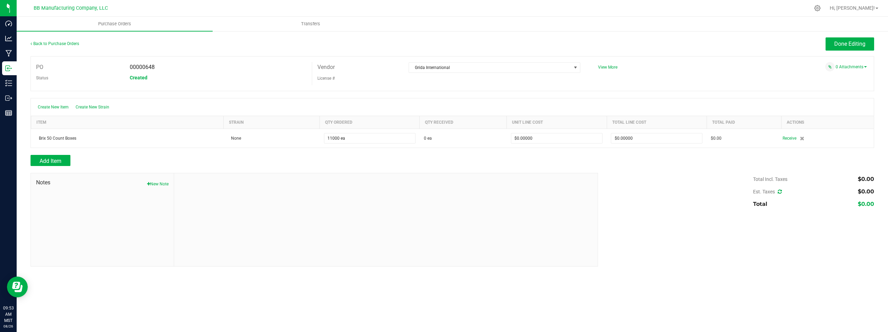
click at [317, 164] on div "Add Item" at bounding box center [312, 160] width 562 height 11
click at [312, 215] on div at bounding box center [386, 219] width 424 height 93
click at [61, 160] on span "Add Item" at bounding box center [51, 161] width 22 height 7
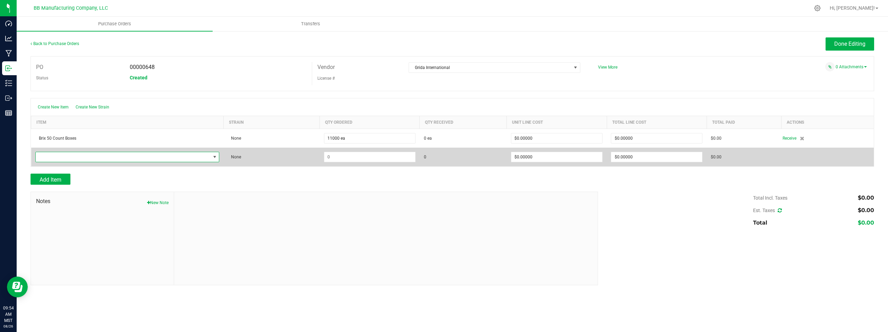
click at [57, 156] on span "NO DATA FOUND" at bounding box center [123, 157] width 175 height 10
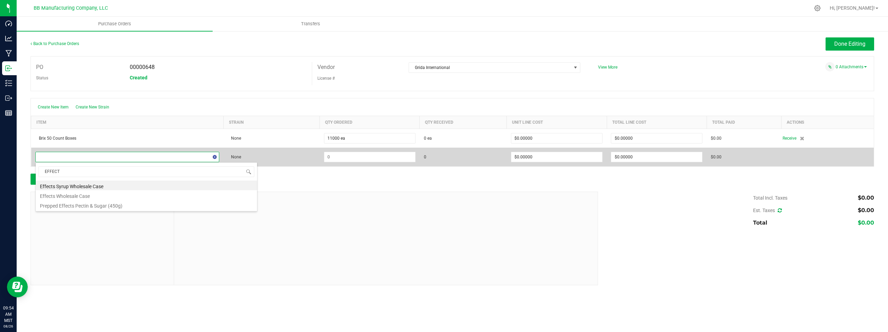
type input "EFFECTS"
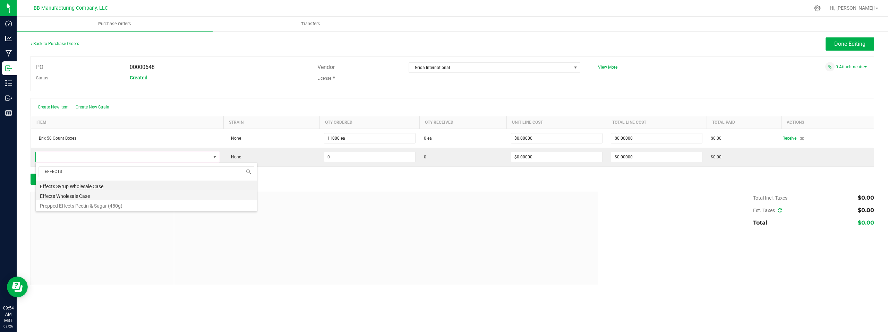
click at [76, 198] on li "Effects Wholesale Case" at bounding box center [146, 195] width 221 height 10
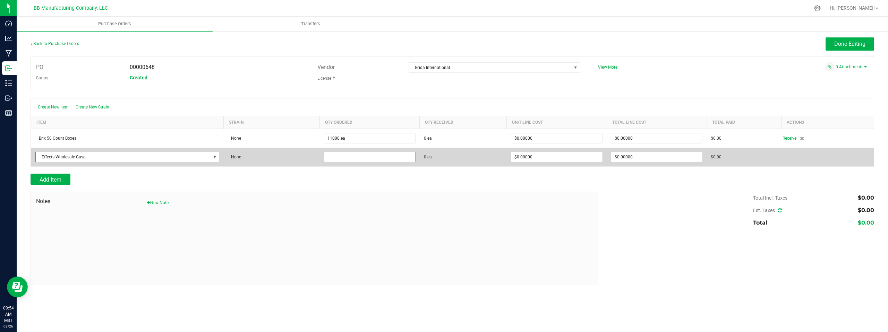
click at [364, 156] on input at bounding box center [369, 157] width 91 height 10
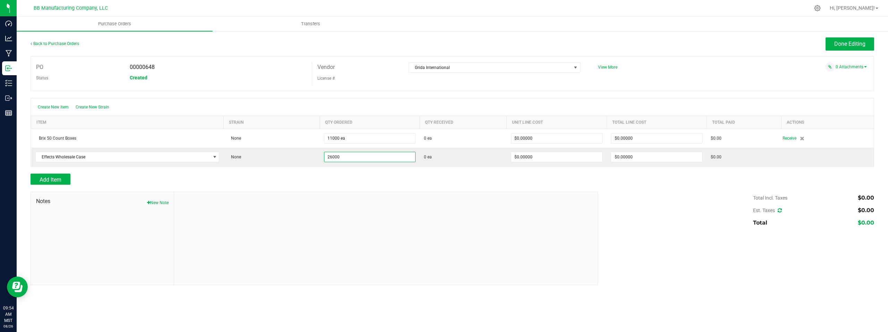
type input "26000 ea"
click at [458, 188] on div at bounding box center [453, 188] width 844 height 7
click at [590, 181] on div "Add Item" at bounding box center [312, 179] width 562 height 11
click at [326, 178] on div "Add Item" at bounding box center [312, 179] width 562 height 11
click at [51, 180] on span "Add Item" at bounding box center [51, 180] width 22 height 7
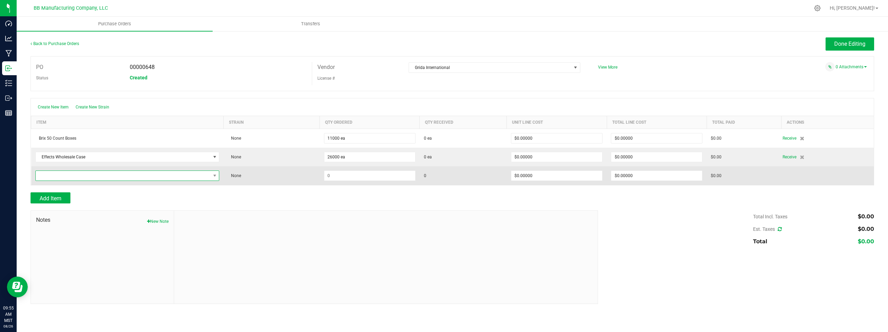
click at [53, 175] on span "NO DATA FOUND" at bounding box center [123, 176] width 175 height 10
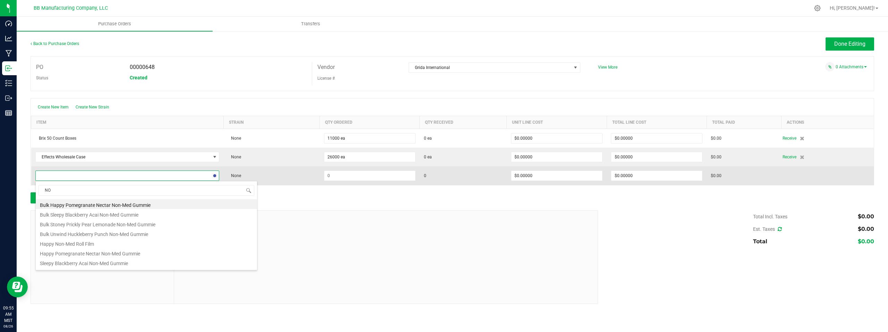
type input "N"
type input "M"
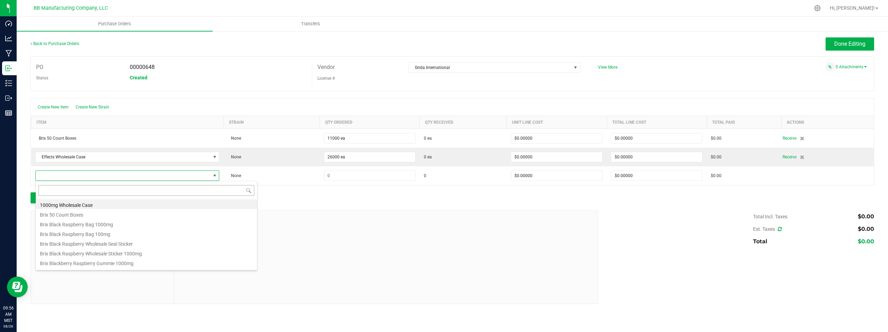
click at [57, 190] on input at bounding box center [147, 190] width 216 height 11
type input "EFFECT"
click at [78, 206] on li "Effects Syrup Wholesale Case" at bounding box center [146, 204] width 221 height 10
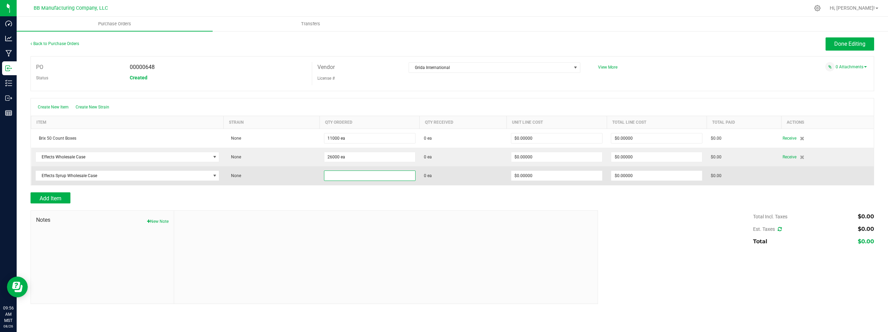
click at [350, 175] on input at bounding box center [369, 176] width 91 height 10
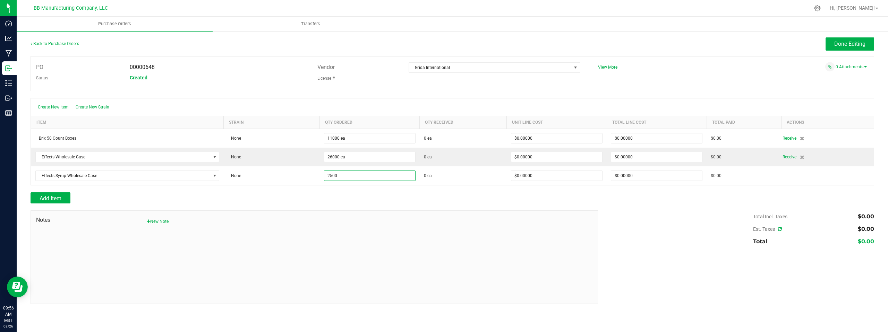
type input "2500 ea"
click at [375, 205] on div at bounding box center [453, 207] width 844 height 7
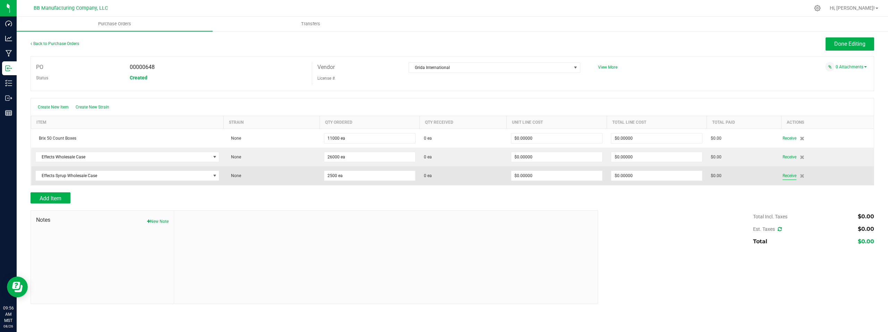
click at [785, 175] on span "Receive" at bounding box center [790, 176] width 14 height 8
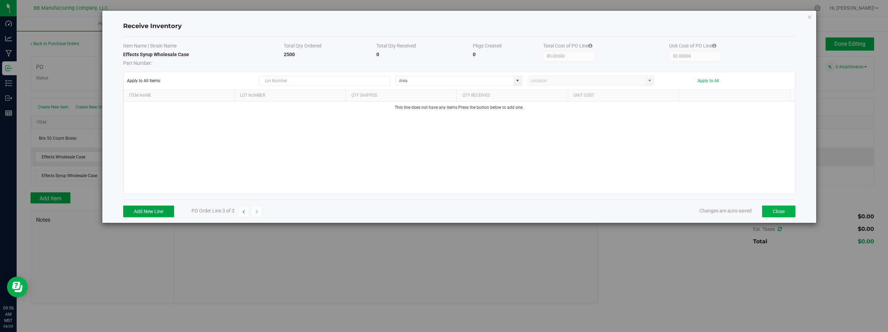
click at [153, 214] on button "Add New Line" at bounding box center [148, 212] width 51 height 12
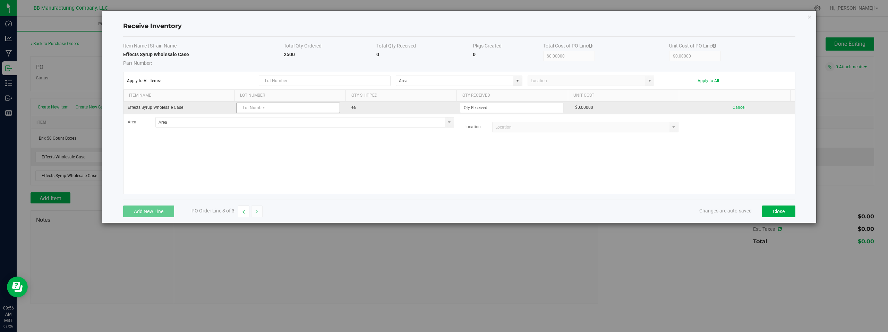
click at [254, 109] on input "text" at bounding box center [288, 108] width 104 height 10
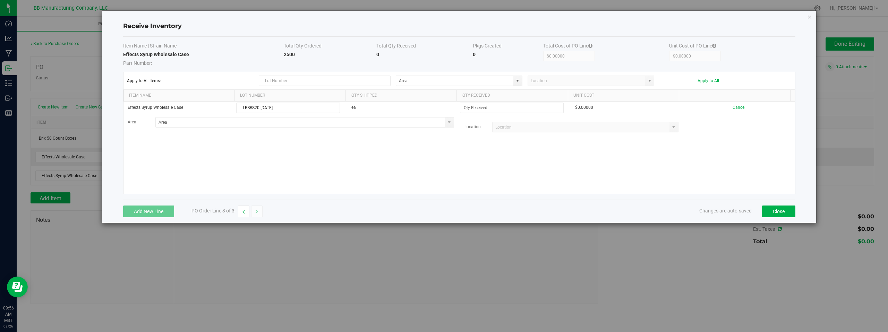
type input "LRBBS20 08.26.2025"
click at [323, 164] on div "Effects Syrup Wholesale Case LRBBS20 08.26.2025 ea $0.00000 Cancel Area Location" at bounding box center [459, 148] width 672 height 92
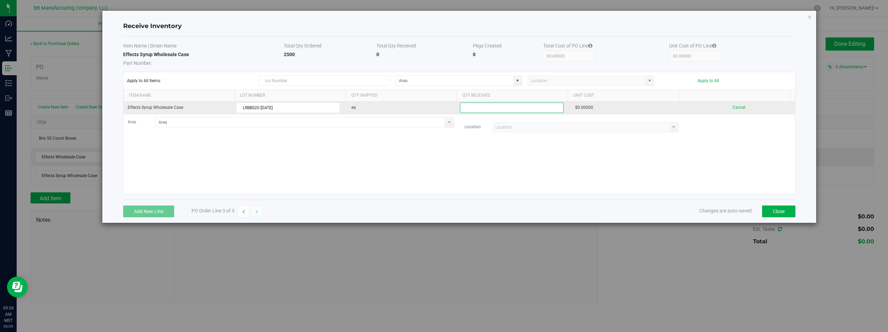
click at [478, 109] on input at bounding box center [511, 108] width 103 height 10
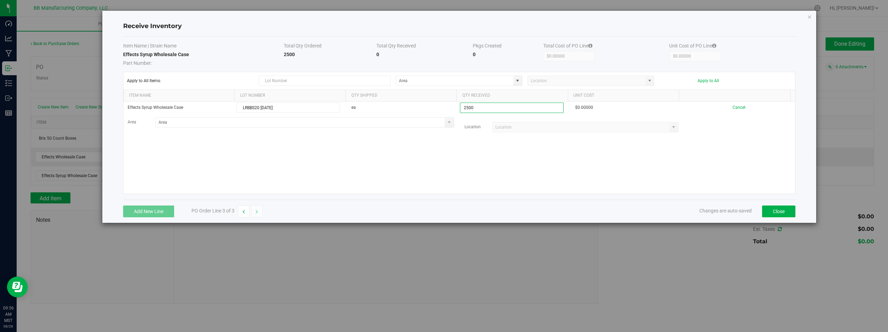
type input "2500 ea"
click at [482, 162] on kendo-grid-list "Effects Syrup Wholesale Case LRBBS20 08.26.2025 ea 2500 ea $0.00000 Cancel Area…" at bounding box center [459, 148] width 672 height 92
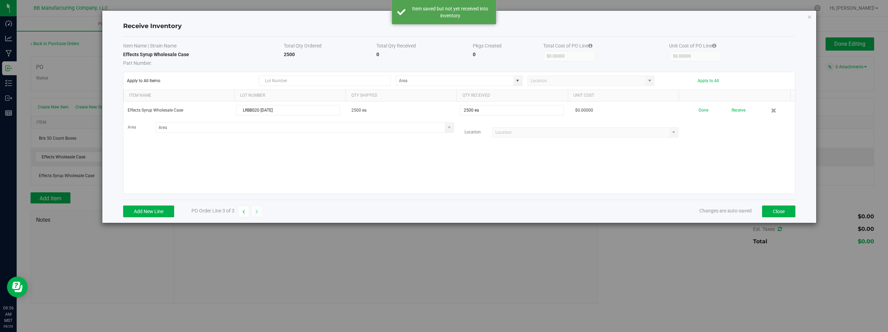
click at [258, 161] on div "Effects Syrup Wholesale Case LRBBS20 08.26.2025 2500 ea 2500 ea $0.00000 Done R…" at bounding box center [459, 148] width 672 height 92
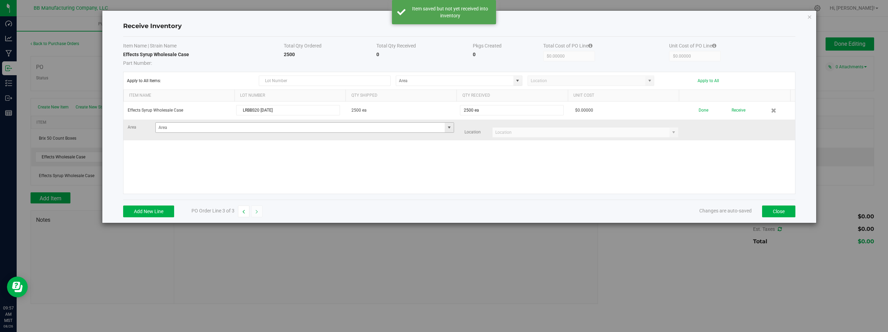
click at [447, 129] on span at bounding box center [449, 128] width 6 height 6
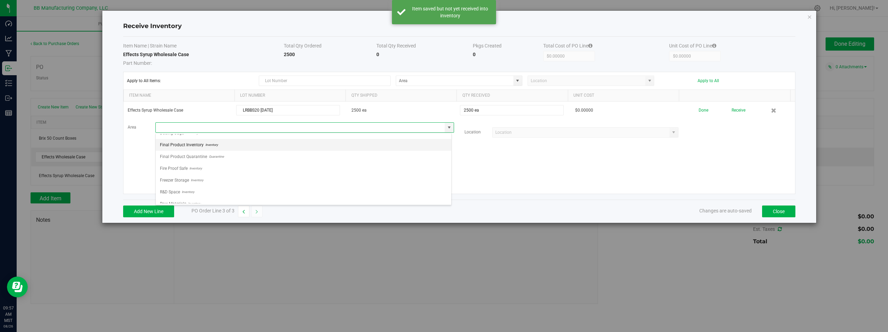
scroll to position [49, 0]
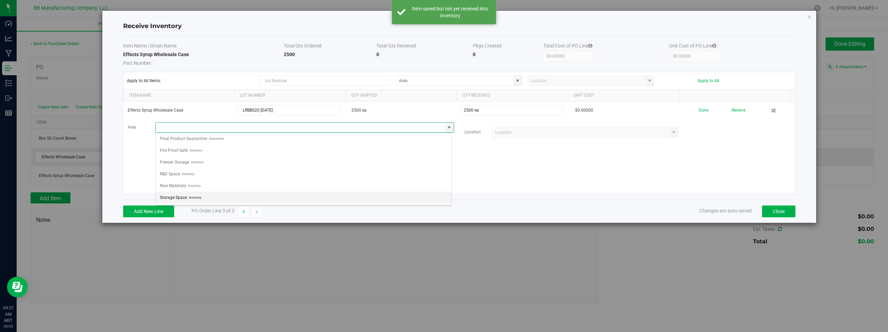
click at [197, 196] on span "Inventory" at bounding box center [194, 198] width 14 height 10
type input "Storage Space"
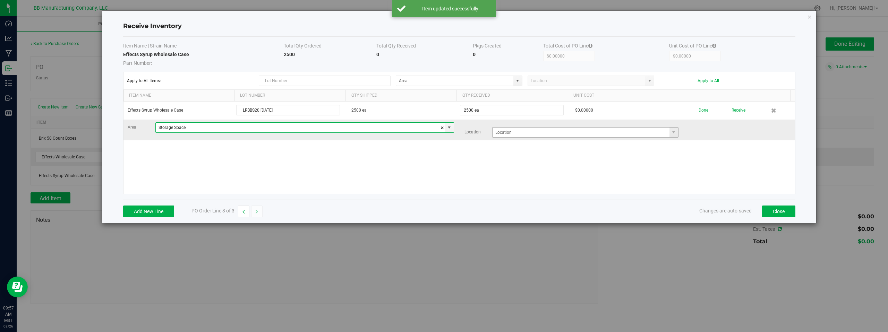
click at [673, 135] on span at bounding box center [674, 133] width 9 height 10
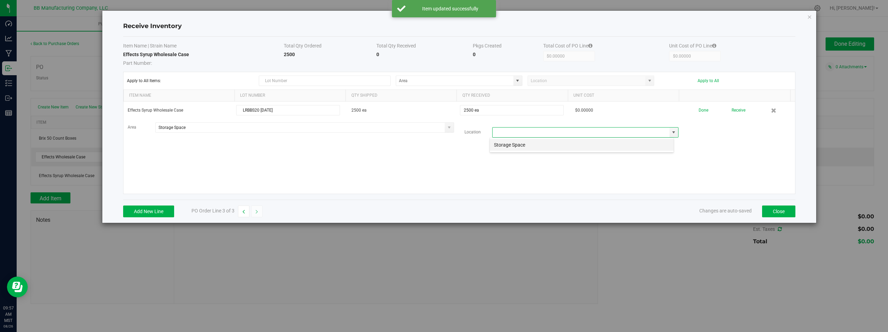
scroll to position [10, 185]
click at [514, 146] on li "Storage Space" at bounding box center [582, 145] width 184 height 12
type input "Storage Space"
drag, startPoint x: 446, startPoint y: 161, endPoint x: 485, endPoint y: 154, distance: 39.8
click at [446, 161] on div "Effects Syrup Wholesale Case LRBBS20 08.26.2025 2500 ea 2500 ea $0.00000 Done R…" at bounding box center [459, 148] width 672 height 92
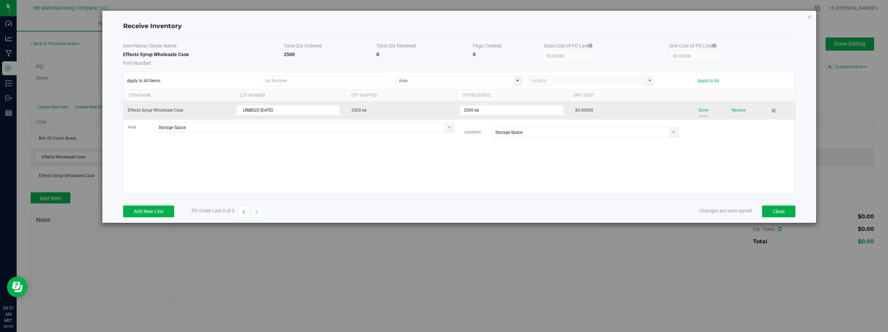
click at [699, 111] on button "Done" at bounding box center [704, 110] width 10 height 12
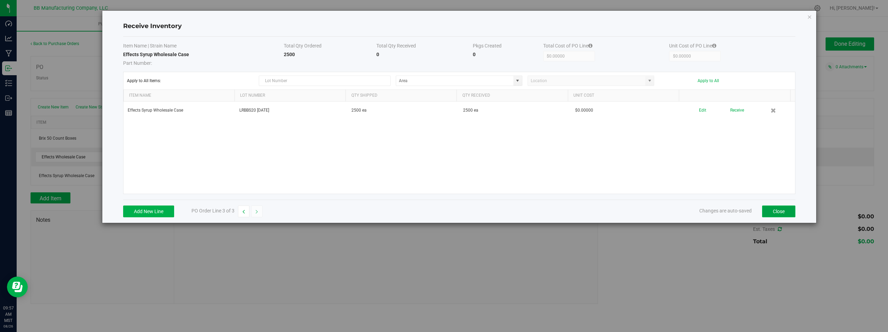
click at [779, 213] on button "Close" at bounding box center [778, 212] width 33 height 12
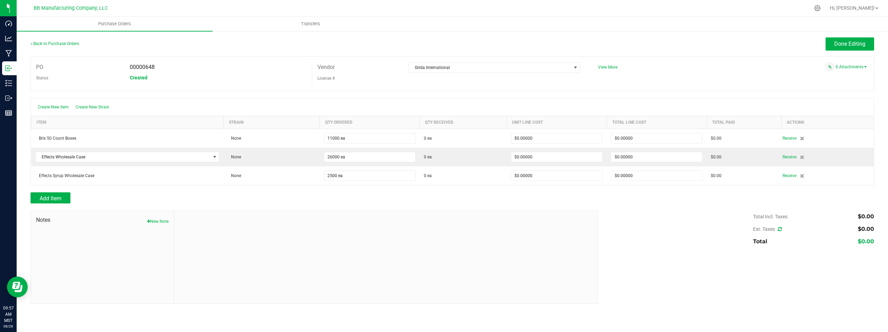
click at [220, 218] on div at bounding box center [386, 257] width 424 height 93
click at [46, 43] on link "Back to Purchase Orders" at bounding box center [55, 43] width 49 height 5
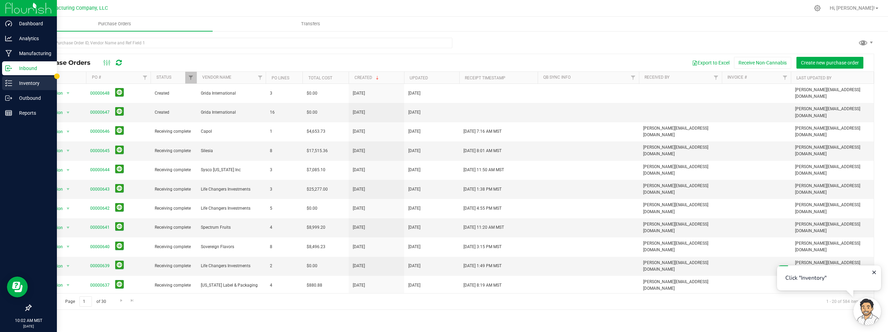
click at [29, 84] on p "Inventory" at bounding box center [33, 83] width 42 height 8
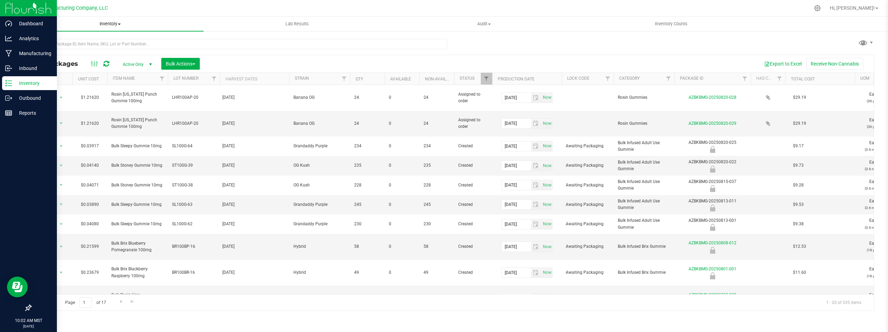
click at [120, 24] on span at bounding box center [119, 24] width 3 height 1
click at [120, 25] on span at bounding box center [119, 24] width 3 height 1
click at [562, 49] on div "All Packages Active Only Active Only Lab Samples Locked All Bulk Actions Add to…" at bounding box center [453, 171] width 844 height 279
click at [33, 56] on p "Manufacturing" at bounding box center [33, 53] width 42 height 8
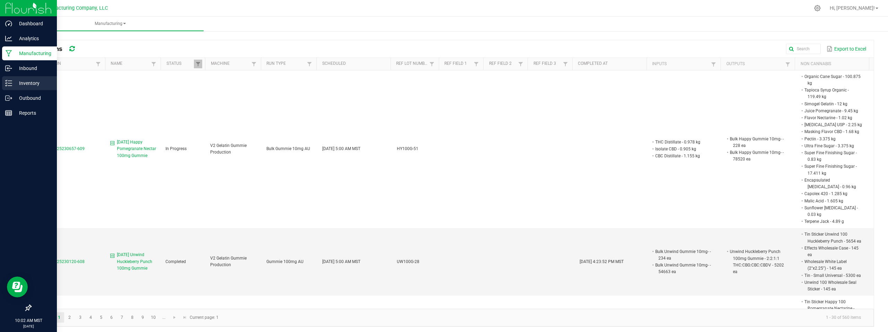
click at [11, 84] on icon at bounding box center [8, 83] width 7 height 7
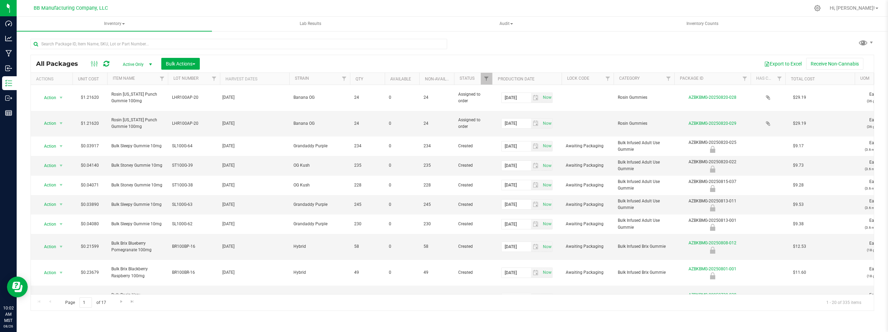
click at [578, 53] on div "All Packages Active Only Active Only Lab Samples Locked All Bulk Actions Add to…" at bounding box center [453, 171] width 844 height 279
click at [822, 66] on button "Receive Non-Cannabis" at bounding box center [834, 64] width 57 height 12
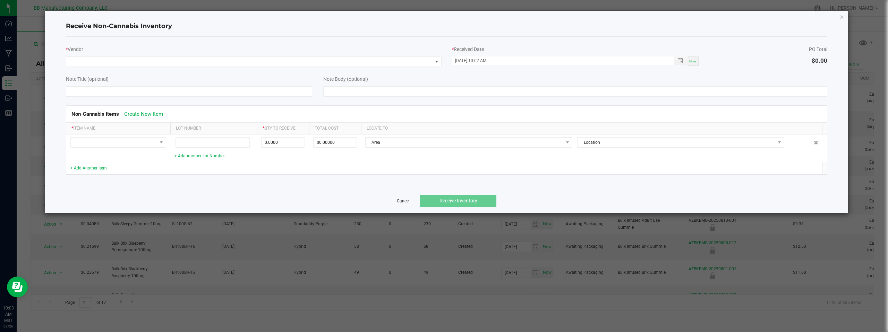
click at [402, 201] on link "Cancel" at bounding box center [403, 201] width 13 height 6
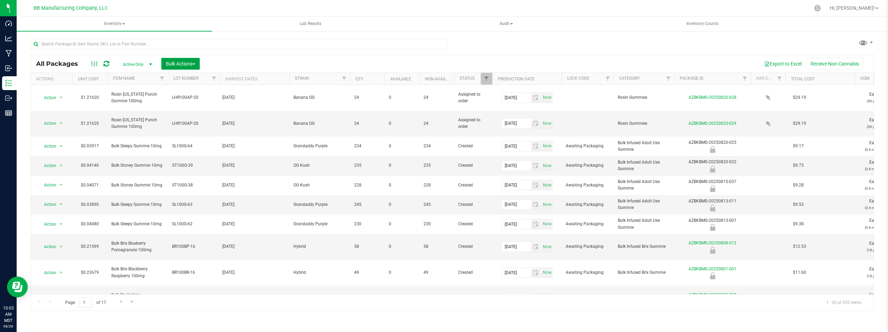
click at [195, 65] on span "Bulk Actions" at bounding box center [180, 64] width 29 height 6
click at [497, 43] on div "All Packages Active Only Active Only Lab Samples Locked All Bulk Actions Add to…" at bounding box center [453, 171] width 844 height 279
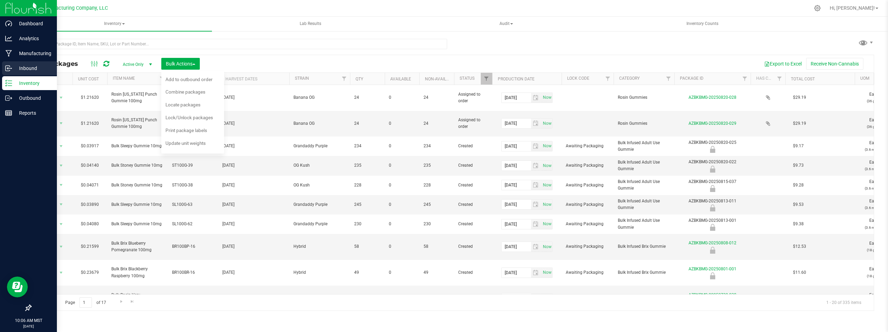
click at [29, 69] on p "Inbound" at bounding box center [33, 68] width 42 height 8
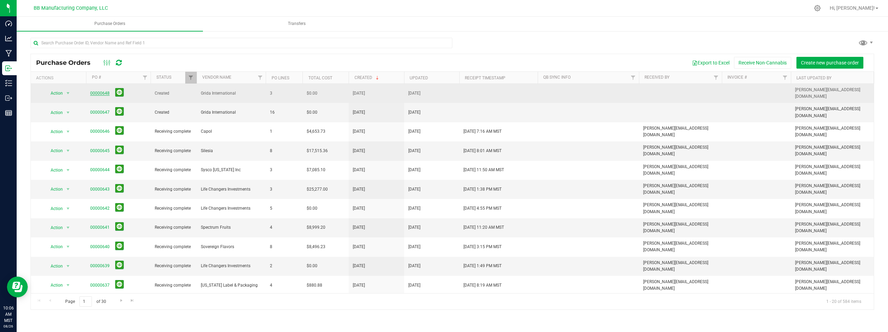
click at [97, 92] on link "00000648" at bounding box center [99, 93] width 19 height 5
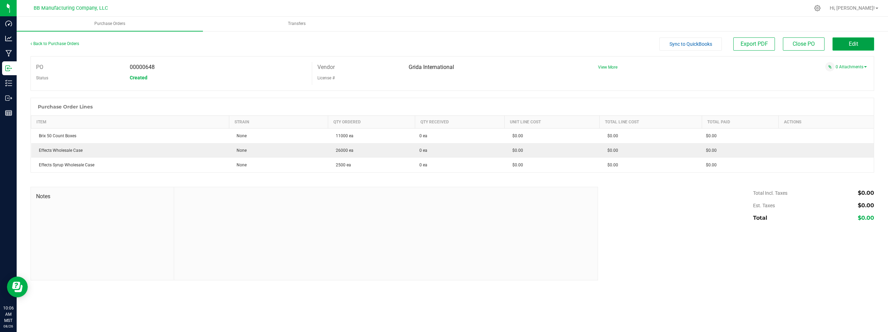
click at [857, 46] on span "Edit" at bounding box center [853, 44] width 9 height 7
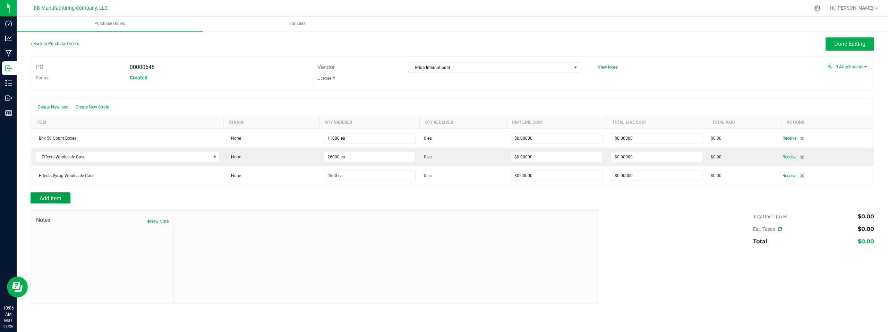
click at [54, 196] on span "Add Item" at bounding box center [51, 198] width 22 height 7
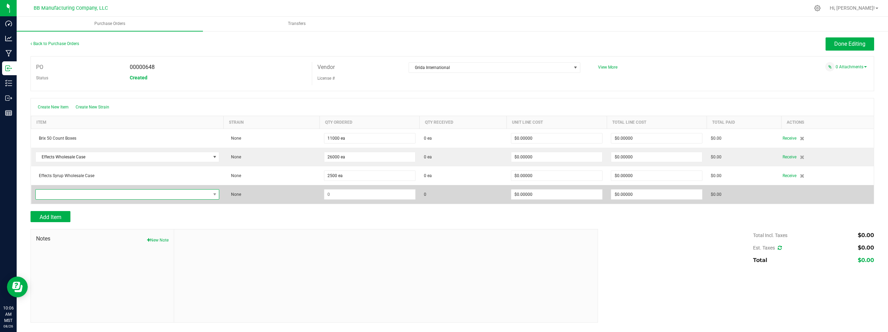
click at [154, 195] on span "NO DATA FOUND" at bounding box center [123, 195] width 175 height 10
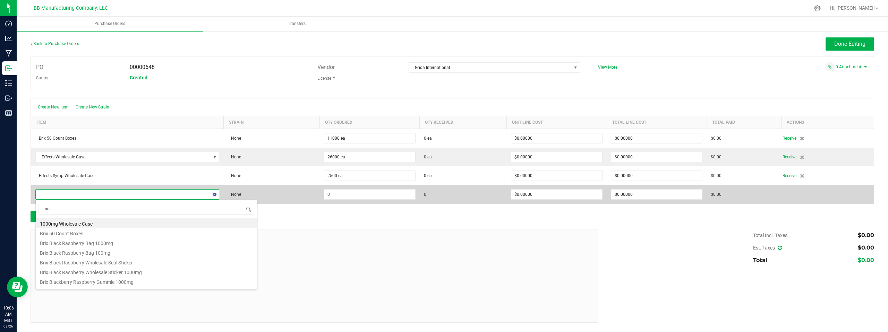
type input "non"
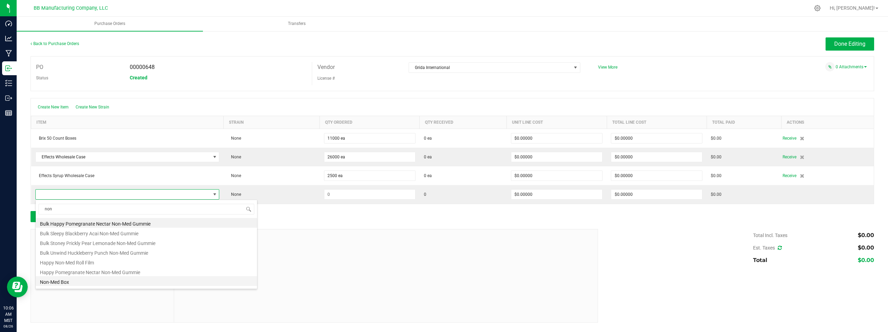
click at [72, 283] on li "Non-Med Box" at bounding box center [146, 281] width 221 height 10
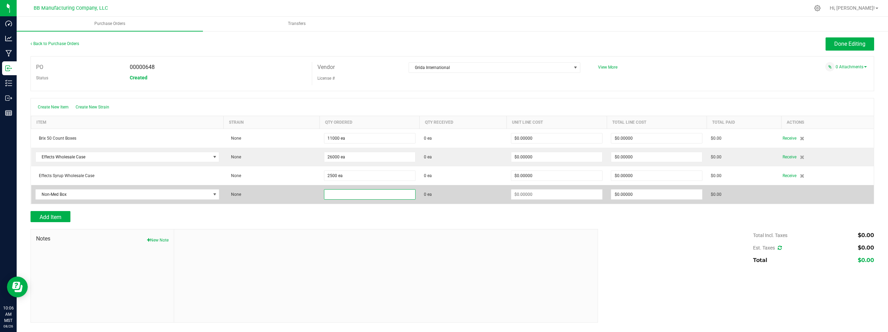
click at [361, 195] on input at bounding box center [369, 195] width 91 height 10
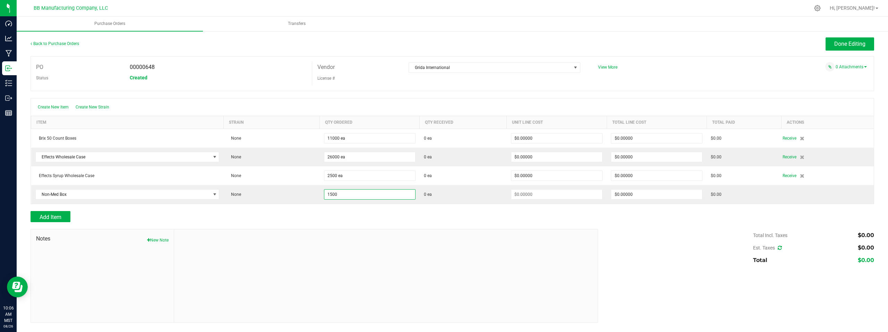
type input "1500 ea"
click at [472, 218] on div "Add Item" at bounding box center [312, 216] width 562 height 11
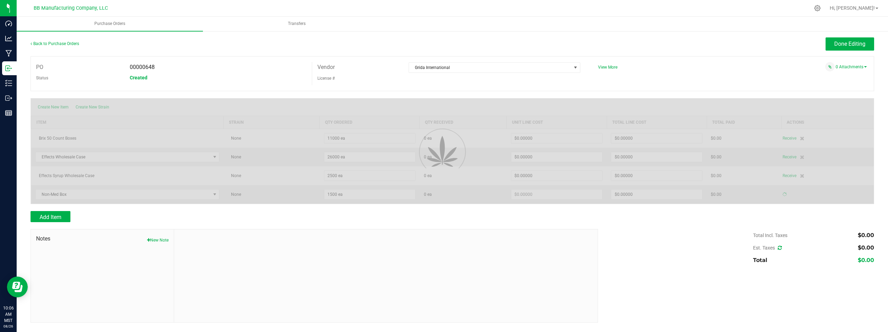
type input "$0.00000"
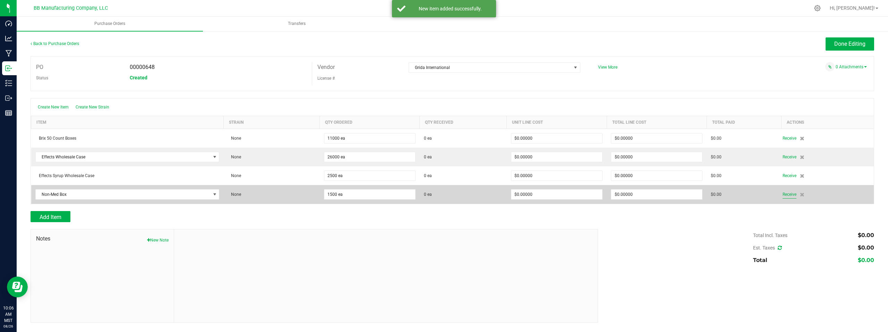
click at [790, 194] on span "Receive" at bounding box center [790, 194] width 14 height 8
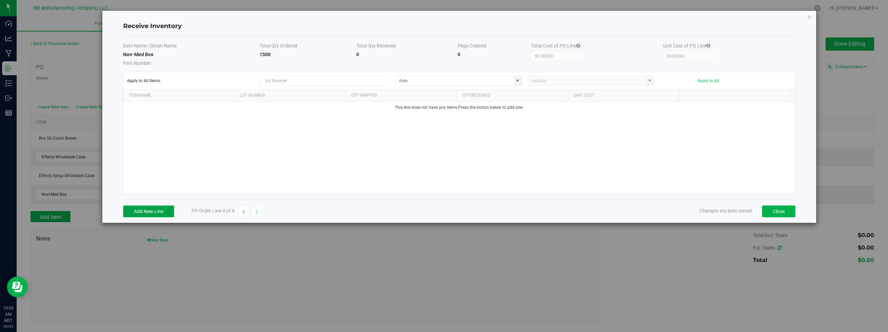
click at [148, 210] on button "Add New Line" at bounding box center [148, 212] width 51 height 12
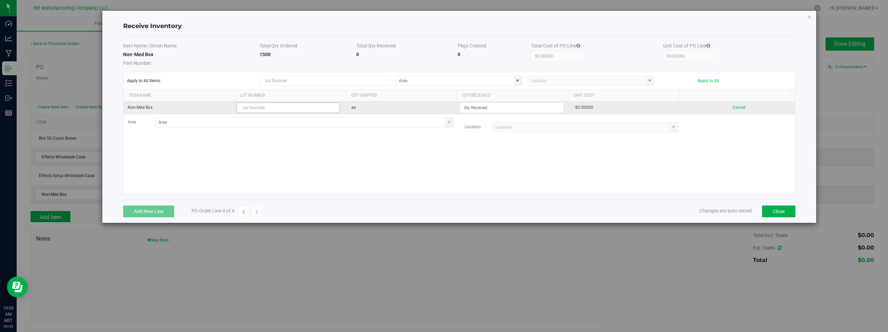
click at [251, 108] on input "text" at bounding box center [288, 108] width 104 height 10
type input "l"
type input "LRBBS20 08.26.2025"
click at [480, 107] on input at bounding box center [511, 108] width 103 height 10
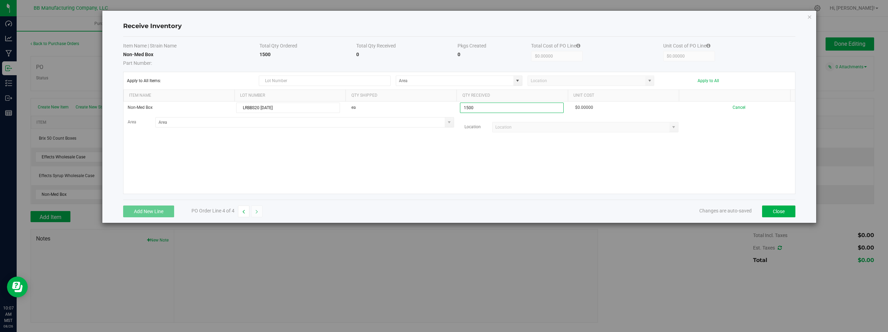
type input "1500 ea"
click at [504, 167] on kendo-grid-list "Non-Med Box LRBBS20 08.26.2025 ea 1500 ea $0.00000 Cancel Area Location" at bounding box center [459, 148] width 672 height 92
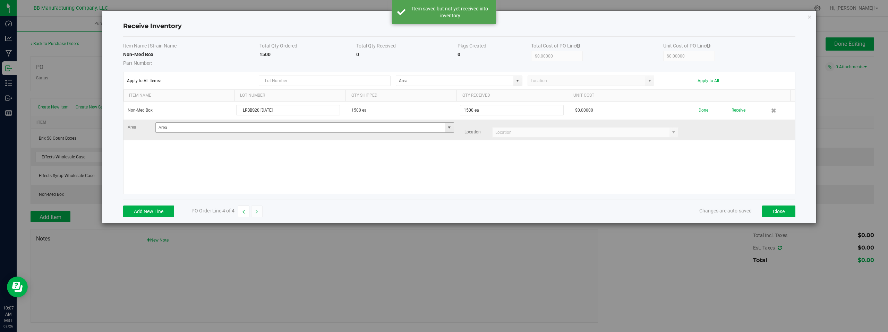
click at [446, 126] on span at bounding box center [449, 128] width 6 height 6
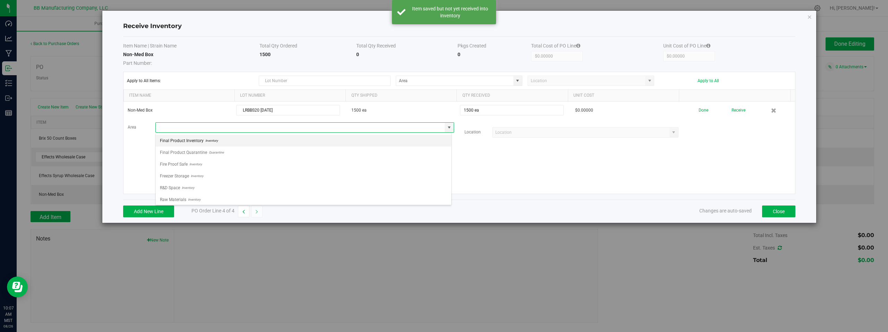
scroll to position [49, 0]
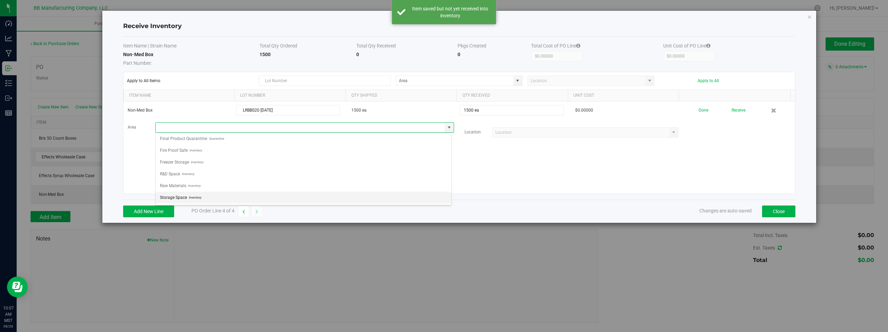
click at [177, 197] on span "Storage Space" at bounding box center [173, 198] width 27 height 10
type input "Storage Space"
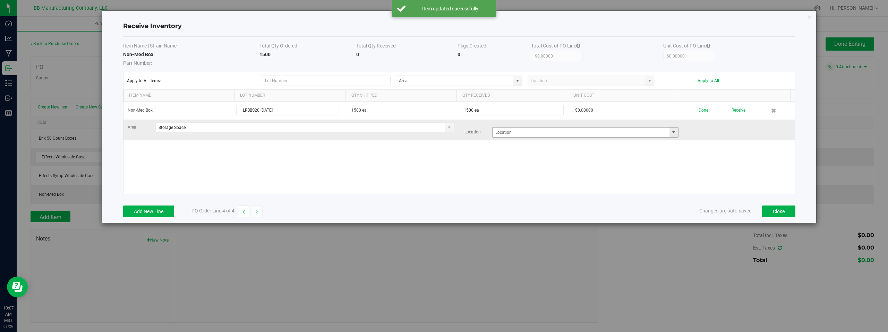
click at [671, 134] on span at bounding box center [674, 133] width 6 height 6
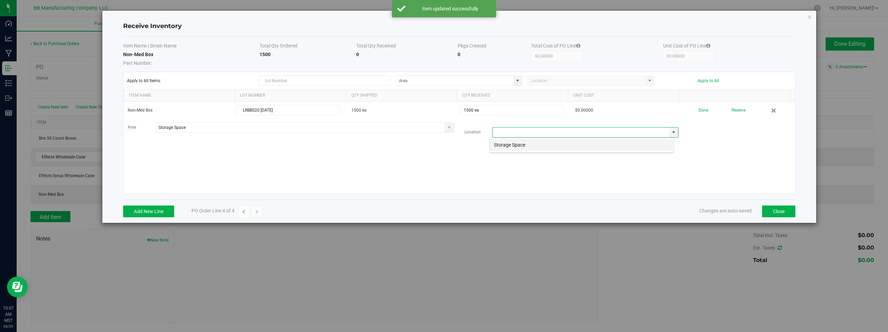
scroll to position [10, 185]
click at [498, 144] on li "Storage Space" at bounding box center [582, 145] width 184 height 12
type input "Storage Space"
click at [414, 165] on div "Non-Med Box LRBBS20 08.26.2025 1500 ea 1500 ea $0.00000 Done Receive Area Stora…" at bounding box center [459, 148] width 672 height 92
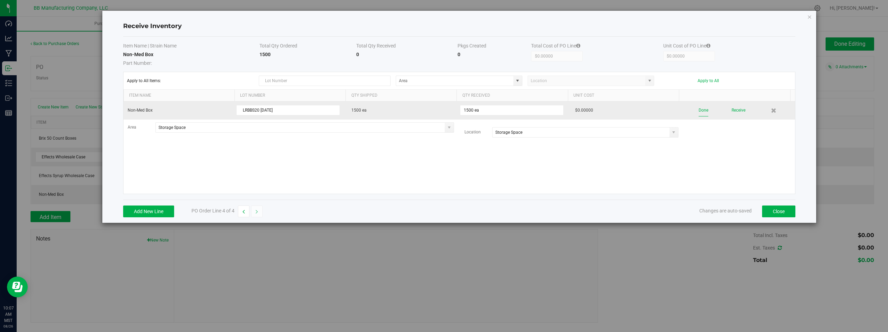
click at [700, 110] on button "Done" at bounding box center [704, 110] width 10 height 12
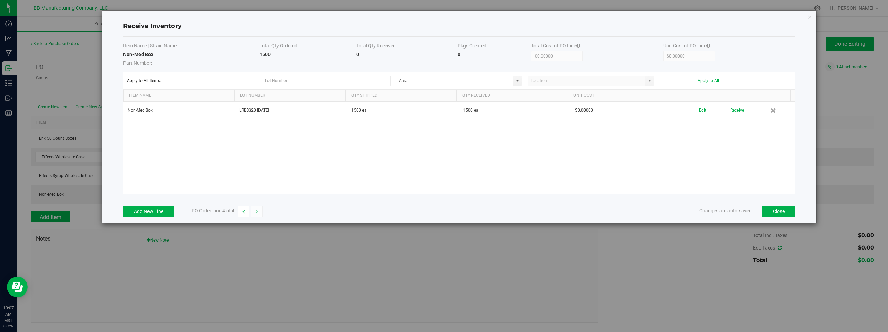
click at [697, 158] on div "Non-Med Box LRBBS20 08.26.2025 1500 ea 1500 ea $0.00000 Edit Receive" at bounding box center [459, 148] width 672 height 92
click at [777, 212] on button "Close" at bounding box center [778, 212] width 33 height 12
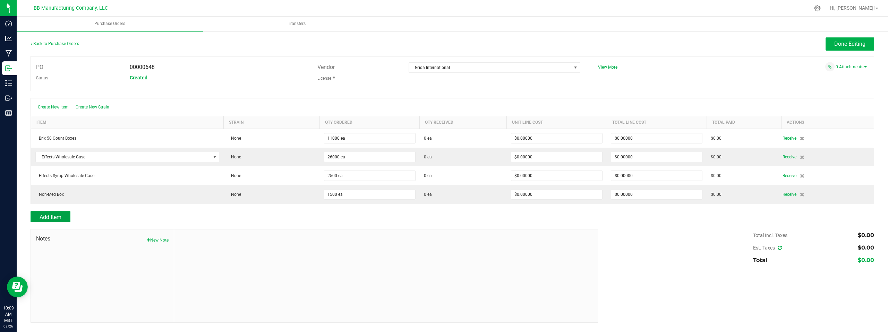
click at [49, 218] on span "Add Item" at bounding box center [51, 217] width 22 height 7
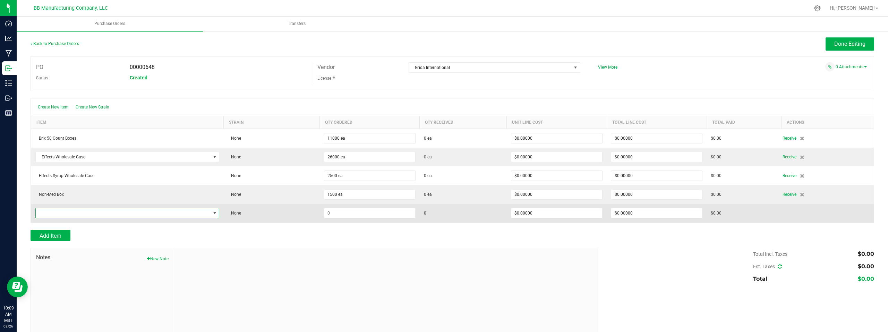
click at [213, 214] on span "NO DATA FOUND" at bounding box center [215, 214] width 6 height 6
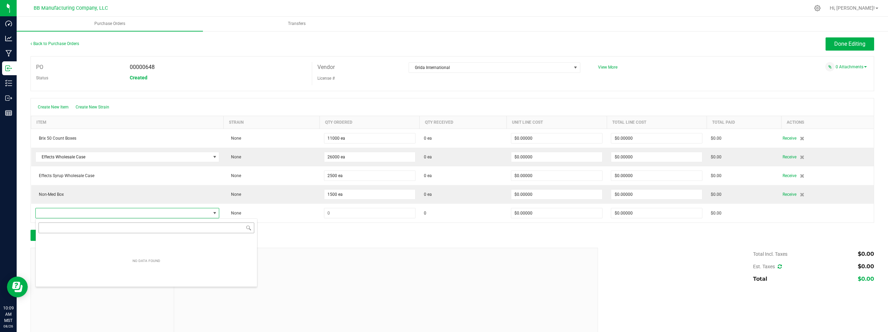
scroll to position [10, 182]
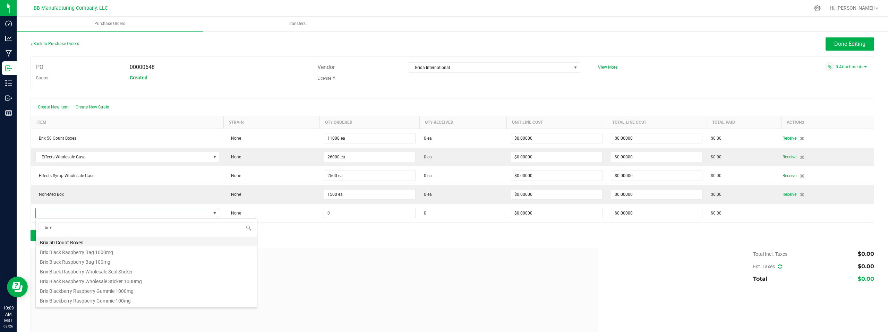
type input "brix"
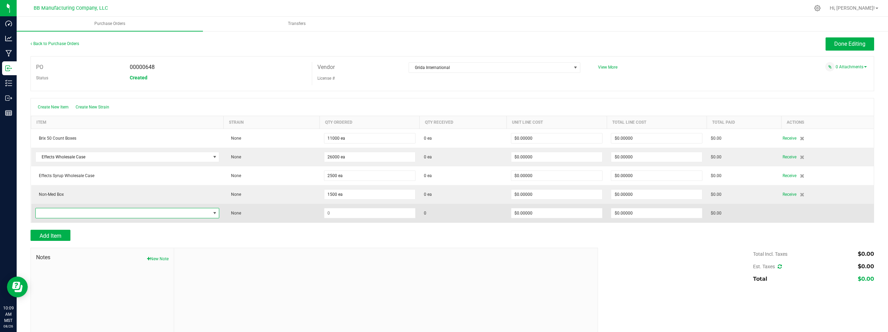
click at [213, 213] on span "NO DATA FOUND" at bounding box center [215, 214] width 6 height 6
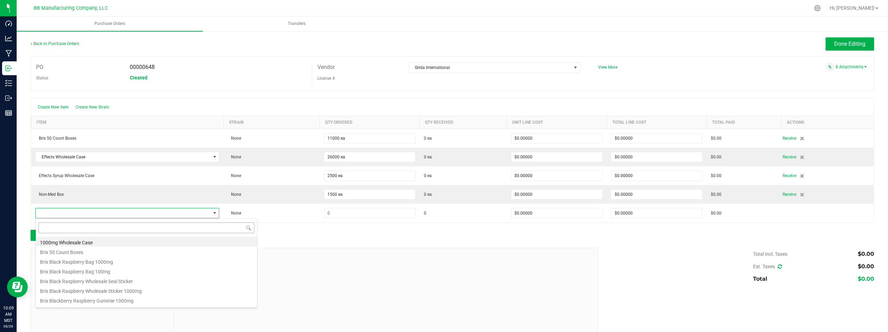
click at [59, 230] on input at bounding box center [147, 228] width 216 height 11
type input "brix"
click at [70, 299] on li "Brix Box 20 Count" at bounding box center [146, 298] width 221 height 10
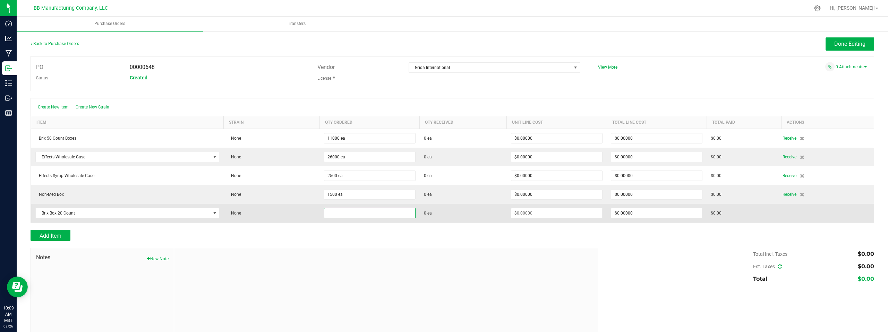
click at [350, 213] on input at bounding box center [369, 213] width 91 height 10
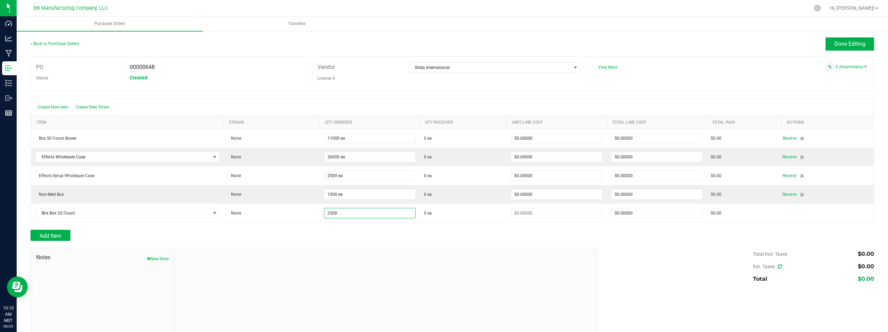
type input "2500 ea"
click at [486, 228] on div at bounding box center [453, 226] width 844 height 7
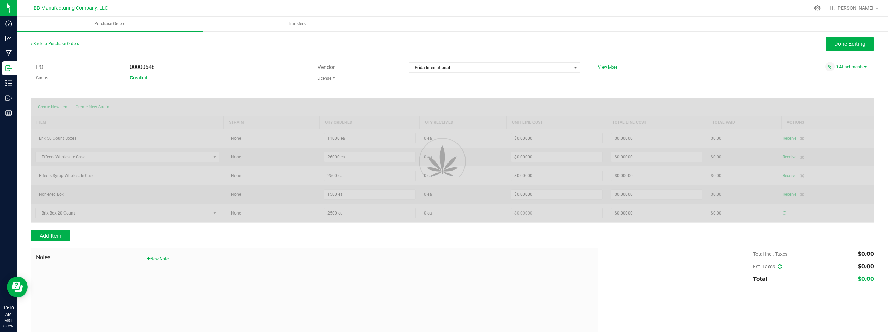
type input "$0.00000"
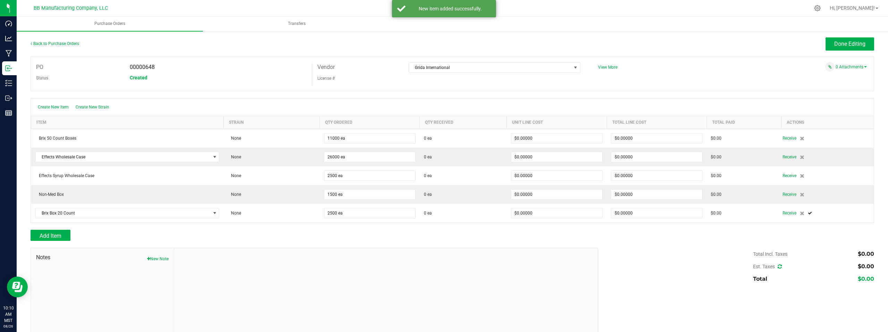
click at [671, 226] on div at bounding box center [453, 226] width 844 height 7
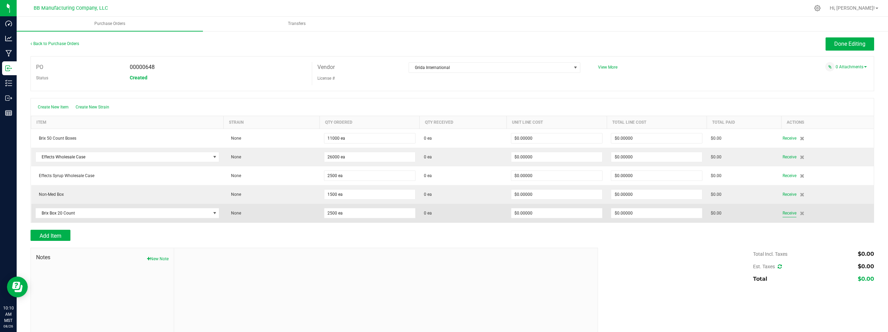
click at [784, 213] on span "Receive" at bounding box center [790, 213] width 14 height 8
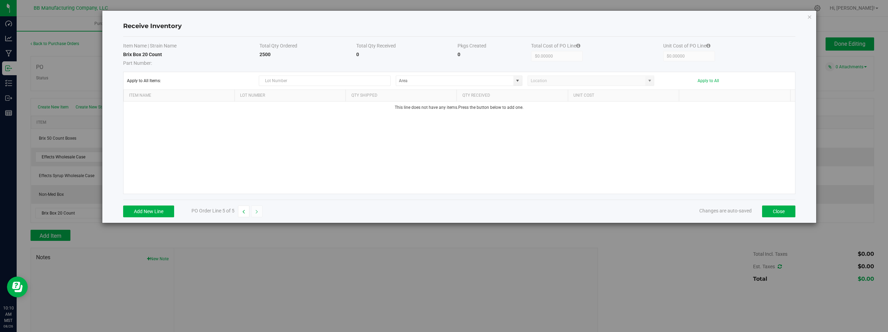
drag, startPoint x: 378, startPoint y: 153, endPoint x: 339, endPoint y: 169, distance: 42.1
click at [375, 155] on div "This line does not have any items. Press the button below to add one." at bounding box center [459, 148] width 672 height 92
click at [144, 211] on button "Add New Line" at bounding box center [148, 212] width 51 height 12
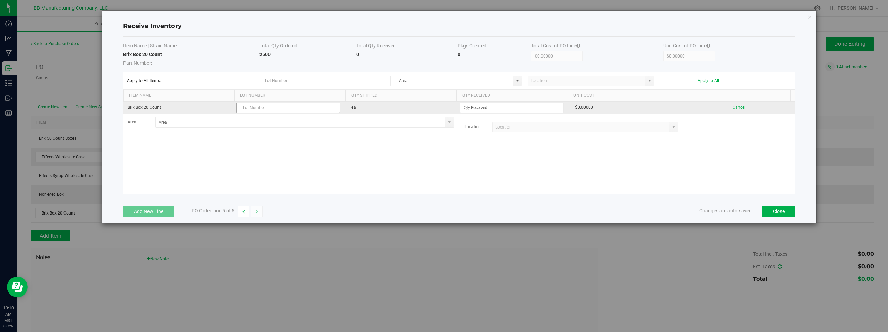
click at [263, 110] on input "text" at bounding box center [288, 108] width 104 height 10
drag, startPoint x: 252, startPoint y: 108, endPoint x: 233, endPoint y: 105, distance: 18.5
click at [231, 108] on tr "Brix Box 20 Count lrbbs20 08.26.2025 ea $0.00000 Cancel" at bounding box center [459, 108] width 672 height 13
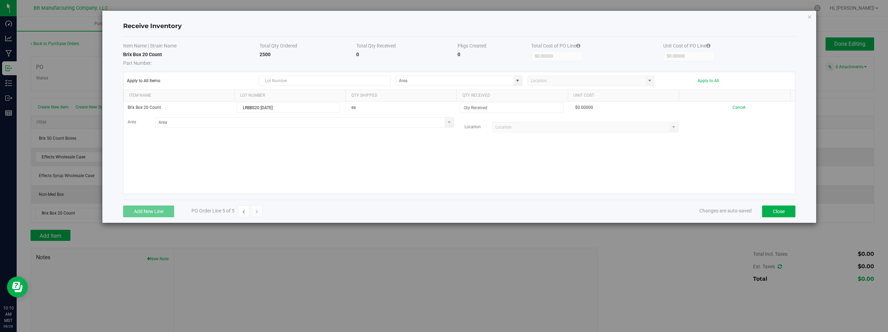
type input "LRBBS20 08.26.2025"
click at [293, 151] on div "Brix Box 20 Count LRBBS20 08.26.2025 ea $0.00000 Cancel Area Location" at bounding box center [459, 148] width 672 height 92
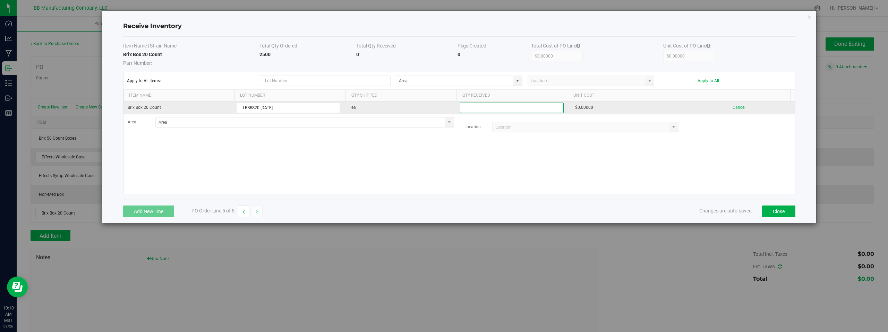
click at [469, 110] on input at bounding box center [511, 108] width 103 height 10
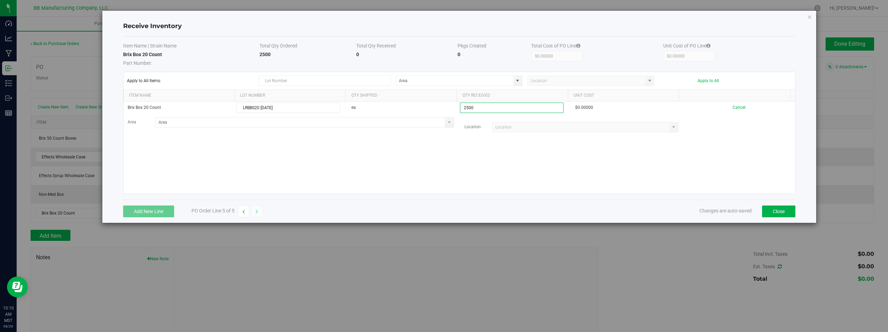
type input "2500 ea"
click at [447, 170] on kendo-grid-list "Brix Box 20 Count LRBBS20 08.26.2025 ea 2500 ea $0.00000 Cancel Area Location" at bounding box center [459, 148] width 672 height 92
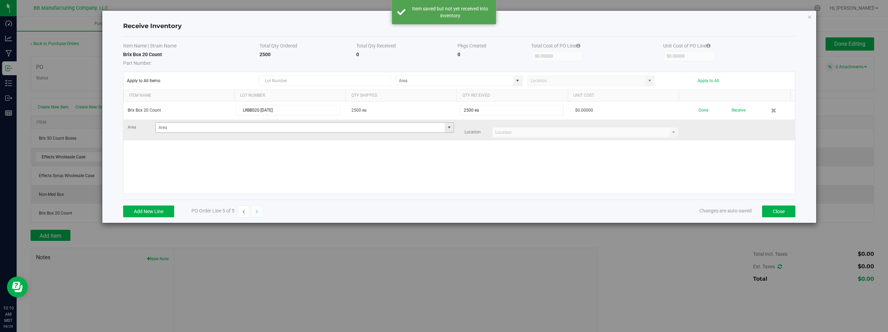
click at [447, 128] on span at bounding box center [449, 128] width 6 height 6
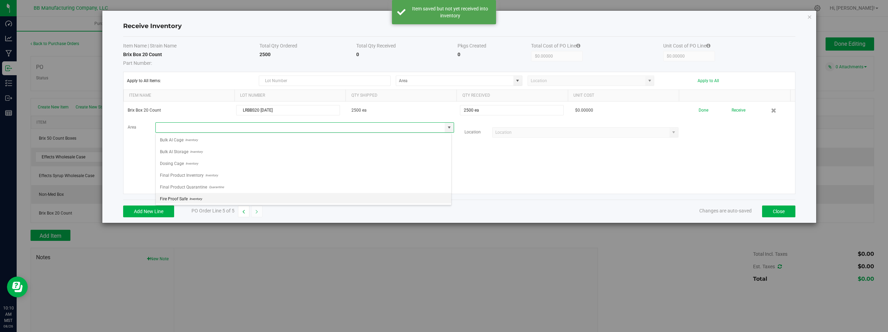
scroll to position [49, 0]
click at [185, 199] on span "Storage Space" at bounding box center [173, 198] width 27 height 10
type input "Storage Space"
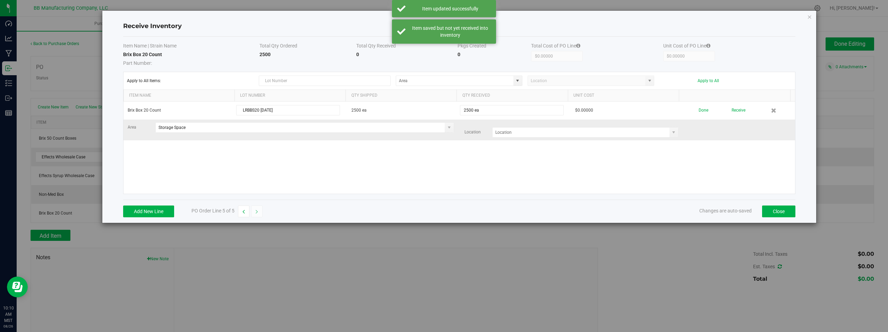
drag, startPoint x: 595, startPoint y: 155, endPoint x: 625, endPoint y: 138, distance: 34.5
click at [595, 155] on div "Brix Box 20 Count LRBBS20 08.26.2025 2500 ea 2500 ea $0.00000 Done Receive Area…" at bounding box center [459, 148] width 672 height 92
click at [670, 135] on span at bounding box center [674, 133] width 9 height 10
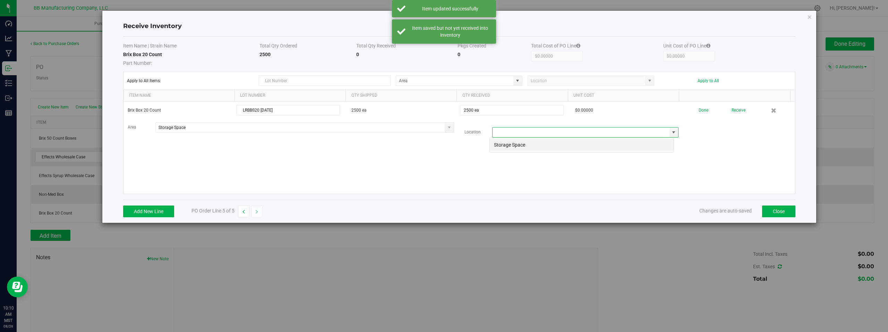
scroll to position [10, 185]
click at [508, 142] on li "Storage Space" at bounding box center [582, 145] width 184 height 12
type input "Storage Space"
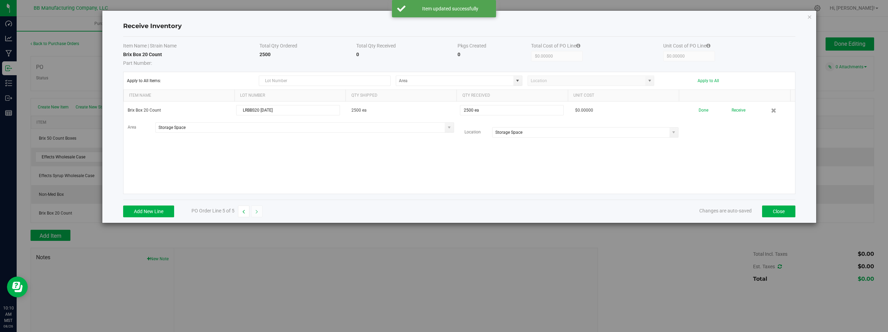
click at [434, 162] on div "Brix Box 20 Count LRBBS20 08.26.2025 2500 ea 2500 ea $0.00000 Done Receive Area…" at bounding box center [459, 148] width 672 height 92
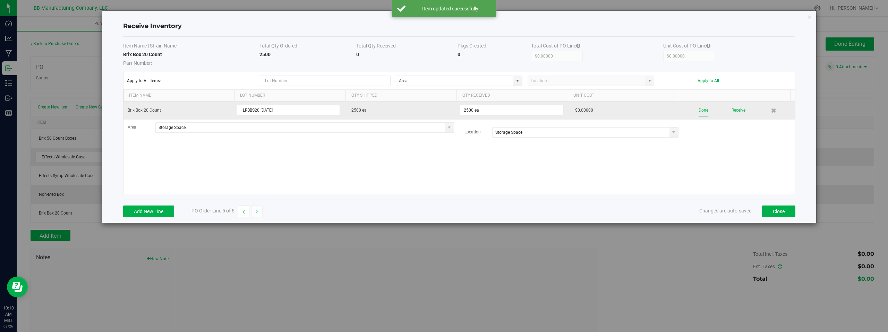
click at [700, 111] on button "Done" at bounding box center [704, 110] width 10 height 12
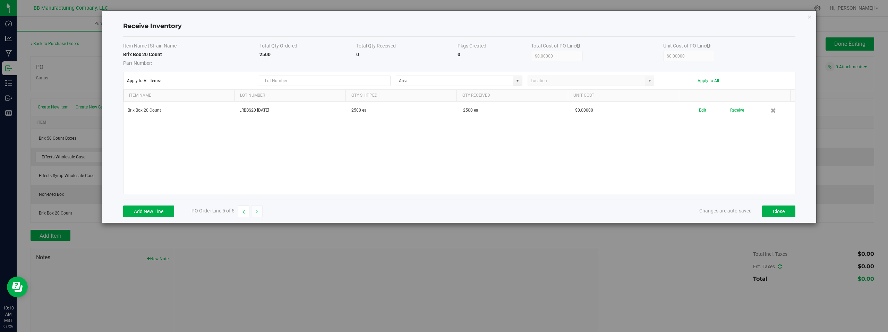
click at [550, 154] on div "Brix Box 20 Count LRBBS20 08.26.2025 2500 ea 2500 ea $0.00000 Edit Receive" at bounding box center [459, 148] width 672 height 92
click at [778, 209] on button "Close" at bounding box center [778, 212] width 33 height 12
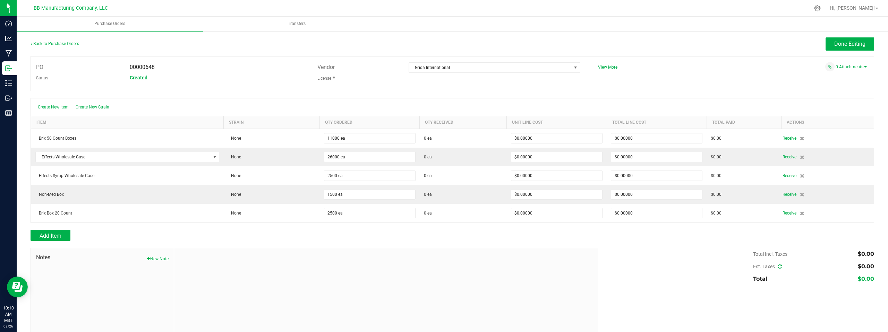
click at [210, 246] on div at bounding box center [453, 244] width 844 height 7
click at [393, 235] on div "Add Item" at bounding box center [312, 235] width 562 height 11
click at [689, 247] on div at bounding box center [453, 244] width 844 height 7
click at [840, 43] on span "Done Editing" at bounding box center [849, 44] width 31 height 7
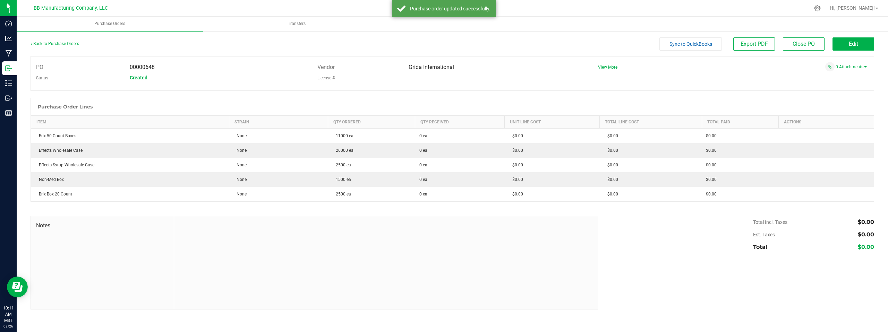
click at [264, 79] on div "Created" at bounding box center [218, 78] width 187 height 10
click at [588, 92] on div at bounding box center [453, 94] width 844 height 7
click at [763, 80] on div "PO 00000648 Status Created Vendor Grida International License # View More" at bounding box center [453, 73] width 844 height 35
click at [847, 67] on link "0 Attachments" at bounding box center [851, 67] width 31 height 5
click at [840, 75] on button "Attach new document" at bounding box center [843, 76] width 45 height 6
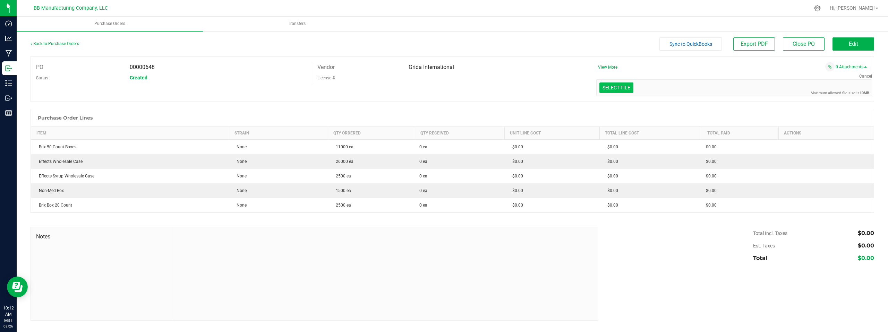
click at [611, 85] on input "Select file" at bounding box center [29, 57] width 1207 height 71
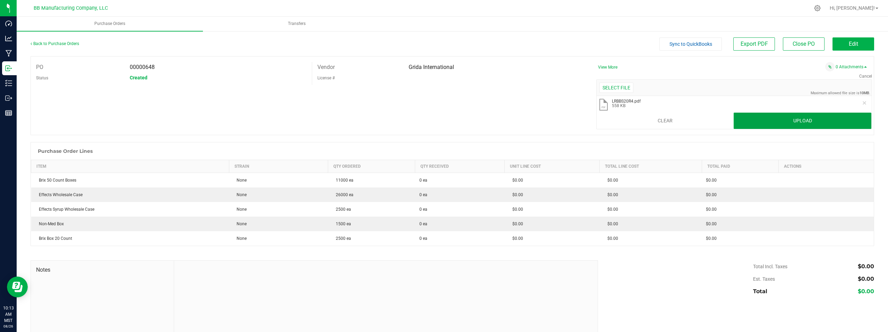
click at [760, 121] on button "Upload" at bounding box center [803, 121] width 138 height 17
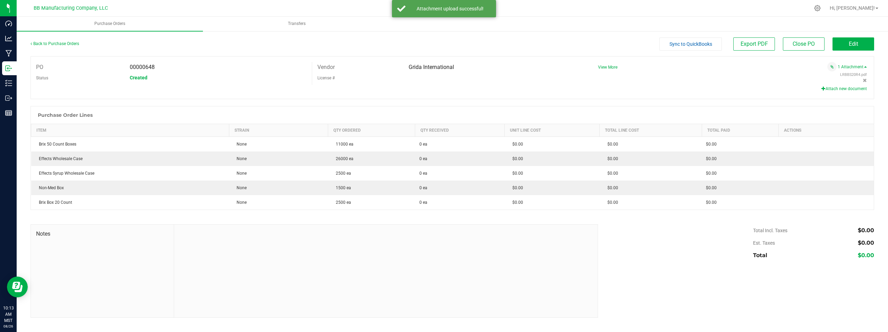
click at [782, 78] on div "LRBBS20R4.pdf" at bounding box center [743, 75] width 247 height 6
click at [476, 84] on div "Vendor Grida International License #" at bounding box center [452, 73] width 281 height 23
click at [382, 91] on div "PO 00000648 Status Created Vendor Grida International License # View More" at bounding box center [453, 77] width 844 height 43
click at [256, 74] on div "Created" at bounding box center [218, 78] width 187 height 10
click at [60, 44] on link "Back to Purchase Orders" at bounding box center [55, 43] width 49 height 5
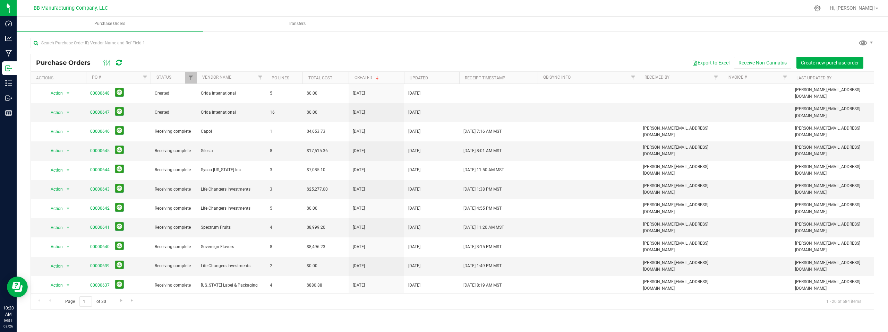
click at [271, 61] on div "Export to Excel Receive Non-Cannabis Create new purchase order" at bounding box center [498, 63] width 739 height 12
click at [514, 46] on div at bounding box center [453, 46] width 844 height 16
click at [825, 62] on span "Create new purchase order" at bounding box center [830, 63] width 58 height 6
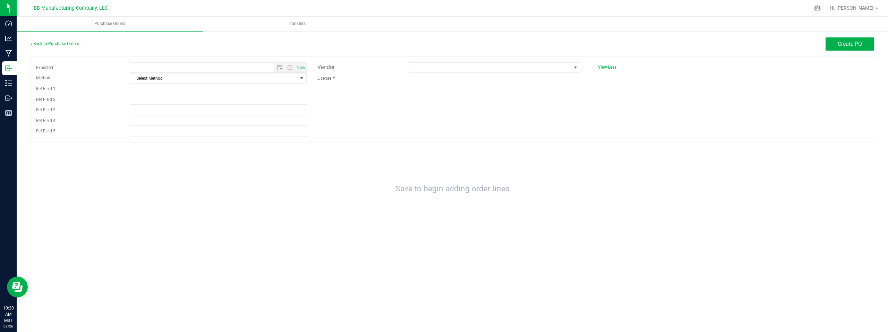
type input "8/26/2025 10:20 AM"
click at [303, 79] on span "select" at bounding box center [302, 79] width 6 height 6
click at [136, 100] on li "UPS" at bounding box center [218, 100] width 176 height 10
click at [302, 79] on span "select" at bounding box center [302, 79] width 6 height 6
click at [141, 122] on li "LTL" at bounding box center [218, 121] width 176 height 10
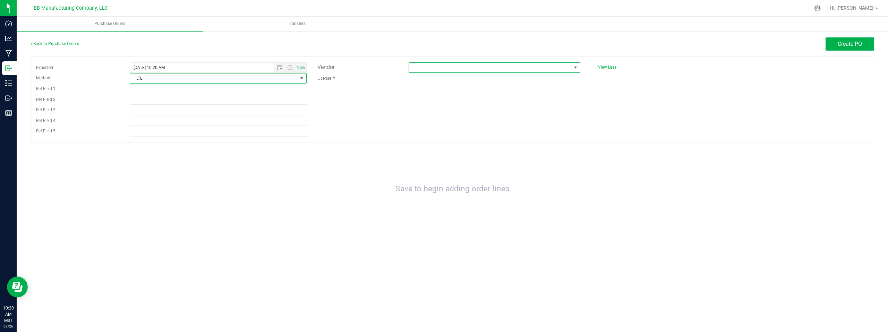
click at [574, 68] on span at bounding box center [576, 68] width 6 height 6
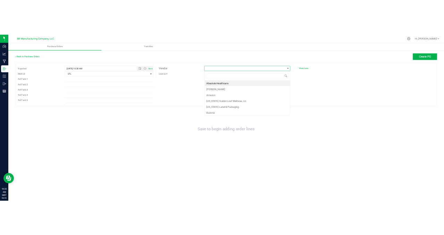
scroll to position [10, 172]
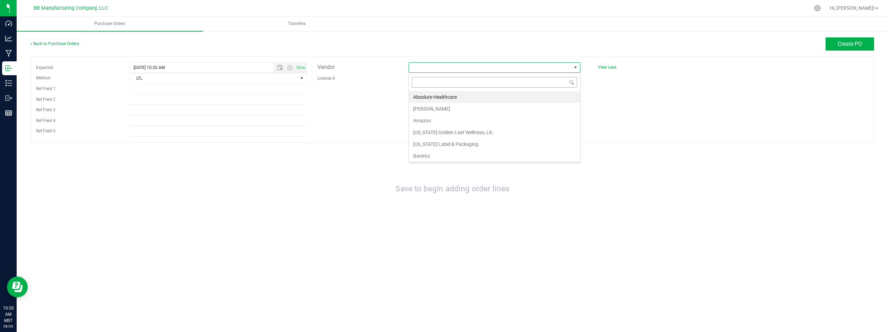
click at [425, 85] on input at bounding box center [494, 82] width 165 height 11
type input "gr"
click at [435, 132] on li "Grida International" at bounding box center [494, 133] width 171 height 12
click at [416, 110] on div "Expected 8/26/2025 10:20 AM Now Method LTL Select Method USPS UPS FedEx LTL Loc…" at bounding box center [453, 99] width 844 height 86
click at [838, 44] on span "Create PO" at bounding box center [850, 44] width 24 height 7
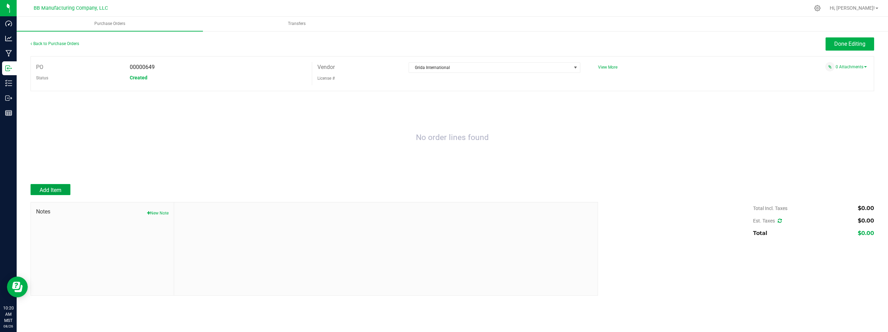
click at [47, 192] on span "Add Item" at bounding box center [51, 190] width 22 height 7
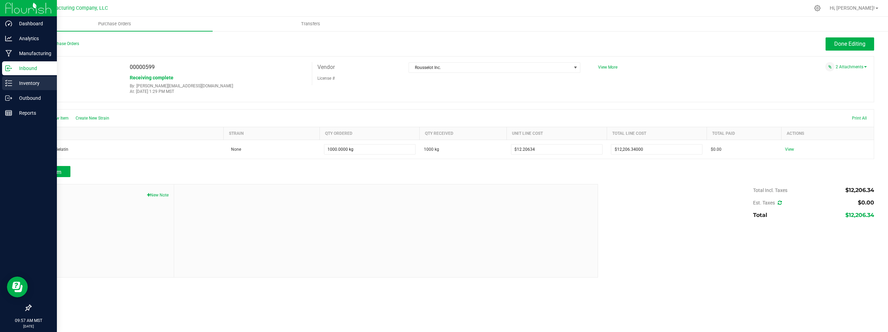
click at [34, 84] on p "Inventory" at bounding box center [33, 83] width 42 height 8
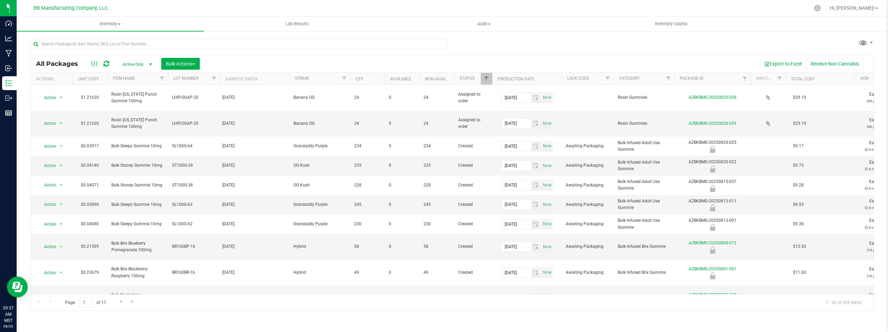
click at [581, 57] on div "All Packages Active Only Active Only Lab Samples Locked All Bulk Actions Add to…" at bounding box center [452, 63] width 843 height 17
click at [120, 25] on span "Inventory" at bounding box center [110, 24] width 187 height 6
click at [121, 24] on span at bounding box center [119, 24] width 3 height 1
click at [61, 66] on span "Create inventory" at bounding box center [45, 67] width 56 height 6
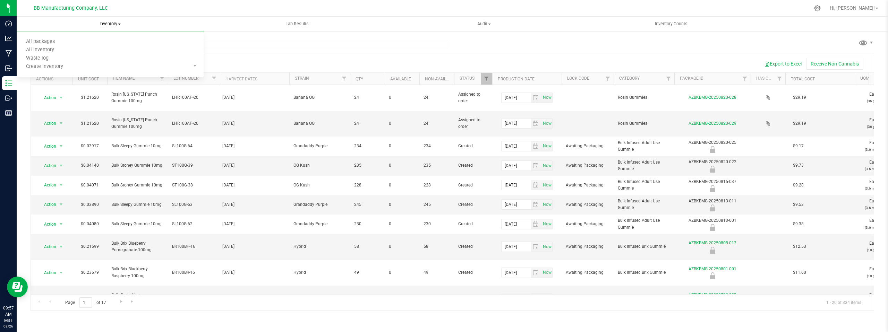
click at [195, 66] on span at bounding box center [195, 66] width 2 height 1
click at [61, 75] on span "From packages" at bounding box center [41, 75] width 49 height 6
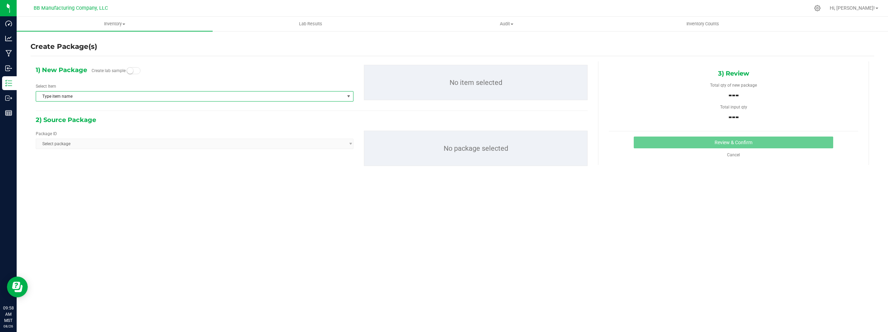
click at [350, 96] on span "select" at bounding box center [349, 97] width 6 height 6
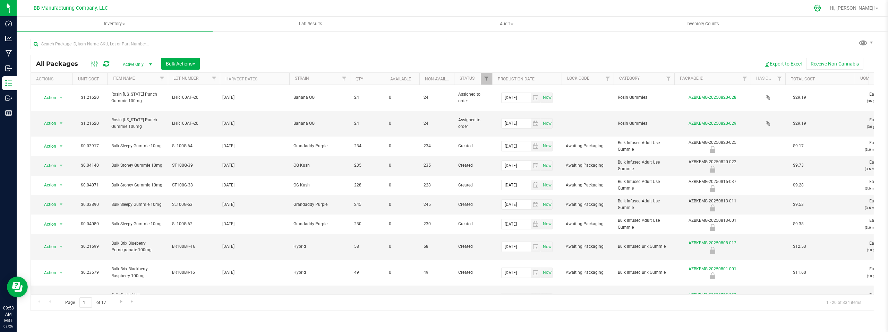
click at [821, 8] on icon at bounding box center [817, 8] width 7 height 7
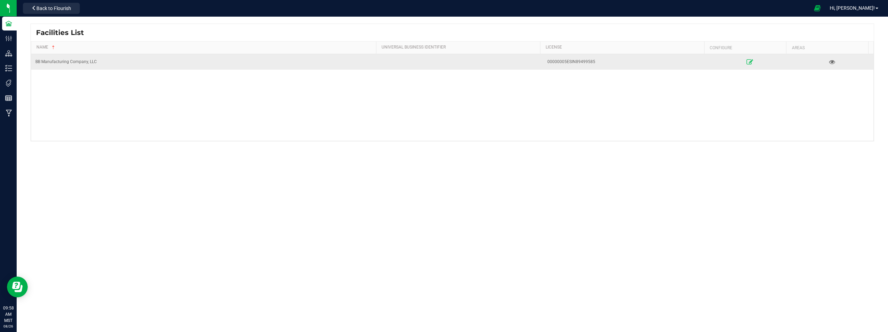
click at [747, 63] on icon at bounding box center [750, 61] width 7 height 5
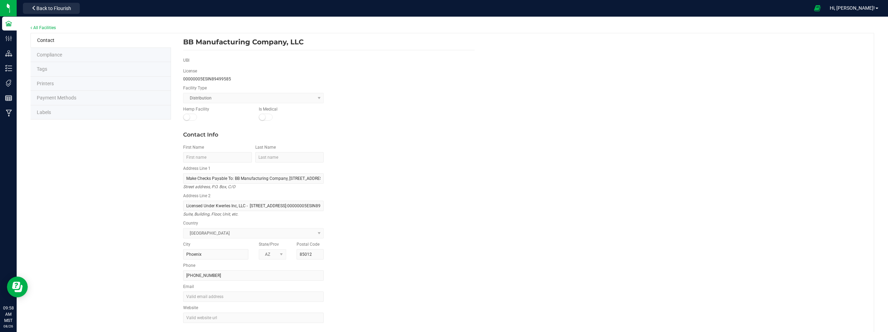
click at [108, 189] on div "Contact Compliance Tags Printers Payment Methods Labels BB Manufacturing Compan…" at bounding box center [453, 188] width 844 height 310
click at [130, 163] on div "Contact Compliance Tags Printers Payment Methods Labels BB Manufacturing Compan…" at bounding box center [453, 188] width 844 height 310
click at [42, 6] on span "Back to Flourish" at bounding box center [53, 9] width 35 height 6
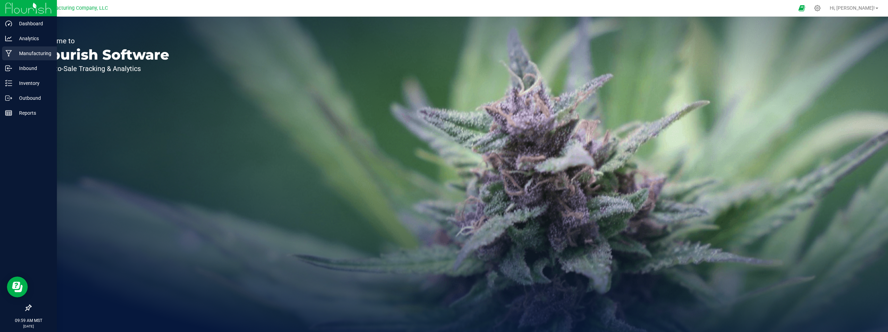
click at [36, 52] on p "Manufacturing" at bounding box center [33, 53] width 42 height 8
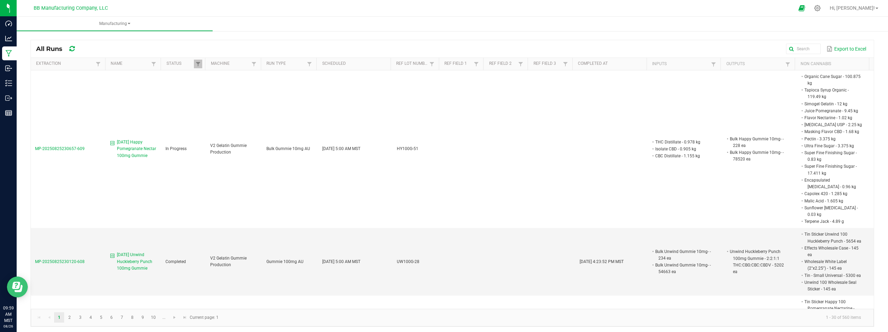
click at [19, 285] on icon "Open Resource Center" at bounding box center [16, 285] width 8 height 7
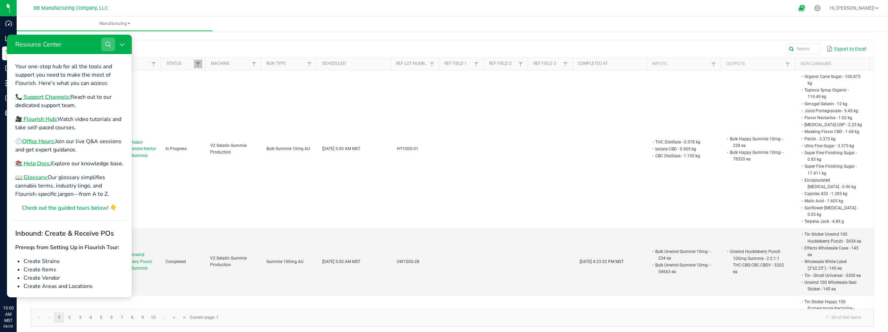
click at [110, 45] on icon "Search" at bounding box center [108, 45] width 6 height 6
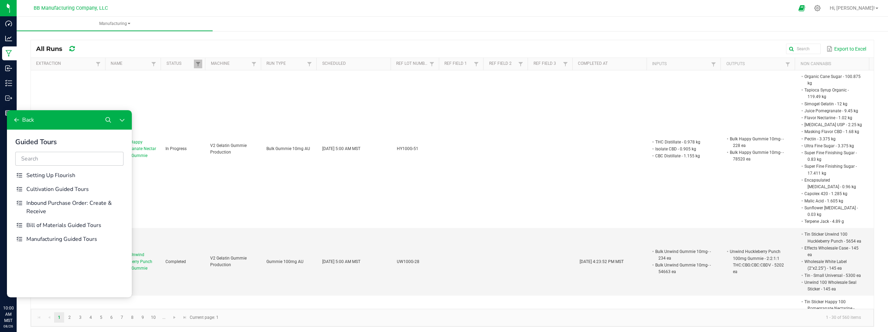
click at [43, 162] on input "Resource Center" at bounding box center [69, 159] width 108 height 14
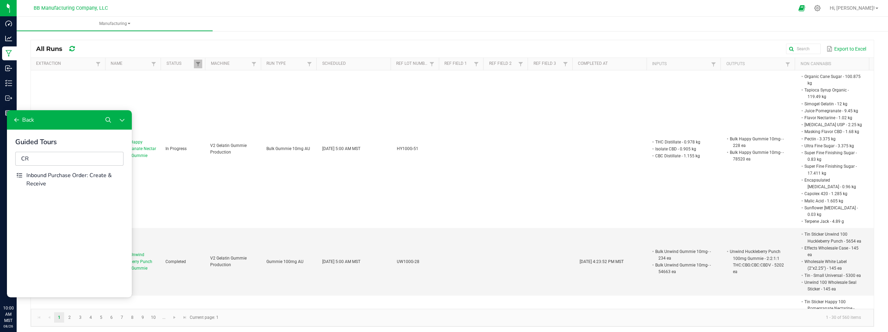
type input "C"
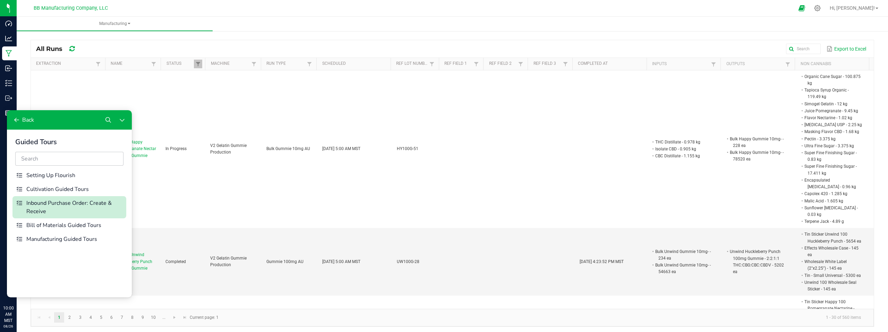
click at [55, 210] on div "Inbound Purchase Order: Create & Receive" at bounding box center [74, 207] width 97 height 17
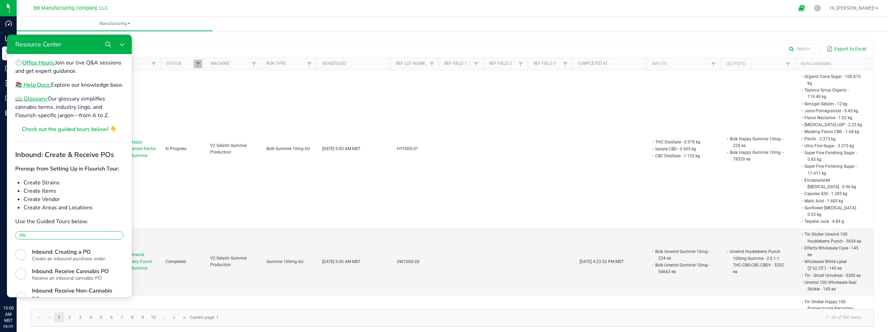
scroll to position [102, 0]
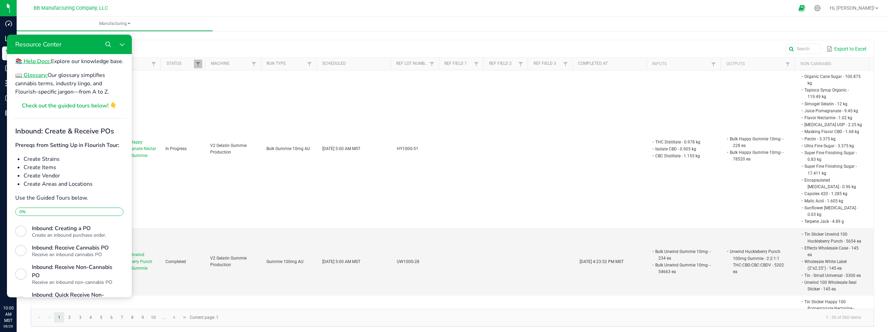
click at [35, 172] on li "Create Items" at bounding box center [74, 167] width 100 height 8
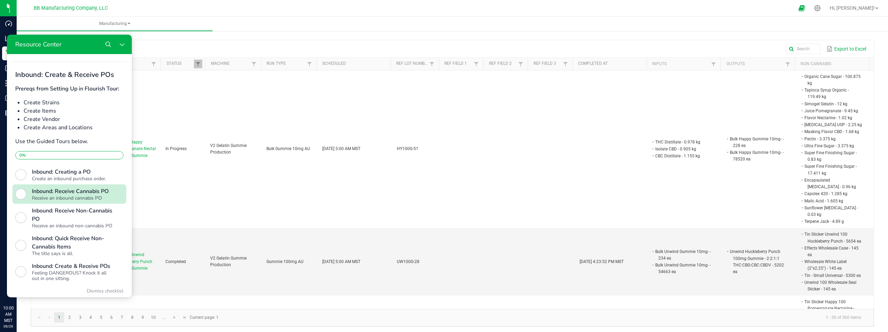
scroll to position [154, 0]
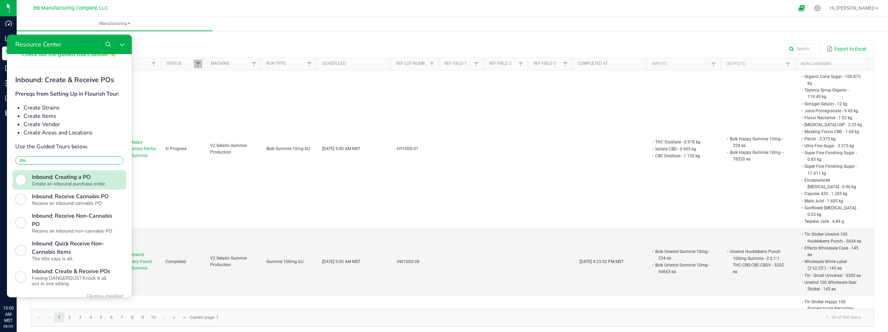
click at [63, 187] on div "Create an inbound purchase order." at bounding box center [72, 184] width 80 height 6
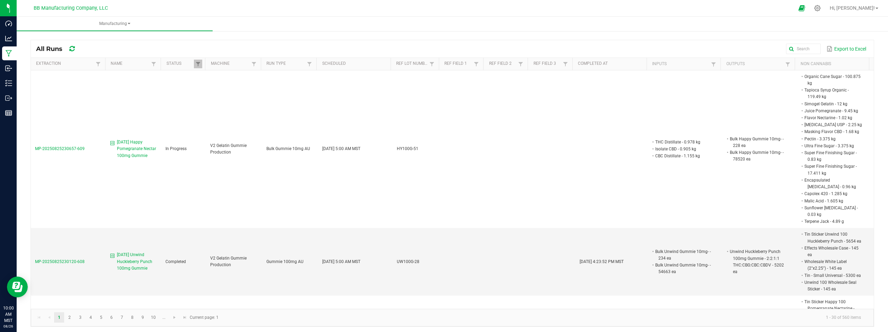
scroll to position [0, 0]
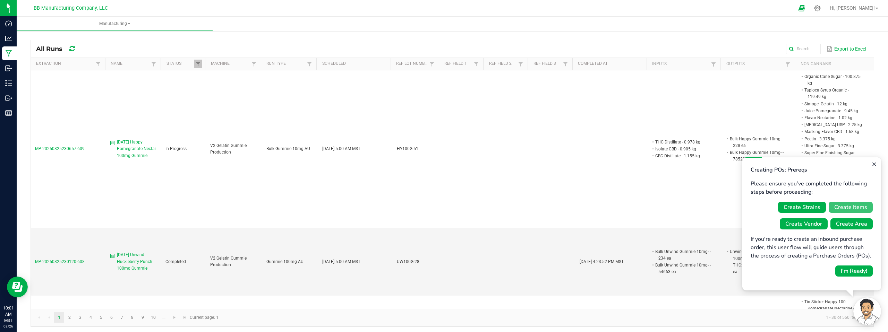
click at [846, 208] on div "Create Items" at bounding box center [850, 207] width 33 height 8
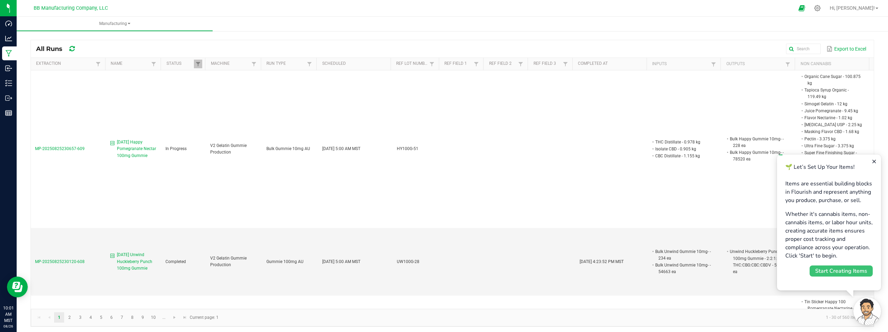
click at [839, 271] on div "Start Creating Items" at bounding box center [841, 271] width 52 height 8
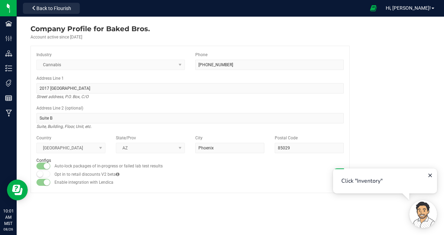
click at [339, 215] on div "Company Profile for Baked Bros. Account active since [DATE] Industry Cannabis P…" at bounding box center [230, 126] width 427 height 219
click at [384, 113] on company "Company Profile for Baked Bros. Account active since [DATE] Industry Cannabis P…" at bounding box center [230, 109] width 427 height 184
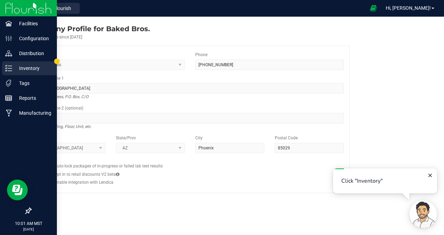
click at [34, 66] on p "Inventory" at bounding box center [33, 68] width 42 height 8
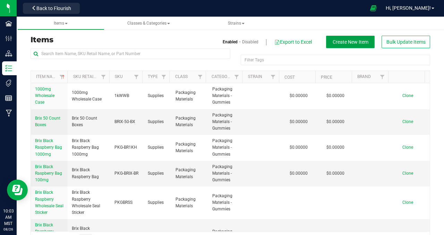
click at [336, 41] on span "Create New Item" at bounding box center [351, 42] width 36 height 6
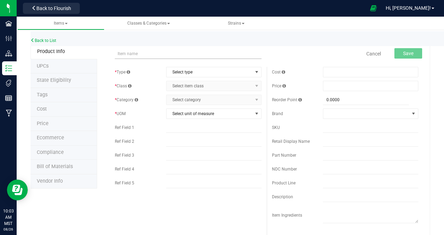
click at [135, 53] on input "text" at bounding box center [188, 54] width 147 height 10
type input "Non-Med Box"
click at [254, 71] on span "select" at bounding box center [257, 72] width 6 height 6
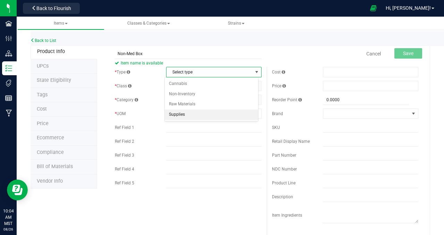
click at [183, 111] on li "Supplies" at bounding box center [211, 115] width 93 height 10
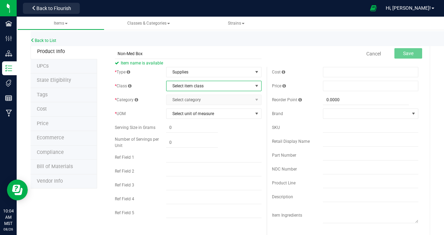
click at [256, 85] on span "select" at bounding box center [257, 86] width 6 height 6
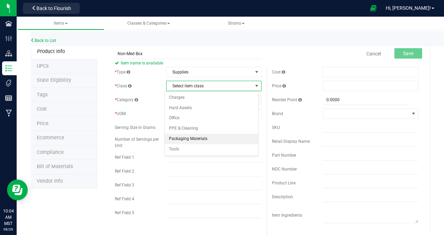
click at [184, 139] on li "Packaging Materials" at bounding box center [211, 139] width 93 height 10
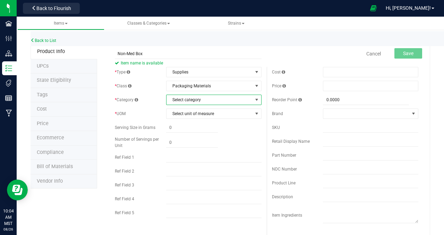
click at [254, 100] on span "select" at bounding box center [257, 100] width 6 height 6
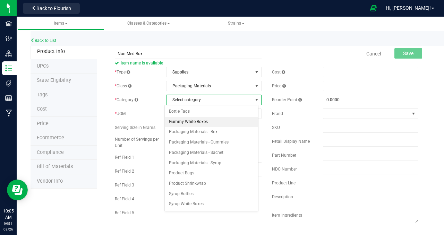
click at [201, 122] on li "Gummy White Boxes" at bounding box center [211, 122] width 93 height 10
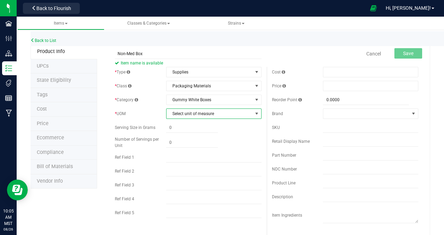
click at [254, 113] on span "select" at bounding box center [257, 114] width 6 height 6
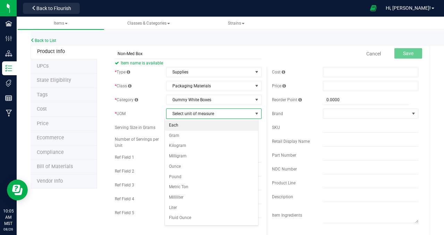
click at [187, 128] on li "Each" at bounding box center [211, 125] width 93 height 10
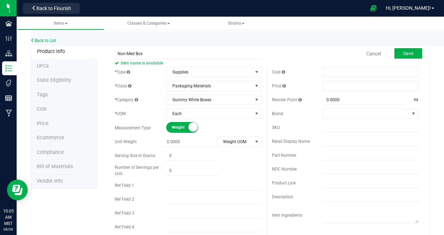
click at [225, 125] on div "Weight Volume" at bounding box center [213, 127] width 95 height 11
click at [189, 128] on small at bounding box center [192, 126] width 9 height 9
click at [308, 54] on div "Cancel Save" at bounding box center [345, 53] width 157 height 17
click at [411, 114] on span at bounding box center [414, 114] width 6 height 6
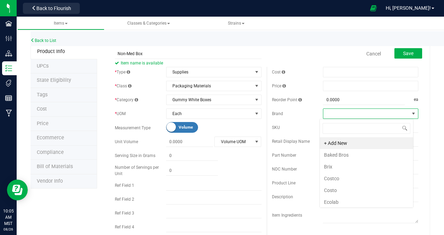
scroll to position [10, 94]
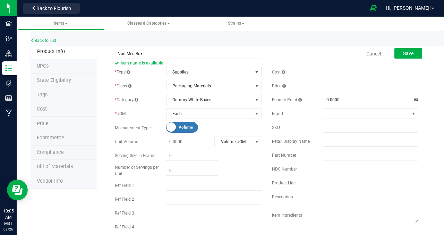
click at [299, 52] on div "Cancel Save" at bounding box center [345, 53] width 157 height 17
click at [403, 53] on span "Save" at bounding box center [408, 54] width 10 height 6
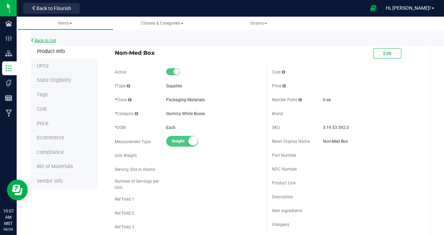
click at [49, 41] on link "Back to List" at bounding box center [44, 40] width 26 height 5
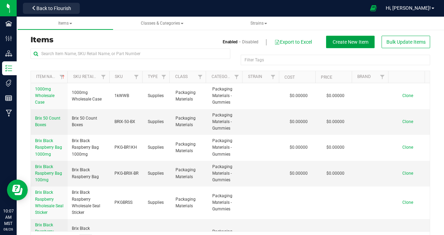
click at [344, 42] on span "Create New Item" at bounding box center [351, 42] width 36 height 6
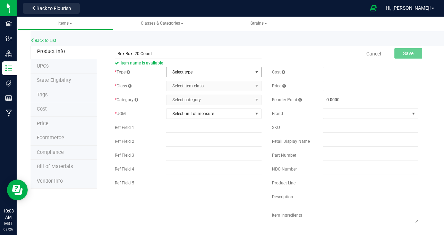
type input "Brix Box 20 Count"
click at [254, 71] on span "select" at bounding box center [257, 72] width 6 height 6
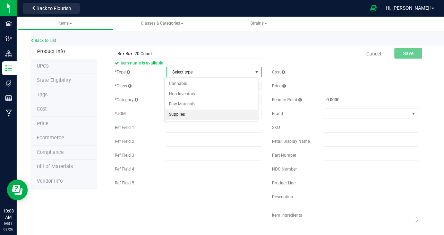
click at [191, 113] on li "Supplies" at bounding box center [211, 115] width 93 height 10
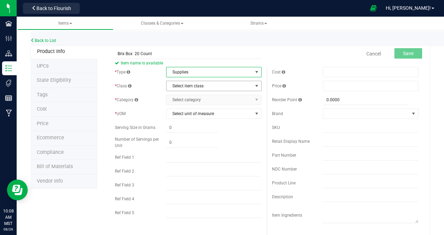
click at [254, 86] on span "select" at bounding box center [257, 86] width 6 height 6
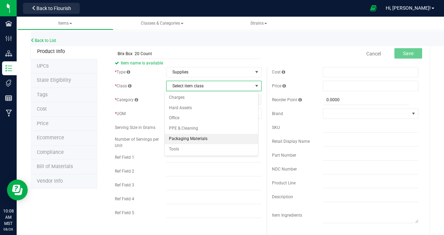
click at [193, 140] on li "Packaging Materials" at bounding box center [211, 139] width 93 height 10
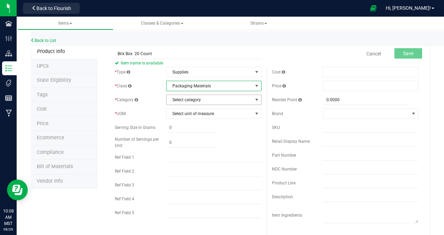
click at [254, 100] on span "select" at bounding box center [257, 100] width 6 height 6
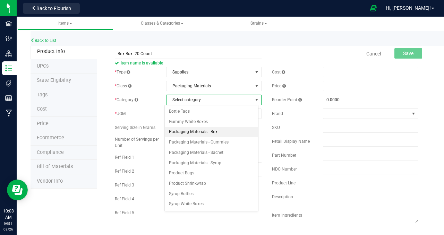
click at [213, 130] on li "Packaging Materials - Brix" at bounding box center [211, 132] width 93 height 10
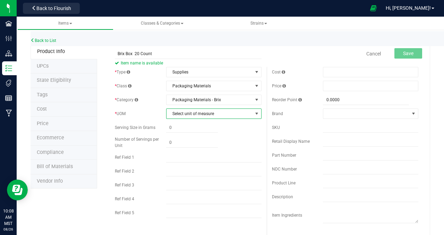
click at [255, 112] on span "select" at bounding box center [257, 114] width 6 height 6
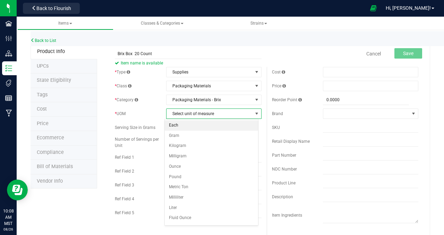
click at [180, 127] on li "Each" at bounding box center [211, 125] width 93 height 10
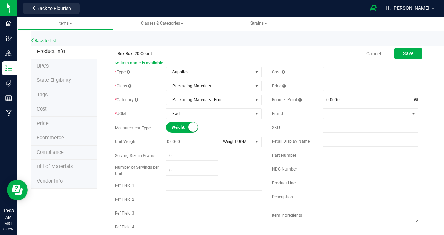
click at [188, 127] on small at bounding box center [192, 126] width 9 height 9
click at [403, 53] on span "Save" at bounding box center [408, 54] width 10 height 6
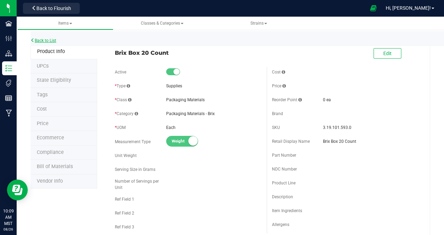
click at [52, 40] on link "Back to List" at bounding box center [44, 40] width 26 height 5
